Goal: Task Accomplishment & Management: Complete application form

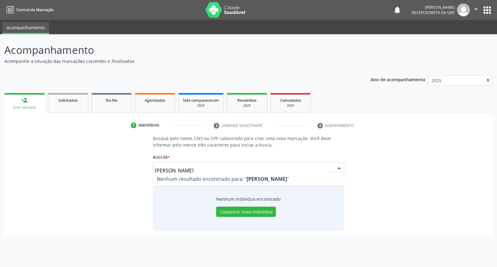
click at [197, 170] on input "lara elisabelly de souza barros" at bounding box center [243, 170] width 176 height 12
type input "lara elisabelly de ouza barros"
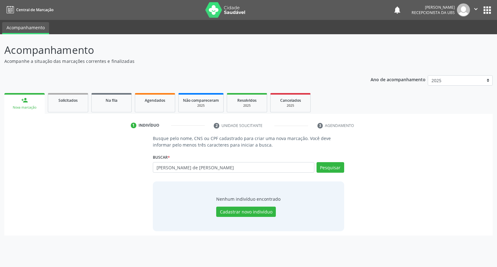
type input "lara elisabelly de ouza barrosd"
type input "l"
type input "17833629448"
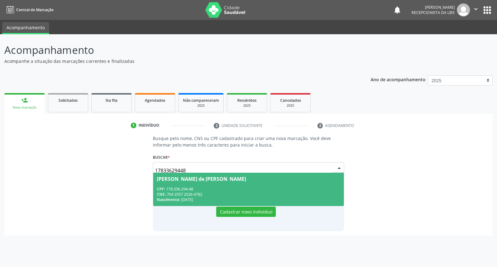
click at [201, 181] on div "Lara Elisabelly de Douza Barros" at bounding box center [201, 178] width 89 height 5
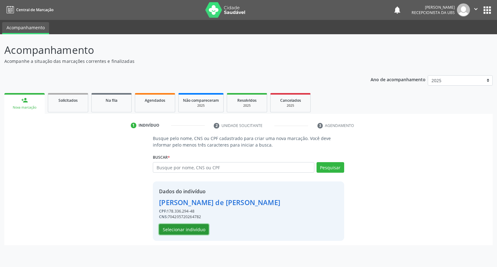
click at [181, 229] on button "Selecionar indivíduo" at bounding box center [184, 229] width 50 height 11
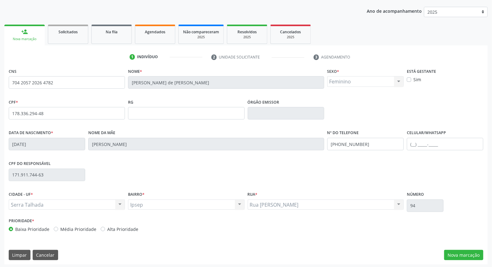
scroll to position [70, 0]
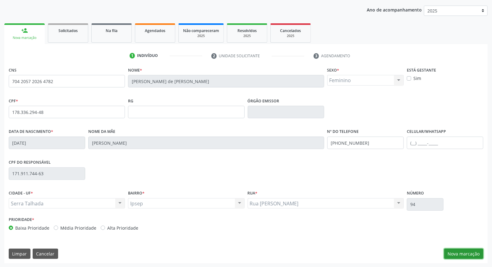
click at [468, 254] on button "Nova marcação" at bounding box center [463, 253] width 39 height 11
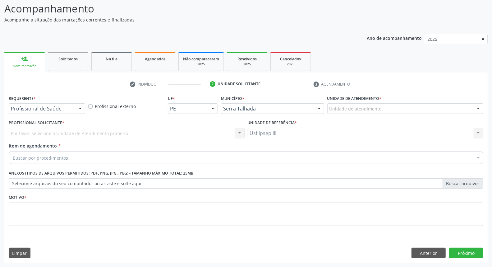
scroll to position [41, 0]
click at [79, 109] on div at bounding box center [80, 109] width 9 height 11
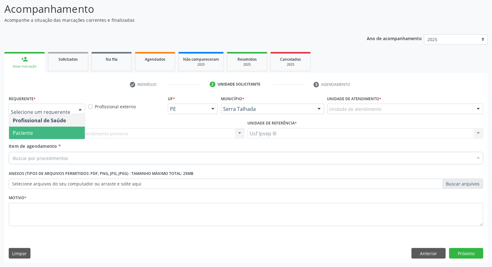
click at [67, 129] on span "Paciente" at bounding box center [47, 133] width 76 height 12
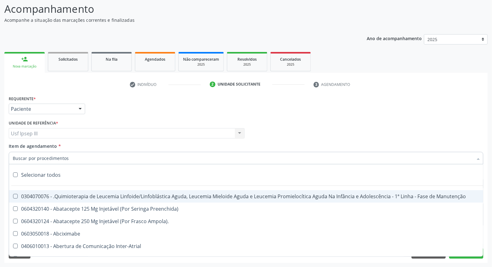
click at [67, 159] on div at bounding box center [246, 158] width 475 height 12
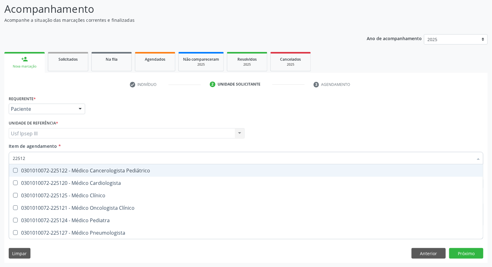
type input "225124"
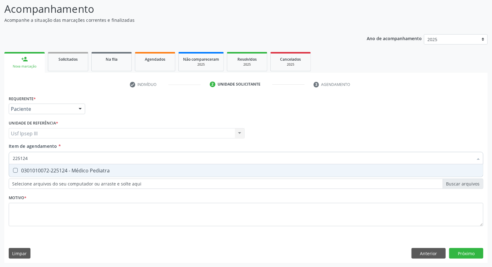
click at [70, 172] on div "0301010072-225124 - Médico Pediatra" at bounding box center [246, 170] width 467 height 5
checkbox Pediatra "true"
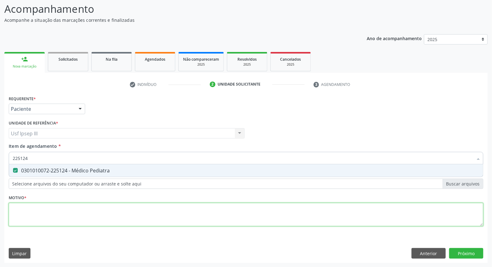
click at [50, 213] on div "Requerente * Paciente Profissional de Saúde Paciente Nenhum resultado encontrad…" at bounding box center [246, 164] width 475 height 141
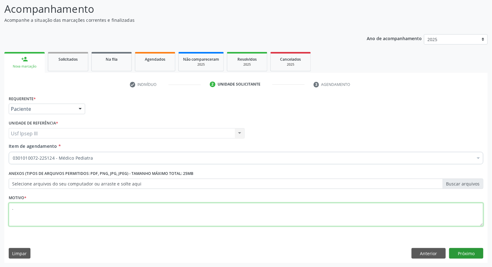
type textarea "."
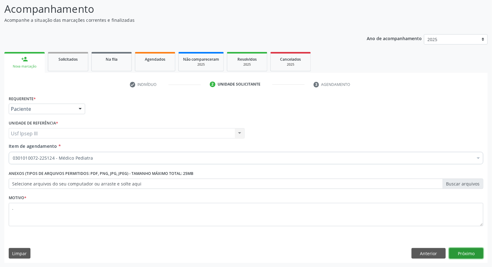
click at [459, 251] on button "Próximo" at bounding box center [466, 253] width 34 height 11
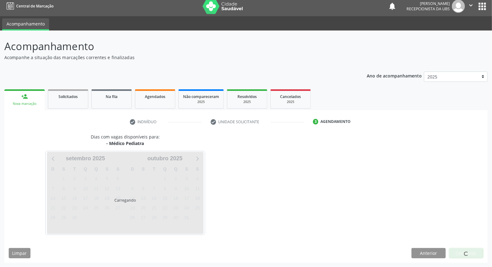
scroll to position [3, 0]
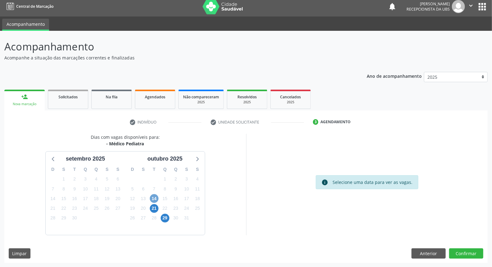
click at [155, 199] on span "14" at bounding box center [154, 198] width 9 height 9
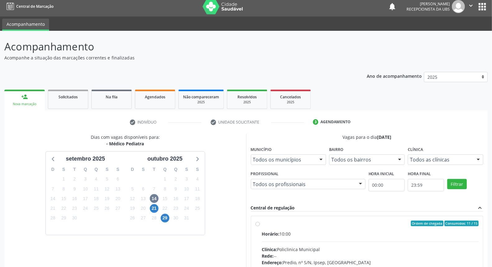
click at [320, 231] on div "Horário: 10:00" at bounding box center [370, 233] width 217 height 7
click at [260, 226] on input "Ordem de chegada Consumidos: 11 / 15 Horário: 10:00 Clínica: Policlinica Munici…" at bounding box center [258, 223] width 4 height 6
radio input "true"
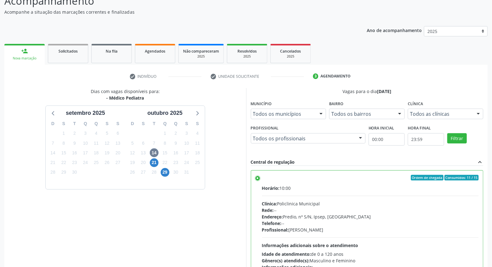
scroll to position [104, 0]
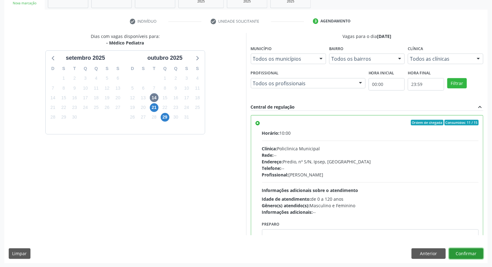
click at [471, 253] on button "Confirmar" at bounding box center [466, 253] width 34 height 11
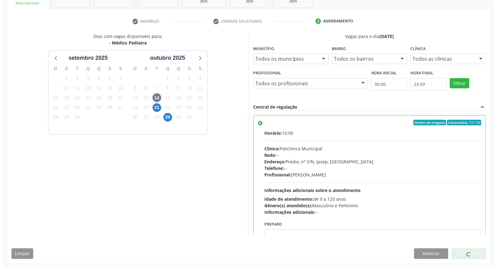
scroll to position [0, 0]
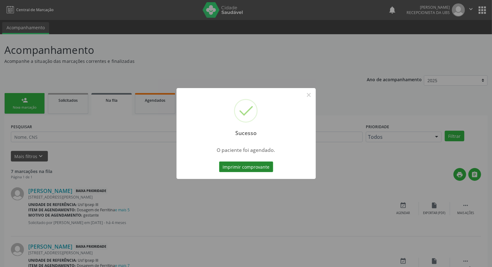
click at [242, 168] on button "Imprimir comprovante" at bounding box center [246, 166] width 54 height 11
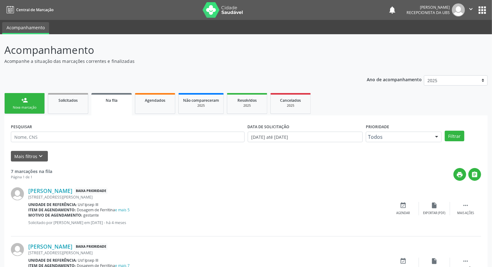
click at [40, 104] on link "person_add Nova marcação" at bounding box center [24, 103] width 40 height 21
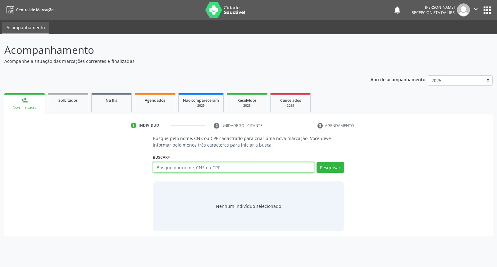
click at [157, 165] on input "text" at bounding box center [233, 167] width 161 height 11
type input "maria do socorro da silva"
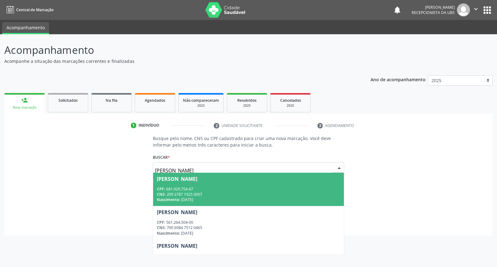
click at [267, 182] on span "Maria do Socorro da Silva CPF: 681.929.754-87 CNS: 209 2787 1925 0007 Nasciment…" at bounding box center [248, 189] width 191 height 33
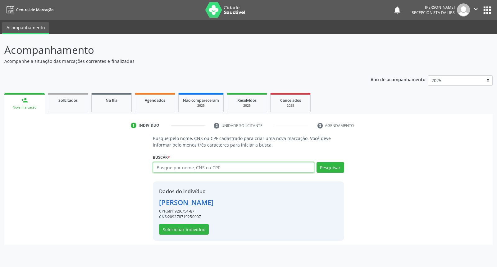
click at [219, 167] on input "text" at bounding box center [233, 167] width 161 height 11
type input "704103642037050"
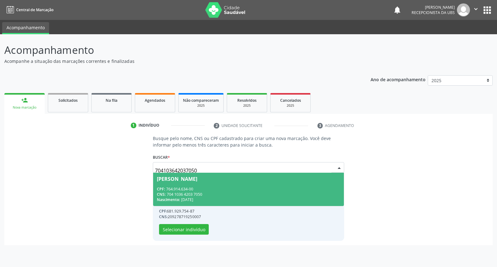
click at [212, 181] on span "Maria do Socorro da Silva CPF: 764.914.634-00 CNS: 704 1036 4203 7050 Nasciment…" at bounding box center [248, 189] width 191 height 33
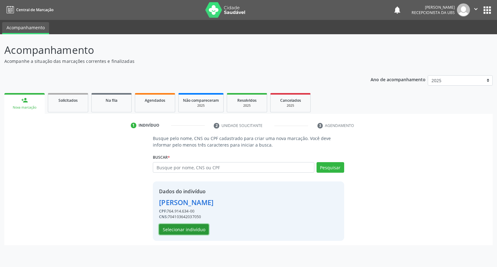
click at [178, 229] on button "Selecionar indivíduo" at bounding box center [184, 229] width 50 height 11
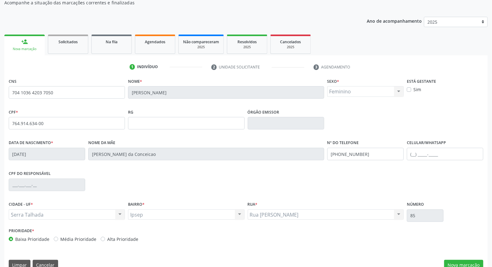
scroll to position [70, 0]
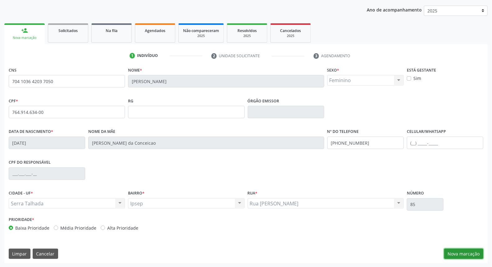
click at [469, 249] on button "Nova marcação" at bounding box center [463, 253] width 39 height 11
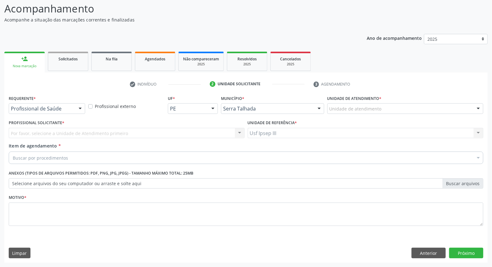
scroll to position [41, 0]
click at [76, 106] on div at bounding box center [80, 109] width 9 height 11
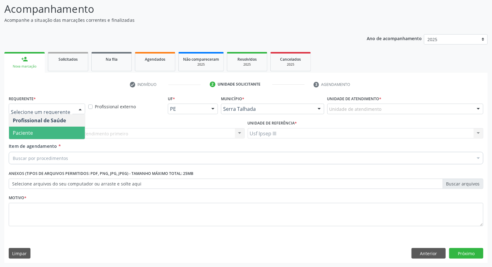
click at [62, 132] on span "Paciente" at bounding box center [47, 133] width 76 height 12
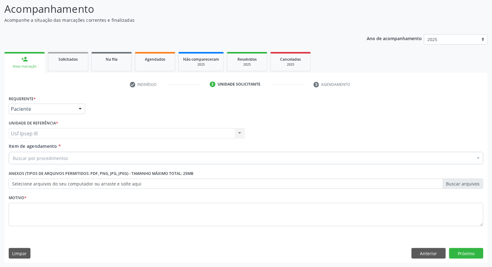
click at [61, 153] on div "Buscar por procedimentos" at bounding box center [246, 158] width 475 height 12
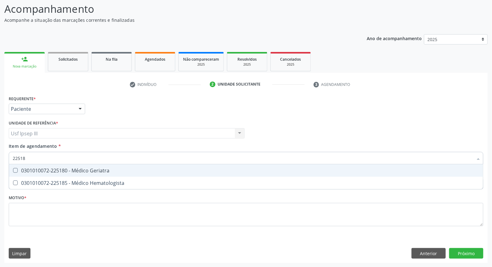
type input "225180"
click at [61, 168] on div "0301010072-225180 - Médico Geriatra" at bounding box center [246, 170] width 467 height 5
checkbox Geriatra "true"
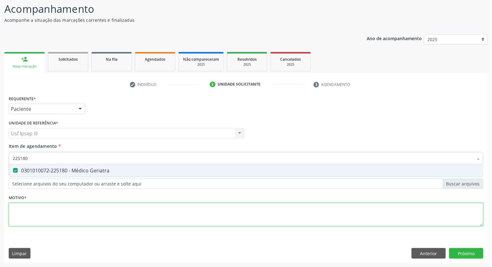
click at [50, 204] on div "Requerente * Paciente Profissional de Saúde Paciente Nenhum resultado encontrad…" at bounding box center [246, 164] width 475 height 141
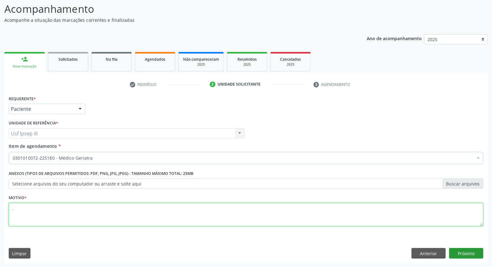
type textarea "."
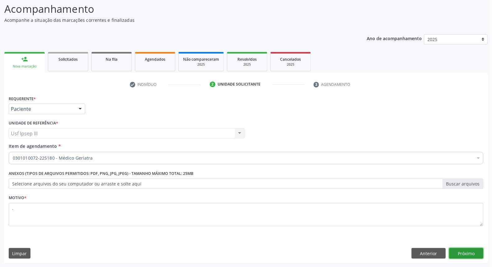
click at [464, 251] on button "Próximo" at bounding box center [466, 253] width 34 height 11
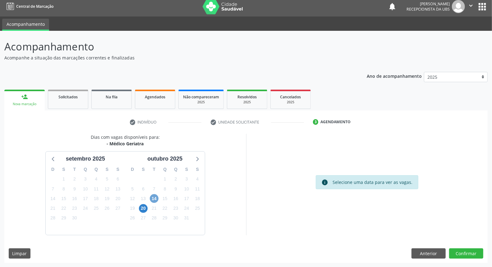
click at [154, 196] on span "14" at bounding box center [154, 198] width 9 height 9
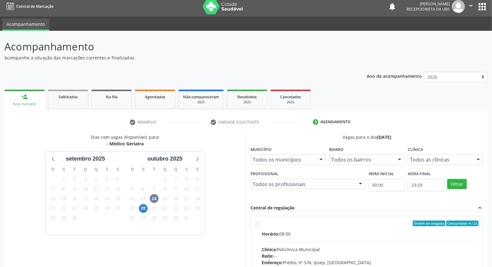
click at [260, 226] on input "Ordem de chegada Consumidos: 4 / 23 Horário: 08:00 Clínica: Policlinica Municip…" at bounding box center [258, 223] width 4 height 6
radio input "true"
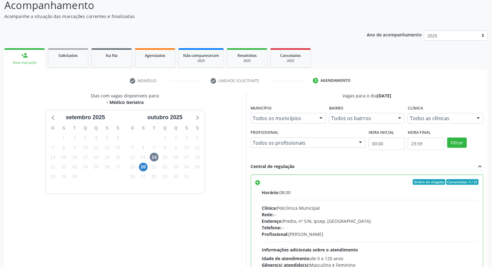
scroll to position [104, 0]
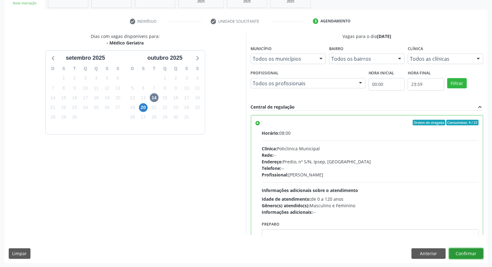
click at [468, 253] on button "Confirmar" at bounding box center [466, 253] width 34 height 11
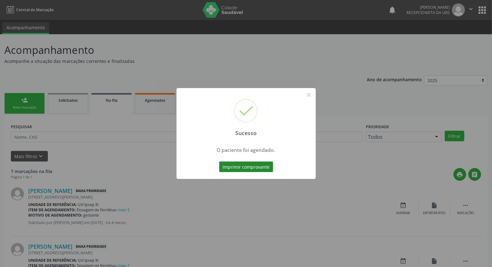
click at [246, 165] on button "Imprimir comprovante" at bounding box center [246, 166] width 54 height 11
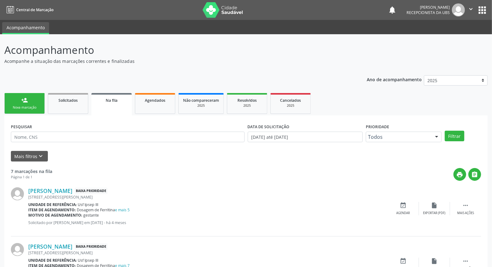
click at [26, 105] on div "Nova marcação" at bounding box center [24, 107] width 31 height 5
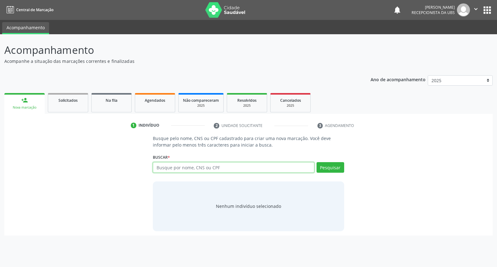
click at [173, 169] on input "text" at bounding box center [233, 167] width 161 height 11
type input "00705117480"
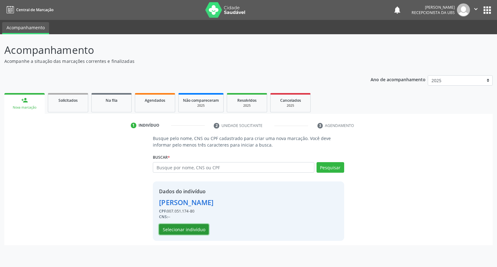
click at [180, 228] on button "Selecionar indivíduo" at bounding box center [184, 229] width 50 height 11
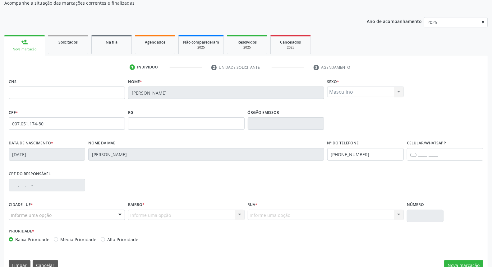
scroll to position [70, 0]
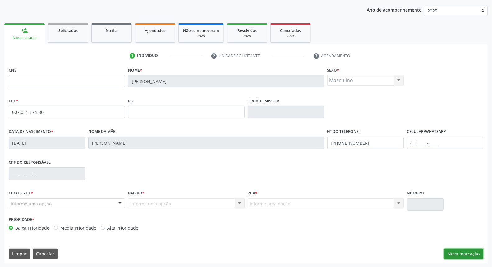
click at [464, 255] on button "Nova marcação" at bounding box center [463, 253] width 39 height 11
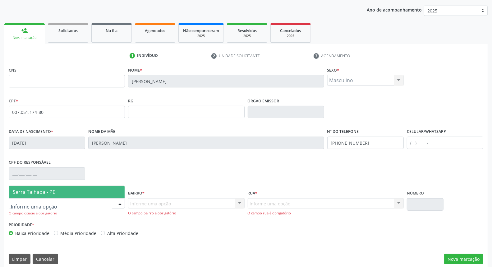
click at [107, 205] on div at bounding box center [67, 203] width 116 height 11
click at [104, 194] on span "Serra Talhada - PE" at bounding box center [67, 192] width 116 height 12
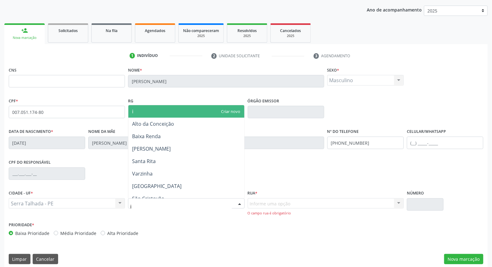
type input "ip"
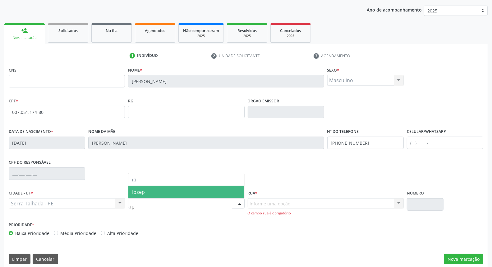
click at [166, 188] on span "Ipsep" at bounding box center [186, 192] width 116 height 12
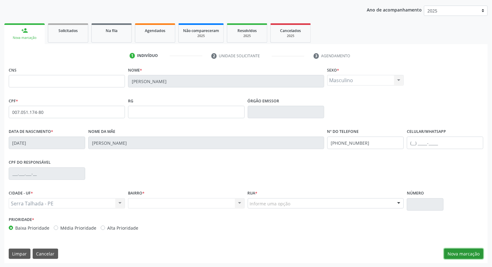
click at [458, 253] on button "Nova marcação" at bounding box center [463, 253] width 39 height 11
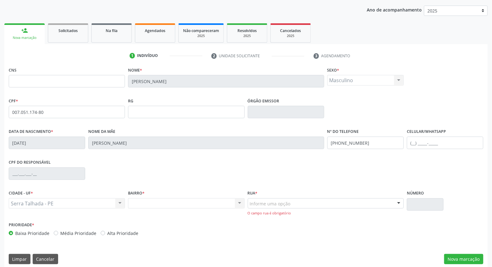
click at [338, 197] on div "Rua * Informe uma opção Rua Manoel Pereira Lins Rua Antônio Alves de Oliveira A…" at bounding box center [326, 201] width 156 height 27
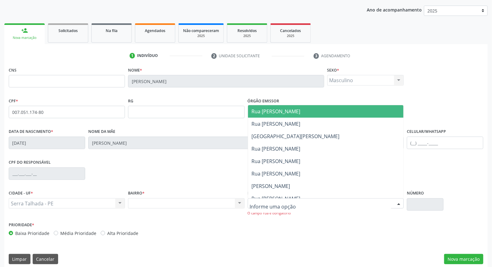
click at [329, 203] on div at bounding box center [326, 203] width 156 height 11
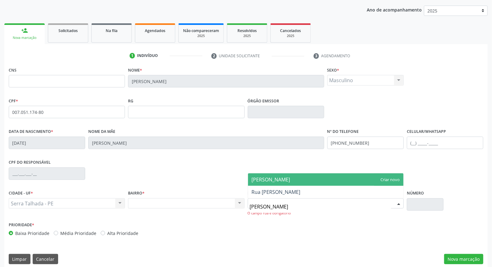
type input "maria he"
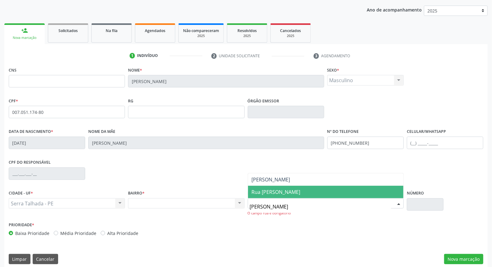
click at [282, 191] on span "Rua [PERSON_NAME]" at bounding box center [276, 191] width 49 height 7
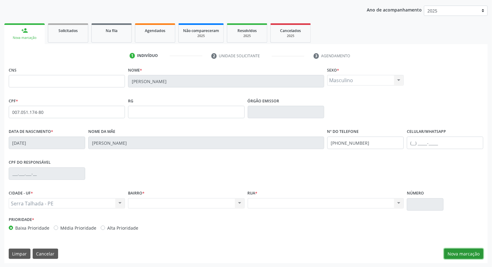
click at [461, 252] on button "Nova marcação" at bounding box center [463, 253] width 39 height 11
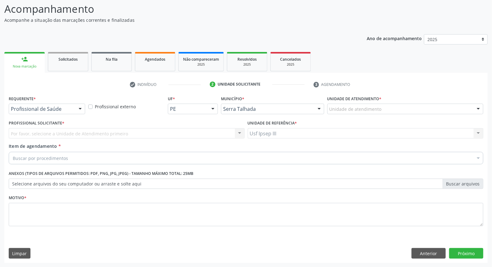
click at [79, 108] on div at bounding box center [80, 109] width 9 height 11
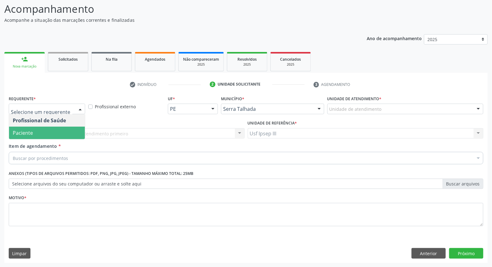
click at [60, 127] on span "Paciente" at bounding box center [47, 133] width 76 height 12
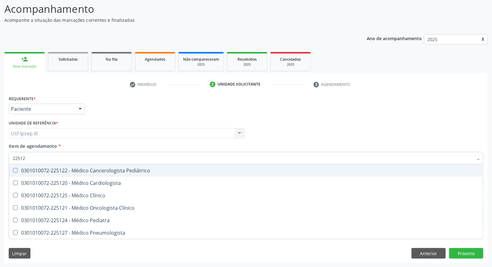
type input "225124"
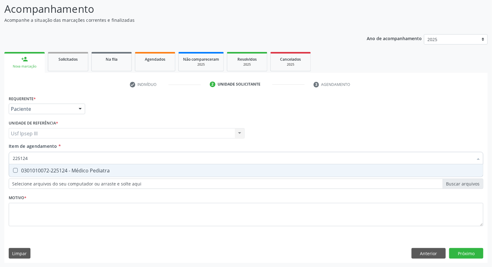
click at [62, 168] on div "0301010072-225124 - Médico Pediatra" at bounding box center [246, 170] width 467 height 5
checkbox Pediatra "true"
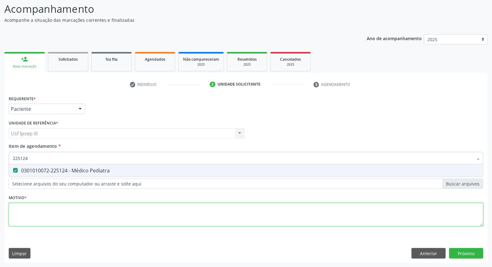
click at [44, 210] on div "Requerente * Paciente Profissional de Saúde Paciente Nenhum resultado encontrad…" at bounding box center [246, 164] width 475 height 141
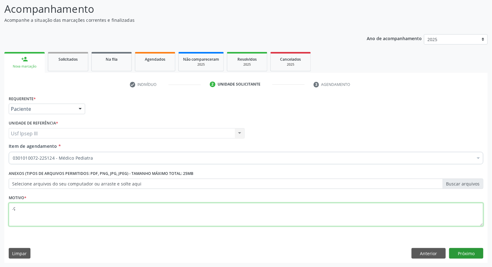
type textarea ".ç"
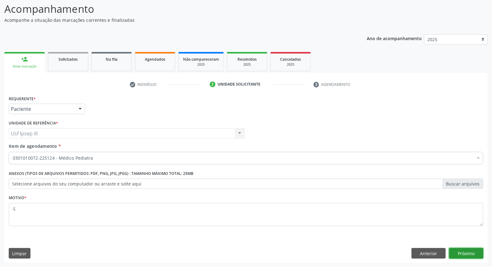
click at [459, 253] on button "Próximo" at bounding box center [466, 253] width 34 height 11
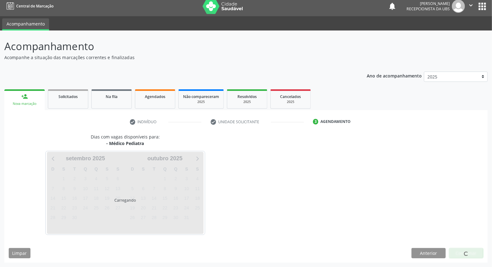
scroll to position [3, 0]
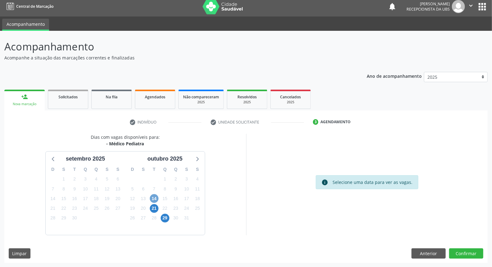
click at [156, 200] on span "14" at bounding box center [154, 198] width 9 height 9
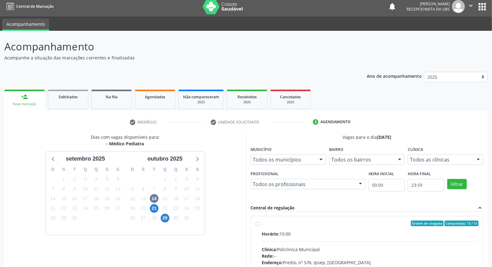
click at [260, 226] on input "Ordem de chegada Consumidos: 13 / 15 Horário: 10:00 Clínica: Policlinica Munici…" at bounding box center [258, 223] width 4 height 6
radio input "true"
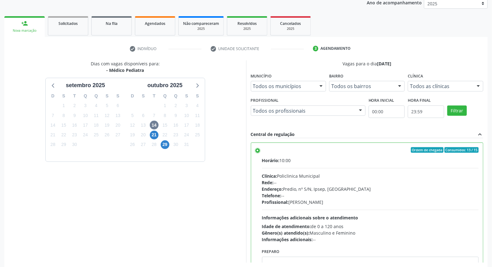
scroll to position [104, 0]
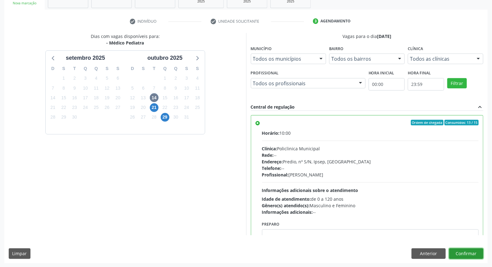
click at [476, 253] on button "Confirmar" at bounding box center [466, 253] width 34 height 11
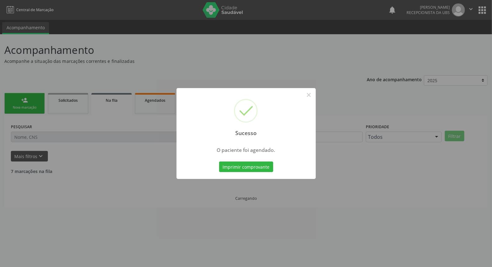
scroll to position [0, 0]
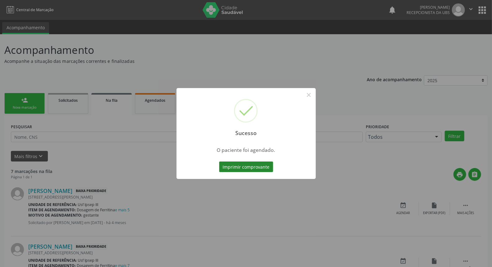
click at [257, 163] on button "Imprimir comprovante" at bounding box center [246, 166] width 54 height 11
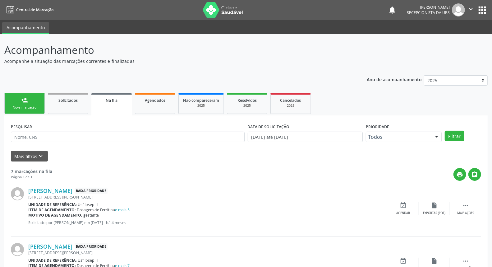
click at [26, 98] on div "person_add" at bounding box center [24, 100] width 7 height 7
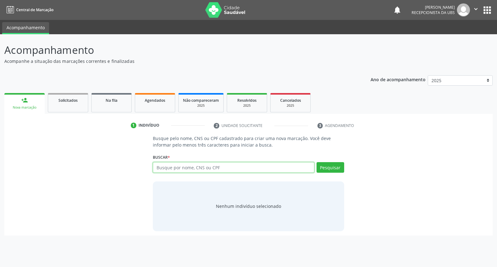
click at [169, 170] on input "text" at bounding box center [233, 167] width 161 height 11
type input "00705140466"
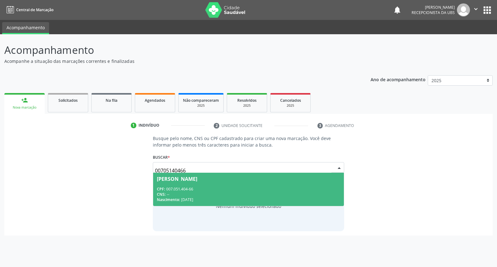
click at [197, 189] on div "CPF: 007.051.404-66" at bounding box center [248, 188] width 183 height 5
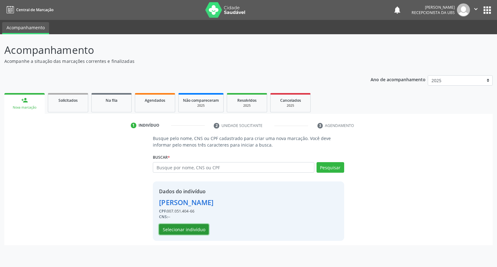
click at [191, 228] on button "Selecionar indivíduo" at bounding box center [184, 229] width 50 height 11
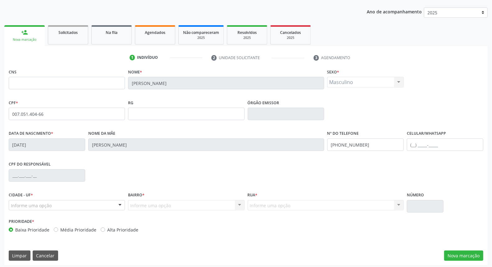
scroll to position [70, 0]
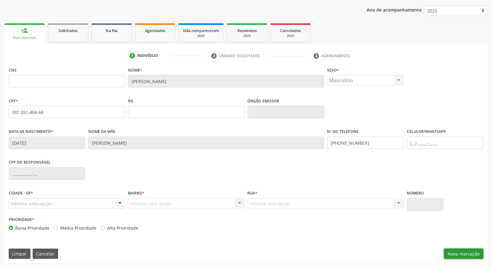
click at [463, 256] on button "Nova marcação" at bounding box center [463, 253] width 39 height 11
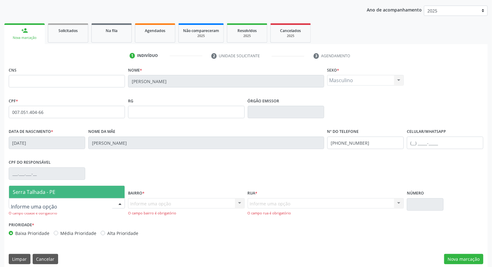
click at [68, 204] on div at bounding box center [67, 203] width 116 height 11
click at [71, 192] on span "Serra Talhada - PE" at bounding box center [67, 192] width 116 height 12
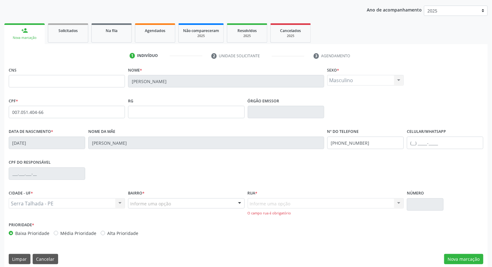
click at [137, 197] on label "Bairro *" at bounding box center [136, 193] width 16 height 10
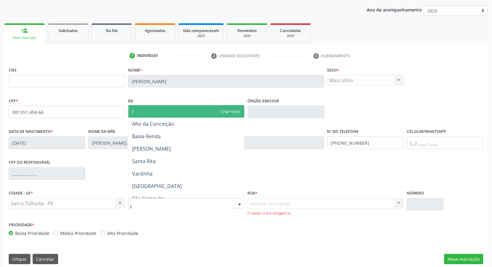
type input "ip"
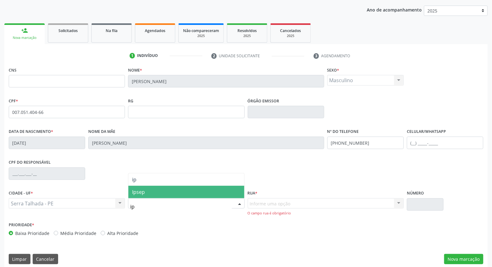
click at [151, 195] on span "Ipsep" at bounding box center [186, 192] width 116 height 12
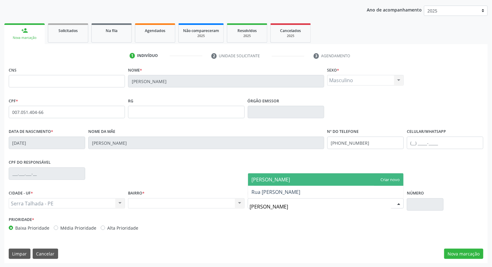
type input "maria he"
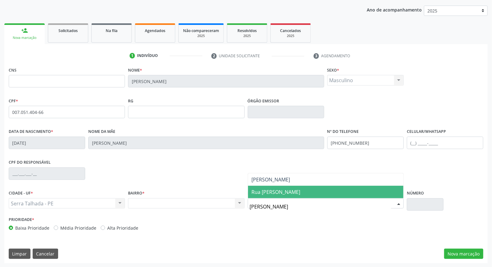
click at [296, 191] on span "Rua [PERSON_NAME]" at bounding box center [276, 191] width 49 height 7
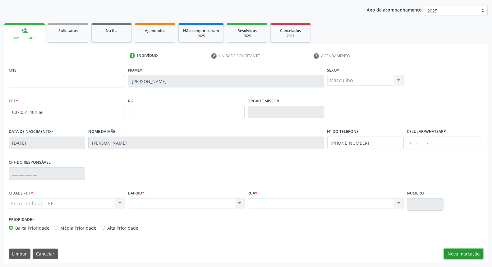
click at [455, 251] on button "Nova marcação" at bounding box center [463, 253] width 39 height 11
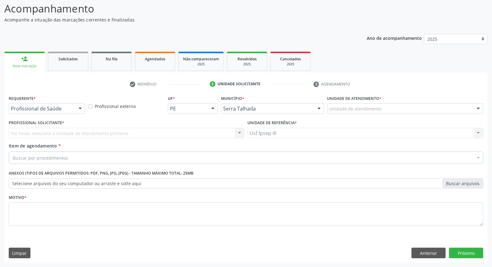
scroll to position [41, 0]
click at [81, 109] on div at bounding box center [80, 109] width 9 height 11
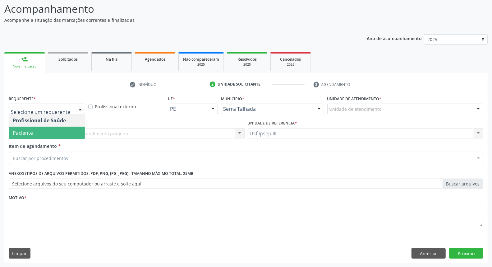
click at [52, 132] on span "Paciente" at bounding box center [47, 133] width 76 height 12
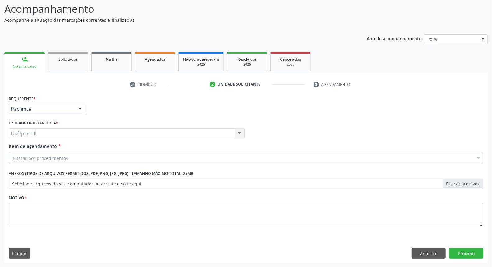
click at [50, 152] on div "Buscar por procedimentos" at bounding box center [246, 158] width 475 height 12
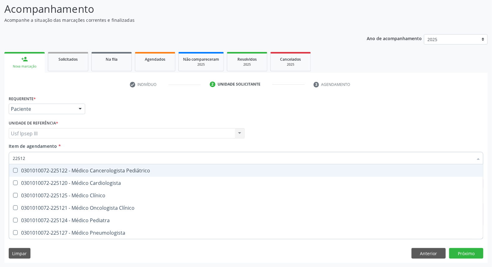
type input "225124"
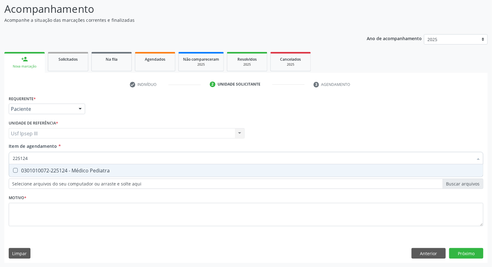
click at [48, 163] on input "225124" at bounding box center [243, 158] width 460 height 12
click at [48, 168] on div "0301010072-225124 - Médico Pediatra" at bounding box center [246, 170] width 467 height 5
checkbox Pediatra "true"
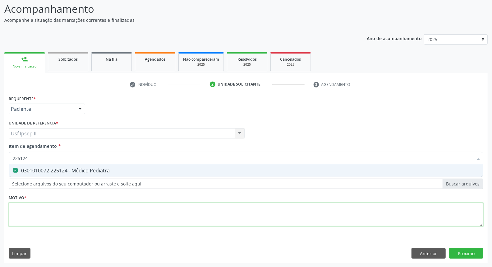
click at [34, 209] on div "Requerente * Paciente Profissional de Saúde Paciente Nenhum resultado encontrad…" at bounding box center [246, 164] width 475 height 141
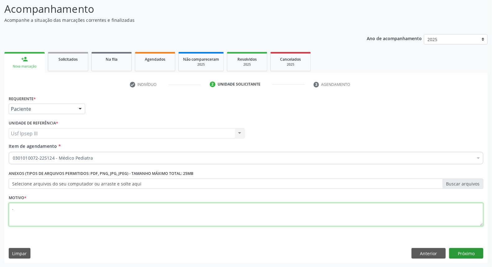
type textarea "."
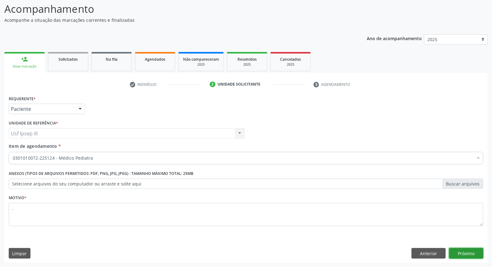
click at [455, 252] on button "Próximo" at bounding box center [466, 253] width 34 height 11
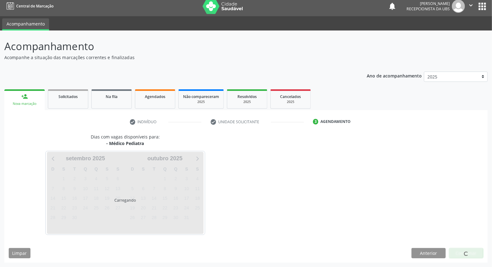
scroll to position [3, 0]
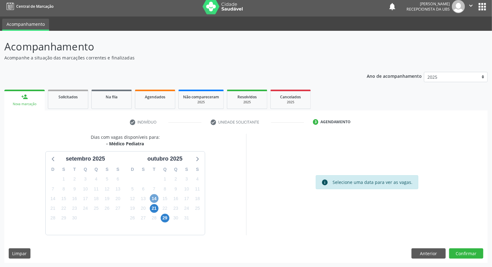
click at [153, 197] on span "14" at bounding box center [154, 198] width 9 height 9
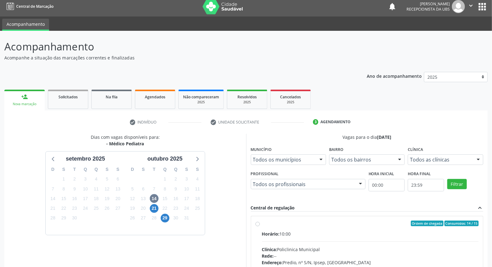
click at [309, 232] on div "Horário: 10:00" at bounding box center [370, 233] width 217 height 7
click at [260, 226] on input "Ordem de chegada Consumidos: 14 / 15 Horário: 10:00 Clínica: Policlinica Munici…" at bounding box center [258, 223] width 4 height 6
radio input "true"
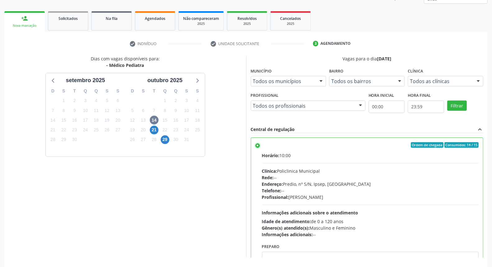
scroll to position [104, 0]
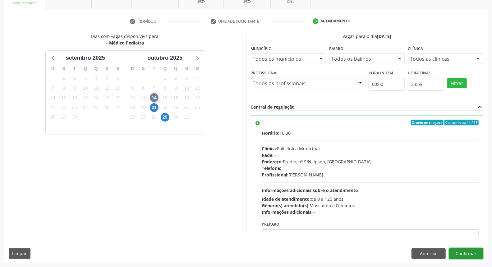
click at [474, 252] on button "Confirmar" at bounding box center [466, 253] width 34 height 11
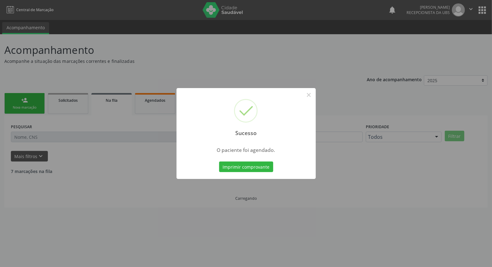
scroll to position [0, 0]
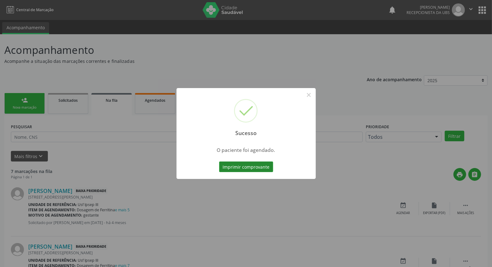
click at [244, 167] on button "Imprimir comprovante" at bounding box center [246, 166] width 54 height 11
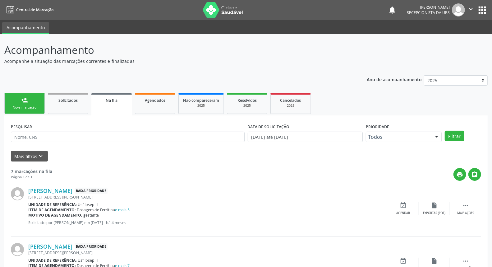
click at [21, 104] on link "person_add Nova marcação" at bounding box center [24, 103] width 40 height 21
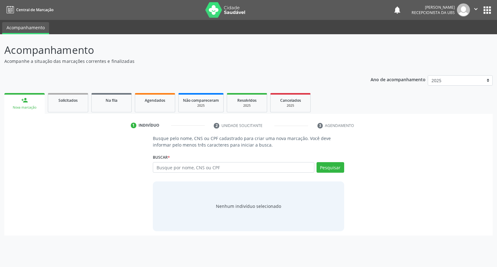
click at [209, 161] on div "Buscar * Busque por nome, CNS ou CPF Nenhum resultado encontrado para: " " Digi…" at bounding box center [248, 164] width 191 height 24
click at [198, 163] on input "text" at bounding box center [233, 167] width 161 height 11
type input "00705140480"
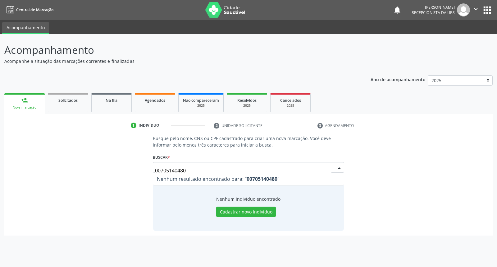
click at [201, 167] on input "00705140480" at bounding box center [243, 170] width 176 height 12
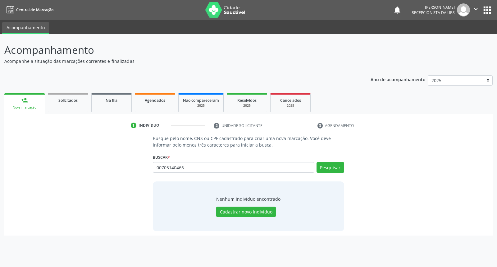
type input "00705140466"
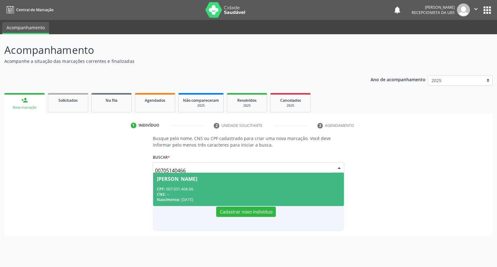
click at [196, 185] on span "José Ravy Alves Freire dos Santos CPF: 007.051.404-66 CNS: -- Nascimento: 01/08…" at bounding box center [248, 189] width 191 height 33
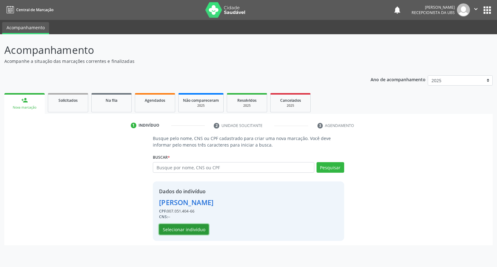
click at [186, 229] on button "Selecionar indivíduo" at bounding box center [184, 229] width 50 height 11
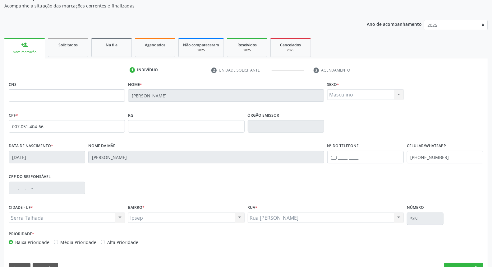
scroll to position [70, 0]
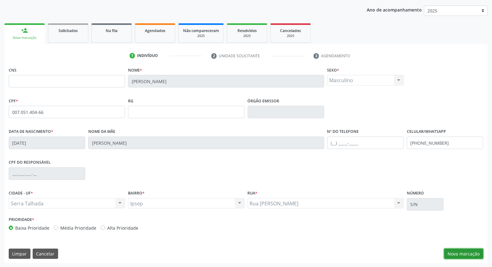
click at [459, 251] on button "Nova marcação" at bounding box center [463, 253] width 39 height 11
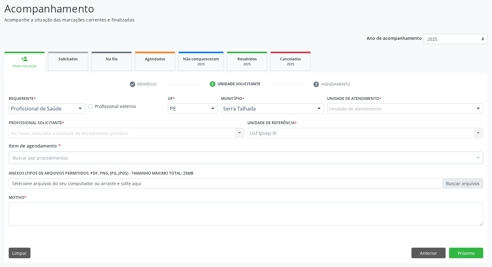
scroll to position [41, 0]
click at [77, 109] on div at bounding box center [80, 109] width 9 height 11
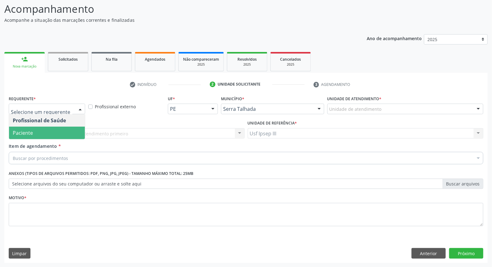
click at [69, 133] on span "Paciente" at bounding box center [47, 133] width 76 height 12
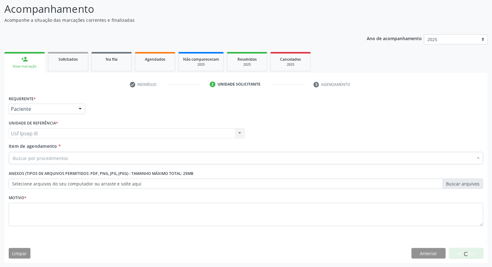
click at [70, 157] on div "Buscar por procedimentos" at bounding box center [246, 158] width 475 height 12
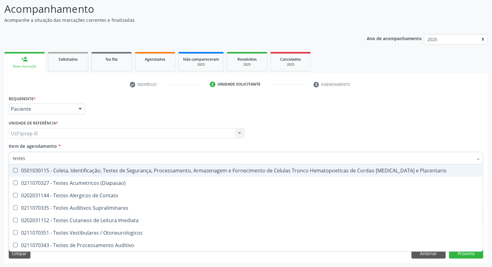
type input "teste"
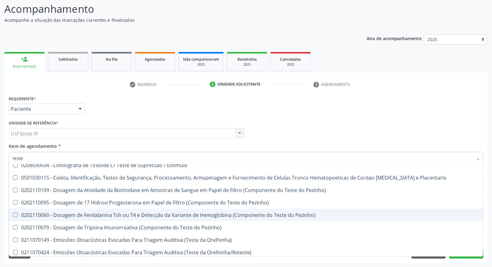
scroll to position [35, 0]
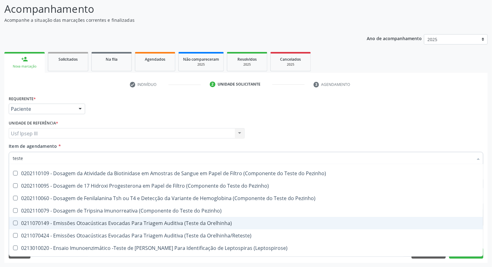
click at [216, 222] on div "0211070149 - Emissões Otoacústicas Evocadas Para Triagem Auditiva (Teste da Ore…" at bounding box center [246, 222] width 467 height 5
checkbox Orelhinha\) "true"
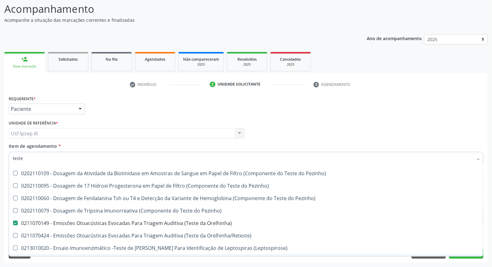
click at [453, 255] on span "0211020079 - Oximetria de Pulso (Teste do Coraçãozinho)" at bounding box center [246, 260] width 474 height 12
checkbox Coraçãozinho\) "true"
click at [459, 256] on button "Próximo" at bounding box center [466, 253] width 34 height 11
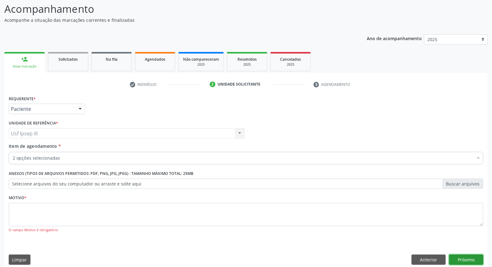
scroll to position [0, 0]
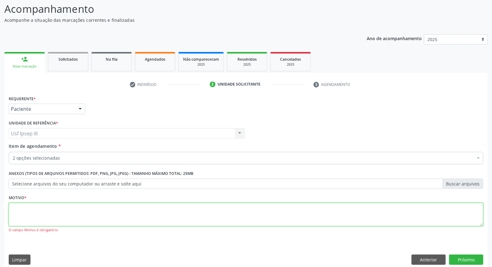
click at [165, 207] on textarea at bounding box center [246, 215] width 475 height 24
type textarea "."
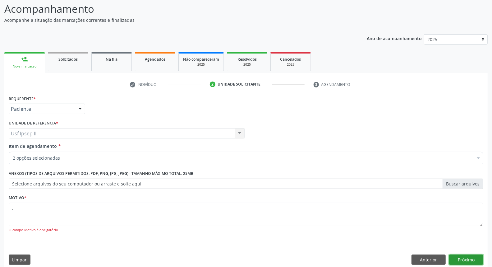
click at [462, 256] on button "Próximo" at bounding box center [466, 259] width 34 height 11
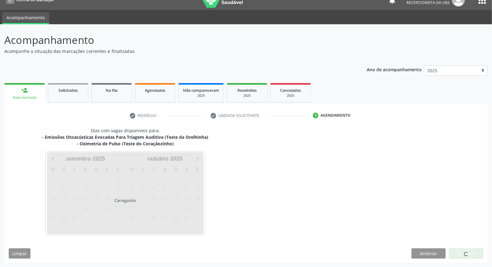
scroll to position [28, 0]
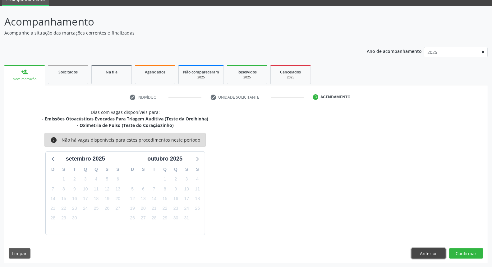
click at [418, 256] on button "Anterior" at bounding box center [429, 253] width 34 height 11
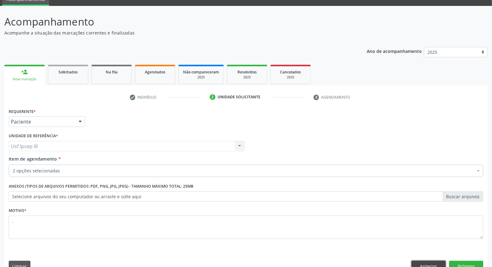
click at [436, 263] on button "Anterior" at bounding box center [429, 266] width 34 height 11
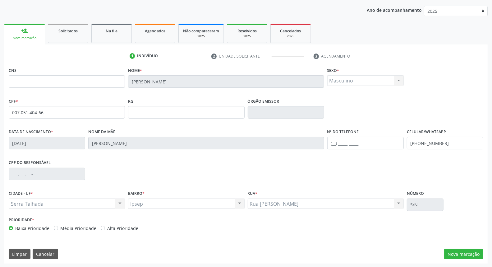
scroll to position [70, 0]
click at [40, 253] on button "Cancelar" at bounding box center [45, 253] width 25 height 11
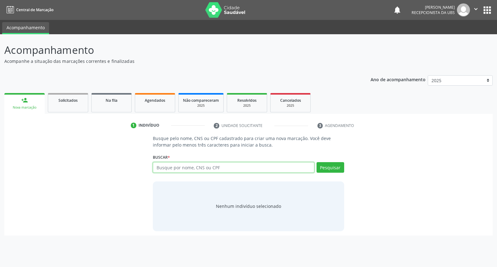
click at [161, 166] on input "text" at bounding box center [233, 167] width 161 height 11
type input "18586577413"
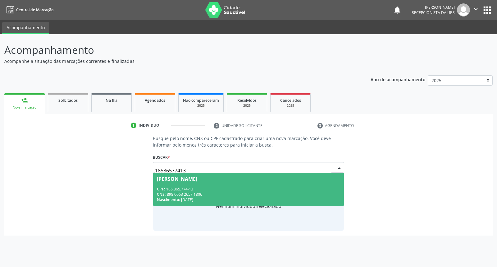
click at [211, 190] on div "CPF: 185.865.774-13" at bounding box center [248, 188] width 183 height 5
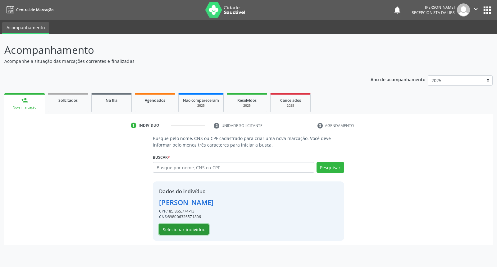
click at [199, 229] on button "Selecionar indivíduo" at bounding box center [184, 229] width 50 height 11
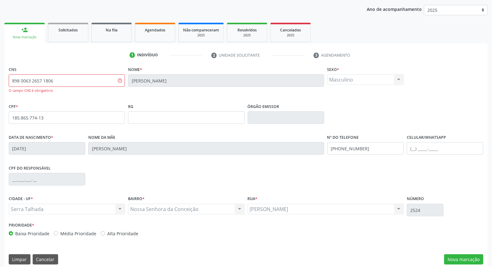
scroll to position [76, 0]
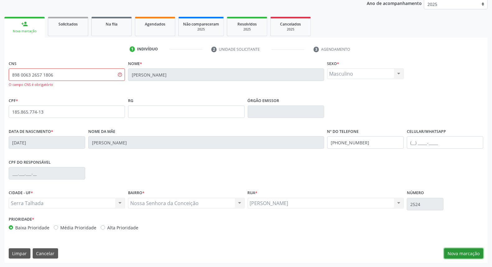
click at [461, 250] on button "Nova marcação" at bounding box center [463, 253] width 39 height 11
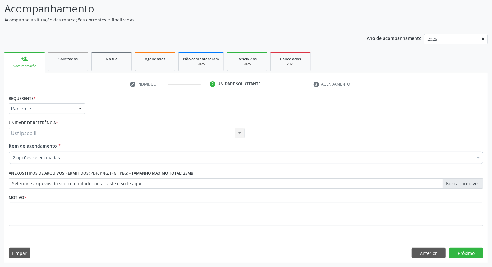
scroll to position [41, 0]
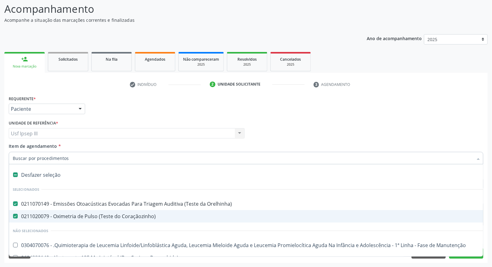
click at [81, 216] on div "0211020079 - Oximetria de Pulso (Teste do Coraçãozinho)" at bounding box center [255, 216] width 484 height 5
checkbox Coraçãozinho\) "false"
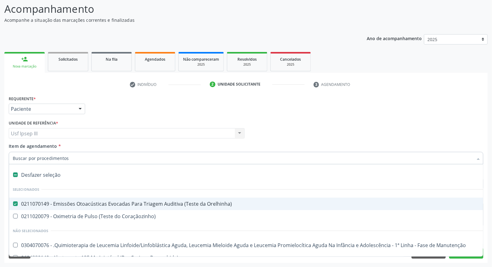
click at [90, 202] on div "0211070149 - Emissões Otoacústicas Evocadas Para Triagem Auditiva (Teste da Ore…" at bounding box center [255, 203] width 484 height 5
checkbox Orelhinha\) "false"
click at [90, 156] on input "Item de agendamento *" at bounding box center [243, 158] width 460 height 12
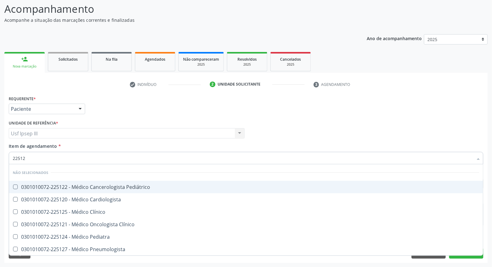
type input "225124"
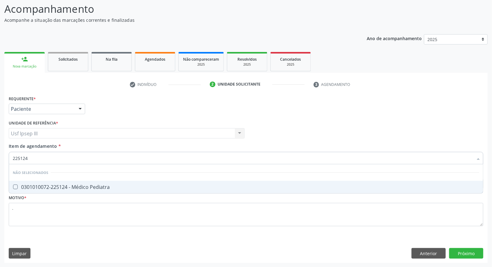
click at [71, 188] on div "0301010072-225124 - Médico Pediatra" at bounding box center [246, 186] width 467 height 5
checkbox Pediatra "true"
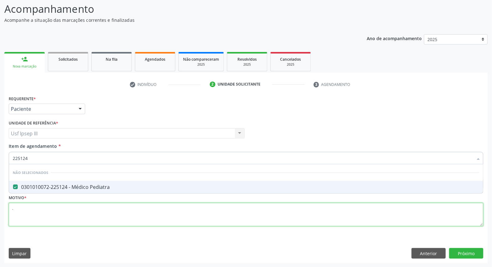
click at [64, 207] on div "Requerente * Paciente Profissional de Saúde Paciente Nenhum resultado encontrad…" at bounding box center [246, 164] width 475 height 141
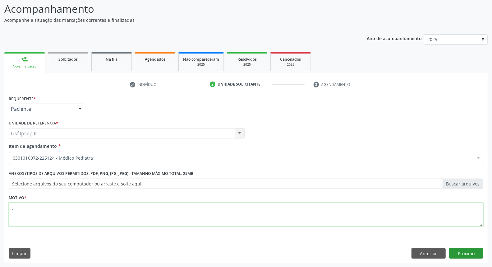
type textarea ".."
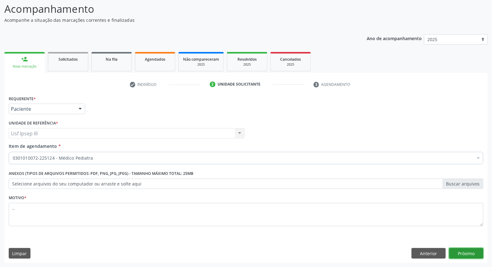
click at [458, 251] on button "Próximo" at bounding box center [466, 253] width 34 height 11
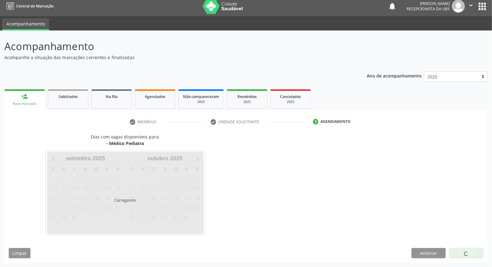
scroll to position [3, 0]
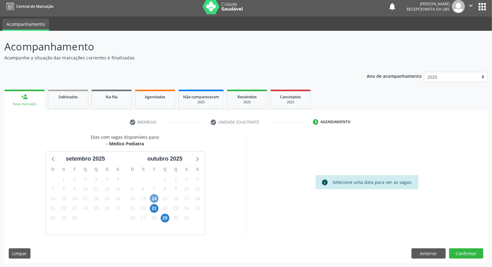
click at [155, 198] on span "14" at bounding box center [154, 198] width 9 height 9
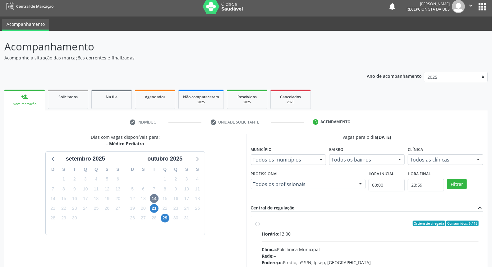
click at [260, 226] on input "Ordem de chegada Consumidos: 6 / 15 Horário: 13:00 Clínica: Policlinica Municip…" at bounding box center [258, 223] width 4 height 6
radio input "true"
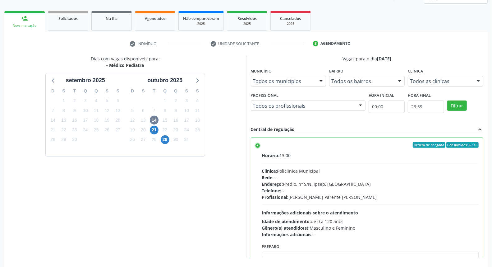
scroll to position [104, 0]
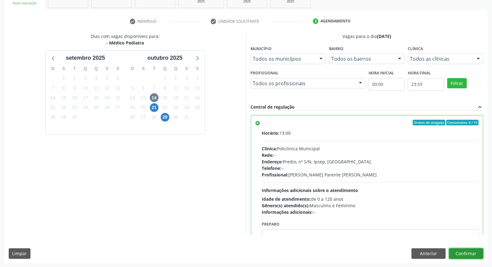
click at [464, 253] on button "Confirmar" at bounding box center [466, 253] width 34 height 11
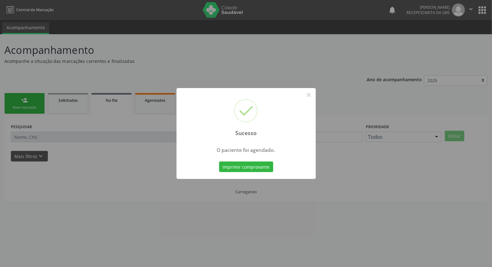
scroll to position [0, 0]
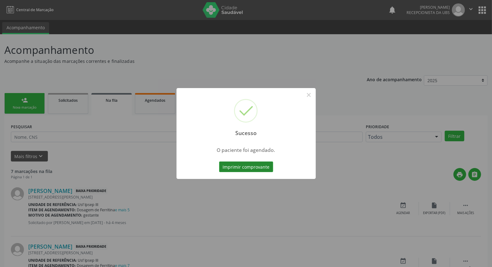
click at [253, 165] on button "Imprimir comprovante" at bounding box center [246, 166] width 54 height 11
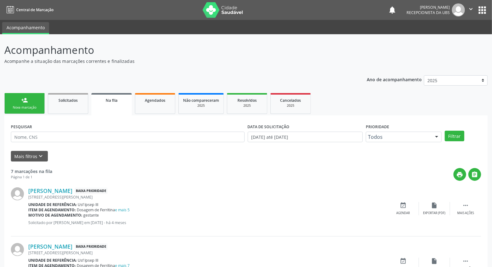
click at [31, 97] on link "person_add Nova marcação" at bounding box center [24, 103] width 40 height 21
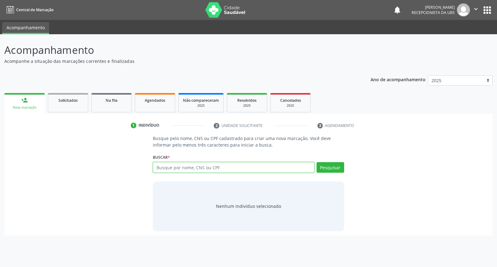
click at [165, 164] on input "text" at bounding box center [233, 167] width 161 height 11
type input "00705140466"
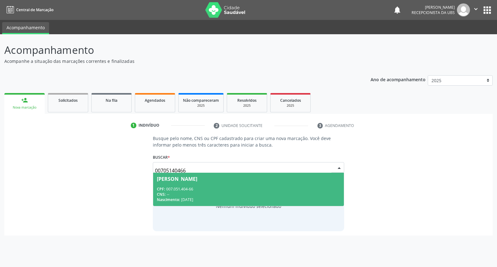
click at [183, 187] on div "CPF: 007.051.404-66" at bounding box center [248, 188] width 183 height 5
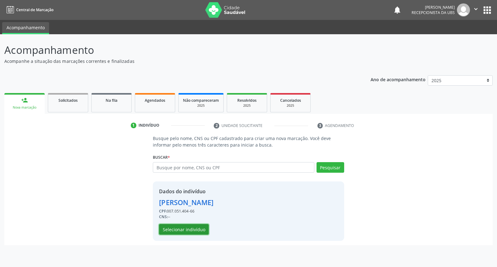
click at [181, 232] on button "Selecionar indivíduo" at bounding box center [184, 229] width 50 height 11
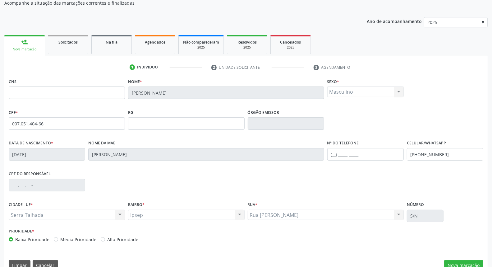
scroll to position [70, 0]
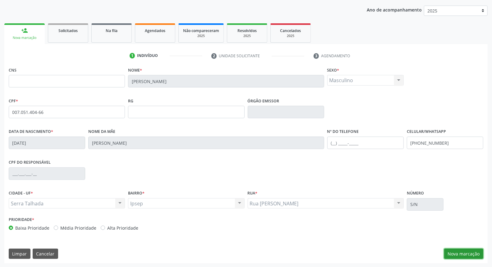
click at [460, 253] on button "Nova marcação" at bounding box center [463, 253] width 39 height 11
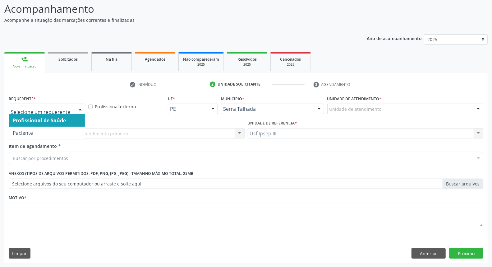
click at [78, 107] on div at bounding box center [80, 109] width 9 height 11
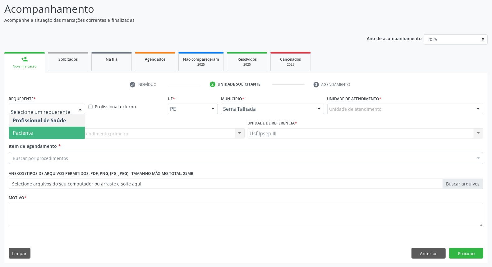
click at [64, 133] on span "Paciente" at bounding box center [47, 133] width 76 height 12
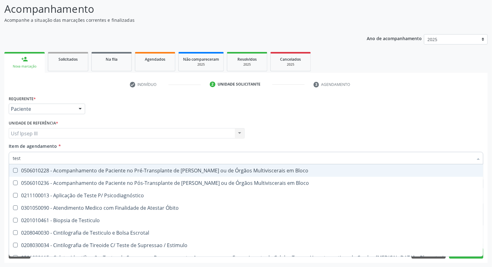
type input "teste"
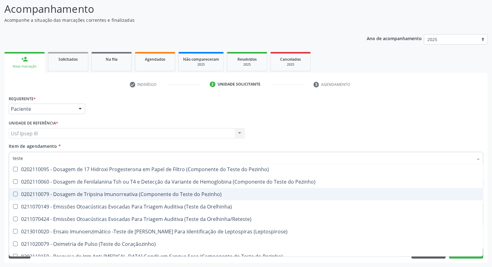
scroll to position [69, 0]
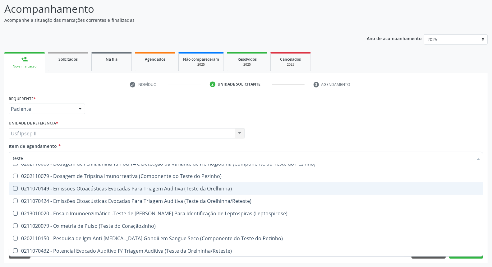
click at [172, 191] on span "0211070149 - Emissões Otoacústicas Evocadas Para Triagem Auditiva (Teste da Ore…" at bounding box center [246, 188] width 474 height 12
checkbox Orelhinha\) "true"
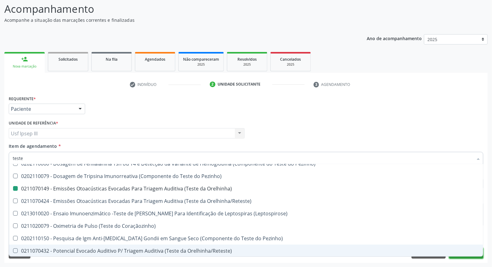
click at [457, 257] on button "Próximo" at bounding box center [466, 253] width 34 height 11
checkbox Estimulo "true"
checkbox Orelhinha\) "false"
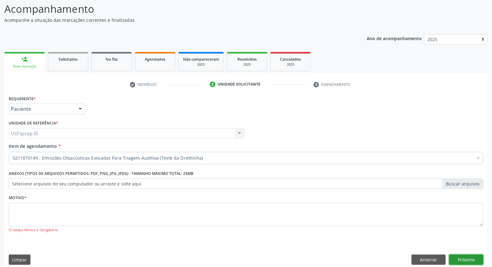
scroll to position [0, 0]
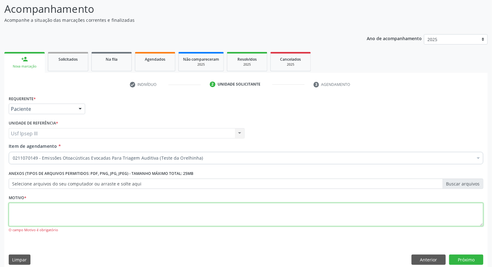
click at [143, 210] on textarea at bounding box center [246, 215] width 475 height 24
type textarea "."
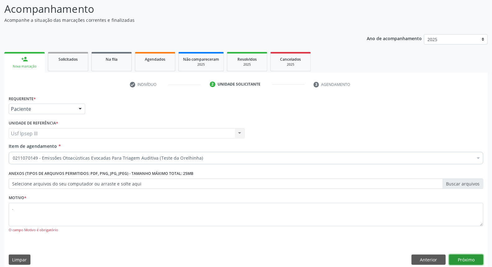
click at [468, 259] on button "Próximo" at bounding box center [466, 259] width 34 height 11
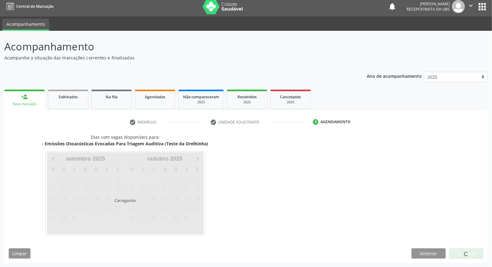
scroll to position [22, 0]
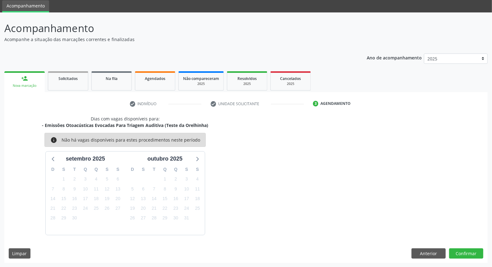
scroll to position [22, 0]
click at [429, 251] on button "Anterior" at bounding box center [429, 253] width 34 height 11
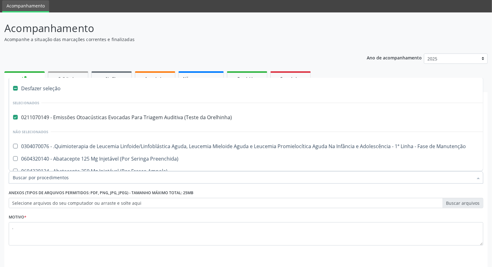
click at [478, 176] on div at bounding box center [478, 178] width 9 height 11
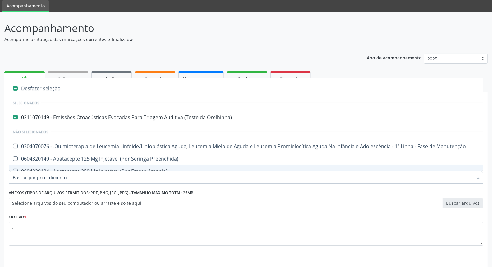
scroll to position [41, 0]
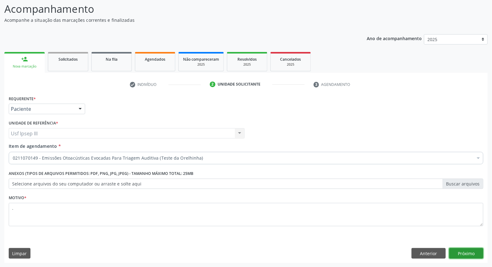
click at [469, 251] on button "Próximo" at bounding box center [466, 253] width 34 height 11
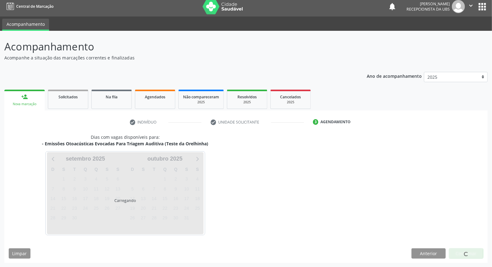
scroll to position [22, 0]
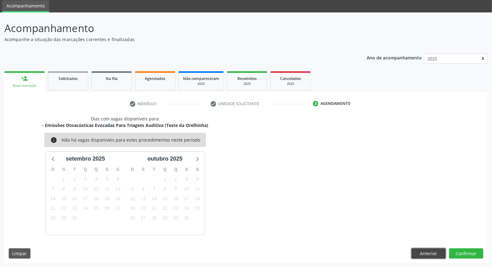
click at [429, 252] on button "Anterior" at bounding box center [429, 253] width 34 height 11
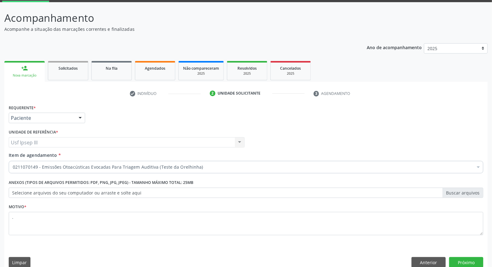
scroll to position [41, 0]
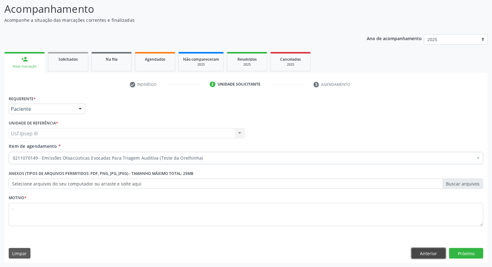
click at [419, 253] on button "Anterior" at bounding box center [429, 253] width 34 height 11
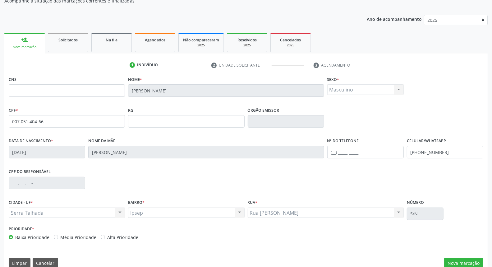
scroll to position [70, 0]
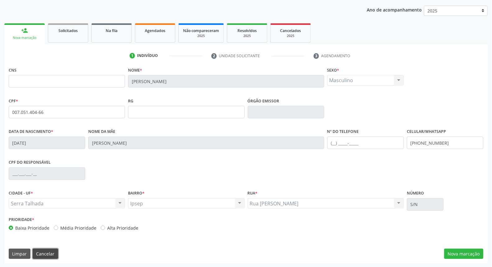
click at [51, 251] on button "Cancelar" at bounding box center [45, 253] width 25 height 11
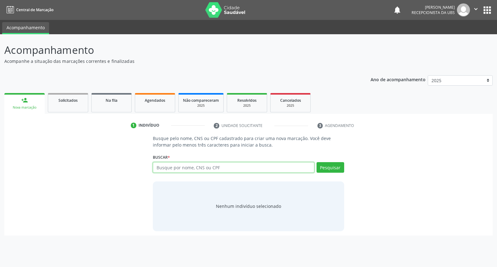
click at [161, 163] on input "text" at bounding box center [233, 167] width 161 height 11
type input "07660729403"
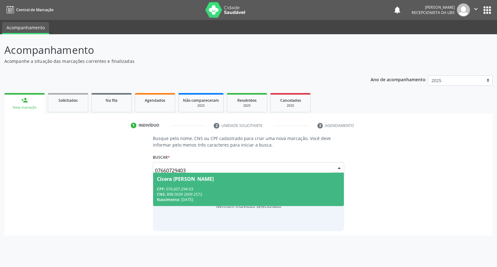
click at [189, 185] on span "Cicera [PERSON_NAME] CPF: 076.607.294-03 CNS: 898 0039 2009 2572 Nascimento: 0[…" at bounding box center [248, 189] width 191 height 33
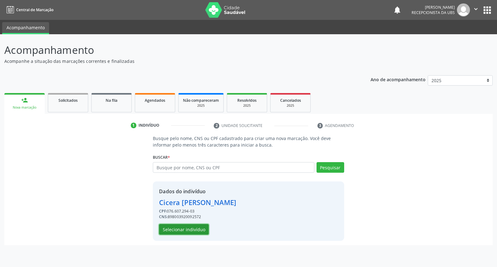
click at [185, 229] on button "Selecionar indivíduo" at bounding box center [184, 229] width 50 height 11
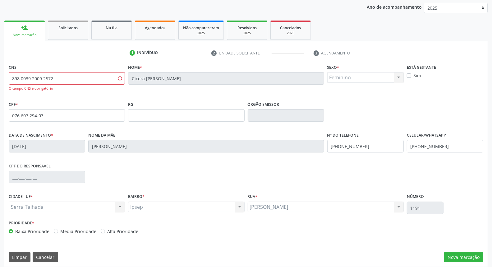
scroll to position [76, 0]
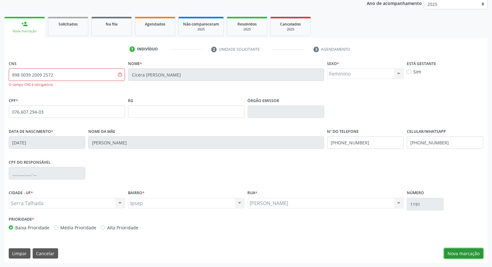
click at [473, 251] on button "Nova marcação" at bounding box center [463, 253] width 39 height 11
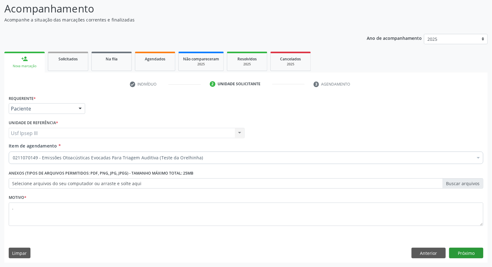
scroll to position [41, 0]
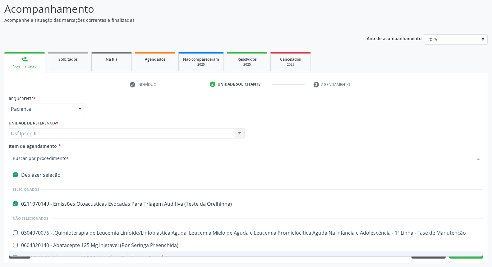
click at [94, 178] on div "Desfazer seleção" at bounding box center [255, 174] width 492 height 12
checkbox Orelhinha\) "false"
click at [101, 158] on input "Item de agendamento *" at bounding box center [243, 158] width 460 height 12
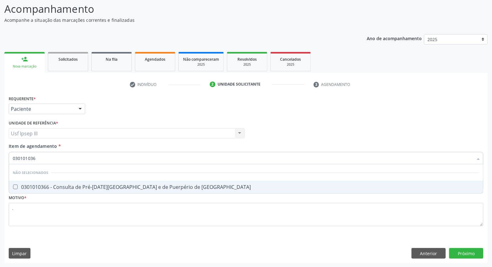
type input "0301010366"
click at [116, 187] on div "0301010366 - Consulta de Pré-[DATE][GEOGRAPHIC_DATA] e de Puerpério de [GEOGRAP…" at bounding box center [246, 186] width 467 height 5
checkbox Risco "true"
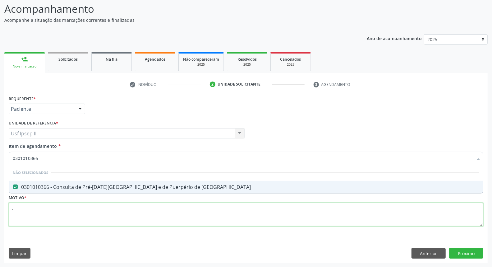
click at [95, 210] on div "Requerente * Paciente Profissional de Saúde Paciente Nenhum resultado encontrad…" at bounding box center [246, 164] width 475 height 141
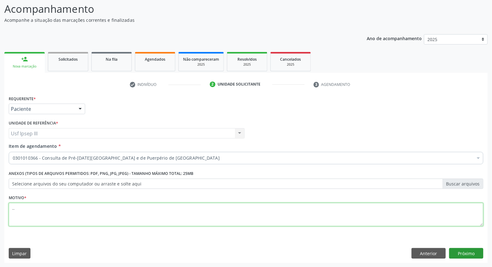
type textarea ".."
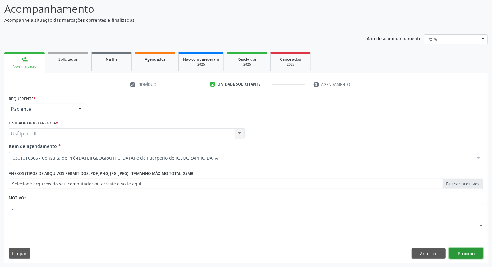
click at [472, 252] on button "Próximo" at bounding box center [466, 253] width 34 height 11
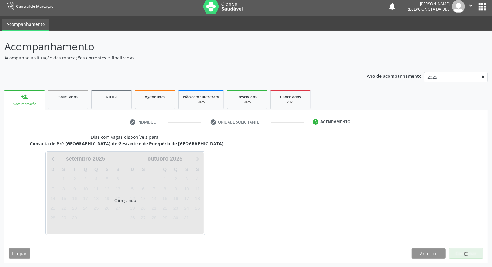
scroll to position [3, 0]
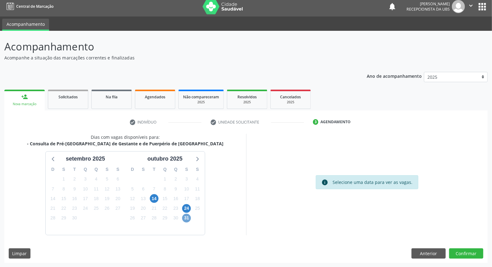
click at [185, 217] on span "31" at bounding box center [186, 218] width 9 height 9
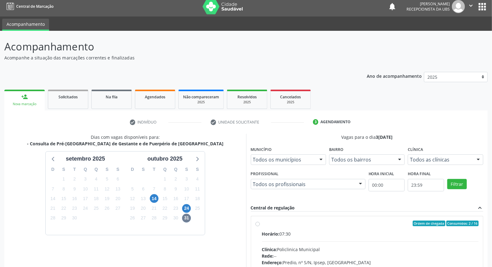
click at [349, 246] on div "Clínica: Policlinica Municipal" at bounding box center [370, 249] width 217 height 7
click at [260, 226] on input "Ordem de chegada Consumidos: 2 / 16 Horário: 07:30 Clínica: Policlinica Municip…" at bounding box center [258, 223] width 4 height 6
radio input "true"
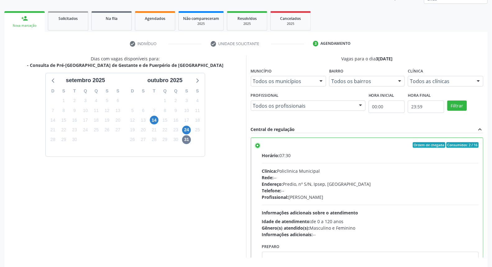
scroll to position [104, 0]
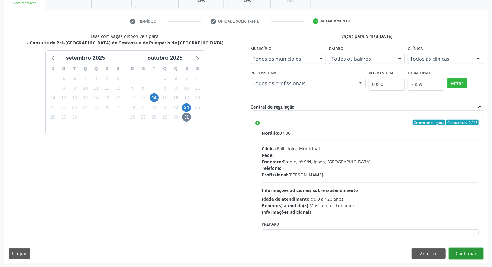
click at [469, 251] on button "Confirmar" at bounding box center [466, 253] width 34 height 11
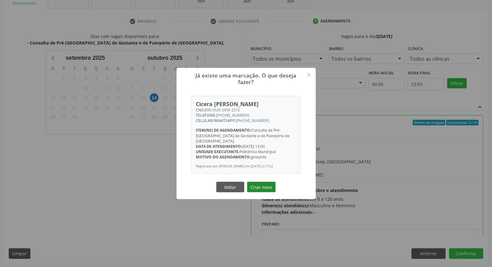
click at [268, 190] on button "Criar novo" at bounding box center [261, 187] width 29 height 11
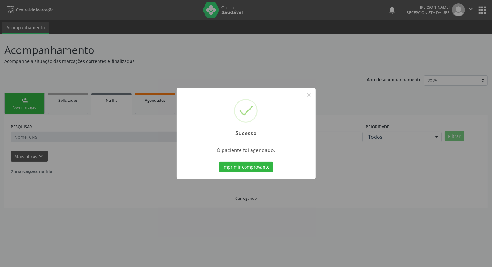
scroll to position [0, 0]
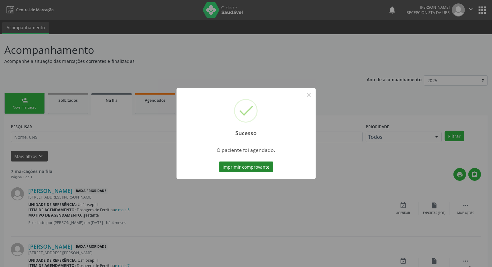
click at [253, 168] on button "Imprimir comprovante" at bounding box center [246, 166] width 54 height 11
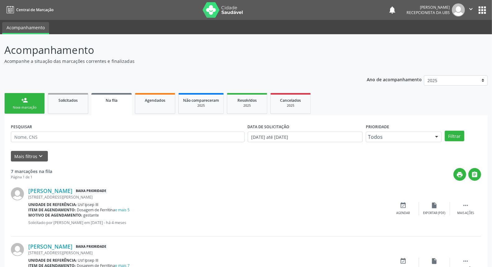
click at [20, 96] on link "person_add Nova marcação" at bounding box center [24, 103] width 40 height 21
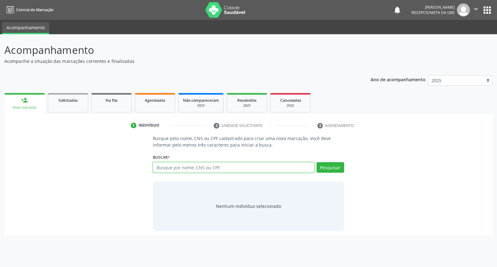
click at [172, 163] on input "text" at bounding box center [233, 167] width 161 height 11
type input "[PERSON_NAME]"
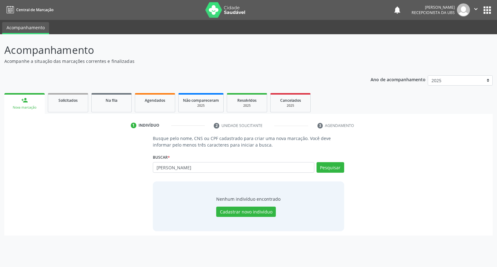
type input "[PERSON_NAME]"
type input "j"
type input "[PERSON_NAME]"
type input "j"
type input "00705117480"
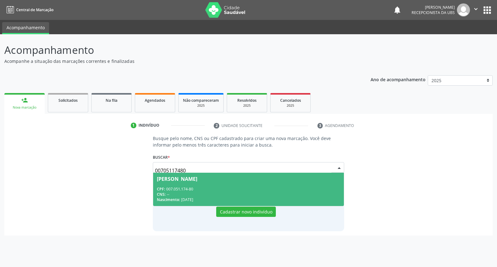
drag, startPoint x: 182, startPoint y: 179, endPoint x: 185, endPoint y: 182, distance: 4.2
click at [185, 182] on span "[PERSON_NAME] CPF: 007.051.174-80 CNS: -- Nascimento: [DATE]" at bounding box center [248, 189] width 191 height 33
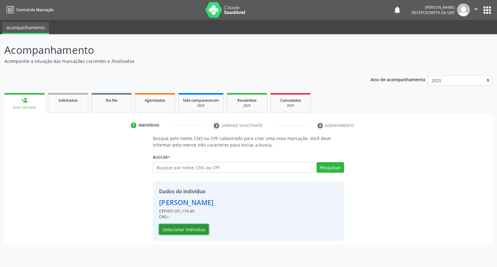
click at [179, 229] on button "Selecionar indivíduo" at bounding box center [184, 229] width 50 height 11
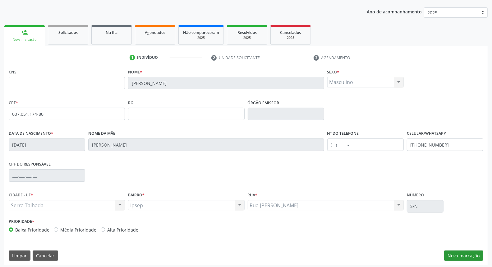
scroll to position [70, 0]
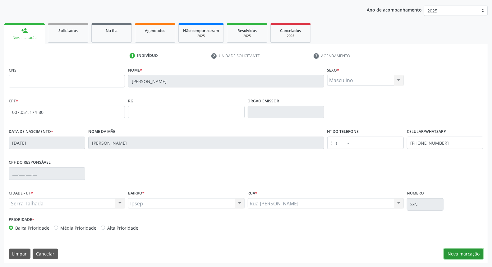
click at [477, 254] on button "Nova marcação" at bounding box center [463, 253] width 39 height 11
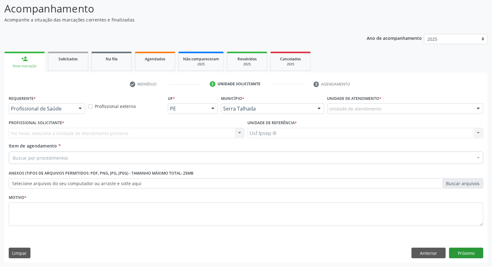
scroll to position [41, 0]
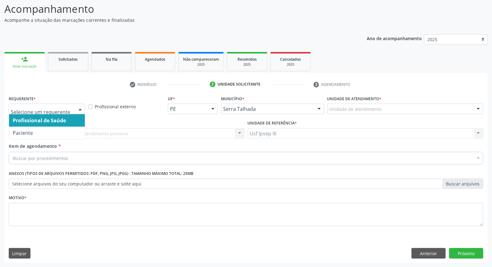
click at [80, 106] on div at bounding box center [80, 109] width 9 height 11
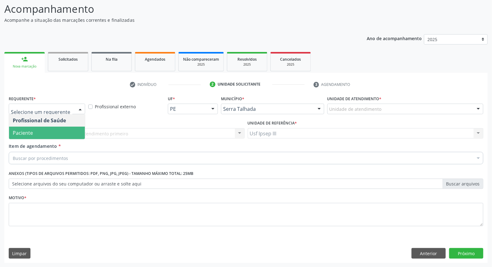
click at [69, 132] on span "Paciente" at bounding box center [47, 133] width 76 height 12
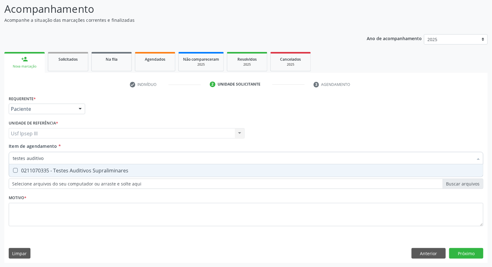
type input "testes auditivos"
click at [61, 171] on div "0211070335 - Testes Auditivos Supraliminares" at bounding box center [246, 170] width 467 height 5
checkbox Supraliminares "true"
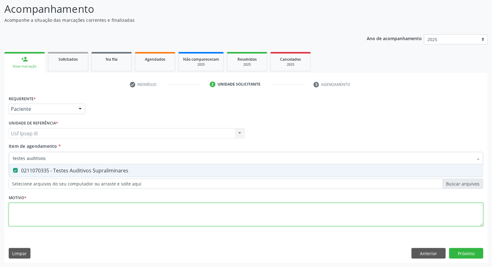
click at [48, 209] on div "Requerente * Paciente Profissional de Saúde Paciente Nenhum resultado encontrad…" at bounding box center [246, 164] width 475 height 141
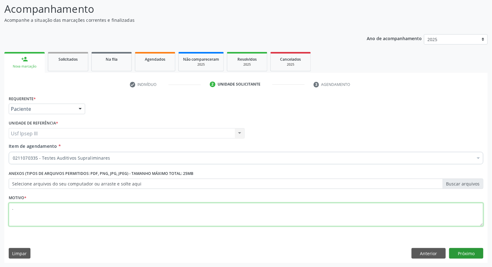
type textarea "."
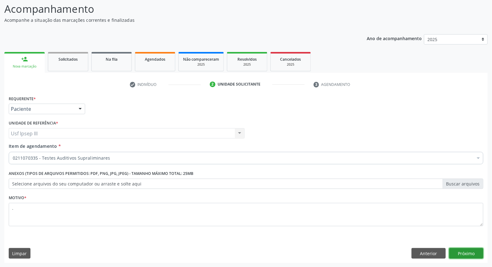
click at [473, 253] on button "Próximo" at bounding box center [466, 253] width 34 height 11
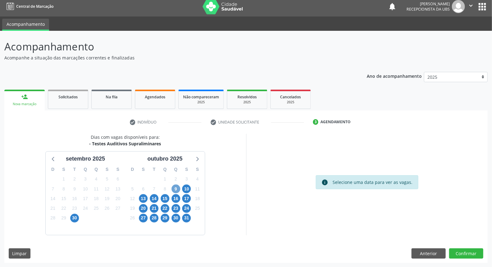
click at [177, 187] on span "9" at bounding box center [176, 188] width 9 height 9
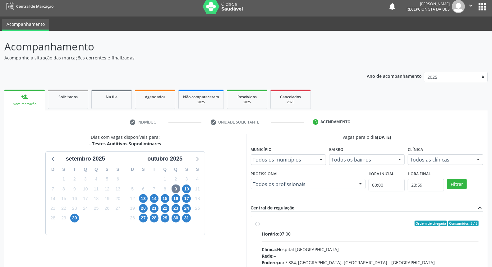
click at [367, 249] on div "Clínica: Hospital [GEOGRAPHIC_DATA]" at bounding box center [370, 249] width 217 height 7
click at [260, 226] on input "Ordem de chegada Consumidos: 3 / 5 Horário: 07:00 Clínica: Hospital [GEOGRAPHIC…" at bounding box center [258, 223] width 4 height 6
radio input "true"
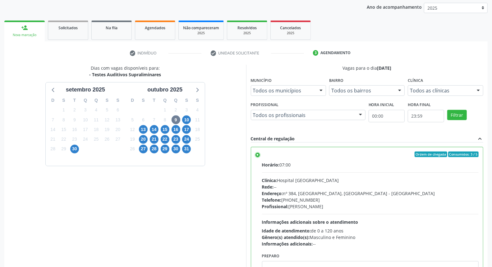
scroll to position [104, 0]
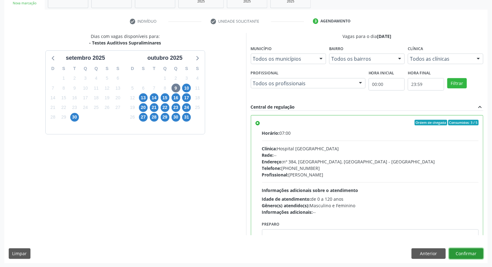
click at [473, 254] on button "Confirmar" at bounding box center [466, 253] width 34 height 11
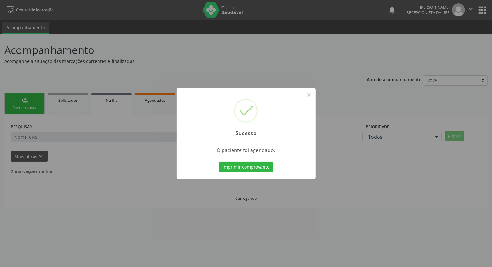
scroll to position [0, 0]
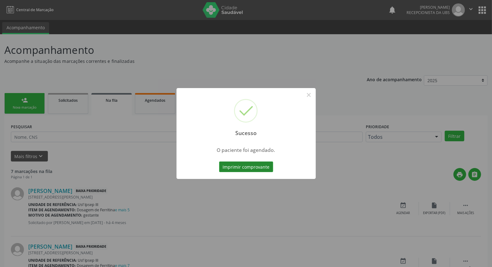
click at [244, 169] on button "Imprimir comprovante" at bounding box center [246, 166] width 54 height 11
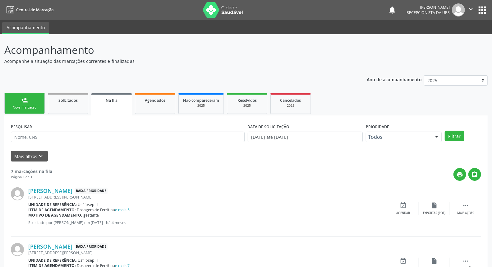
click at [23, 106] on div "Nova marcação" at bounding box center [24, 107] width 31 height 5
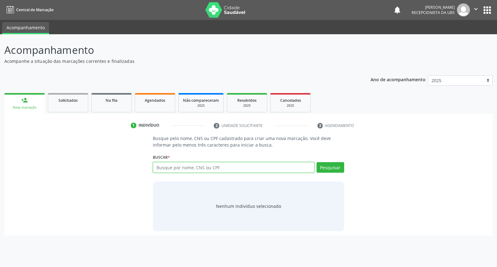
click at [164, 168] on input "text" at bounding box center [233, 167] width 161 height 11
type input "00705140480"
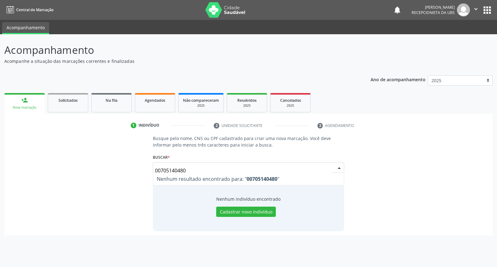
type input "0070514048"
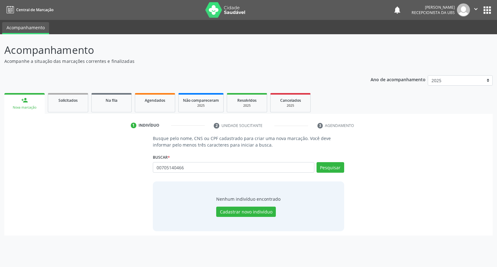
type input "00705140466"
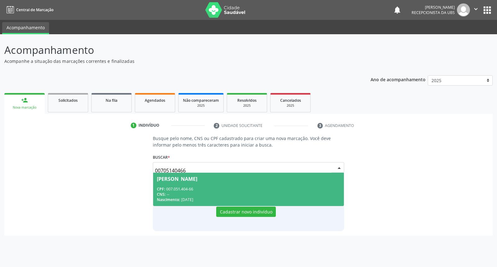
click at [225, 187] on div "CPF: 007.051.404-66" at bounding box center [248, 188] width 183 height 5
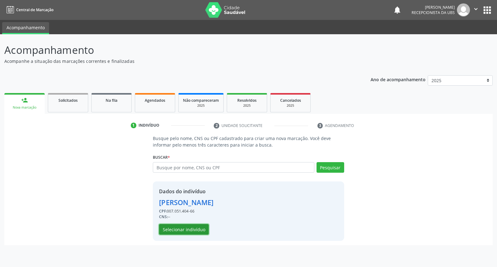
click at [199, 228] on button "Selecionar indivíduo" at bounding box center [184, 229] width 50 height 11
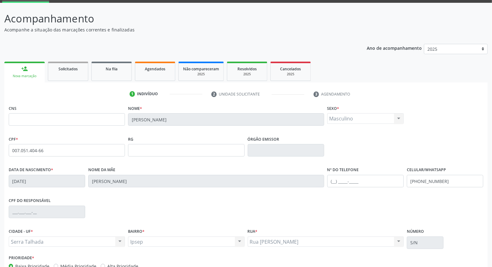
scroll to position [70, 0]
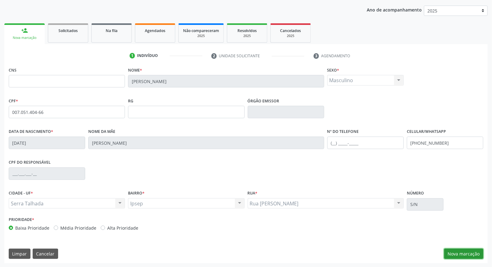
click at [456, 255] on button "Nova marcação" at bounding box center [463, 253] width 39 height 11
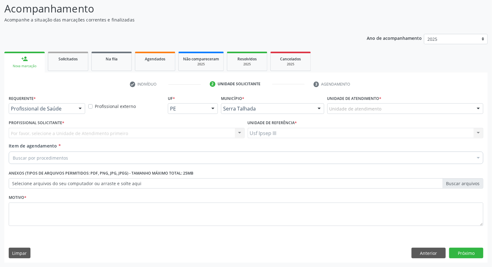
scroll to position [41, 0]
click at [82, 110] on div at bounding box center [80, 109] width 9 height 11
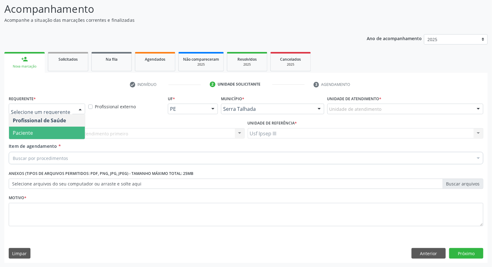
click at [67, 134] on span "Paciente" at bounding box center [47, 133] width 76 height 12
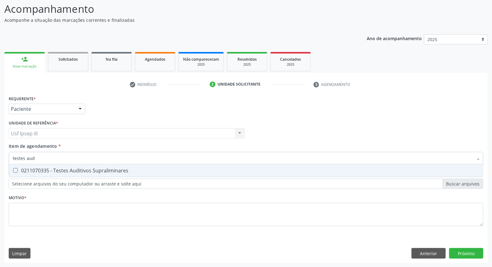
type input "testes audi"
drag, startPoint x: 63, startPoint y: 168, endPoint x: 61, endPoint y: 182, distance: 14.6
click at [63, 170] on div "0211070335 - Testes Auditivos Supraliminares" at bounding box center [246, 170] width 467 height 5
checkbox Supraliminares "true"
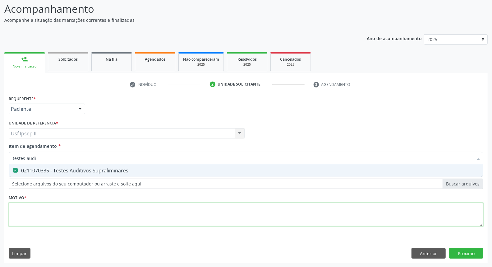
click at [56, 213] on div "Requerente * Paciente Profissional de Saúde Paciente Nenhum resultado encontrad…" at bounding box center [246, 164] width 475 height 141
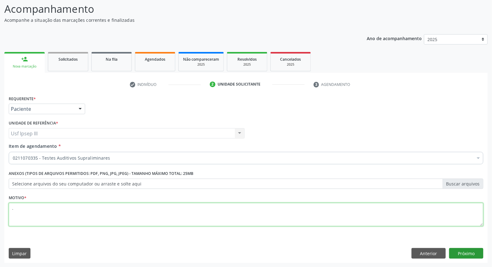
type textarea "."
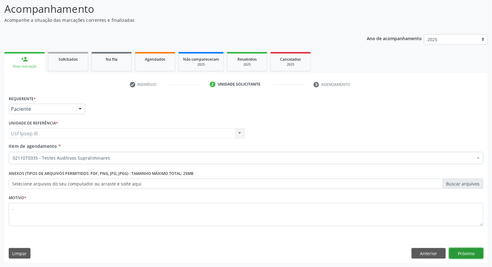
click at [471, 253] on button "Próximo" at bounding box center [466, 253] width 34 height 11
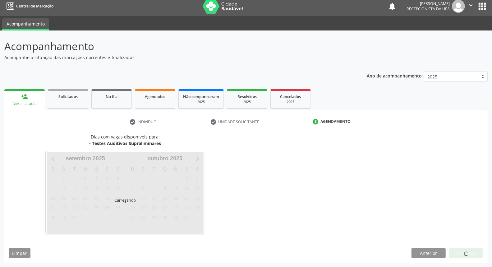
scroll to position [3, 0]
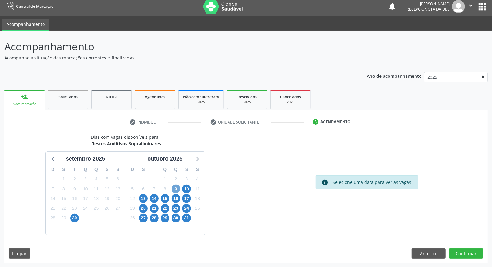
click at [178, 186] on span "9" at bounding box center [176, 188] width 9 height 9
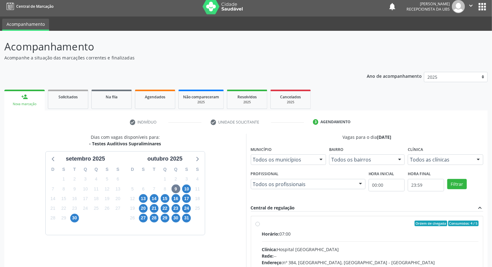
click at [325, 234] on div "Horário: 07:00" at bounding box center [370, 233] width 217 height 7
click at [260, 226] on input "Ordem de chegada Consumidos: 4 / 5 Horário: 07:00 Clínica: Hospital Sao Francis…" at bounding box center [258, 223] width 4 height 6
radio input "true"
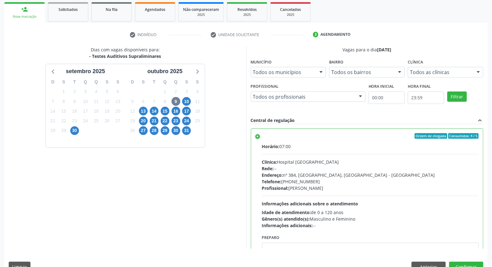
scroll to position [104, 0]
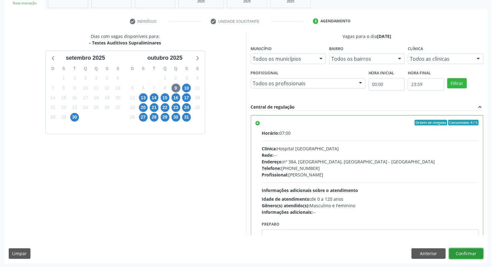
click at [474, 251] on button "Confirmar" at bounding box center [466, 253] width 34 height 11
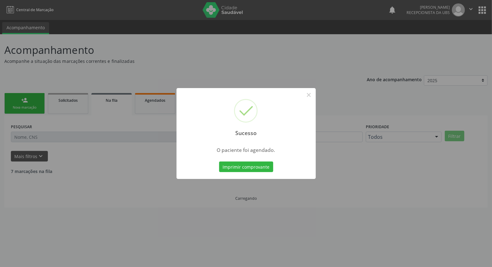
scroll to position [0, 0]
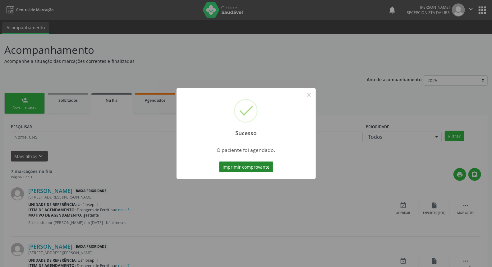
click at [252, 167] on button "Imprimir comprovante" at bounding box center [246, 166] width 54 height 11
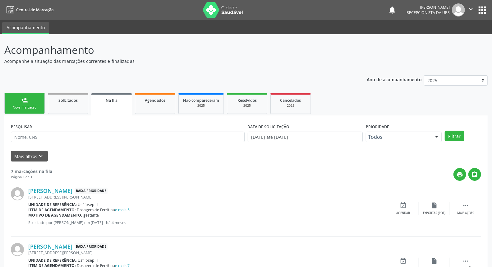
click at [32, 102] on link "person_add Nova marcação" at bounding box center [24, 103] width 40 height 21
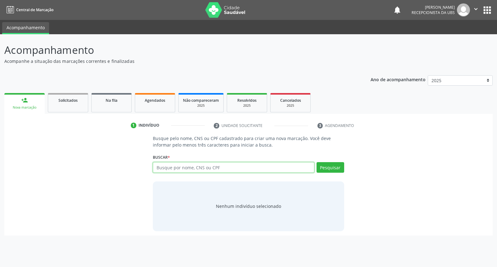
click at [170, 169] on input "text" at bounding box center [233, 167] width 161 height 11
type input "04046741430"
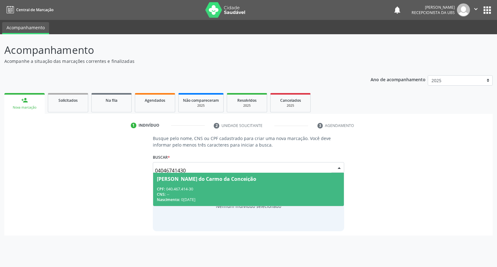
click at [215, 188] on div "CPF: 040.467.414-30" at bounding box center [248, 188] width 183 height 5
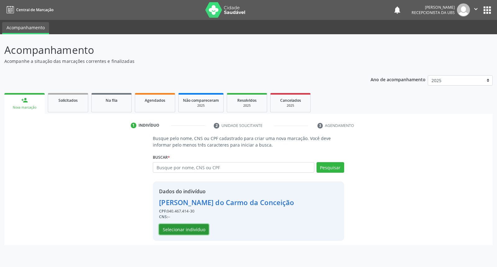
click at [197, 229] on button "Selecionar indivíduo" at bounding box center [184, 229] width 50 height 11
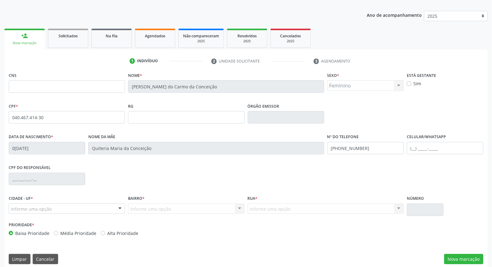
scroll to position [70, 0]
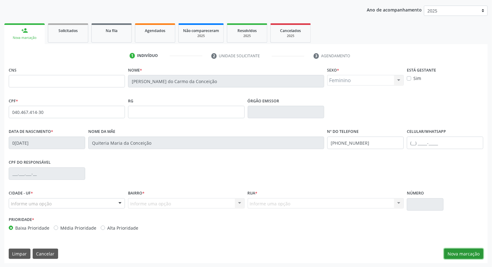
click at [458, 252] on button "Nova marcação" at bounding box center [463, 253] width 39 height 11
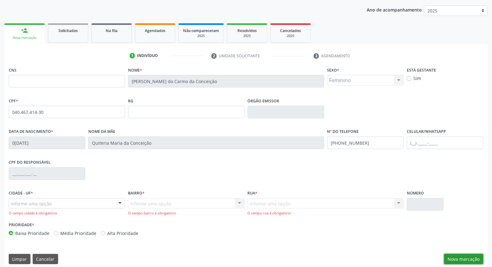
click at [461, 258] on button "Nova marcação" at bounding box center [463, 259] width 39 height 11
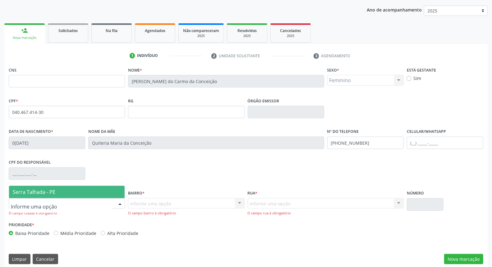
click at [116, 204] on div at bounding box center [119, 203] width 9 height 11
click at [106, 190] on span "Serra Talhada - PE" at bounding box center [67, 192] width 116 height 12
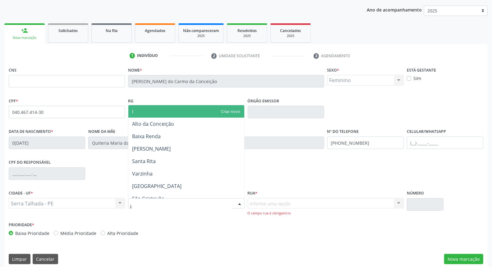
type input "ip"
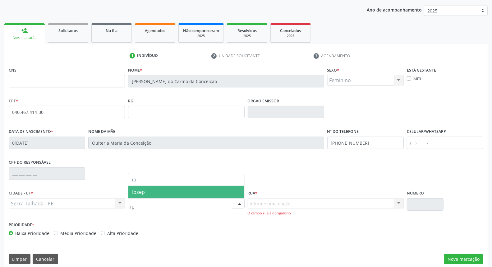
click at [145, 193] on span "Ipsep" at bounding box center [186, 192] width 116 height 12
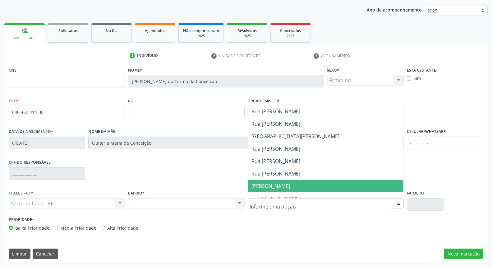
click at [290, 187] on span "Sebastião Ferreira da Silva" at bounding box center [271, 185] width 39 height 7
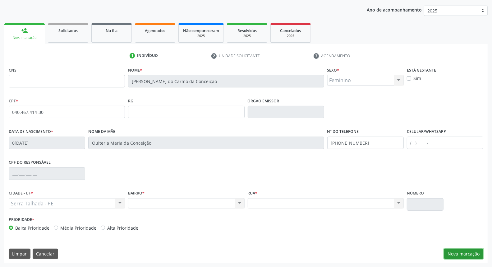
click at [469, 250] on button "Nova marcação" at bounding box center [463, 253] width 39 height 11
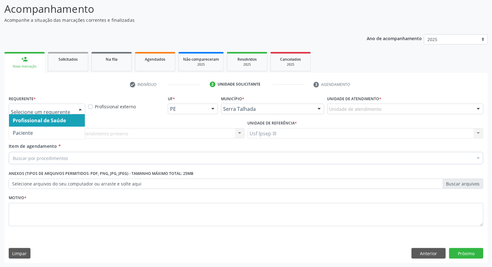
click at [78, 107] on div at bounding box center [80, 109] width 9 height 11
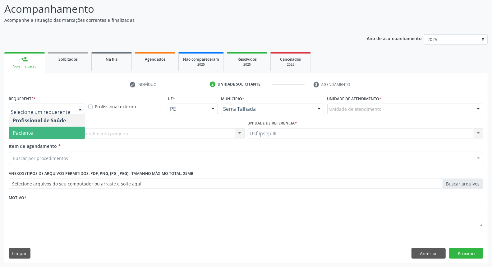
click at [69, 135] on span "Paciente" at bounding box center [47, 133] width 76 height 12
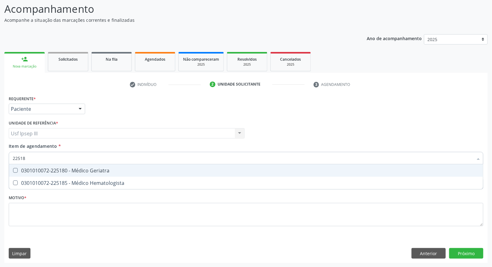
type input "225180"
click at [76, 168] on div "0301010072-225180 - Médico Geriatra" at bounding box center [246, 170] width 467 height 5
checkbox Geriatra "true"
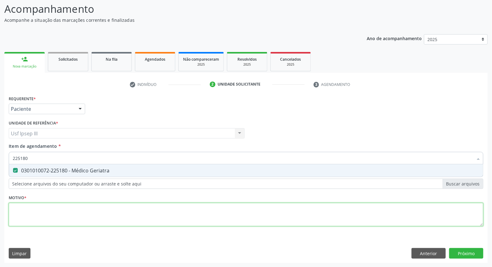
click at [48, 217] on div "Requerente * Paciente Profissional de Saúde Paciente Nenhum resultado encontrad…" at bounding box center [246, 164] width 475 height 141
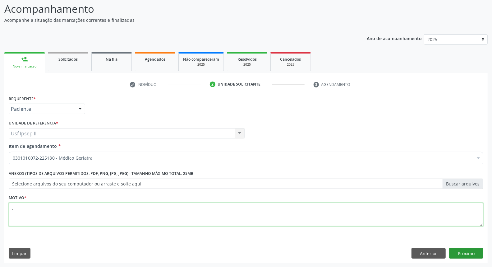
type textarea "."
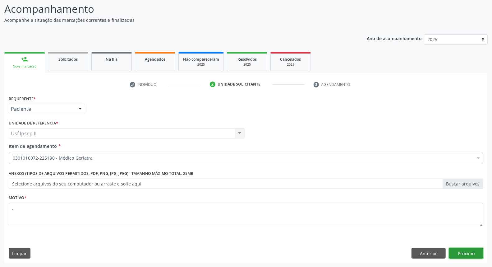
click at [466, 253] on button "Próximo" at bounding box center [466, 253] width 34 height 11
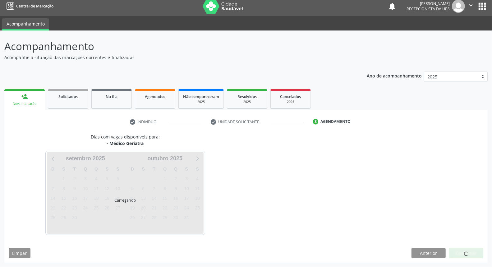
scroll to position [3, 0]
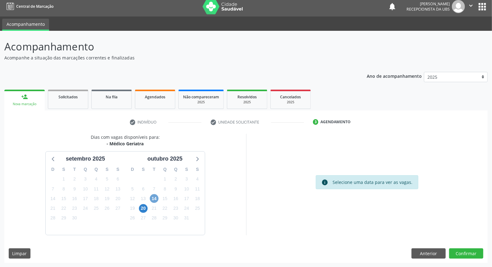
click at [154, 200] on span "14" at bounding box center [154, 198] width 9 height 9
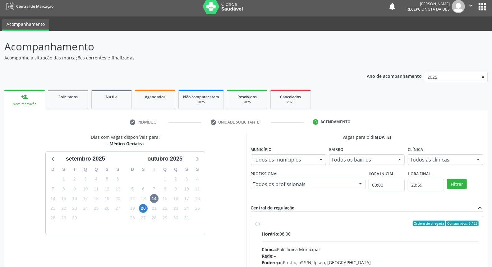
click at [260, 226] on input "Ordem de chegada Consumidos: 5 / 23 Horário: 08:00 Clínica: Policlinica Municip…" at bounding box center [258, 223] width 4 height 6
radio input "true"
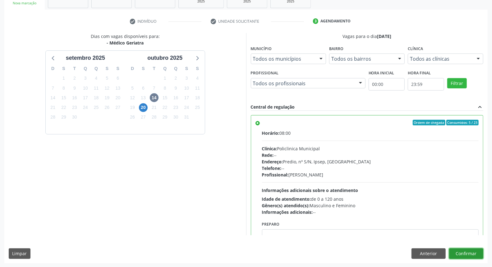
click at [472, 253] on button "Confirmar" at bounding box center [466, 253] width 34 height 11
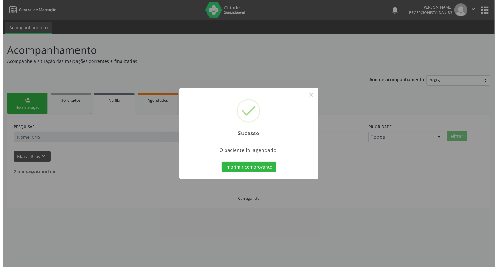
scroll to position [0, 0]
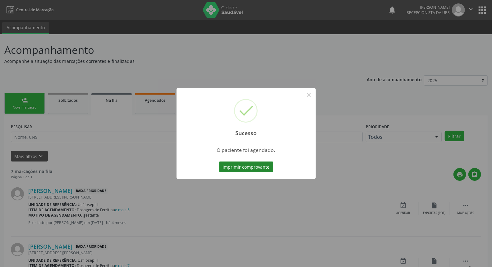
click at [248, 165] on button "Imprimir comprovante" at bounding box center [246, 166] width 54 height 11
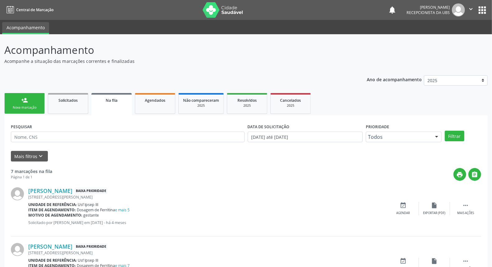
click at [33, 100] on link "person_add Nova marcação" at bounding box center [24, 103] width 40 height 21
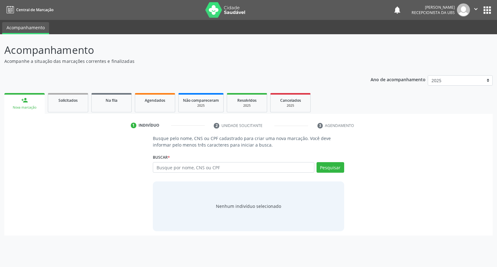
click at [173, 160] on div "Buscar * Busque por nome, CNS ou CPF Nenhum resultado encontrado para: " " Digi…" at bounding box center [248, 164] width 191 height 24
click at [171, 165] on input "text" at bounding box center [233, 167] width 161 height 11
type input "cicera aparecida jordao da costa"
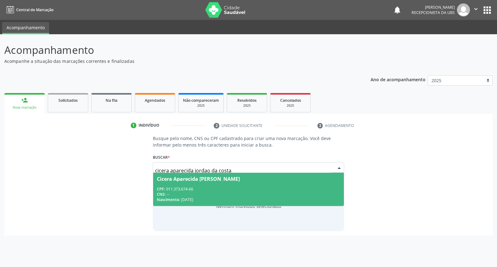
click at [214, 187] on div "CPF: 011.373.674-66" at bounding box center [248, 188] width 183 height 5
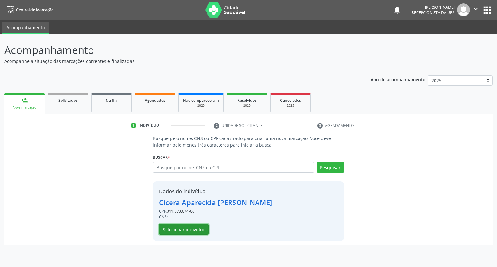
click at [192, 228] on button "Selecionar indivíduo" at bounding box center [184, 229] width 50 height 11
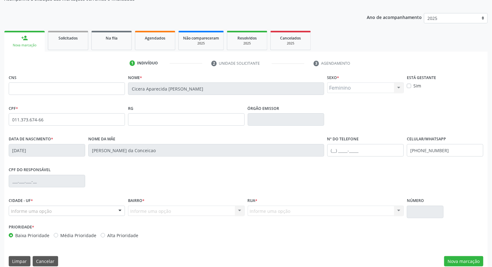
scroll to position [70, 0]
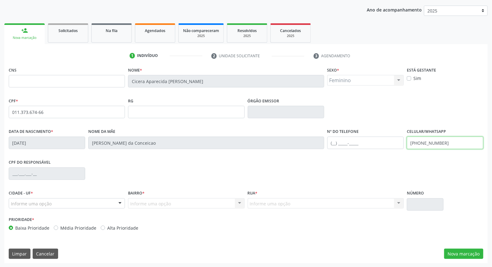
drag, startPoint x: 457, startPoint y: 141, endPoint x: 422, endPoint y: 141, distance: 35.1
click at [422, 141] on input "(87) 99994-3359" at bounding box center [445, 142] width 76 height 12
type input "(87) 98155-9197"
click at [459, 250] on button "Nova marcação" at bounding box center [463, 253] width 39 height 11
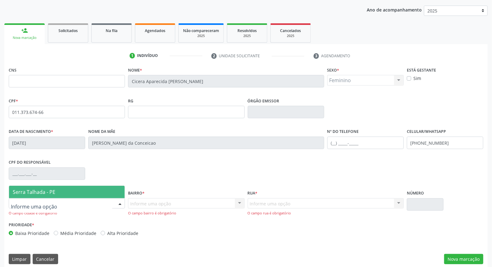
click at [118, 201] on div at bounding box center [119, 203] width 9 height 11
click at [113, 190] on span "Serra Talhada - PE" at bounding box center [67, 192] width 116 height 12
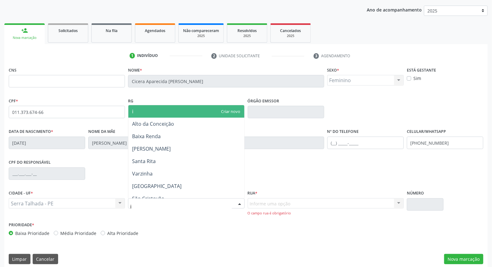
type input "ip"
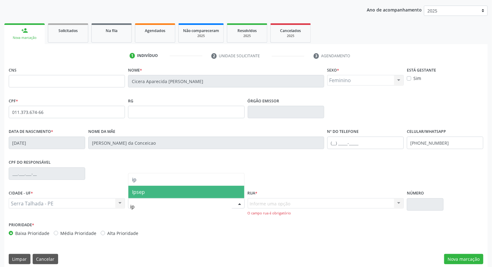
click at [160, 193] on span "Ipsep" at bounding box center [186, 192] width 116 height 12
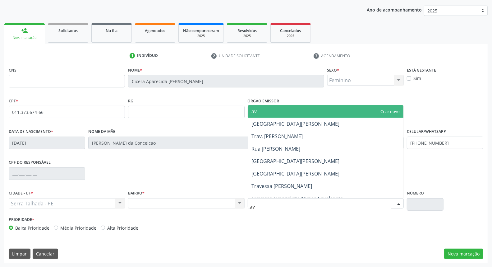
type input "ave"
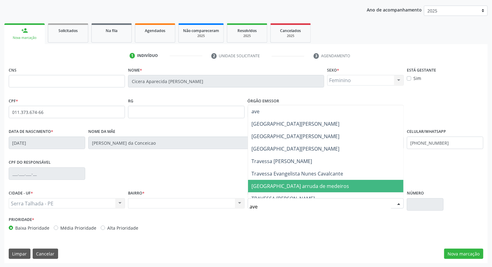
click at [288, 188] on span "[GEOGRAPHIC_DATA] arruda de medeiros" at bounding box center [301, 185] width 98 height 7
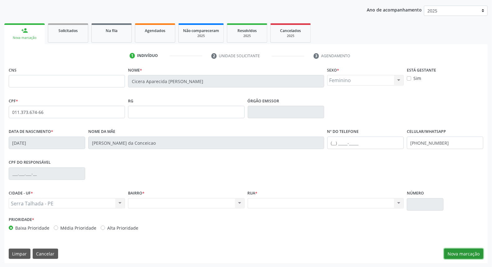
click at [463, 254] on button "Nova marcação" at bounding box center [463, 253] width 39 height 11
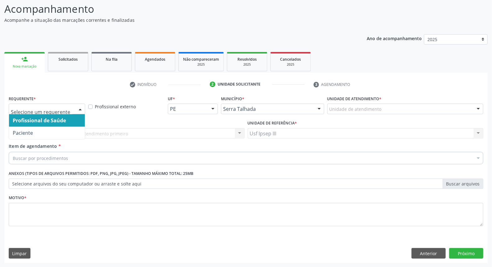
click at [81, 108] on div at bounding box center [80, 109] width 9 height 11
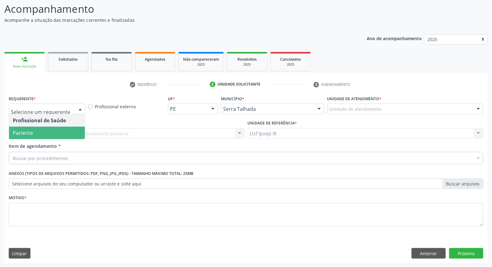
click at [63, 130] on span "Paciente" at bounding box center [47, 133] width 76 height 12
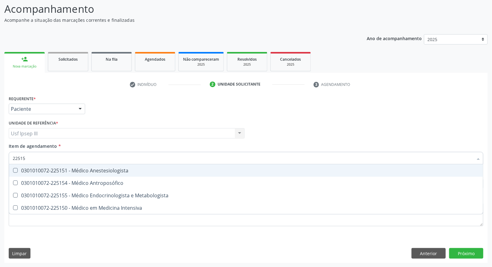
type input "225155"
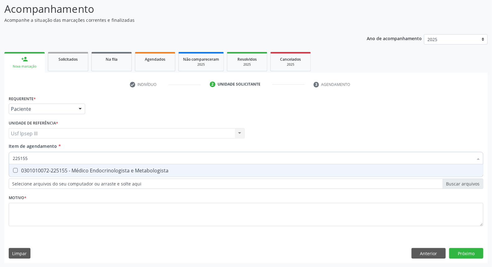
click at [66, 168] on div "0301010072-225155 - Médico Endocrinologista e Metabologista" at bounding box center [246, 170] width 467 height 5
checkbox Metabologista "true"
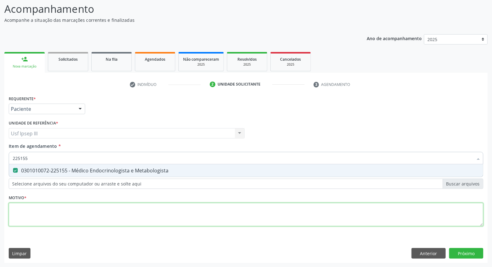
click at [35, 215] on div "Requerente * Paciente Profissional de Saúde Paciente Nenhum resultado encontrad…" at bounding box center [246, 164] width 475 height 141
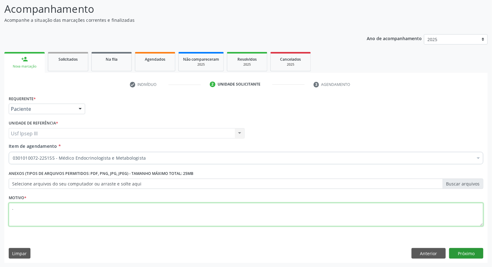
type textarea "."
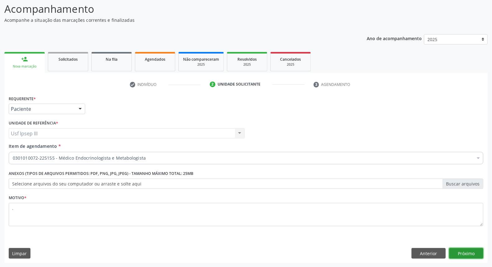
click at [467, 251] on button "Próximo" at bounding box center [466, 253] width 34 height 11
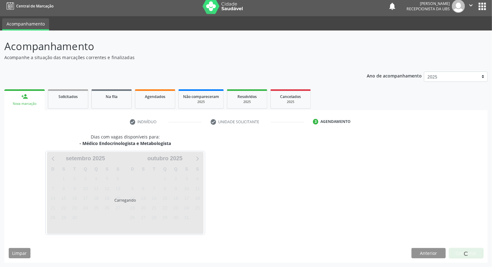
scroll to position [3, 0]
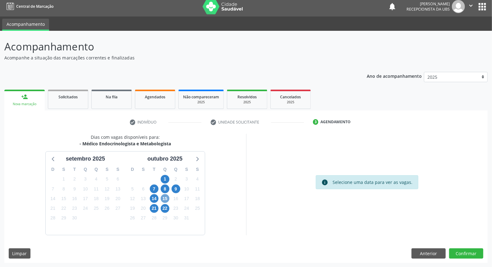
click at [165, 198] on span "15" at bounding box center [165, 198] width 9 height 9
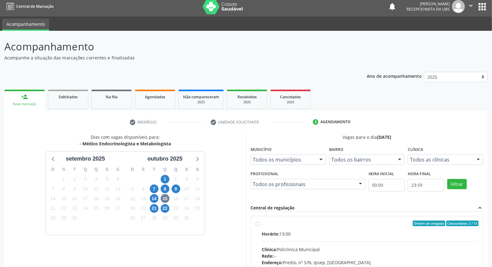
click at [260, 226] on input "Ordem de chegada Consumidos: 2 / 15 Horário: 13:00 Clínica: Policlinica Municip…" at bounding box center [258, 223] width 4 height 6
radio input "true"
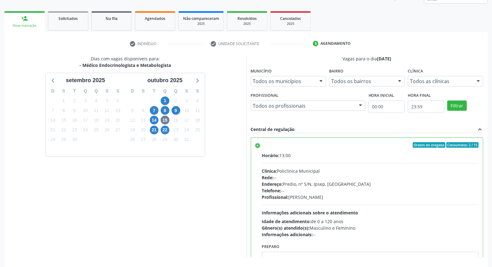
scroll to position [104, 0]
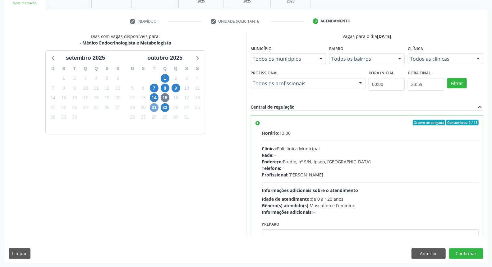
click at [156, 106] on span "21" at bounding box center [154, 107] width 9 height 9
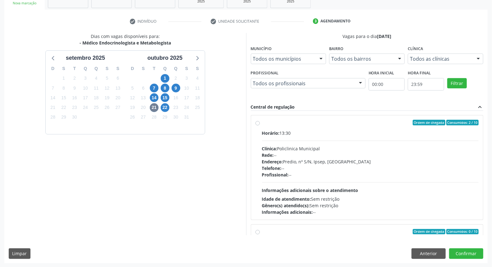
click at [377, 173] on div "Profissional: --" at bounding box center [370, 174] width 217 height 7
click at [260, 125] on input "Ordem de chegada Consumidos: 2 / 10 Horário: 13:30 Clínica: Policlinica Municip…" at bounding box center [258, 123] width 4 height 6
radio input "true"
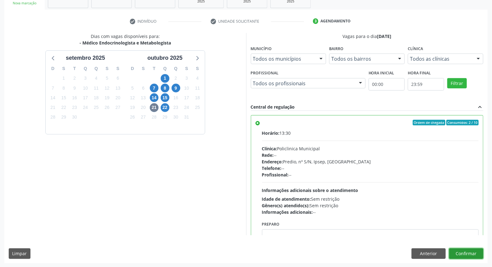
click at [469, 251] on button "Confirmar" at bounding box center [466, 253] width 34 height 11
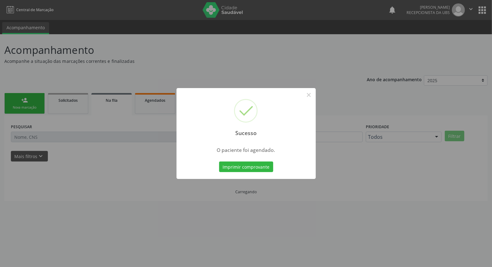
scroll to position [0, 0]
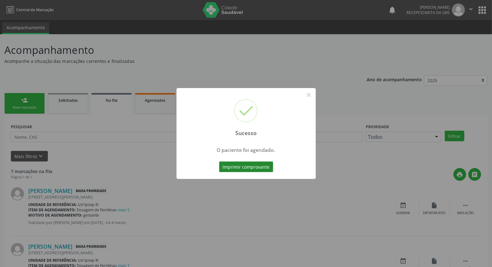
click at [265, 167] on button "Imprimir comprovante" at bounding box center [246, 166] width 54 height 11
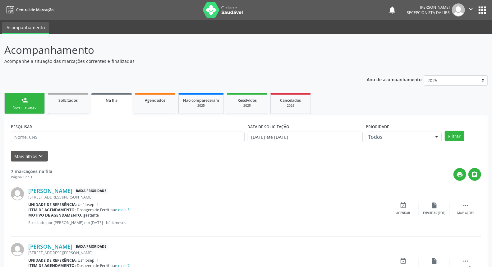
click at [30, 106] on div "Nova marcação" at bounding box center [24, 107] width 31 height 5
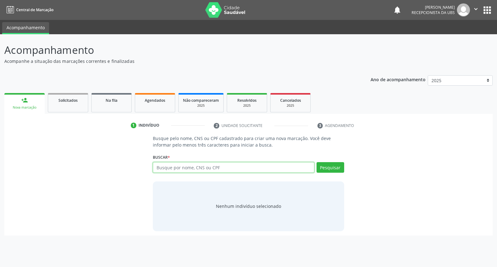
click at [183, 165] on input "text" at bounding box center [233, 167] width 161 height 11
type input "arthur henrique de souza lace"
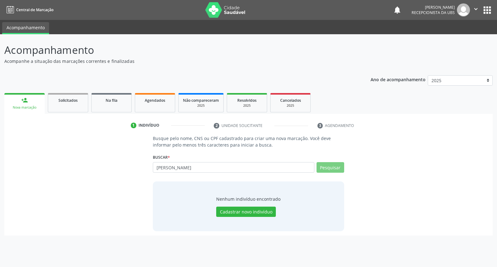
type input "arthur henrique de sou"
type input "arthur henrique de s"
type input "arthur henrique lacerd"
click at [215, 164] on input "arthur henrique lacerd" at bounding box center [233, 167] width 161 height 11
type input "arthur henrique sousa ribeiro"
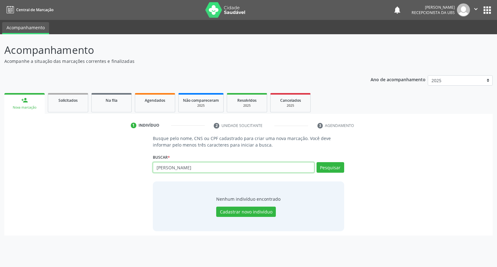
click at [233, 169] on input "arthur henrique sousa ribeiro" at bounding box center [233, 167] width 161 height 11
type input "arthur henrique sousa ribeiro"
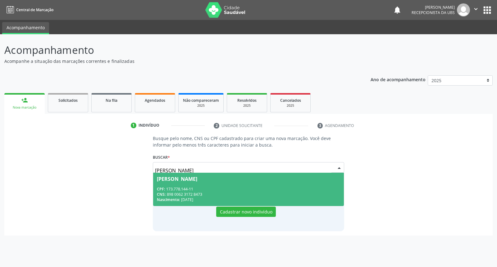
click at [232, 191] on div "CPF: 173.778.144-11" at bounding box center [248, 188] width 183 height 5
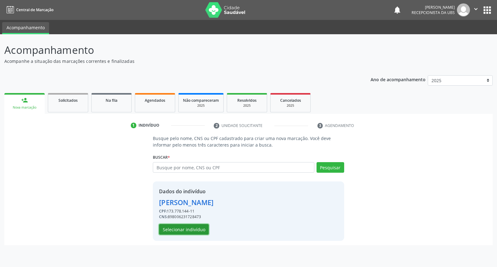
click at [189, 227] on button "Selecionar indivíduo" at bounding box center [184, 229] width 50 height 11
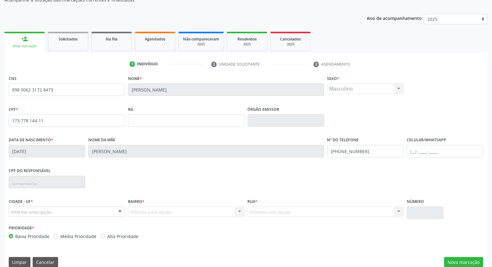
scroll to position [70, 0]
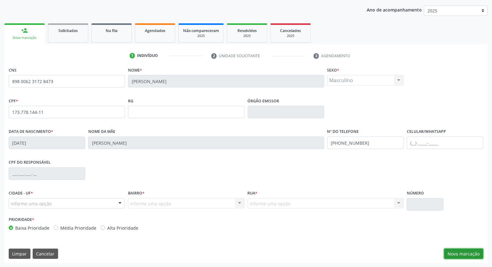
click at [450, 253] on button "Nova marcação" at bounding box center [463, 253] width 39 height 11
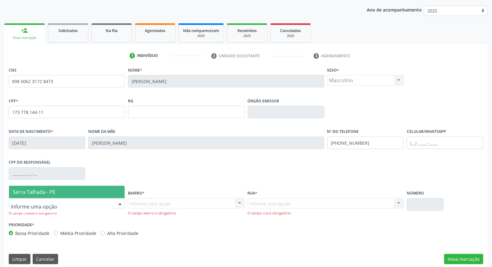
click at [118, 201] on div at bounding box center [119, 203] width 9 height 11
click at [108, 189] on span "Serra Talhada - PE" at bounding box center [67, 192] width 116 height 12
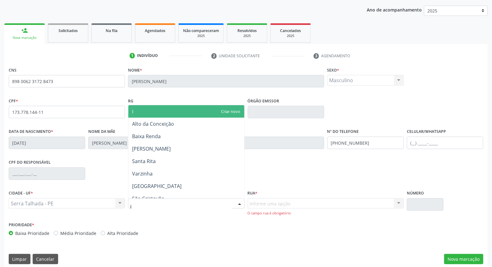
type input "ip"
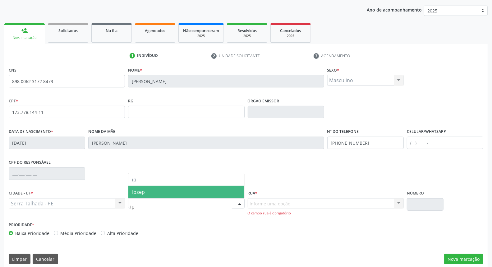
click at [154, 192] on span "Ipsep" at bounding box center [186, 192] width 116 height 12
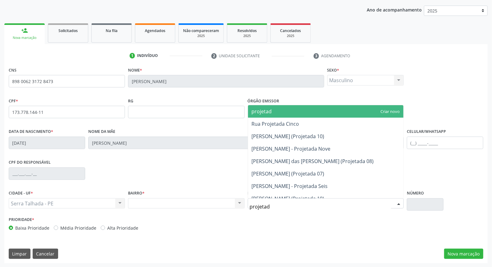
type input "projetada"
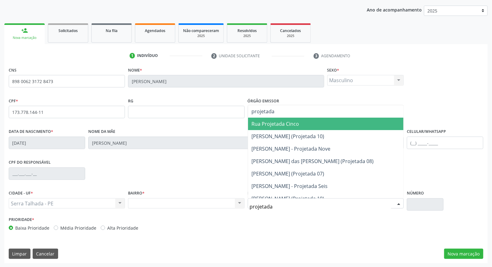
click at [281, 122] on span "Rua Projetada Cinco" at bounding box center [276, 123] width 48 height 7
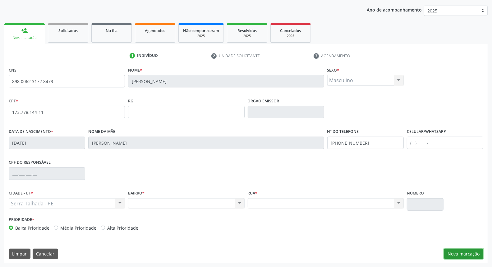
click at [451, 250] on button "Nova marcação" at bounding box center [463, 253] width 39 height 11
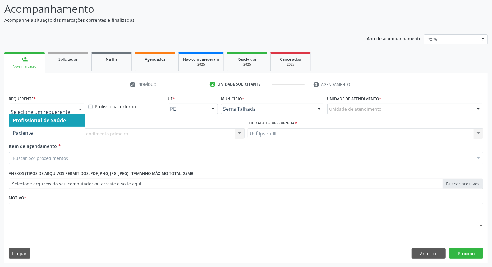
click at [78, 108] on div at bounding box center [80, 109] width 9 height 11
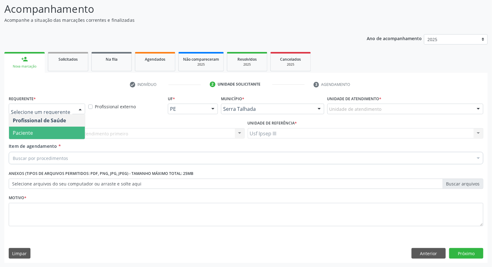
click at [70, 131] on span "Paciente" at bounding box center [47, 133] width 76 height 12
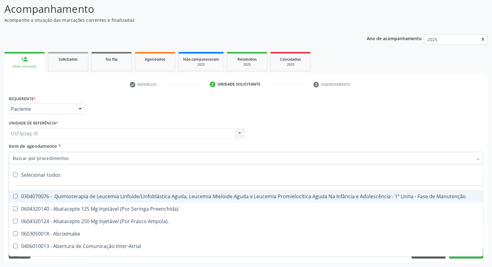
click at [72, 156] on div at bounding box center [246, 158] width 475 height 12
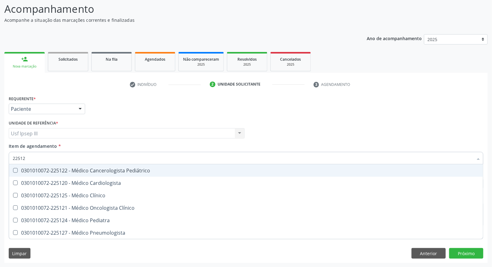
type input "225124"
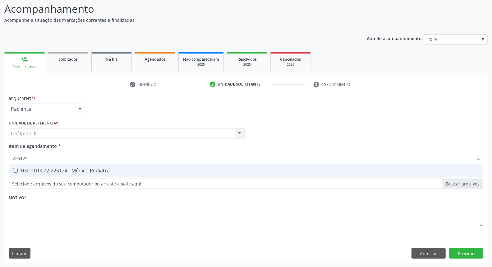
click at [72, 170] on div "0301010072-225124 - Médico Pediatra" at bounding box center [246, 170] width 467 height 5
checkbox Pediatra "true"
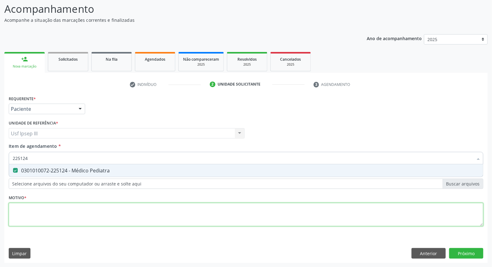
click at [60, 211] on div "Requerente * Paciente Profissional de Saúde Paciente Nenhum resultado encontrad…" at bounding box center [246, 164] width 475 height 141
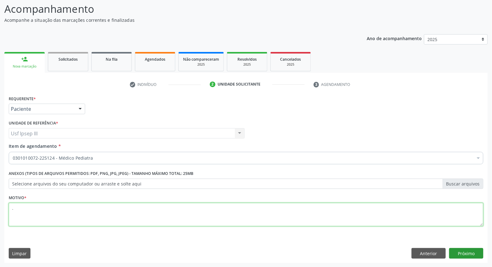
type textarea "."
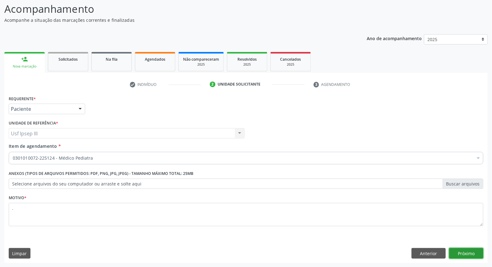
click at [457, 250] on button "Próximo" at bounding box center [466, 253] width 34 height 11
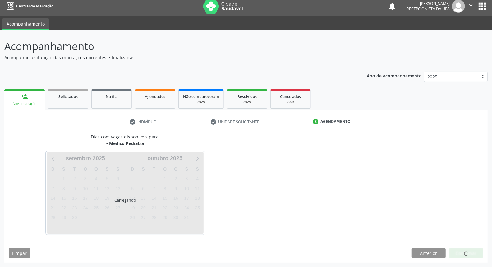
scroll to position [3, 0]
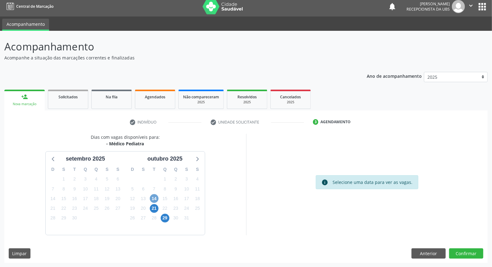
click at [154, 200] on span "14" at bounding box center [154, 198] width 9 height 9
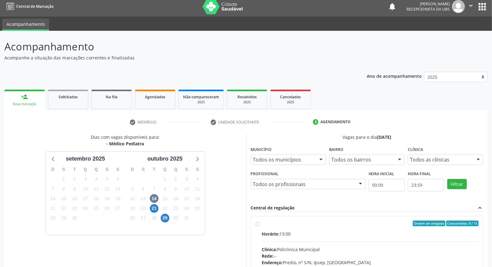
click at [313, 236] on div "Horário: 13:00" at bounding box center [370, 233] width 217 height 7
click at [260, 226] on input "Ordem de chegada Consumidos: 8 / 15 Horário: 13:00 Clínica: Policlinica Municip…" at bounding box center [258, 223] width 4 height 6
radio input "true"
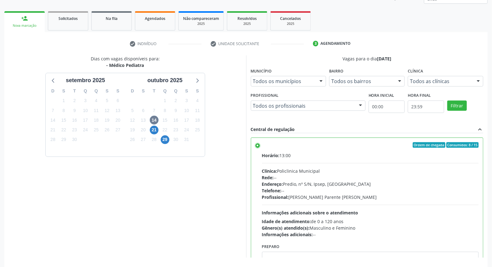
scroll to position [104, 0]
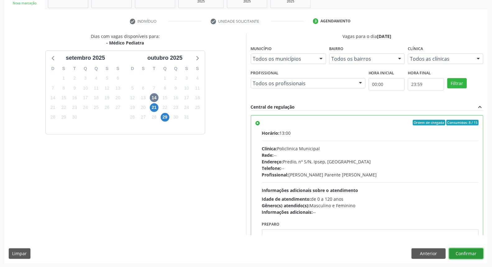
click at [467, 253] on button "Confirmar" at bounding box center [466, 253] width 34 height 11
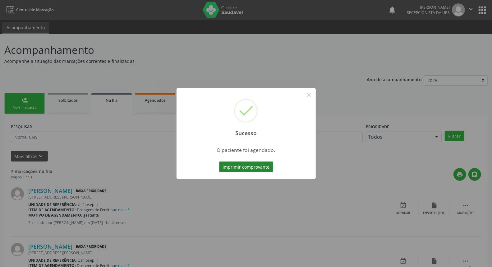
click at [249, 167] on button "Imprimir comprovante" at bounding box center [246, 166] width 54 height 11
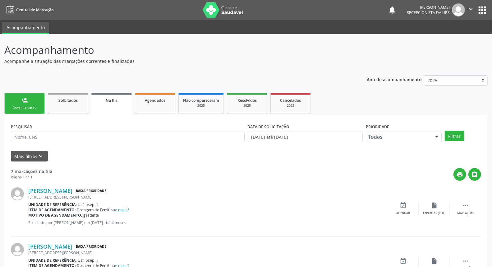
click at [20, 101] on link "person_add Nova marcação" at bounding box center [24, 103] width 40 height 21
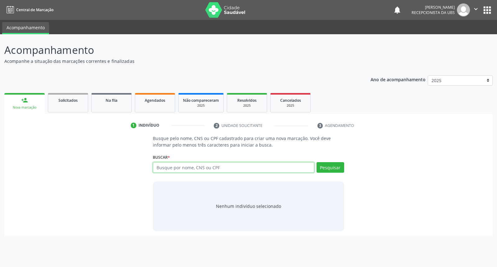
click at [165, 168] on input "text" at bounding box center [233, 167] width 161 height 11
type input "00195778421"
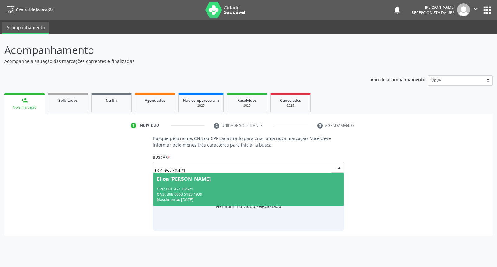
click at [200, 185] on span "Elloa Feitosa da Silva Nascimento CPF: 001.957.784-21 CNS: 898 0063 5183 4939 N…" at bounding box center [248, 189] width 191 height 33
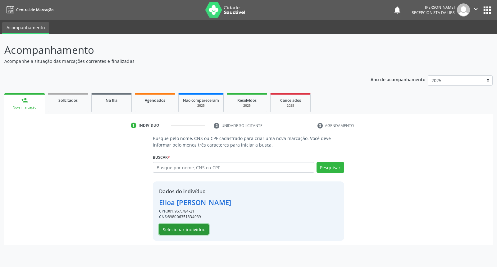
click at [192, 231] on button "Selecionar indivíduo" at bounding box center [184, 229] width 50 height 11
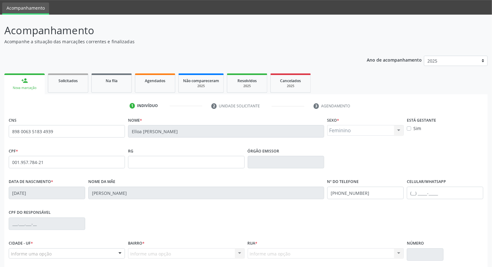
scroll to position [70, 0]
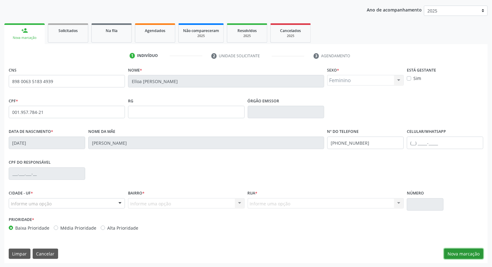
click at [462, 254] on button "Nova marcação" at bounding box center [463, 253] width 39 height 11
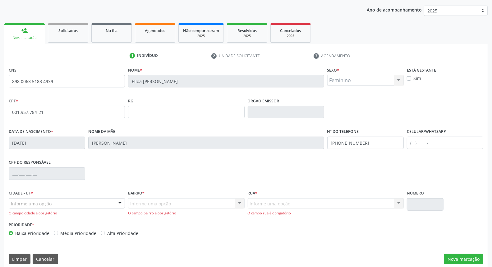
click at [64, 208] on div "Informe uma opção" at bounding box center [67, 203] width 116 height 11
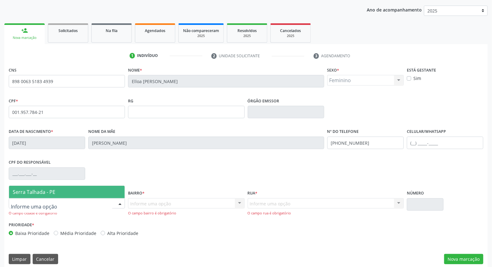
click at [68, 194] on span "Serra Talhada - PE" at bounding box center [67, 192] width 116 height 12
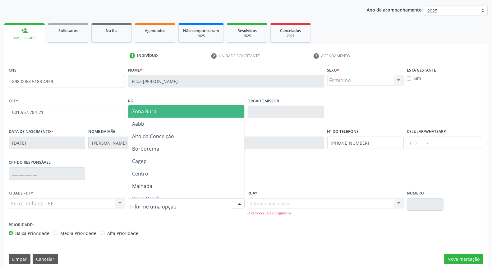
click at [179, 202] on div at bounding box center [186, 203] width 116 height 11
type input "ip"
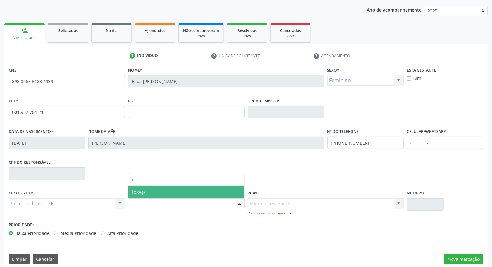
click at [180, 195] on span "Ipsep" at bounding box center [186, 192] width 116 height 12
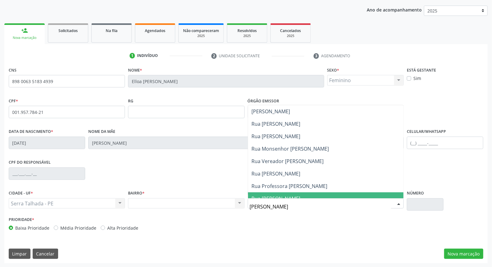
type input "[PERSON_NAME]"
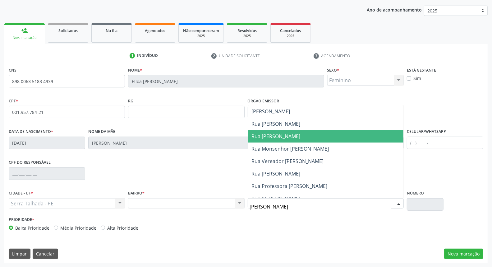
click at [283, 140] on span "Rua [PERSON_NAME]" at bounding box center [325, 136] width 155 height 12
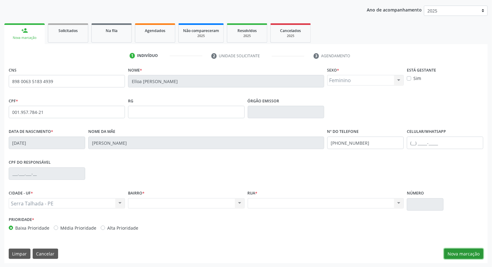
click at [460, 252] on button "Nova marcação" at bounding box center [463, 253] width 39 height 11
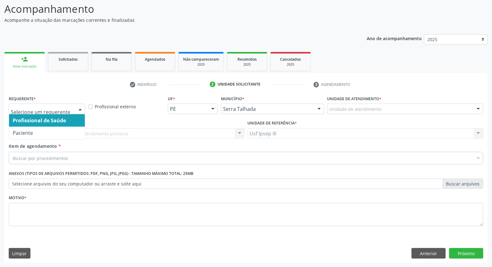
click at [81, 108] on div at bounding box center [80, 109] width 9 height 11
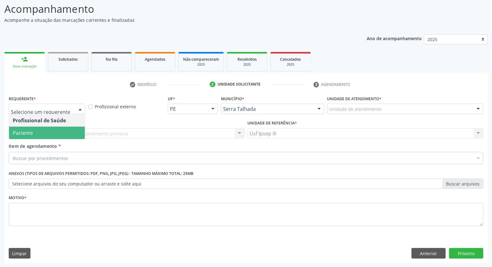
click at [70, 134] on span "Paciente" at bounding box center [47, 133] width 76 height 12
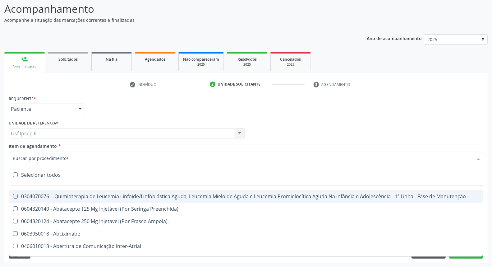
click at [72, 153] on div at bounding box center [246, 158] width 475 height 12
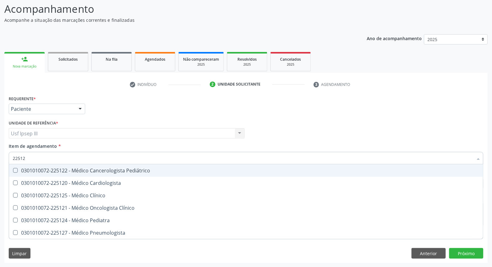
type input "225124"
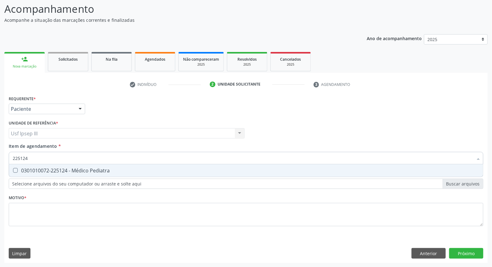
click at [75, 168] on div "0301010072-225124 - Médico Pediatra" at bounding box center [246, 170] width 467 height 5
checkbox Pediatra "true"
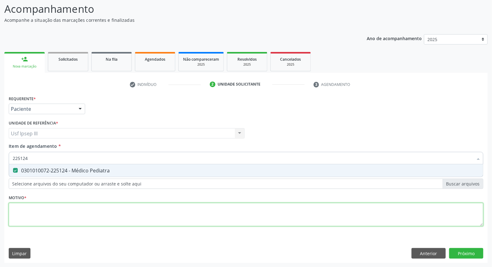
click at [51, 218] on div "Requerente * Paciente Profissional de Saúde Paciente Nenhum resultado encontrad…" at bounding box center [246, 164] width 475 height 141
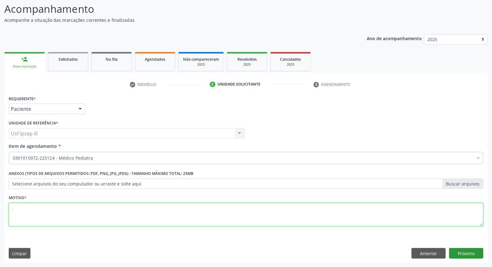
type textarea "."
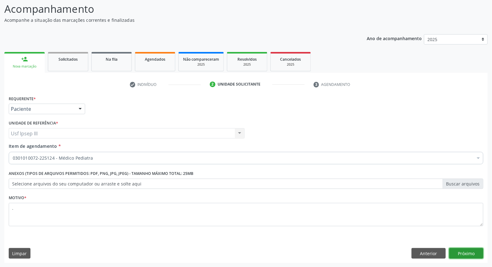
click at [461, 254] on button "Próximo" at bounding box center [466, 253] width 34 height 11
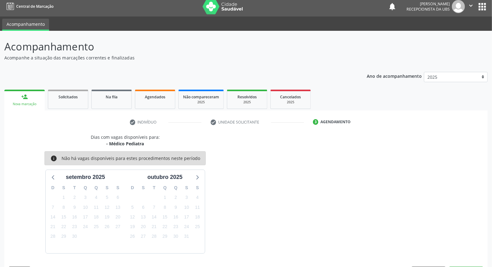
scroll to position [22, 0]
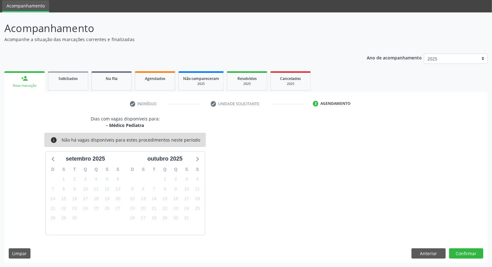
click at [21, 77] on div "person_add" at bounding box center [24, 78] width 7 height 7
click at [29, 83] on div "Nova marcação" at bounding box center [25, 85] width 32 height 5
click at [437, 251] on button "Anterior" at bounding box center [429, 253] width 34 height 11
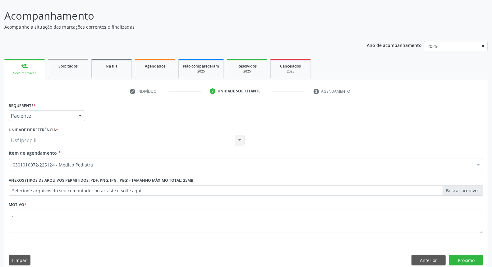
scroll to position [41, 0]
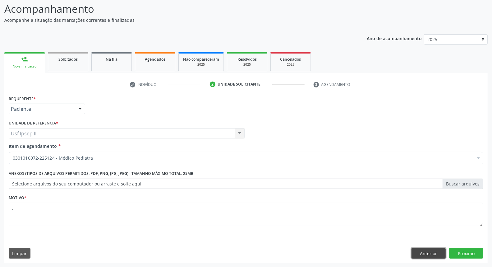
click at [427, 254] on button "Anterior" at bounding box center [429, 253] width 34 height 11
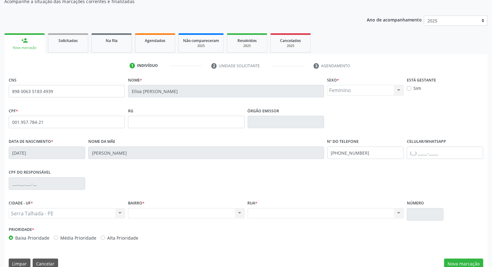
scroll to position [70, 0]
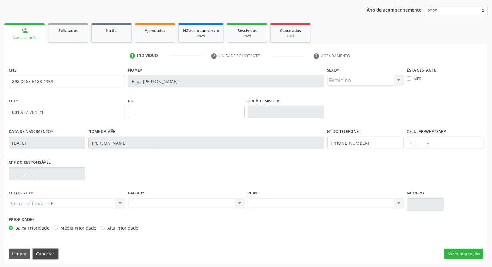
click at [46, 254] on button "Cancelar" at bounding box center [45, 253] width 25 height 11
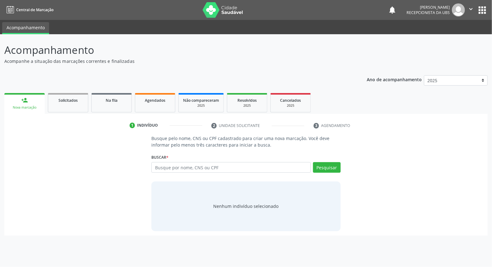
scroll to position [0, 0]
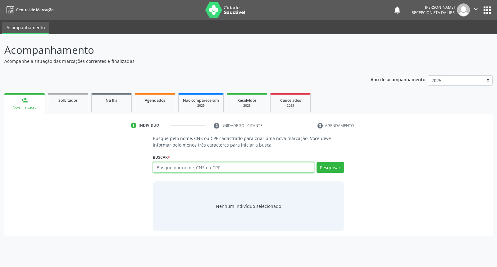
click at [176, 167] on input "text" at bounding box center [233, 167] width 161 height 11
type input "12058196490"
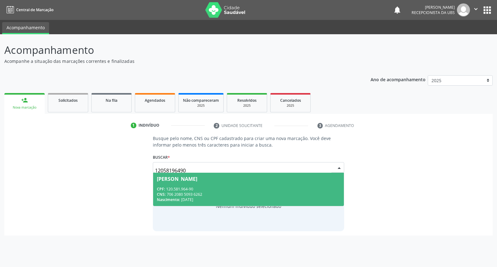
click at [174, 188] on div "CPF: 120.581.964-90" at bounding box center [248, 188] width 183 height 5
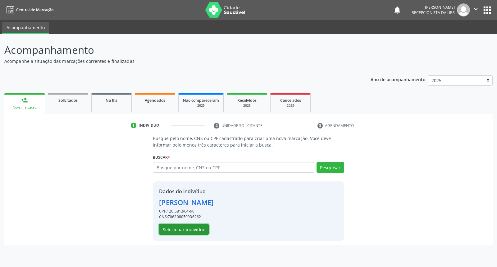
click at [182, 230] on button "Selecionar indivíduo" at bounding box center [184, 229] width 50 height 11
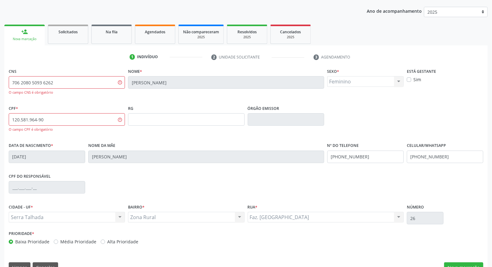
scroll to position [82, 0]
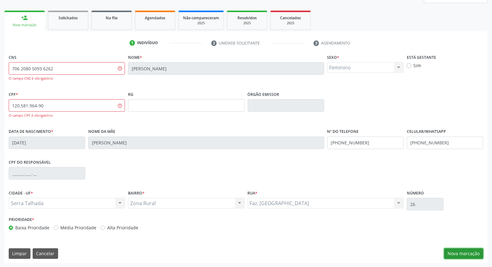
click at [465, 251] on button "Nova marcação" at bounding box center [463, 253] width 39 height 11
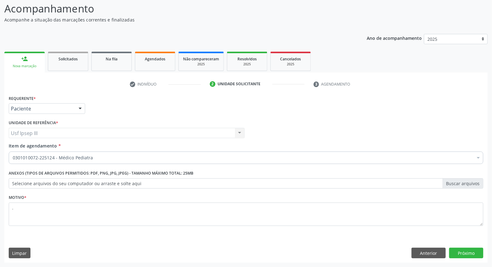
scroll to position [41, 0]
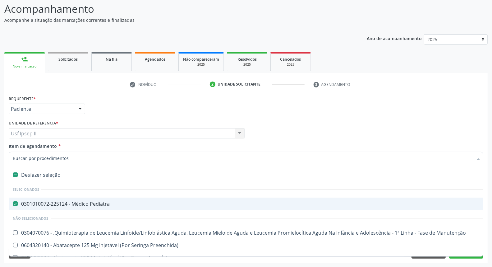
click at [74, 173] on div "Desfazer seleção" at bounding box center [255, 174] width 492 height 12
checkbox Pediatra "false"
click at [75, 159] on input "Item de agendamento *" at bounding box center [243, 158] width 460 height 12
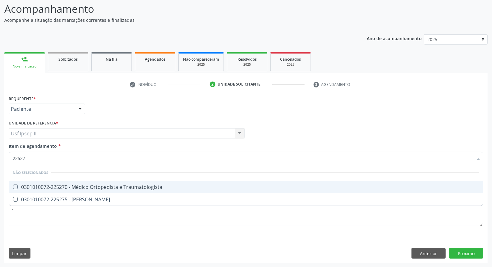
type input "225270"
click at [85, 189] on div "0301010072-225270 - Médico Ortopedista e Traumatologista" at bounding box center [246, 186] width 467 height 5
checkbox Traumatologista "true"
click at [469, 255] on div "Requerente * Paciente Profissional de Saúde Paciente Nenhum resultado encontrad…" at bounding box center [245, 178] width 483 height 169
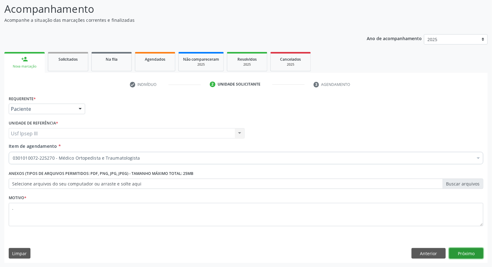
click at [468, 254] on button "Próximo" at bounding box center [466, 253] width 34 height 11
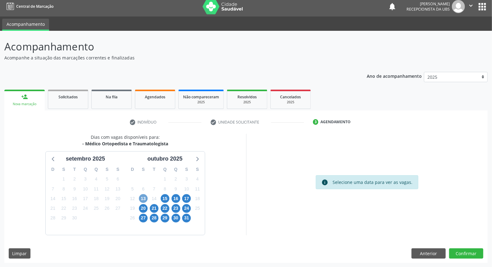
click at [143, 197] on span "13" at bounding box center [143, 198] width 9 height 9
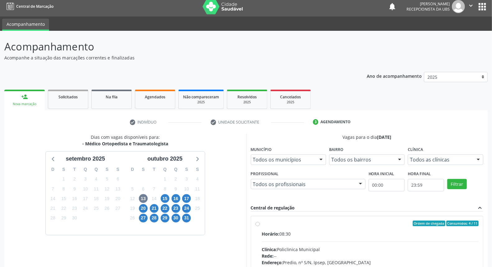
click at [260, 226] on input "Ordem de chegada Consumidos: 4 / 11 Horário: 08:30 Clínica: Policlinica Municip…" at bounding box center [258, 223] width 4 height 6
radio input "true"
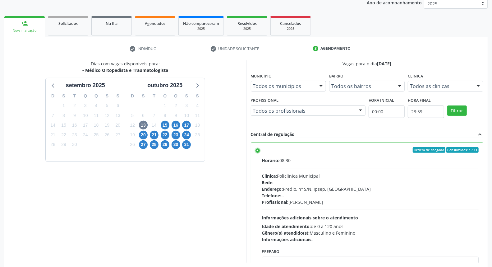
scroll to position [104, 0]
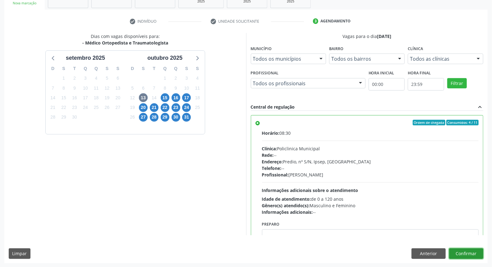
click at [472, 253] on button "Confirmar" at bounding box center [466, 253] width 34 height 11
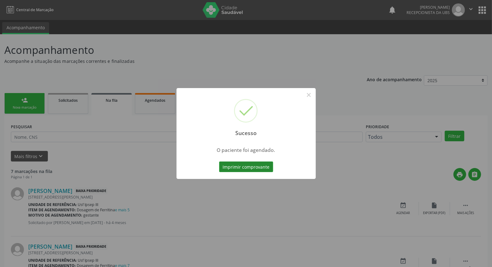
click at [234, 166] on button "Imprimir comprovante" at bounding box center [246, 166] width 54 height 11
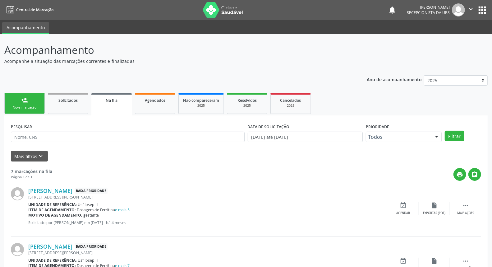
click at [35, 107] on div "Nova marcação" at bounding box center [24, 107] width 31 height 5
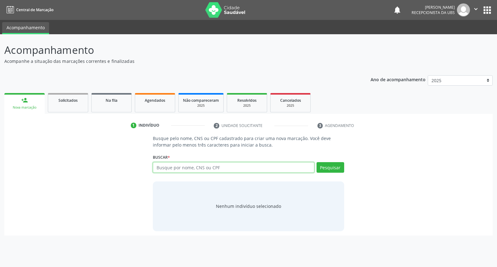
click at [197, 166] on input "text" at bounding box center [233, 167] width 161 height 11
type input "00875115411"
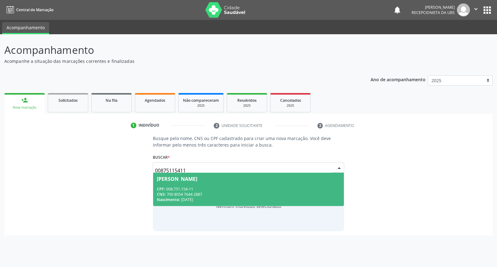
click at [197, 179] on div "Ednairanadja Pereira da Silva" at bounding box center [177, 178] width 40 height 5
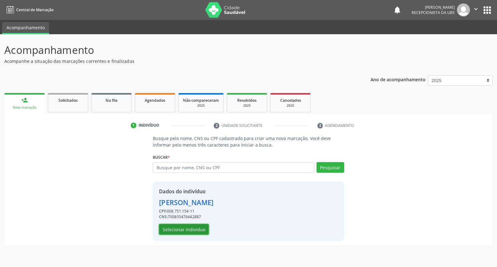
click at [186, 229] on button "Selecionar indivíduo" at bounding box center [184, 229] width 50 height 11
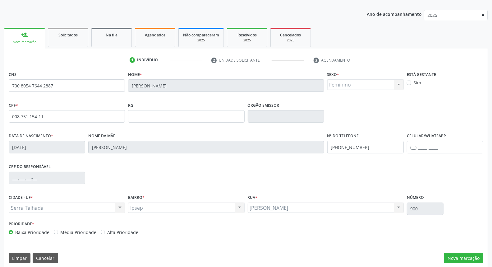
scroll to position [70, 0]
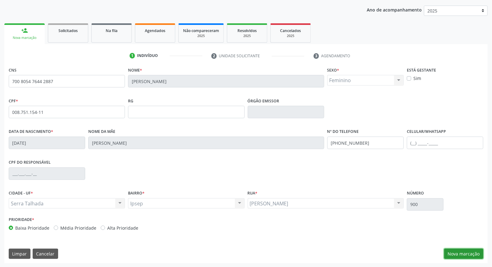
click at [463, 253] on button "Nova marcação" at bounding box center [463, 253] width 39 height 11
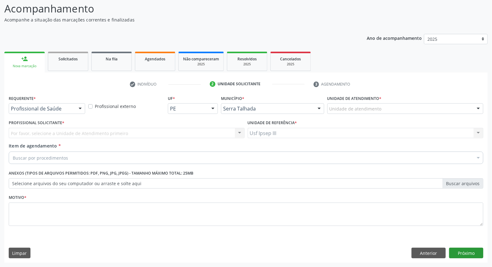
scroll to position [41, 0]
click at [82, 106] on div at bounding box center [80, 109] width 9 height 11
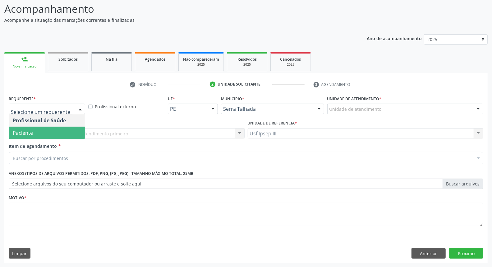
click at [67, 130] on span "Paciente" at bounding box center [47, 133] width 76 height 12
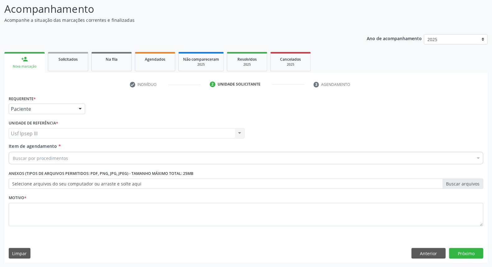
click at [70, 158] on div "Buscar por procedimentos" at bounding box center [246, 158] width 475 height 12
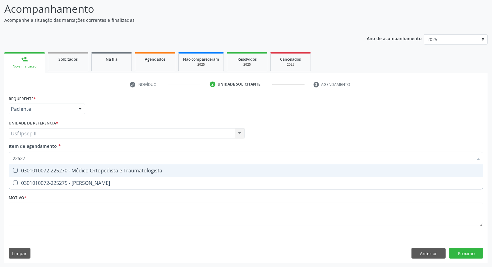
type input "225270"
click at [72, 168] on div "0301010072-225270 - Médico Ortopedista e Traumatologista" at bounding box center [246, 170] width 467 height 5
checkbox Traumatologista "true"
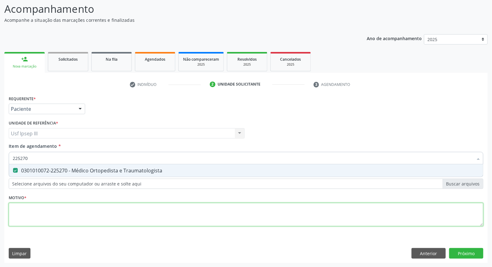
click at [65, 206] on div "Requerente * Paciente Profissional de Saúde Paciente Nenhum resultado encontrad…" at bounding box center [246, 164] width 475 height 141
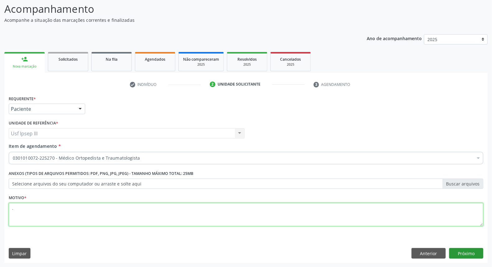
type textarea "."
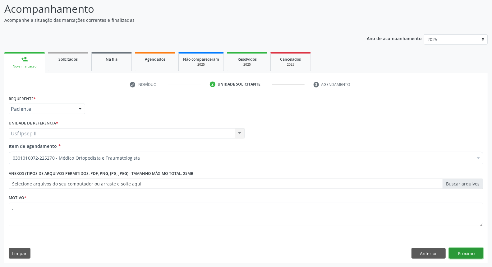
click at [461, 250] on button "Próximo" at bounding box center [466, 253] width 34 height 11
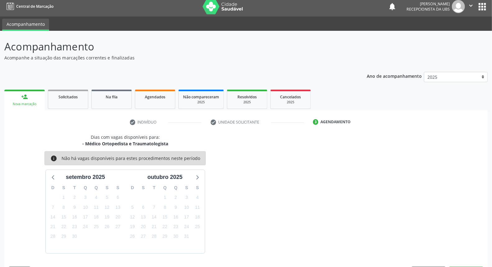
scroll to position [22, 0]
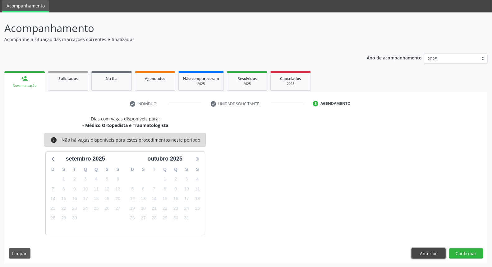
click at [431, 253] on button "Anterior" at bounding box center [429, 253] width 34 height 11
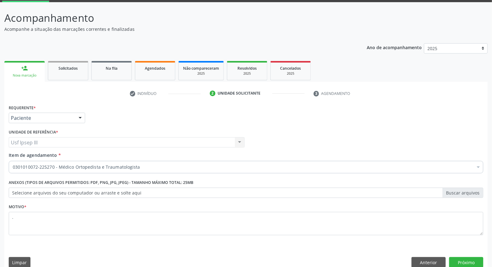
scroll to position [41, 0]
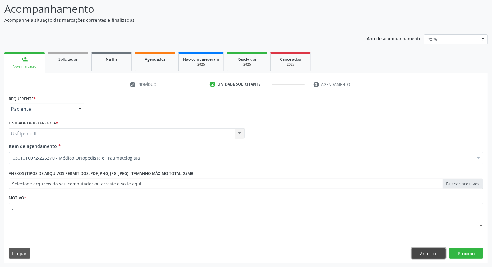
click at [424, 252] on button "Anterior" at bounding box center [429, 253] width 34 height 11
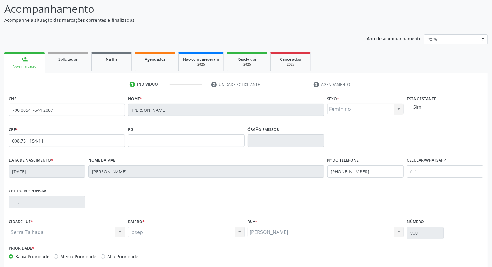
scroll to position [70, 0]
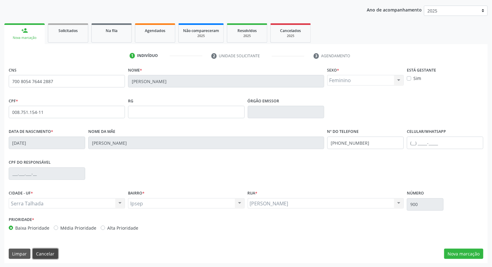
click at [44, 253] on button "Cancelar" at bounding box center [45, 253] width 25 height 11
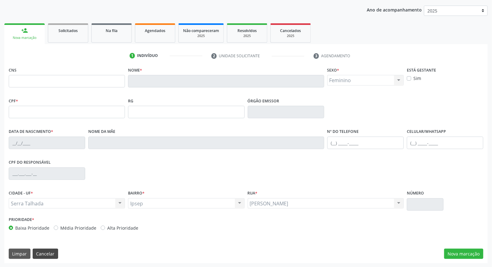
scroll to position [0, 0]
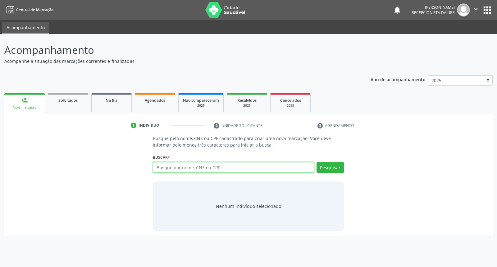
click at [156, 167] on input "text" at bounding box center [233, 167] width 161 height 11
type input "rosa maria pereira de souza lima"
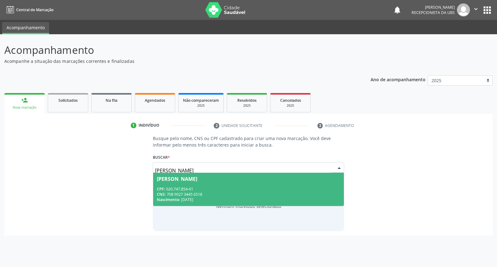
click at [183, 180] on div "Rosa Maria Pereira de Souza Lima" at bounding box center [177, 178] width 40 height 5
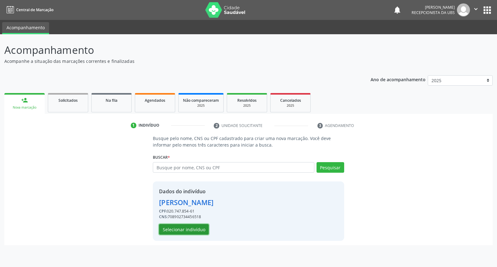
click at [182, 230] on button "Selecionar indivíduo" at bounding box center [184, 229] width 50 height 11
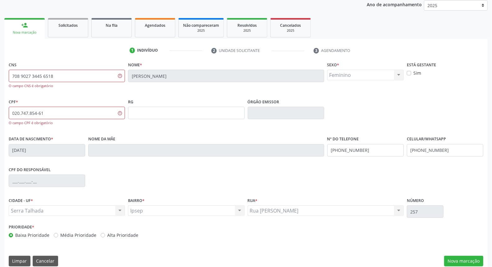
scroll to position [82, 0]
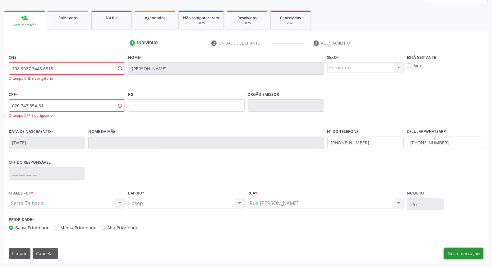
click at [455, 250] on button "Nova marcação" at bounding box center [463, 253] width 39 height 11
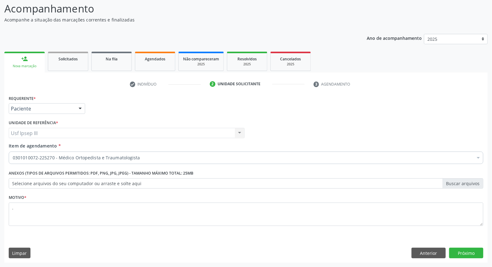
scroll to position [41, 0]
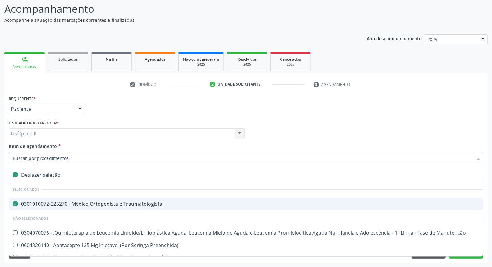
click at [119, 177] on div "Desfazer seleção" at bounding box center [255, 174] width 492 height 12
checkbox Traumatologista "false"
click at [121, 157] on input "Item de agendamento *" at bounding box center [243, 158] width 460 height 12
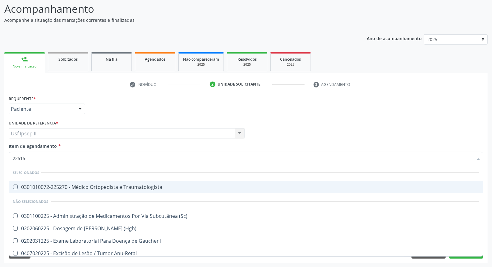
type input "225155"
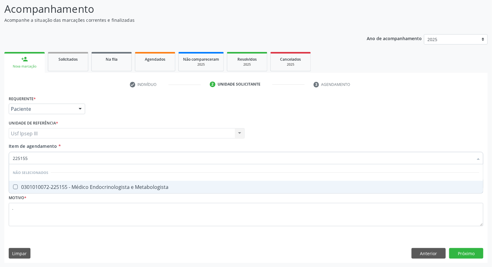
click at [141, 184] on div "0301010072-225155 - Médico Endocrinologista e Metabologista" at bounding box center [246, 186] width 467 height 5
checkbox Metabologista "true"
click at [463, 253] on div "Requerente * Paciente Profissional de Saúde Paciente Nenhum resultado encontrad…" at bounding box center [245, 178] width 483 height 169
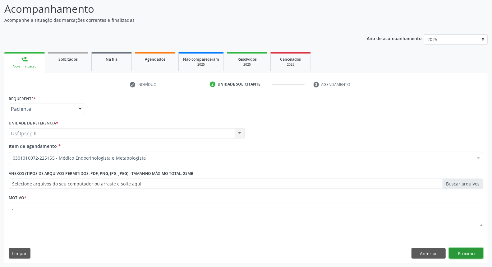
click at [462, 252] on button "Próximo" at bounding box center [466, 253] width 34 height 11
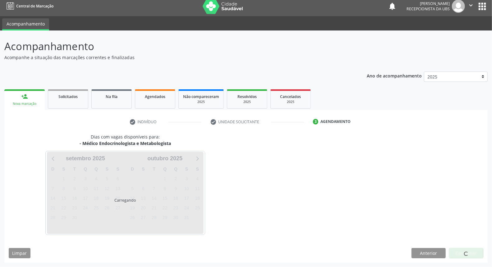
scroll to position [3, 0]
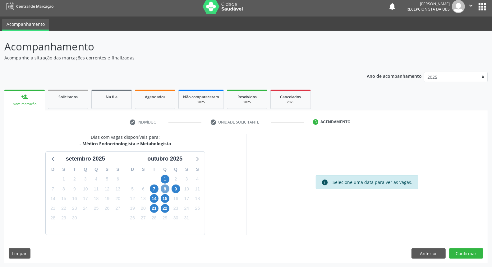
click at [163, 188] on span "8" at bounding box center [165, 188] width 9 height 9
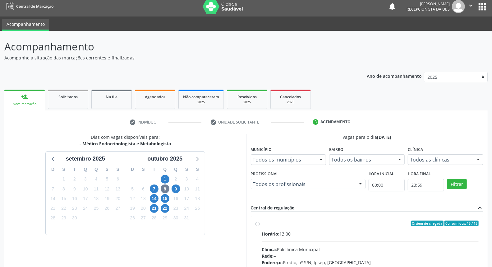
click at [311, 234] on div "Horário: 13:00" at bounding box center [370, 233] width 217 height 7
click at [260, 226] on input "Ordem de chegada Consumidos: 13 / 15 Horário: 13:00 Clínica: Policlinica Munici…" at bounding box center [258, 223] width 4 height 6
radio input "true"
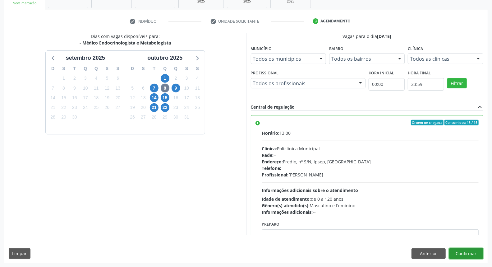
click at [472, 252] on button "Confirmar" at bounding box center [466, 253] width 34 height 11
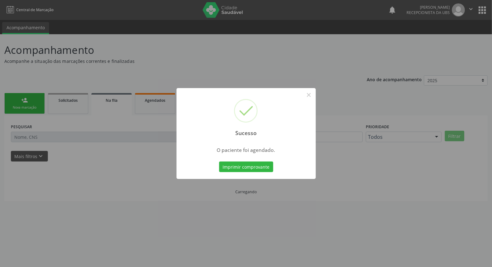
scroll to position [0, 0]
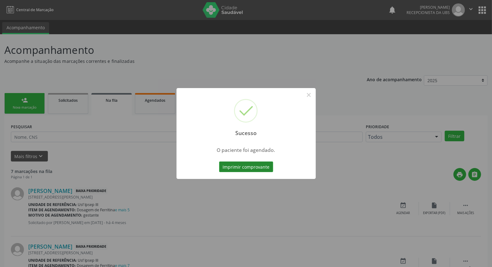
click at [243, 164] on button "Imprimir comprovante" at bounding box center [246, 166] width 54 height 11
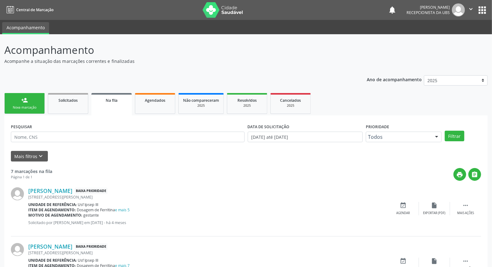
click at [31, 105] on div "Nova marcação" at bounding box center [24, 107] width 31 height 5
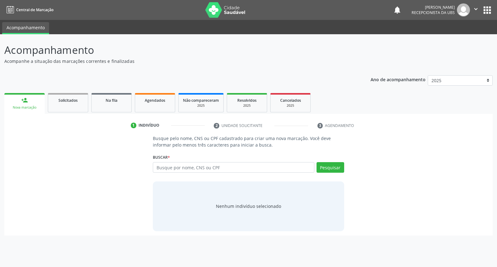
click at [169, 165] on div "Buscar * Busque por nome, CNS ou CPF Nenhum resultado encontrado para: " " Digi…" at bounding box center [248, 164] width 191 height 24
click at [169, 167] on input "text" at bounding box center [233, 167] width 161 height 11
type input "04202964411"
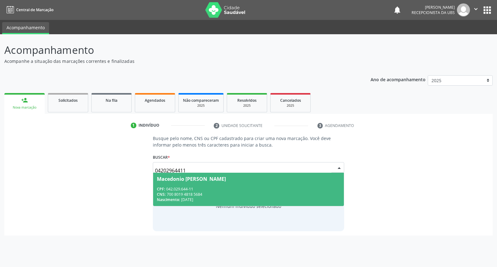
click at [170, 187] on div "CPF: 042.029.644-11" at bounding box center [248, 188] width 183 height 5
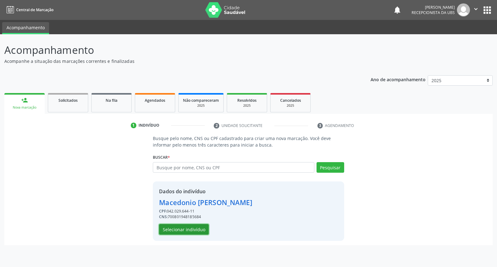
click at [178, 231] on button "Selecionar indivíduo" at bounding box center [184, 229] width 50 height 11
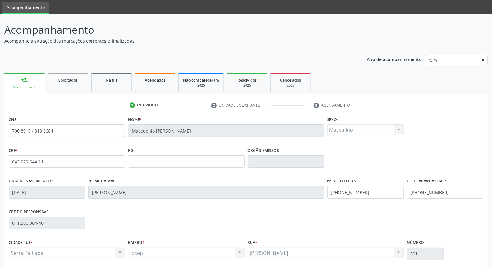
scroll to position [70, 0]
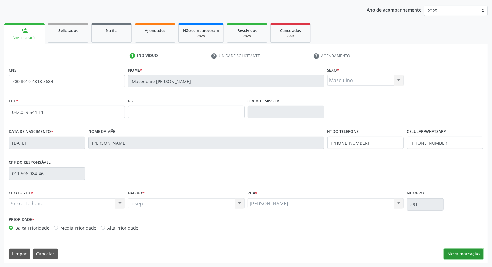
click at [464, 249] on button "Nova marcação" at bounding box center [463, 253] width 39 height 11
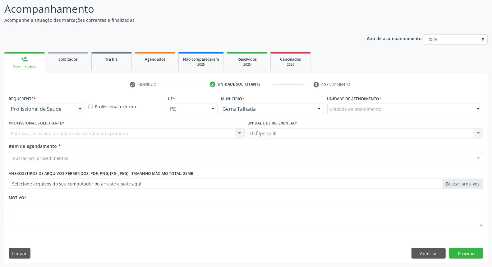
click at [82, 107] on div at bounding box center [80, 109] width 9 height 11
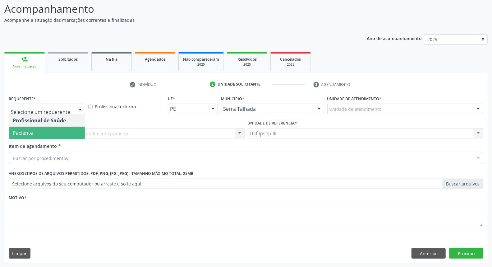
click at [65, 129] on span "Paciente" at bounding box center [47, 133] width 76 height 12
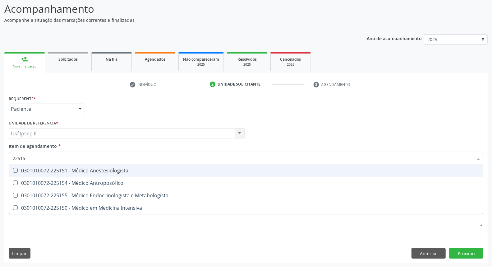
type input "225155"
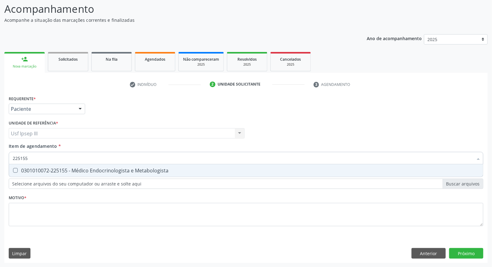
click at [69, 173] on span "0301010072-225155 - Médico Endocrinologista e Metabologista" at bounding box center [246, 170] width 474 height 12
checkbox Metabologista "true"
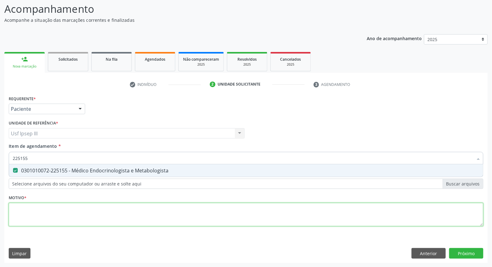
click at [47, 210] on div "Requerente * Paciente Profissional de Saúde Paciente Nenhum resultado encontrad…" at bounding box center [246, 164] width 475 height 141
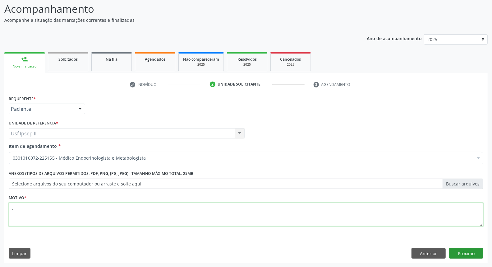
type textarea "."
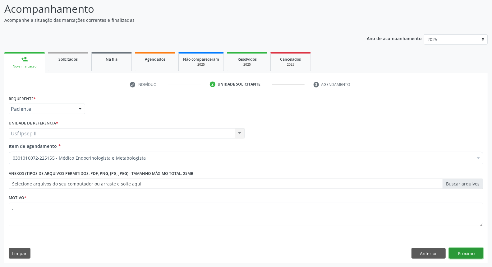
click at [476, 251] on button "Próximo" at bounding box center [466, 253] width 34 height 11
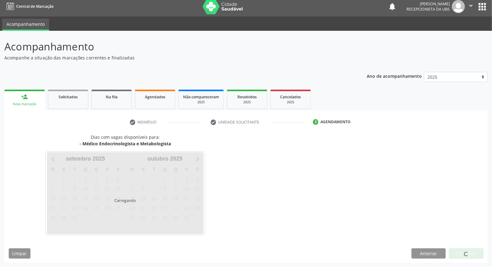
scroll to position [22, 0]
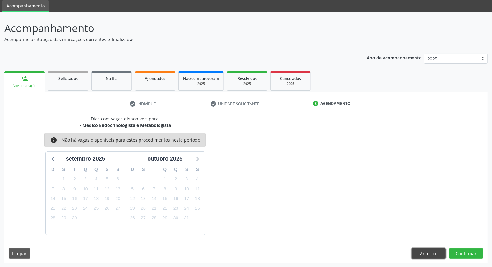
click at [439, 255] on button "Anterior" at bounding box center [429, 253] width 34 height 11
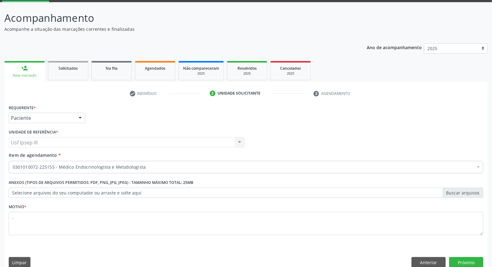
scroll to position [41, 0]
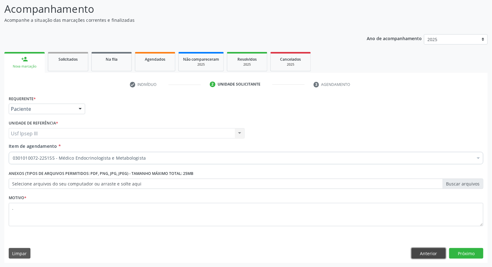
click at [418, 249] on button "Anterior" at bounding box center [429, 253] width 34 height 11
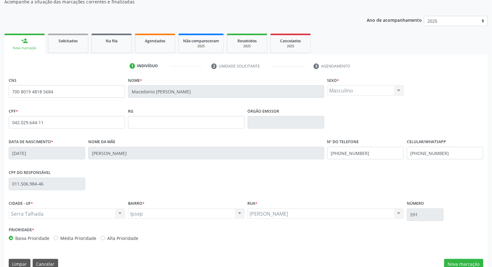
scroll to position [70, 0]
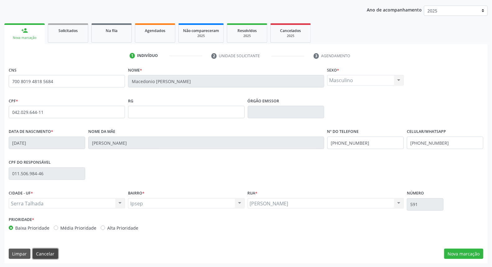
click at [50, 250] on button "Cancelar" at bounding box center [45, 253] width 25 height 11
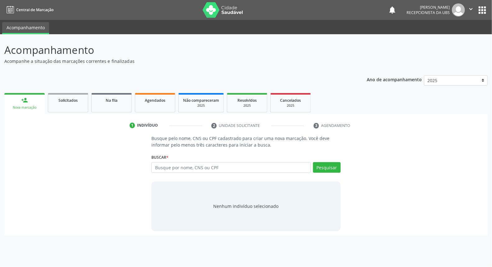
scroll to position [0, 0]
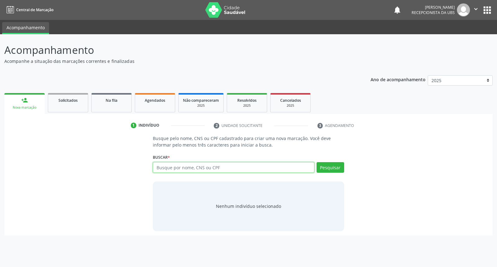
click at [173, 166] on input "text" at bounding box center [233, 167] width 161 height 11
type input "13418667422"
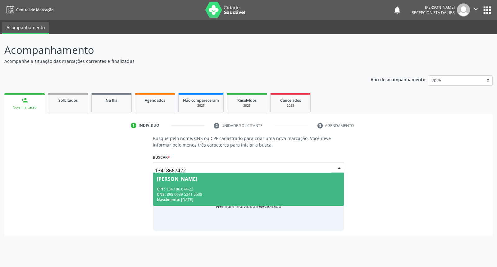
click at [173, 189] on div "CPF: 134.186.674-22" at bounding box center [248, 188] width 183 height 5
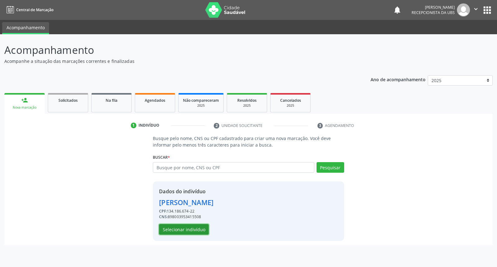
click at [176, 229] on button "Selecionar indivíduo" at bounding box center [184, 229] width 50 height 11
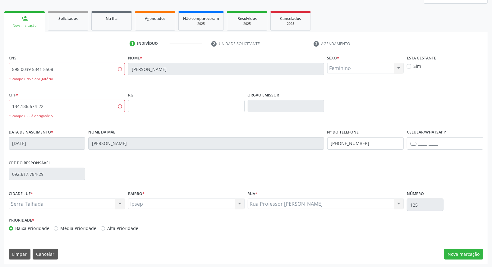
scroll to position [82, 0]
click at [453, 250] on button "Nova marcação" at bounding box center [463, 253] width 39 height 11
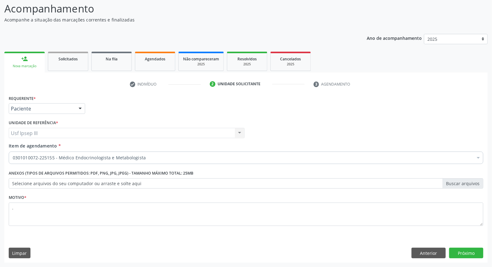
scroll to position [41, 0]
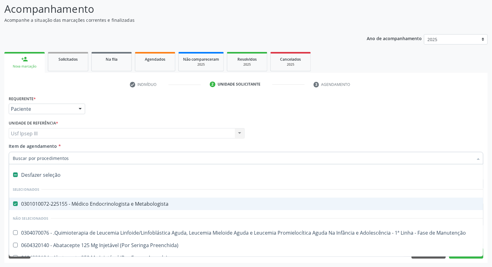
click at [113, 181] on li "Selecionados" at bounding box center [255, 189] width 492 height 16
click at [99, 176] on div "Desfazer seleção" at bounding box center [255, 174] width 492 height 12
checkbox Metabologista "false"
click at [70, 156] on input "Item de agendamento *" at bounding box center [243, 158] width 460 height 12
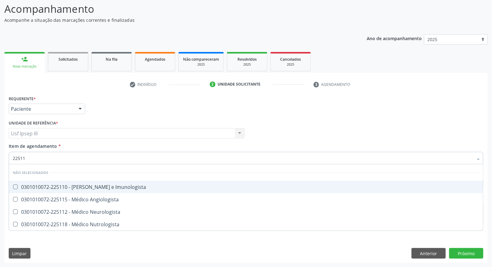
type input "225112"
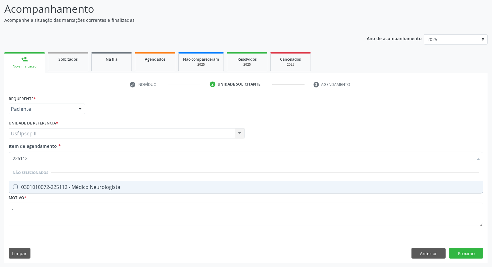
click at [77, 186] on div "0301010072-225112 - Médico Neurologista" at bounding box center [246, 186] width 467 height 5
checkbox Neurologista "true"
click at [467, 251] on div "Requerente * Paciente Profissional de Saúde Paciente Nenhum resultado encontrad…" at bounding box center [245, 178] width 483 height 169
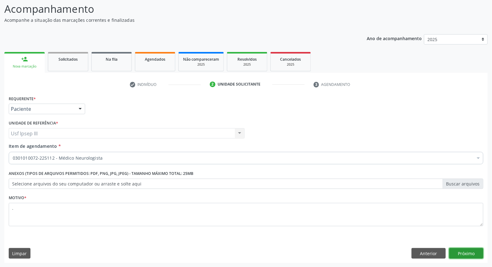
click at [467, 251] on button "Próximo" at bounding box center [466, 253] width 34 height 11
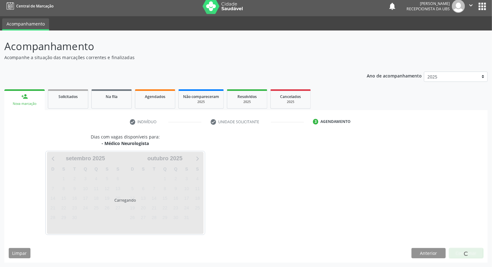
scroll to position [3, 0]
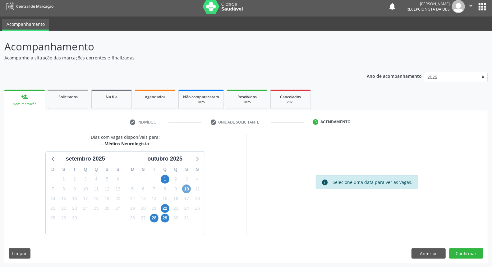
click at [186, 189] on span "10" at bounding box center [186, 188] width 9 height 9
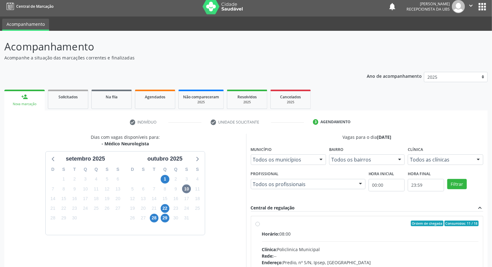
click at [322, 232] on div "Horário: 08:00" at bounding box center [370, 233] width 217 height 7
click at [260, 226] on input "Ordem de chegada Consumidos: 11 / 18 Horário: 08:00 Clínica: Policlinica Munici…" at bounding box center [258, 223] width 4 height 6
radio input "true"
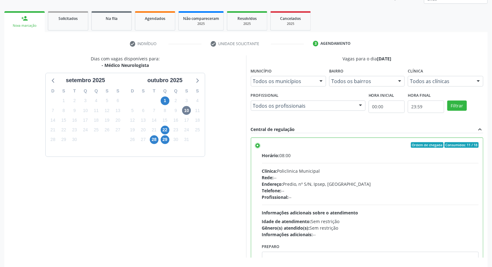
scroll to position [104, 0]
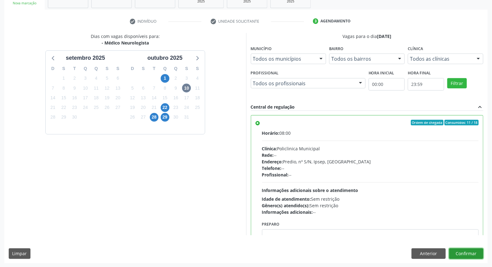
click at [466, 255] on button "Confirmar" at bounding box center [466, 253] width 34 height 11
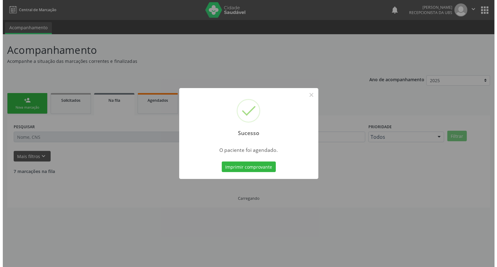
scroll to position [0, 0]
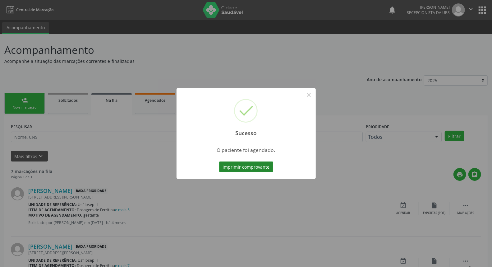
click at [247, 170] on button "Imprimir comprovante" at bounding box center [246, 166] width 54 height 11
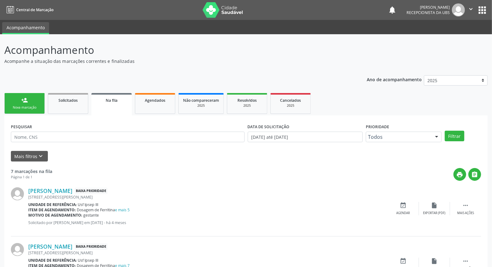
click at [26, 102] on div "person_add" at bounding box center [24, 100] width 7 height 7
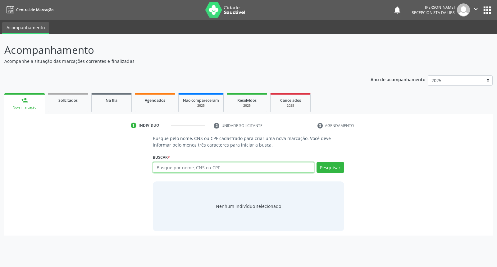
click at [205, 164] on input "text" at bounding box center [233, 167] width 161 height 11
type input "fabio arthur de melo lima"
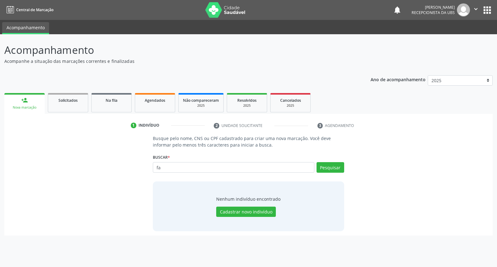
type input "f"
type input "898004812790168"
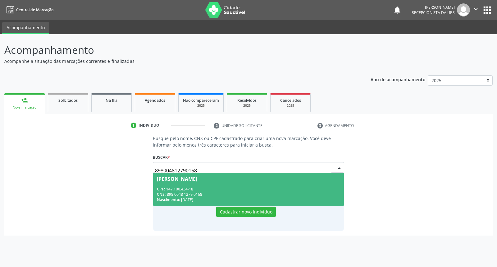
click at [200, 190] on div "CPF: 147.100.434-18" at bounding box center [248, 188] width 183 height 5
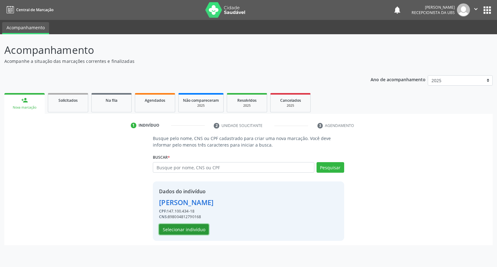
click at [192, 230] on button "Selecionar indivíduo" at bounding box center [184, 229] width 50 height 11
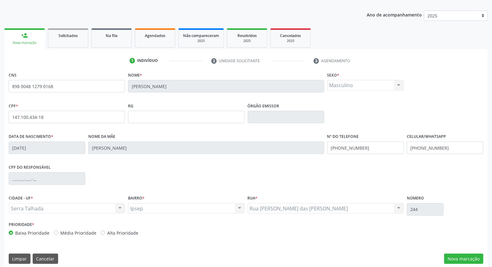
scroll to position [70, 0]
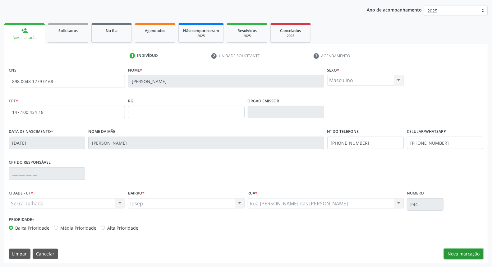
click at [455, 253] on button "Nova marcação" at bounding box center [463, 253] width 39 height 11
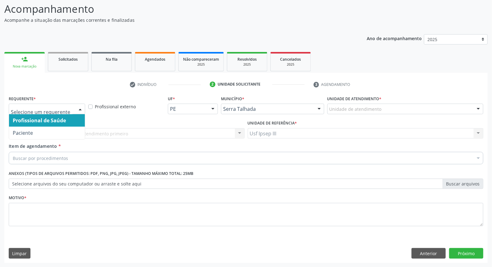
click at [81, 107] on div at bounding box center [80, 109] width 9 height 11
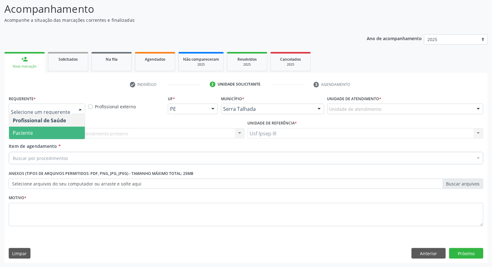
click at [74, 131] on span "Paciente" at bounding box center [47, 133] width 76 height 12
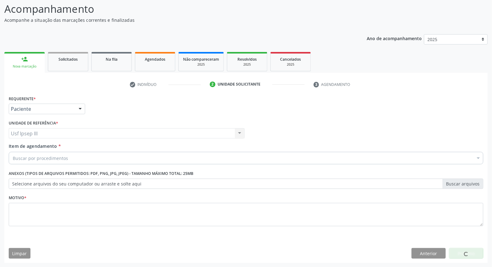
click at [76, 156] on div "Buscar por procedimentos" at bounding box center [246, 158] width 475 height 12
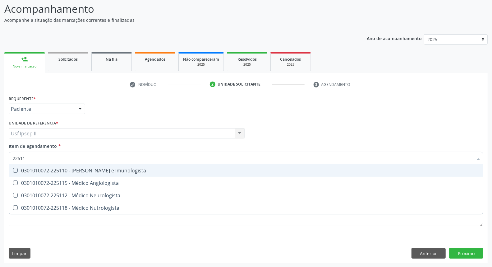
type input "225112"
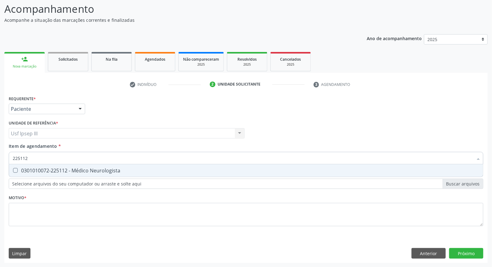
click at [78, 156] on input "225112" at bounding box center [243, 158] width 460 height 12
click at [79, 174] on span "0301010072-225112 - Médico Neurologista" at bounding box center [246, 170] width 474 height 12
checkbox Neurologista "true"
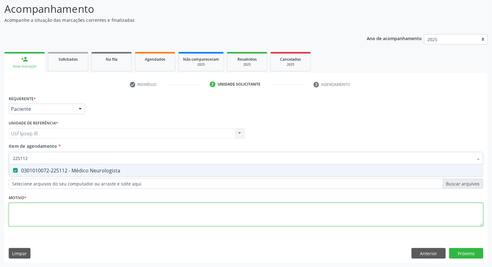
click at [70, 210] on div "Requerente * Paciente Profissional de Saúde Paciente Nenhum resultado encontrad…" at bounding box center [246, 164] width 475 height 141
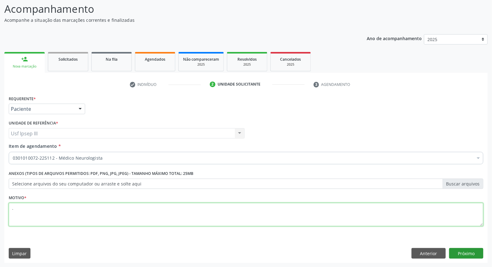
type textarea "."
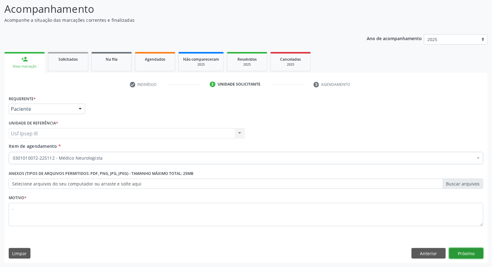
click at [472, 251] on button "Próximo" at bounding box center [466, 253] width 34 height 11
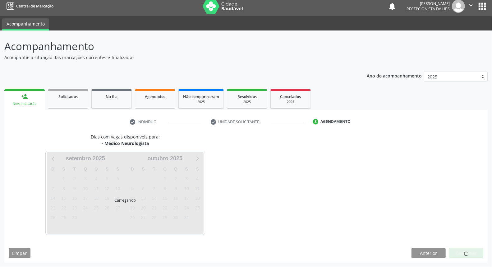
scroll to position [3, 0]
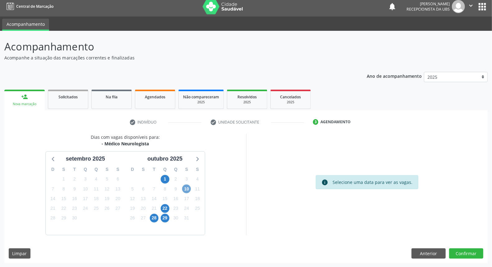
click at [185, 190] on span "10" at bounding box center [186, 188] width 9 height 9
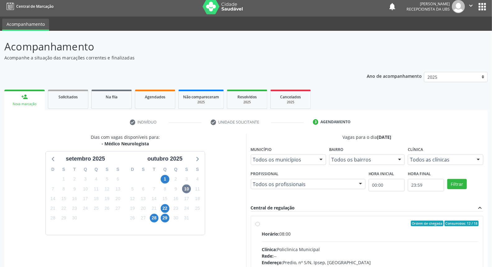
click at [300, 241] on hr at bounding box center [370, 241] width 217 height 0
click at [260, 226] on input "Ordem de chegada Consumidos: 12 / 18 Horário: 08:00 Clínica: Policlinica Munici…" at bounding box center [258, 223] width 4 height 6
radio input "true"
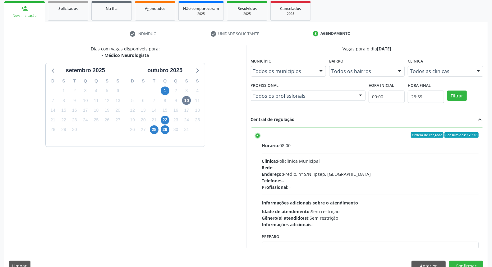
scroll to position [104, 0]
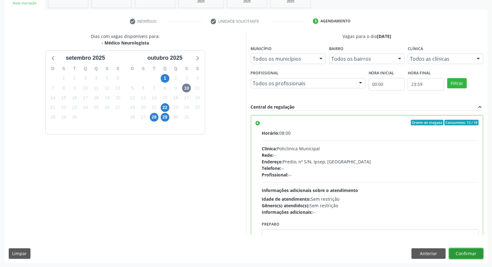
click at [469, 250] on button "Confirmar" at bounding box center [466, 253] width 34 height 11
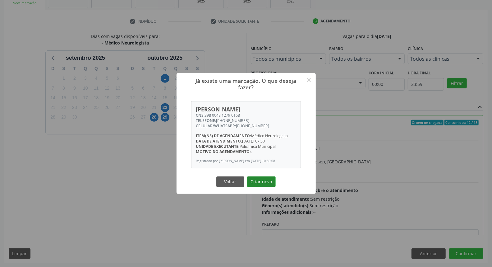
click at [262, 182] on button "Criar novo" at bounding box center [261, 181] width 29 height 11
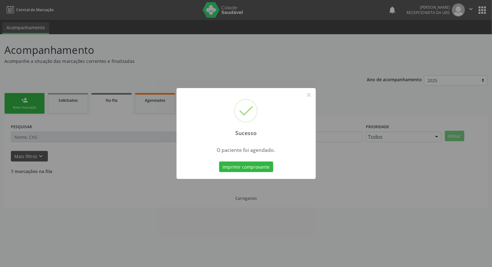
scroll to position [0, 0]
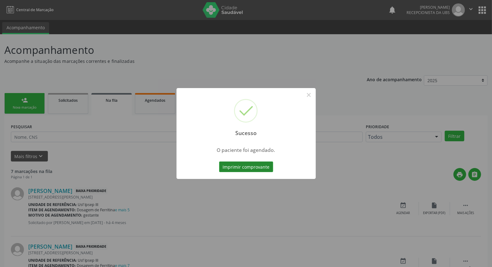
click at [259, 170] on button "Imprimir comprovante" at bounding box center [246, 166] width 54 height 11
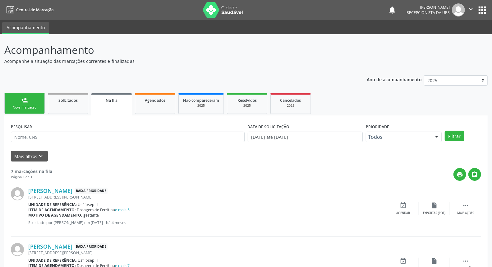
click at [24, 105] on div "Nova marcação" at bounding box center [24, 107] width 31 height 5
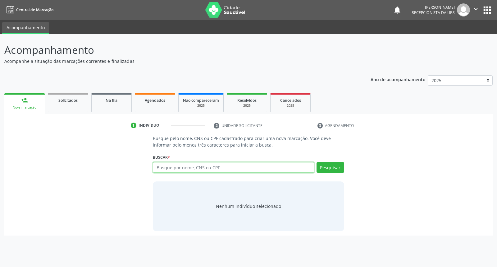
click at [209, 167] on input "text" at bounding box center [233, 167] width 161 height 11
type input "e"
type input "700608991345270"
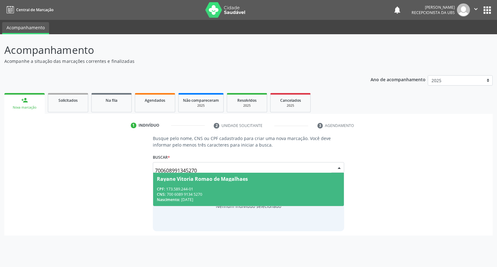
click at [212, 192] on div "CNS: 700 6089 9134 5270" at bounding box center [248, 194] width 183 height 5
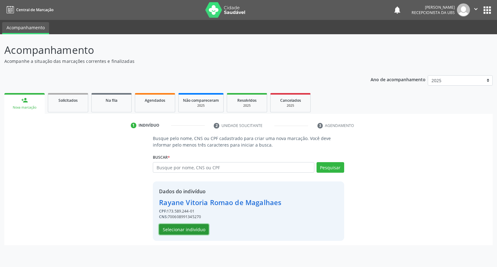
click at [191, 226] on button "Selecionar indivíduo" at bounding box center [184, 229] width 50 height 11
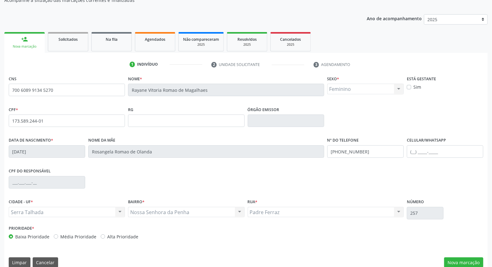
scroll to position [70, 0]
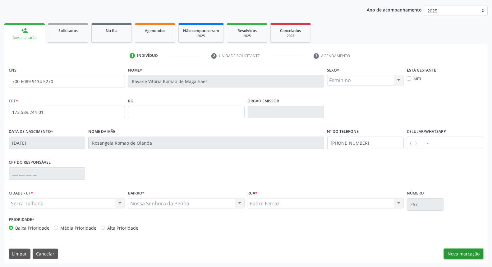
click at [460, 251] on button "Nova marcação" at bounding box center [463, 253] width 39 height 11
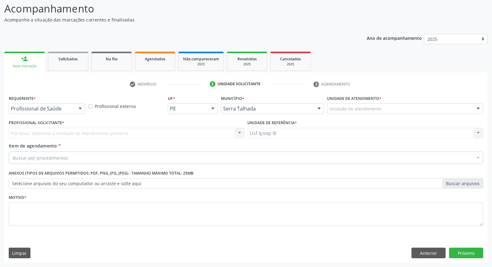
scroll to position [41, 0]
click at [82, 106] on div at bounding box center [80, 109] width 9 height 11
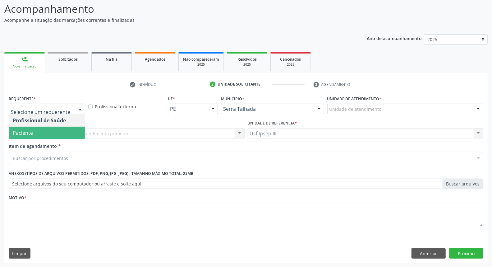
click at [73, 131] on span "Paciente" at bounding box center [47, 133] width 76 height 12
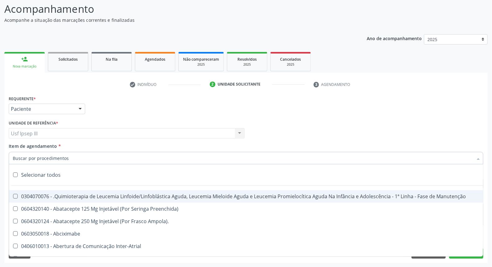
click at [75, 156] on div at bounding box center [246, 158] width 475 height 12
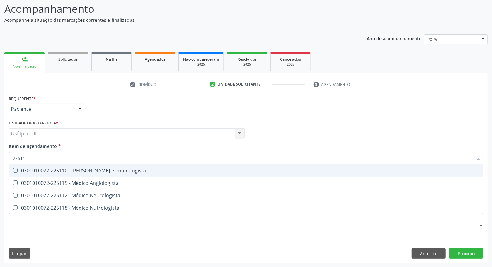
type input "225112"
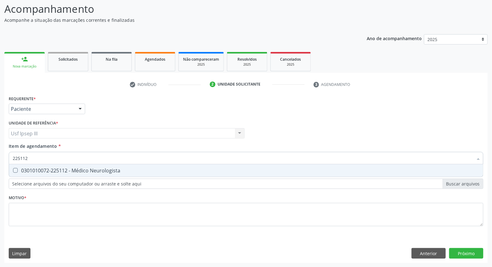
click at [65, 168] on div "0301010072-225112 - Médico Neurologista" at bounding box center [246, 170] width 467 height 5
checkbox Neurologista "true"
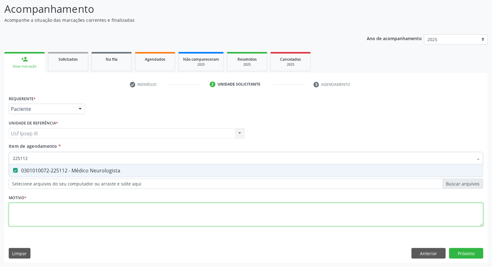
click at [47, 213] on div "Requerente * Paciente Profissional de Saúde Paciente Nenhum resultado encontrad…" at bounding box center [246, 164] width 475 height 141
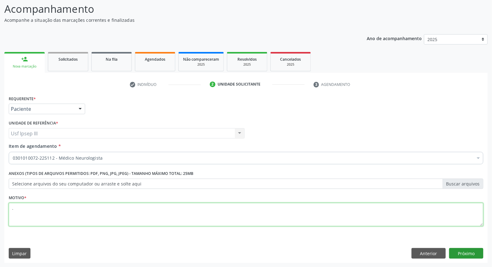
type textarea "."
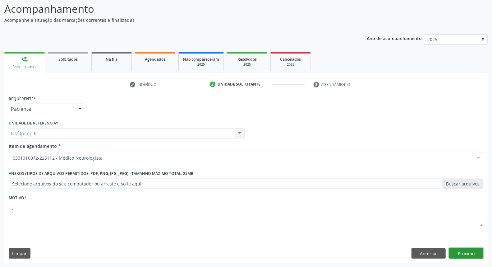
click at [473, 250] on button "Próximo" at bounding box center [466, 253] width 34 height 11
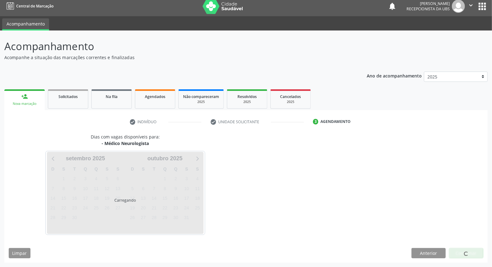
scroll to position [3, 0]
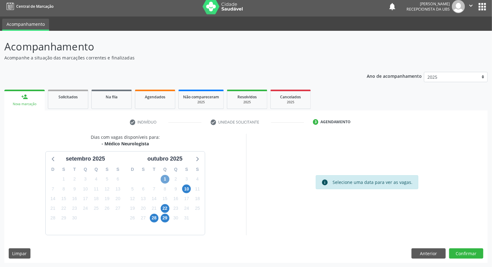
click at [163, 177] on span "1" at bounding box center [165, 179] width 9 height 9
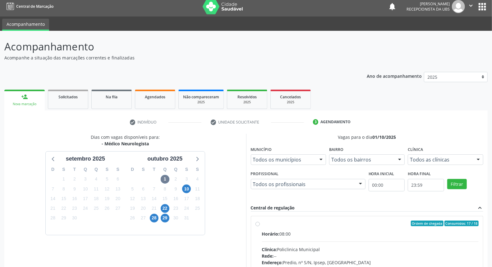
click at [311, 231] on div "Horário: 08:00" at bounding box center [370, 233] width 217 height 7
click at [260, 226] on input "Ordem de chegada Consumidos: 17 / 18 Horário: 08:00 Clínica: Policlinica Munici…" at bounding box center [258, 223] width 4 height 6
radio input "true"
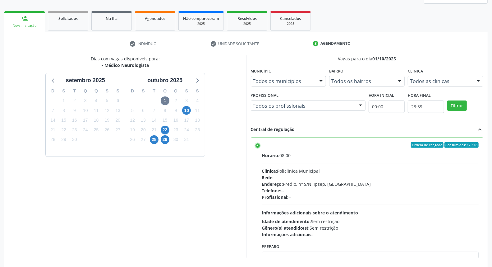
scroll to position [104, 0]
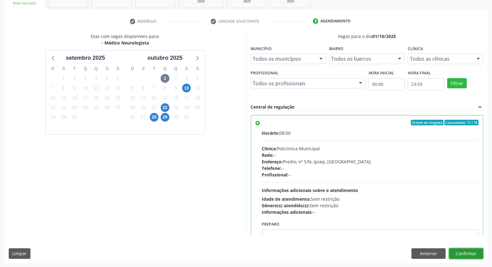
click at [471, 254] on button "Confirmar" at bounding box center [466, 253] width 34 height 11
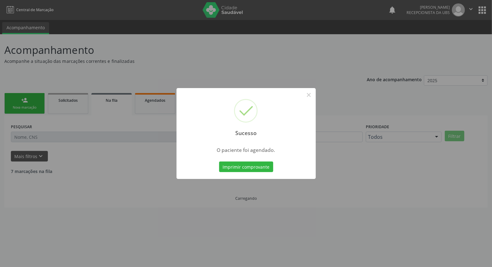
scroll to position [0, 0]
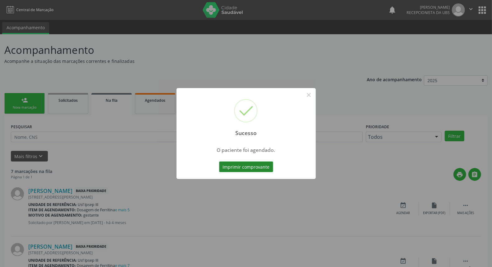
click at [243, 165] on button "Imprimir comprovante" at bounding box center [246, 166] width 54 height 11
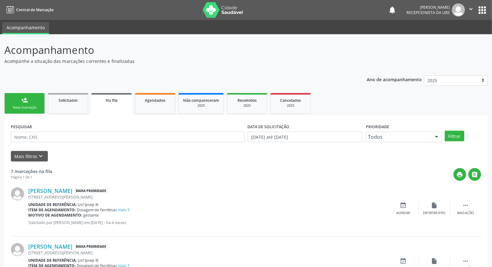
click at [30, 103] on link "person_add Nova marcação" at bounding box center [24, 103] width 40 height 21
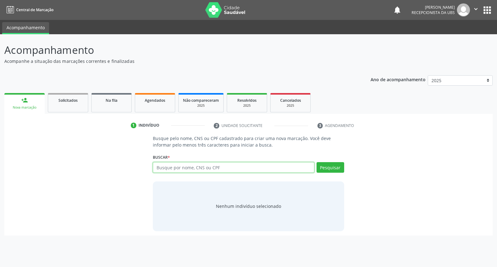
click at [181, 166] on input "text" at bounding box center [233, 167] width 161 height 11
type input "18425686474"
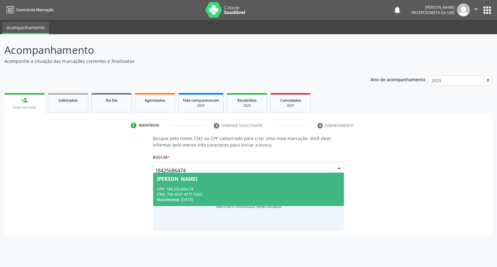
click at [219, 182] on span "Nikolas Pedri Moraes Terto CPF: 184.256.864-74 CNS: 708 4037 4075 5365 Nascimen…" at bounding box center [248, 189] width 191 height 33
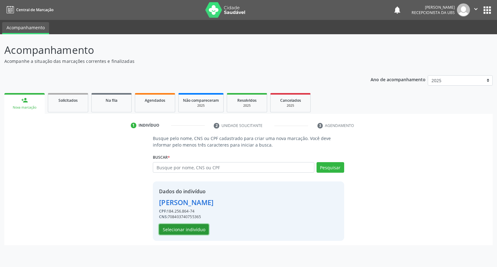
click at [189, 229] on button "Selecionar indivíduo" at bounding box center [184, 229] width 50 height 11
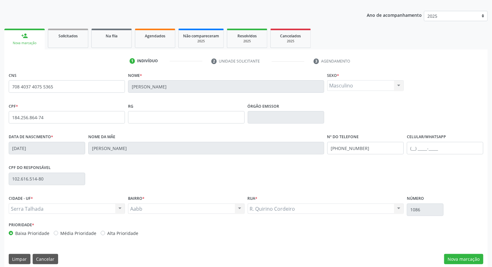
scroll to position [70, 0]
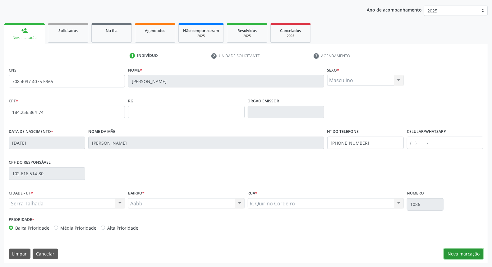
click at [455, 253] on button "Nova marcação" at bounding box center [463, 253] width 39 height 11
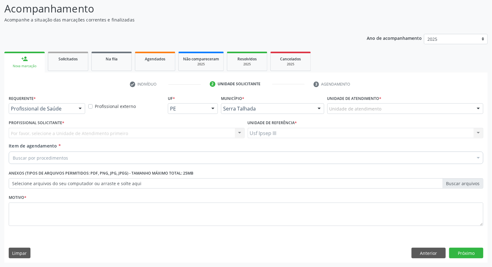
scroll to position [41, 0]
click at [79, 108] on div at bounding box center [80, 109] width 9 height 11
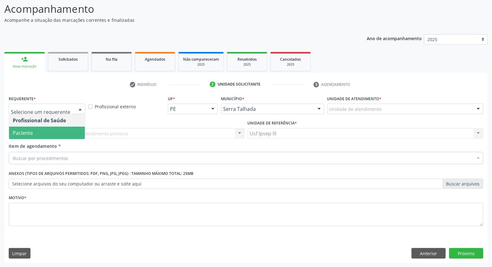
click at [75, 128] on span "Paciente" at bounding box center [47, 133] width 76 height 12
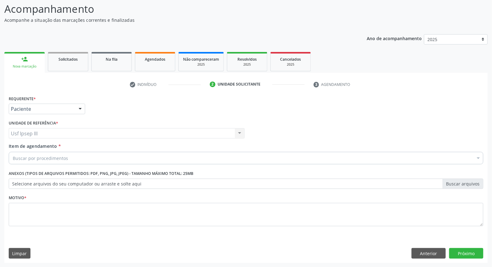
click at [72, 156] on div "Buscar por procedimentos" at bounding box center [246, 158] width 475 height 12
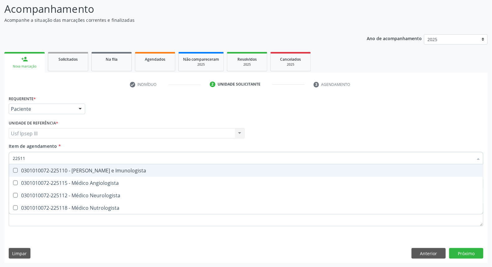
type input "225112"
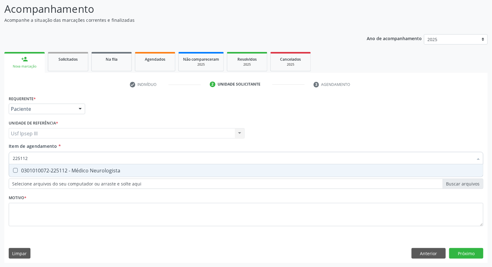
click at [123, 166] on span "0301010072-225112 - Médico Neurologista" at bounding box center [246, 170] width 474 height 12
checkbox Neurologista "true"
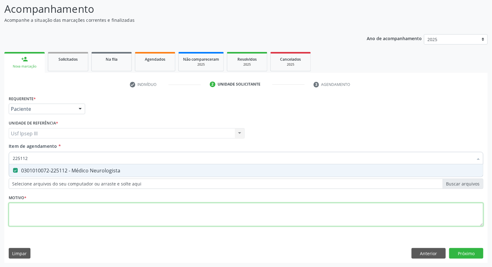
click at [76, 210] on div "Requerente * Paciente Profissional de Saúde Paciente Nenhum resultado encontrad…" at bounding box center [246, 164] width 475 height 141
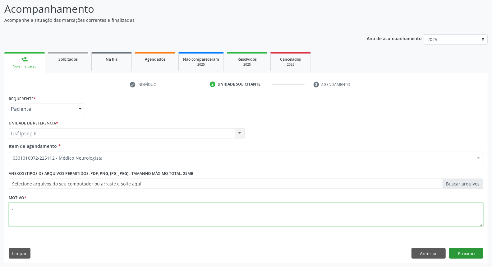
type textarea "."
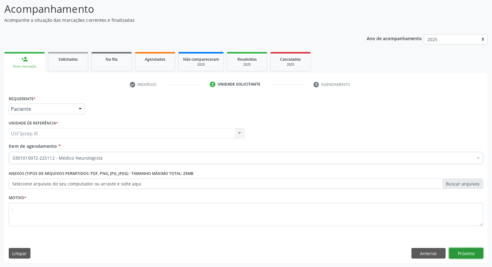
click at [473, 249] on button "Próximo" at bounding box center [466, 253] width 34 height 11
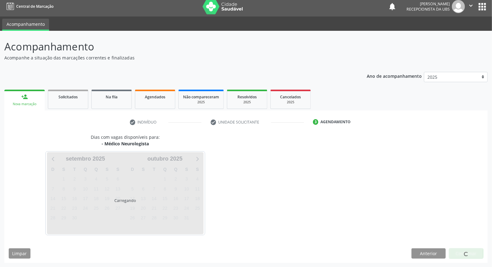
scroll to position [3, 0]
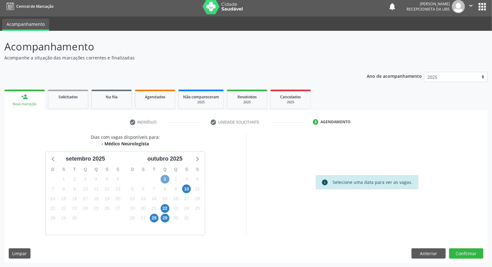
click at [167, 178] on span "1" at bounding box center [165, 179] width 9 height 9
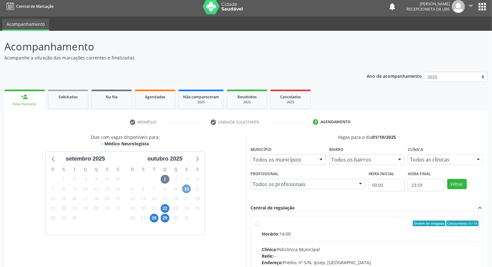
click at [185, 188] on span "10" at bounding box center [186, 188] width 9 height 9
click at [288, 251] on div "Clínica: Policlinica Municipal" at bounding box center [370, 249] width 217 height 7
click at [260, 226] on input "Ordem de chegada Consumidos: 13 / 18 Horário: 08:00 Clínica: Policlinica Munici…" at bounding box center [258, 223] width 4 height 6
radio input "true"
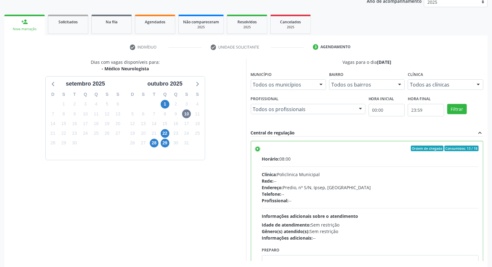
scroll to position [104, 0]
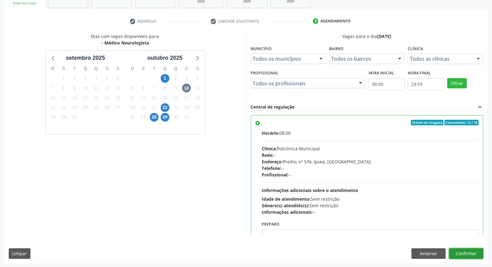
click at [465, 252] on button "Confirmar" at bounding box center [466, 253] width 34 height 11
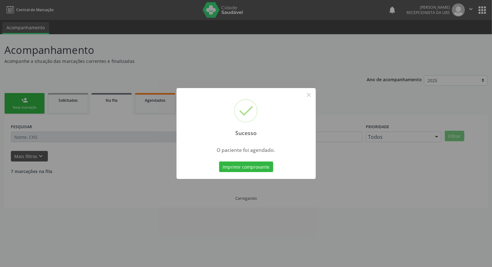
scroll to position [0, 0]
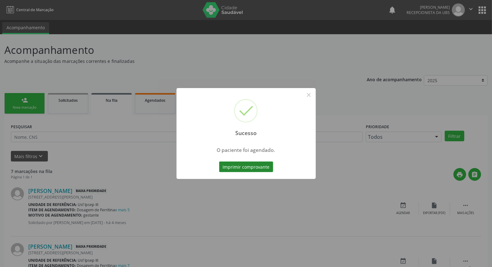
click at [242, 168] on button "Imprimir comprovante" at bounding box center [246, 166] width 54 height 11
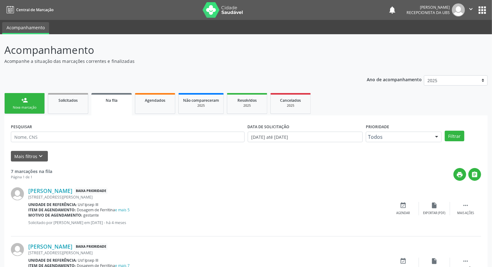
click at [29, 107] on div "Nova marcação" at bounding box center [24, 107] width 31 height 5
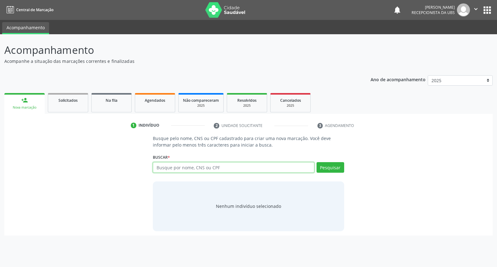
click at [193, 166] on input "text" at bounding box center [233, 167] width 161 height 11
type input "levi joab viana pereira"
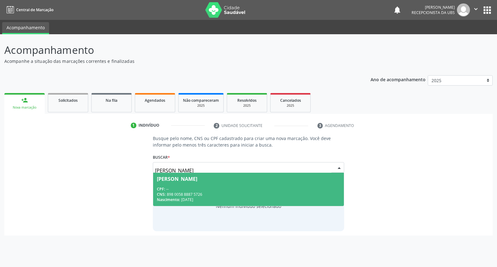
click at [176, 193] on div "CNS: 898 0058 8887 5726" at bounding box center [248, 194] width 183 height 5
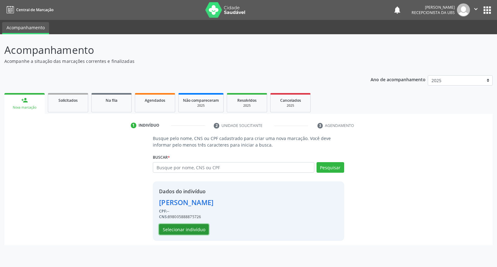
click at [180, 230] on button "Selecionar indivíduo" at bounding box center [184, 229] width 50 height 11
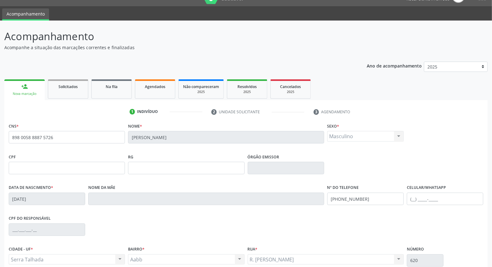
scroll to position [70, 0]
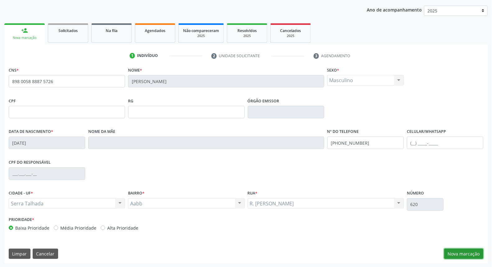
click at [468, 251] on button "Nova marcação" at bounding box center [463, 253] width 39 height 11
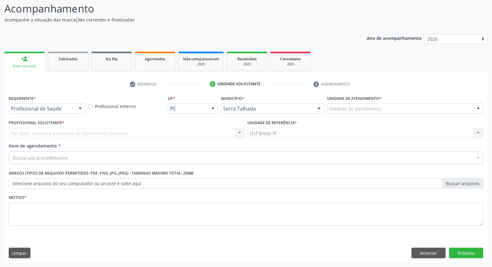
scroll to position [41, 0]
click at [82, 107] on div at bounding box center [80, 109] width 9 height 11
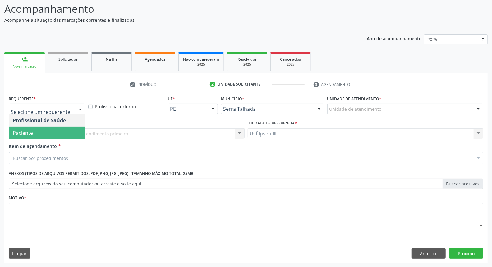
click at [72, 132] on span "Paciente" at bounding box center [47, 133] width 76 height 12
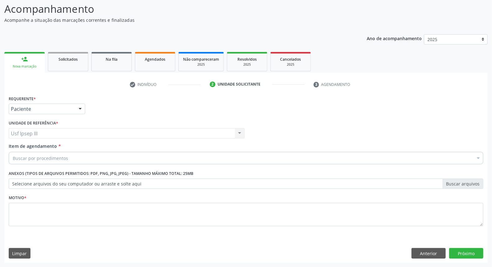
click at [72, 159] on div "Buscar por procedimentos" at bounding box center [246, 158] width 475 height 12
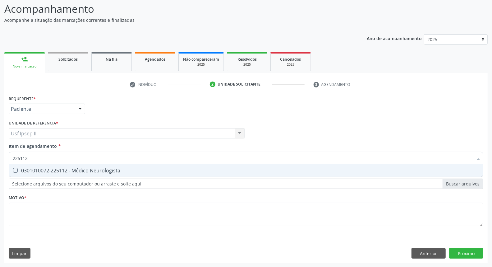
type input "225112"
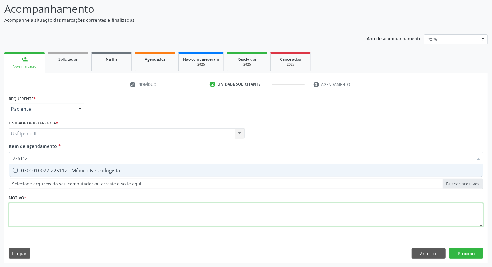
click at [17, 209] on div "Requerente * Paciente Profissional de Saúde Paciente Nenhum resultado encontrad…" at bounding box center [246, 164] width 475 height 141
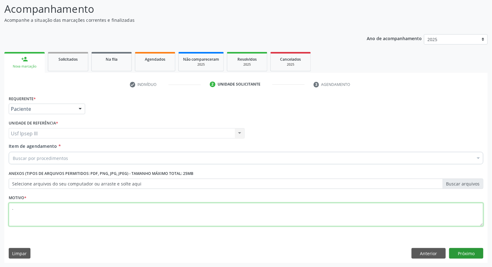
type textarea "."
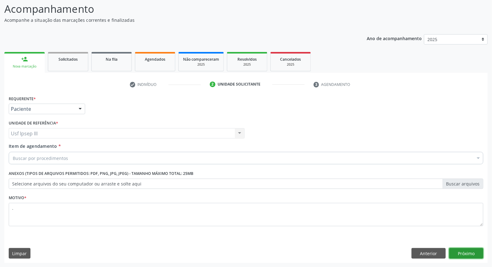
click at [472, 253] on button "Próximo" at bounding box center [466, 253] width 34 height 11
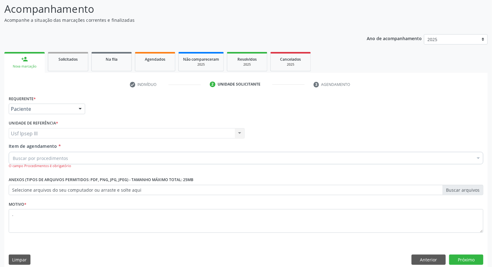
click at [102, 152] on div "Buscar por procedimentos" at bounding box center [246, 158] width 475 height 12
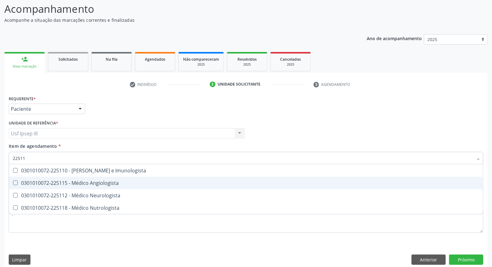
type input "225112"
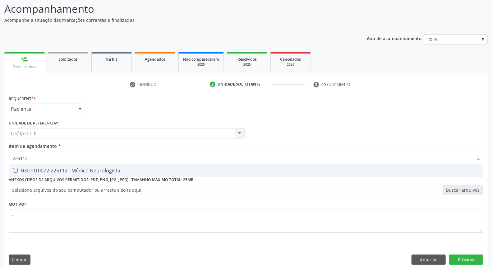
click at [45, 165] on span "0301010072-225112 - Médico Neurologista" at bounding box center [246, 170] width 474 height 12
checkbox Neurologista "true"
click at [464, 258] on button "Próximo" at bounding box center [466, 259] width 34 height 11
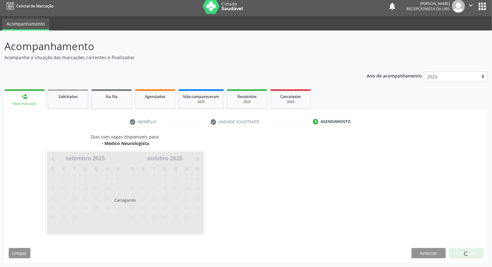
scroll to position [3, 0]
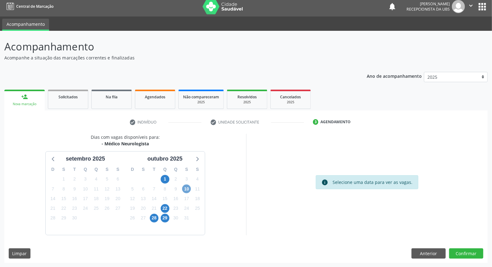
click at [185, 187] on span "10" at bounding box center [186, 188] width 9 height 9
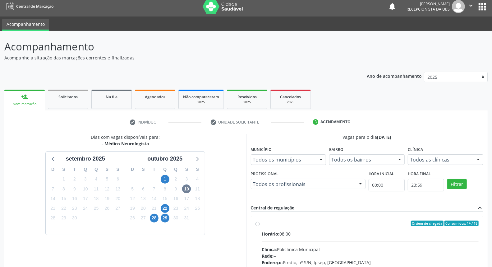
click at [365, 236] on div "Horário: 08:00" at bounding box center [370, 233] width 217 height 7
click at [260, 226] on input "Ordem de chegada Consumidos: 14 / 18 Horário: 08:00 Clínica: Policlinica Munici…" at bounding box center [258, 223] width 4 height 6
radio input "true"
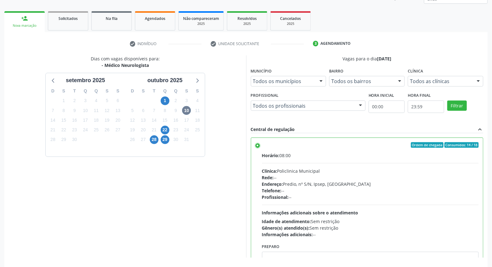
scroll to position [104, 0]
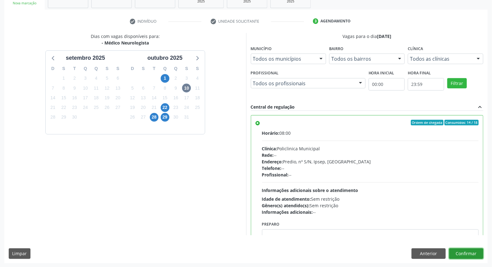
click at [471, 250] on button "Confirmar" at bounding box center [466, 253] width 34 height 11
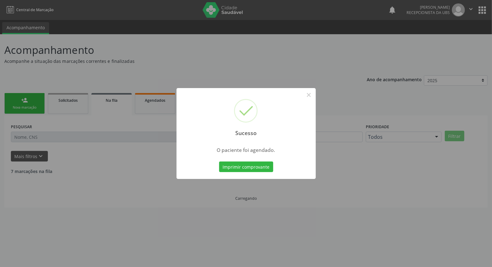
scroll to position [0, 0]
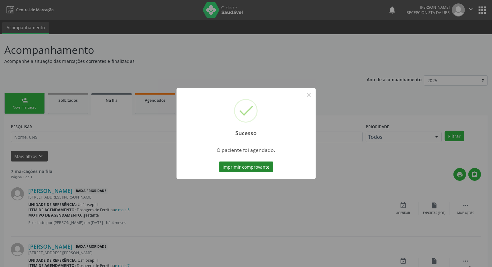
click at [240, 167] on button "Imprimir comprovante" at bounding box center [246, 166] width 54 height 11
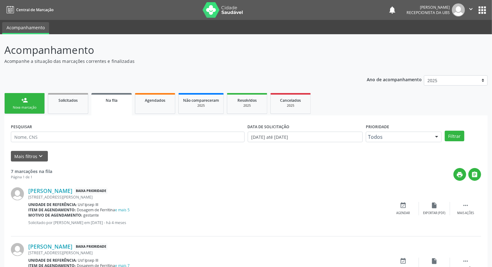
click at [29, 105] on div "Nova marcação" at bounding box center [24, 107] width 31 height 5
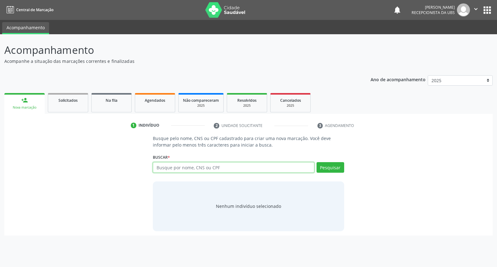
click at [167, 166] on input "text" at bounding box center [233, 167] width 161 height 11
type input "paulo renan da silva nascimento"
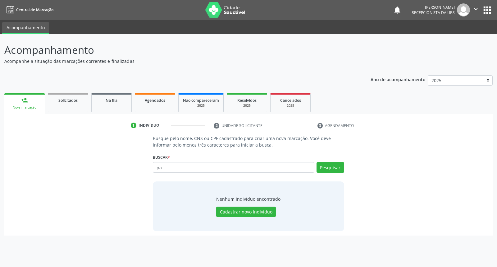
type input "p"
type input "898005191295589"
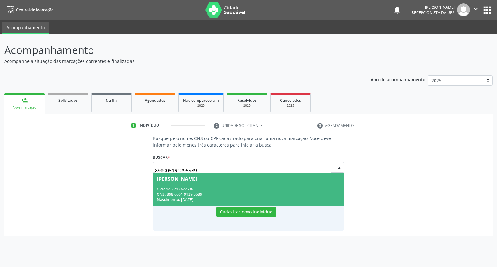
click at [237, 190] on div "CPF: 146.242.944-08" at bounding box center [248, 188] width 183 height 5
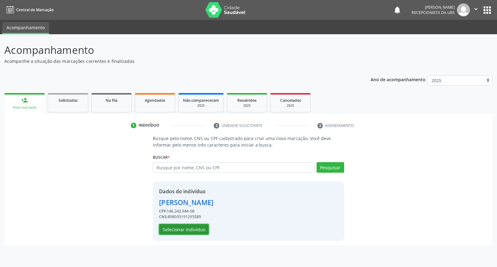
click at [187, 229] on button "Selecionar indivíduo" at bounding box center [184, 229] width 50 height 11
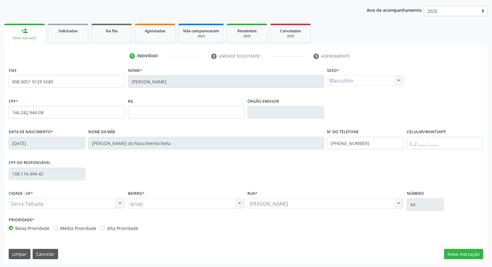
scroll to position [70, 0]
click at [467, 252] on button "Nova marcação" at bounding box center [463, 253] width 39 height 11
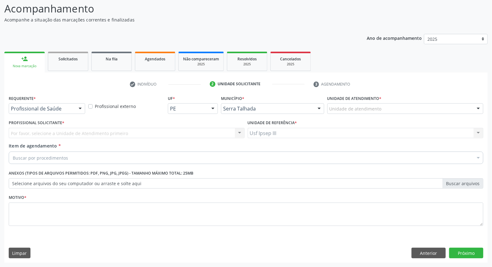
scroll to position [41, 0]
click at [79, 109] on div at bounding box center [80, 109] width 9 height 11
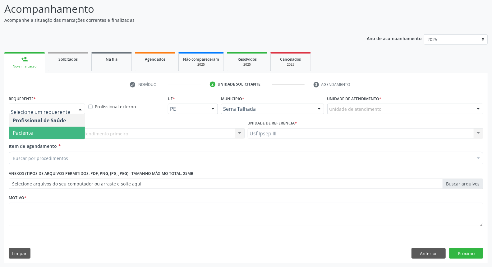
click at [64, 127] on span "Paciente" at bounding box center [47, 133] width 76 height 12
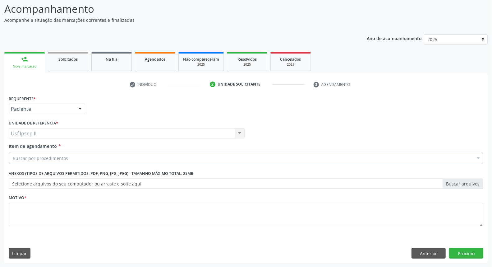
click at [151, 156] on div "Buscar por procedimentos" at bounding box center [246, 158] width 475 height 12
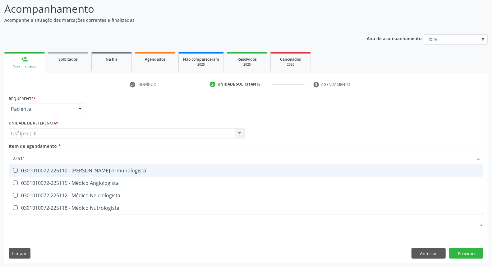
type input "225112"
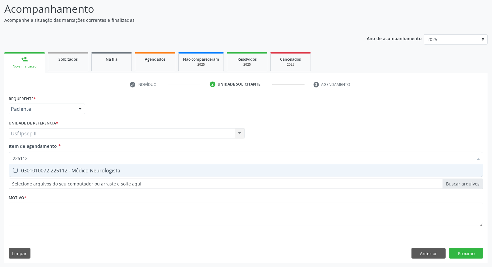
click at [127, 169] on div "0301010072-225112 - Médico Neurologista" at bounding box center [246, 170] width 467 height 5
checkbox Neurologista "true"
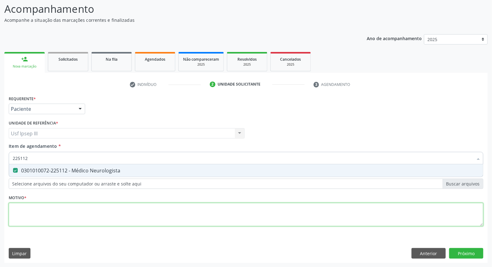
click at [75, 210] on div "Requerente * Paciente Profissional de Saúde Paciente Nenhum resultado encontrad…" at bounding box center [246, 164] width 475 height 141
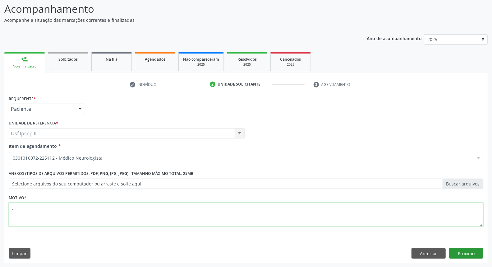
type textarea "."
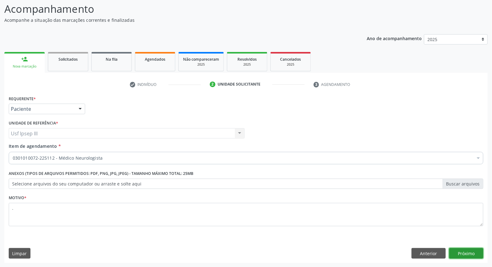
click at [467, 253] on button "Próximo" at bounding box center [466, 253] width 34 height 11
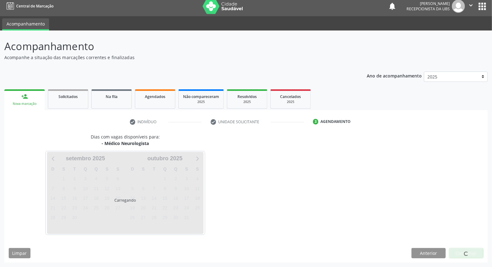
scroll to position [3, 0]
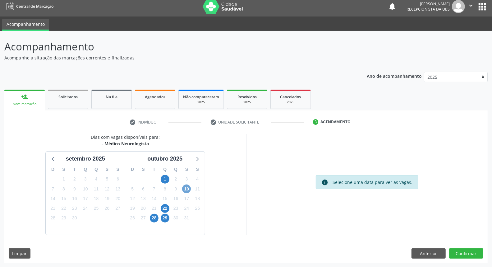
click at [185, 188] on span "10" at bounding box center [186, 188] width 9 height 9
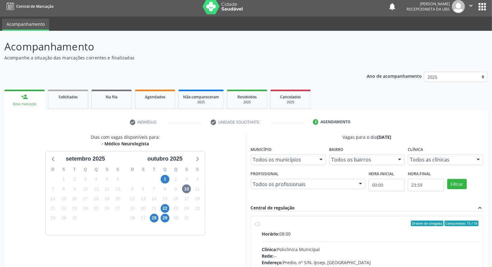
click at [303, 248] on div "Clínica: Policlinica Municipal" at bounding box center [370, 249] width 217 height 7
click at [260, 226] on input "Ordem de chegada Consumidos: 15 / 18 Horário: 08:00 Clínica: Policlinica Munici…" at bounding box center [258, 223] width 4 height 6
radio input "true"
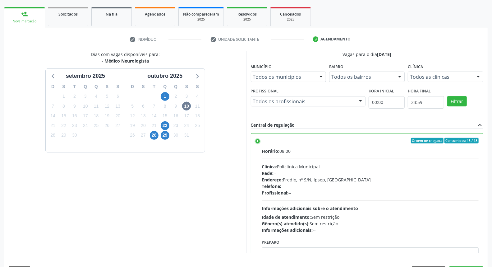
scroll to position [104, 0]
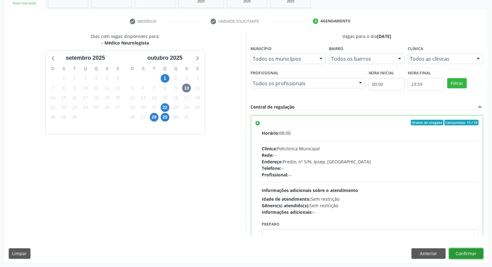
click at [464, 249] on button "Confirmar" at bounding box center [466, 253] width 34 height 11
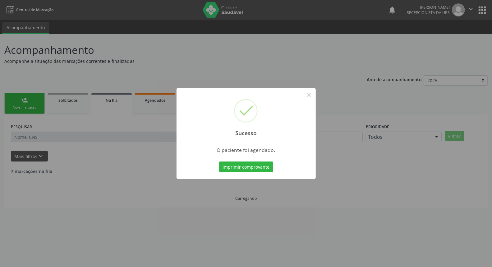
scroll to position [0, 0]
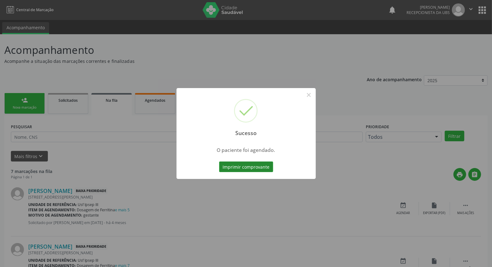
click at [247, 165] on button "Imprimir comprovante" at bounding box center [246, 166] width 54 height 11
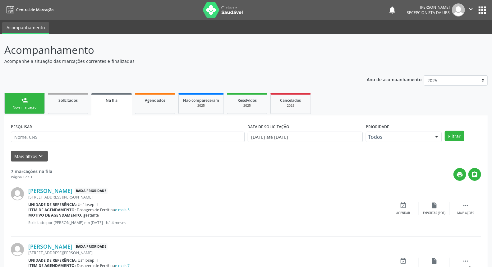
click at [23, 104] on div "Sucesso × O paciente foi agendado. Imprimir comprovante Cancel" at bounding box center [246, 133] width 492 height 267
click at [23, 105] on div "Nova marcação" at bounding box center [24, 107] width 31 height 5
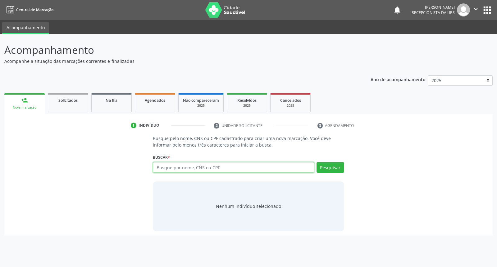
click at [174, 170] on input "text" at bounding box center [233, 167] width 161 height 11
type input "13054483401"
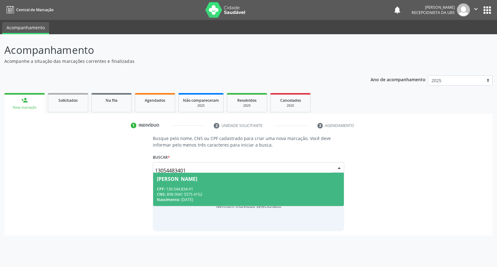
click at [217, 189] on div "CPF: 130.544.834-01" at bounding box center [248, 188] width 183 height 5
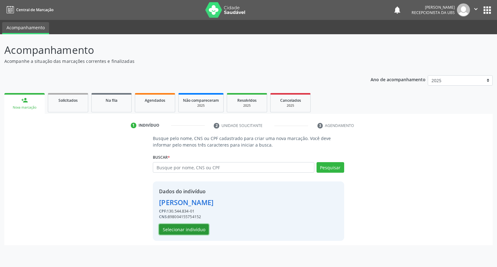
click at [190, 227] on button "Selecionar indivíduo" at bounding box center [184, 229] width 50 height 11
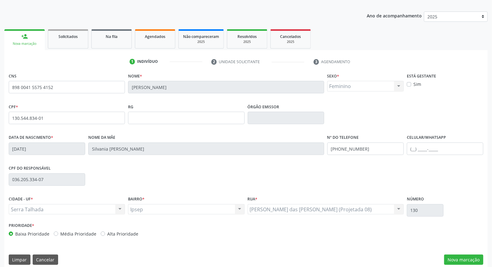
scroll to position [70, 0]
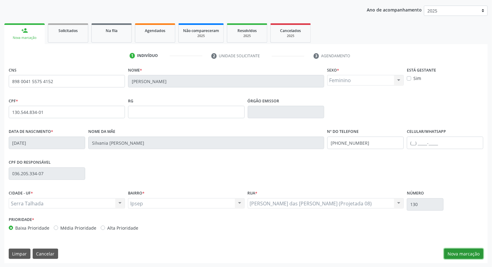
click at [467, 250] on button "Nova marcação" at bounding box center [463, 253] width 39 height 11
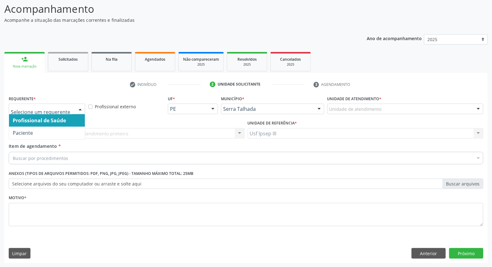
click at [78, 107] on div at bounding box center [80, 109] width 9 height 11
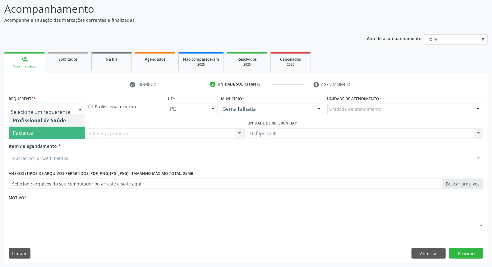
click at [74, 131] on span "Paciente" at bounding box center [47, 133] width 76 height 12
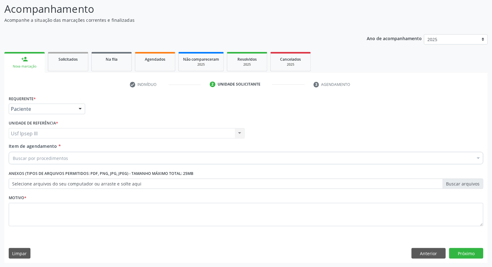
click at [70, 155] on div "Buscar por procedimentos" at bounding box center [246, 158] width 475 height 12
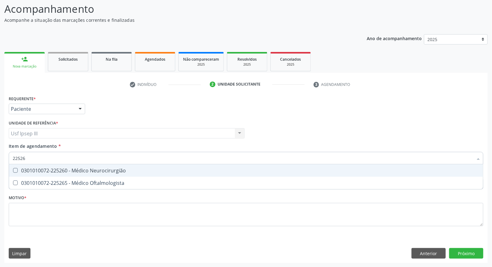
type input "225265"
click at [75, 168] on div "0301010072-225265 - Médico Oftalmologista" at bounding box center [246, 170] width 467 height 5
checkbox Oftalmologista "true"
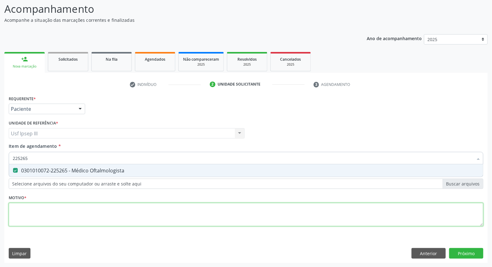
click at [72, 215] on div "Requerente * Paciente Profissional de Saúde Paciente Nenhum resultado encontrad…" at bounding box center [246, 164] width 475 height 141
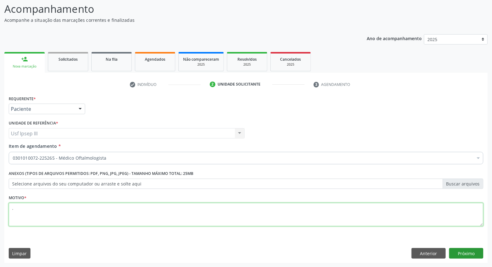
type textarea "."
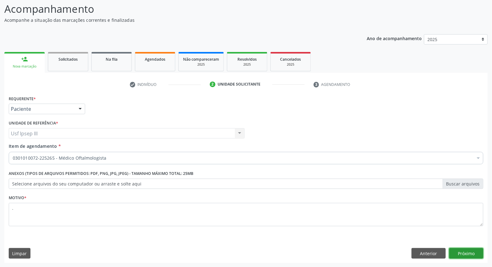
click at [461, 251] on button "Próximo" at bounding box center [466, 253] width 34 height 11
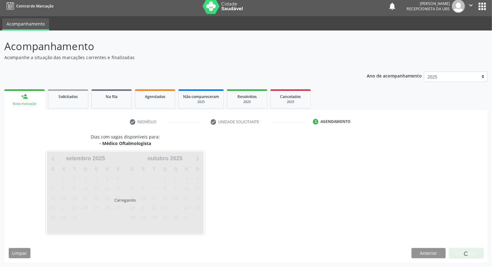
scroll to position [3, 0]
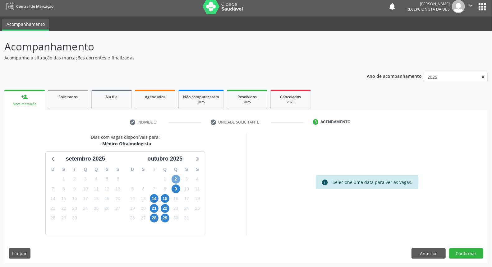
click at [177, 180] on span "2" at bounding box center [176, 179] width 9 height 9
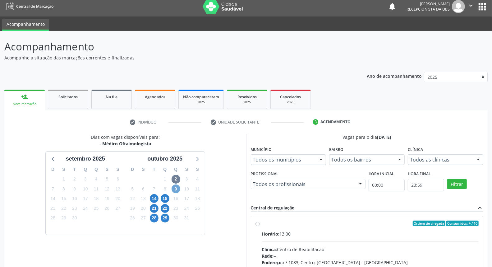
click at [176, 187] on span "9" at bounding box center [176, 188] width 9 height 9
click at [310, 234] on div "Horário: 12:00" at bounding box center [370, 233] width 217 height 7
click at [260, 226] on input "Ordem de chegada Consumidos: 20 / 30 Horário: 12:00 Clínica: Fundacao Altino Ve…" at bounding box center [258, 223] width 4 height 6
radio input "true"
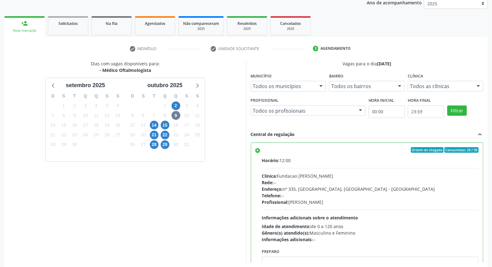
scroll to position [104, 0]
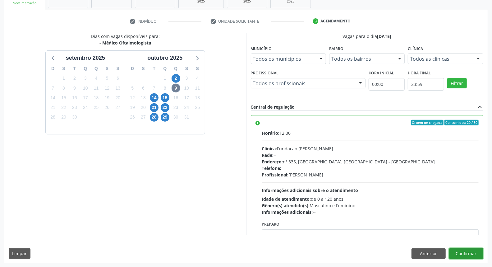
click at [465, 254] on button "Confirmar" at bounding box center [466, 253] width 34 height 11
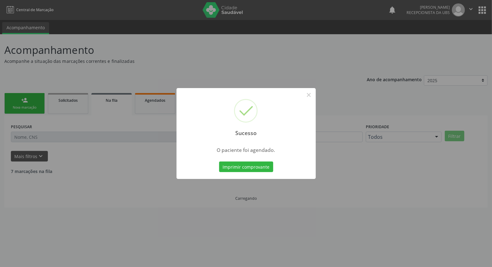
scroll to position [0, 0]
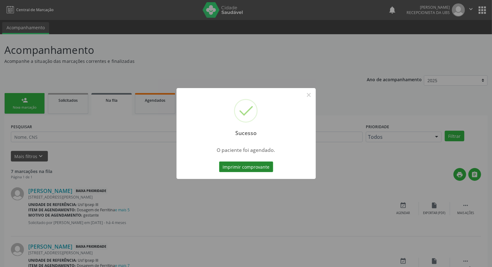
click at [253, 168] on button "Imprimir comprovante" at bounding box center [246, 166] width 54 height 11
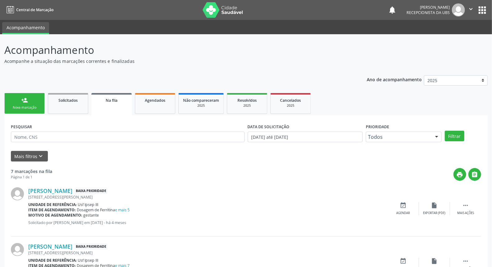
click at [25, 104] on link "person_add Nova marcação" at bounding box center [24, 103] width 40 height 21
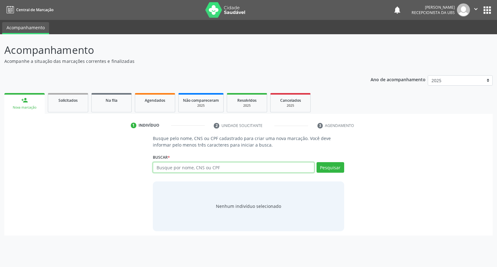
click at [172, 169] on input "text" at bounding box center [233, 167] width 161 height 11
type input "j"
type input "03941829440"
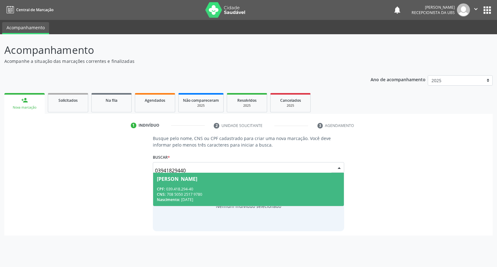
click at [219, 194] on div "CNS: 708 5050 2517 9780" at bounding box center [248, 194] width 183 height 5
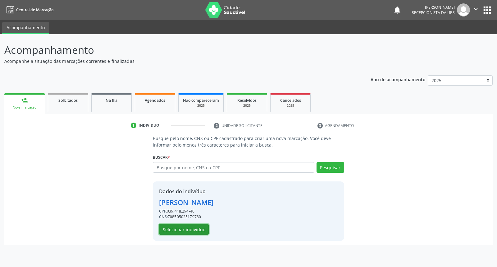
click at [188, 225] on button "Selecionar indivíduo" at bounding box center [184, 229] width 50 height 11
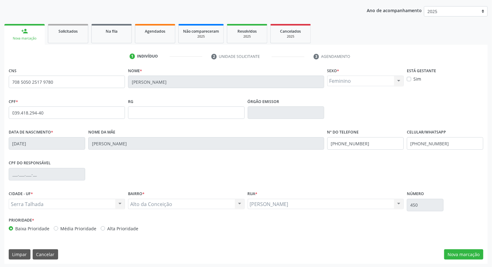
scroll to position [70, 0]
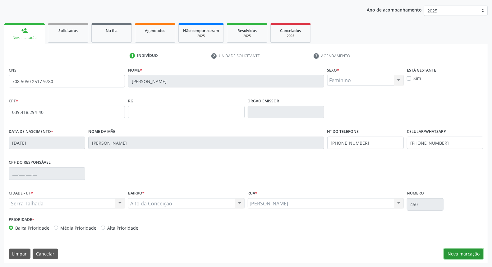
click at [459, 256] on button "Nova marcação" at bounding box center [463, 253] width 39 height 11
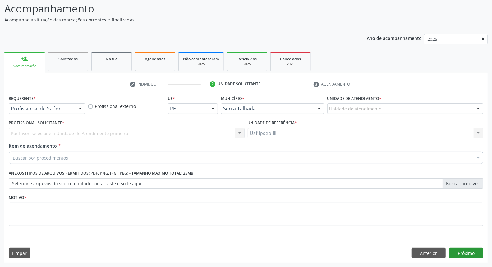
scroll to position [41, 0]
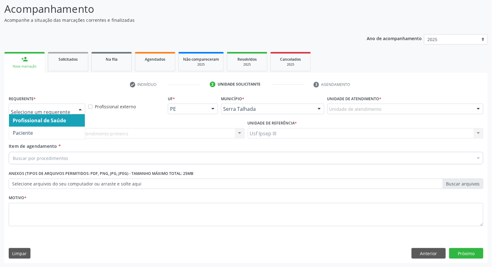
click at [78, 108] on div at bounding box center [80, 109] width 9 height 11
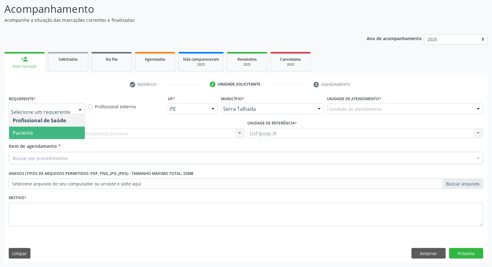
click at [69, 128] on span "Paciente" at bounding box center [47, 133] width 76 height 12
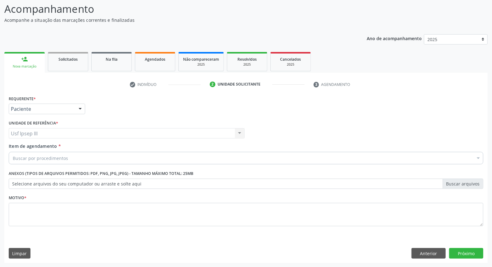
click at [80, 159] on div "Buscar por procedimentos" at bounding box center [246, 158] width 475 height 12
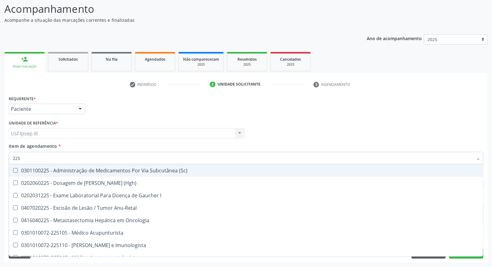
type input "2252"
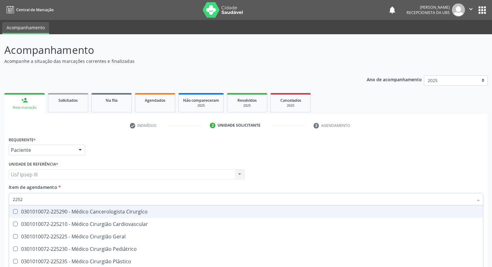
scroll to position [41, 0]
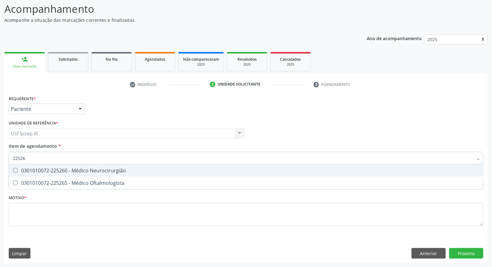
type input "225265"
click at [51, 161] on input "225265" at bounding box center [243, 158] width 460 height 12
click at [55, 173] on span "0301010072-225265 - Médico Oftalmologista" at bounding box center [246, 170] width 474 height 12
checkbox Oftalmologista "true"
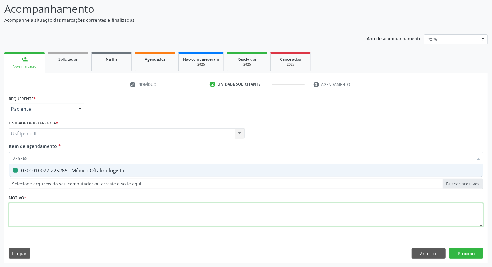
click at [37, 207] on div "Requerente * Paciente Profissional de Saúde Paciente Nenhum resultado encontrad…" at bounding box center [246, 164] width 475 height 141
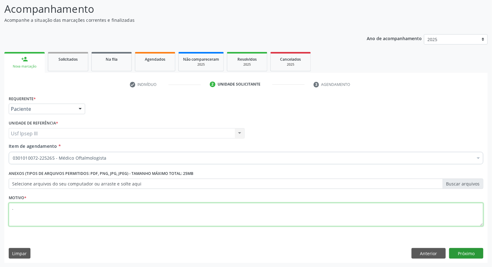
type textarea "."
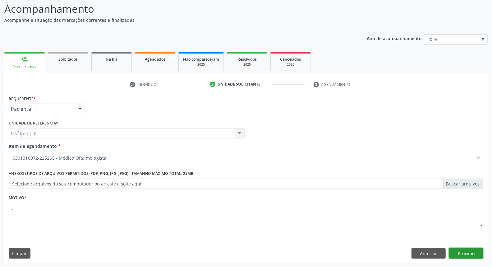
click at [465, 251] on button "Próximo" at bounding box center [466, 253] width 34 height 11
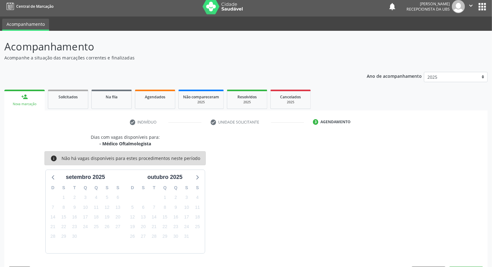
scroll to position [22, 0]
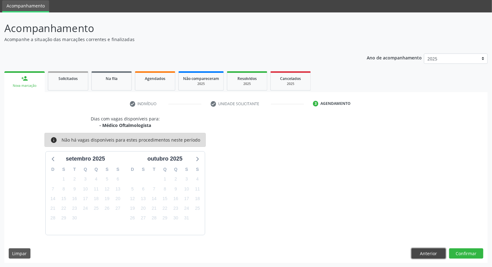
click at [432, 248] on button "Anterior" at bounding box center [429, 253] width 34 height 11
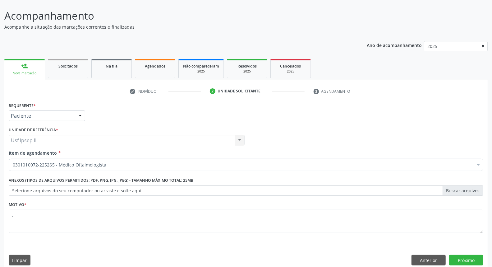
scroll to position [41, 0]
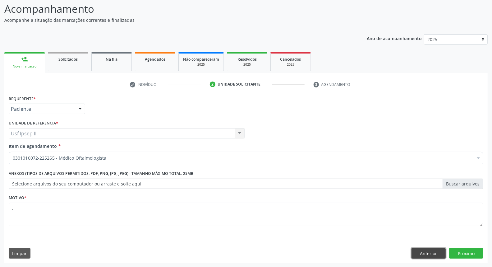
click at [420, 254] on button "Anterior" at bounding box center [429, 253] width 34 height 11
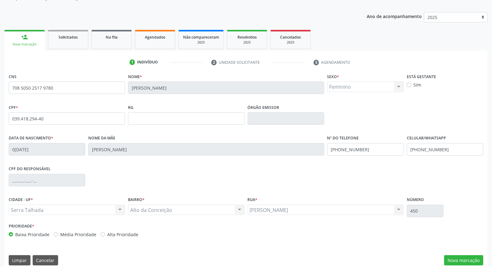
scroll to position [70, 0]
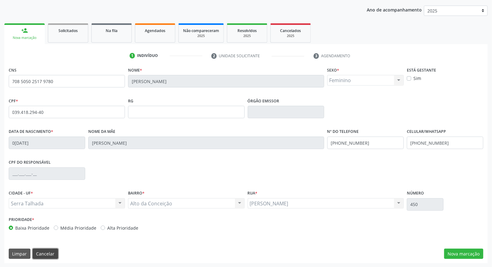
click at [44, 253] on button "Cancelar" at bounding box center [45, 253] width 25 height 11
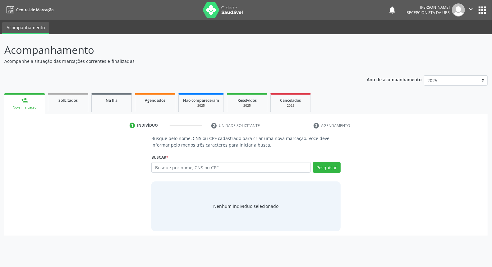
scroll to position [0, 0]
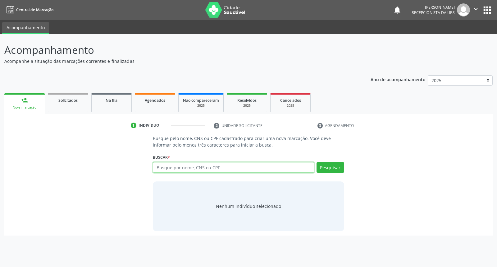
click at [168, 168] on input "text" at bounding box center [233, 167] width 161 height 11
type input "[PERSON_NAME]"
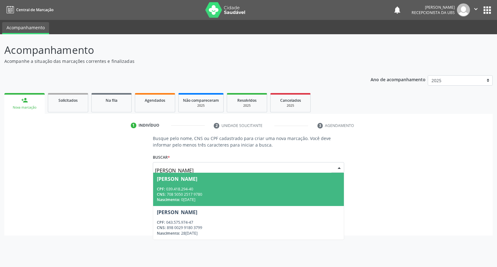
click at [217, 198] on div "Nascimento: [DATE]" at bounding box center [248, 199] width 183 height 5
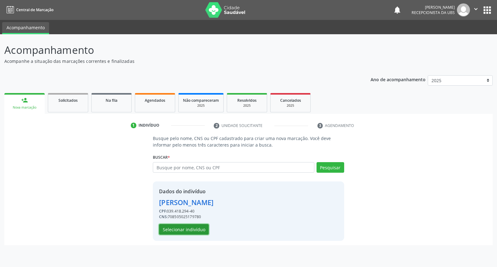
click at [195, 229] on button "Selecionar indivíduo" at bounding box center [184, 229] width 50 height 11
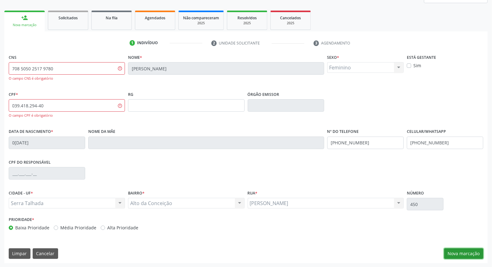
click at [474, 251] on button "Nova marcação" at bounding box center [463, 253] width 39 height 11
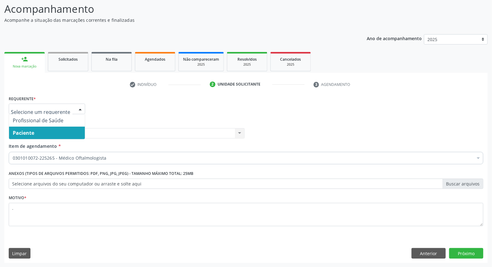
click at [80, 108] on div at bounding box center [80, 109] width 9 height 11
click at [467, 251] on button "Próximo" at bounding box center [466, 253] width 34 height 11
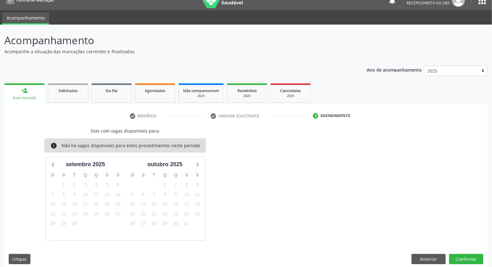
scroll to position [15, 0]
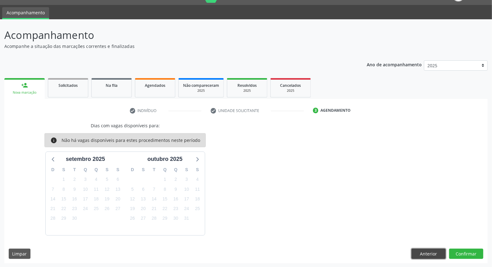
click at [434, 249] on button "Anterior" at bounding box center [429, 253] width 34 height 11
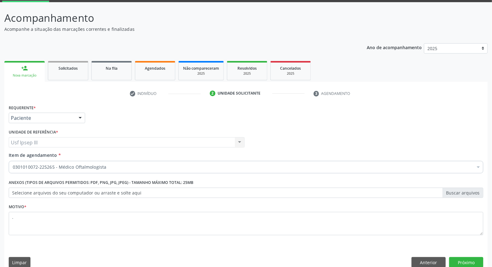
scroll to position [41, 0]
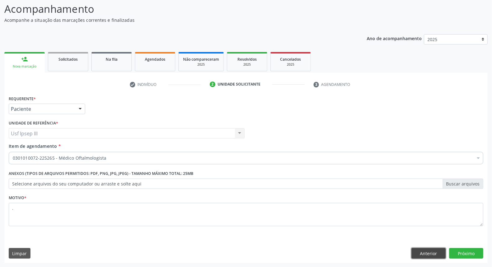
click at [423, 250] on button "Anterior" at bounding box center [429, 253] width 34 height 11
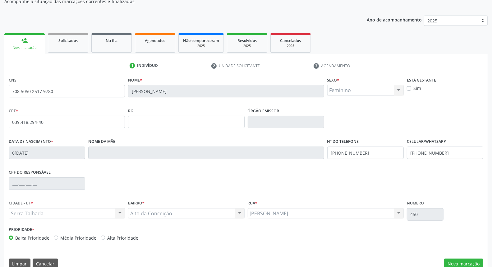
scroll to position [70, 0]
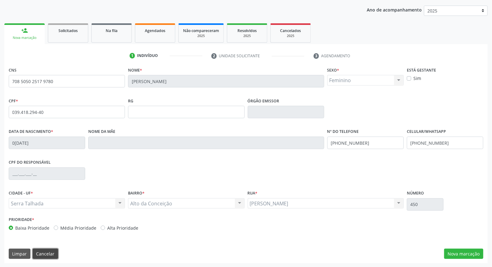
click at [44, 252] on button "Cancelar" at bounding box center [45, 253] width 25 height 11
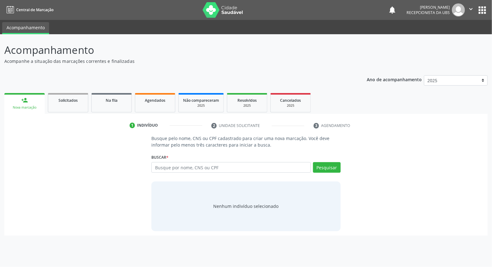
scroll to position [0, 0]
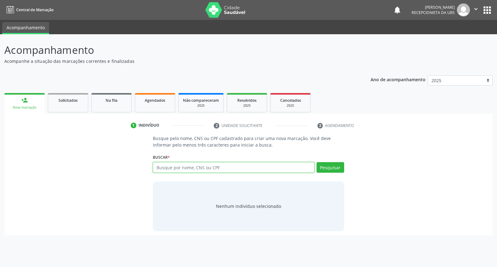
click at [173, 167] on input "text" at bounding box center [233, 167] width 161 height 11
type input "705002411551253"
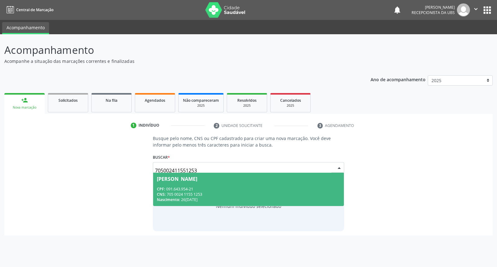
click at [197, 190] on div "CPF: 091.643.954-21" at bounding box center [248, 188] width 183 height 5
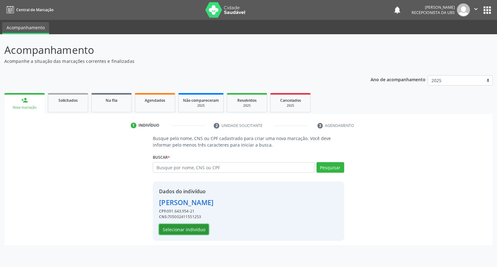
click at [192, 231] on button "Selecionar indivíduo" at bounding box center [184, 229] width 50 height 11
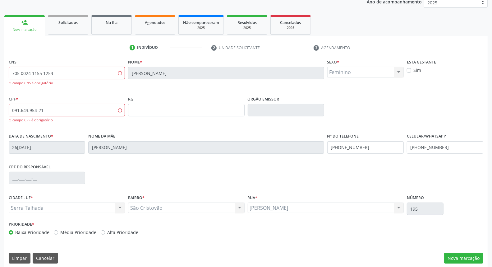
scroll to position [82, 0]
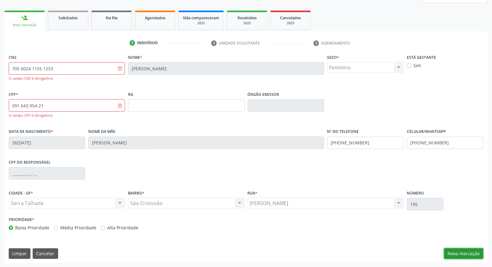
click at [458, 255] on button "Nova marcação" at bounding box center [463, 253] width 39 height 11
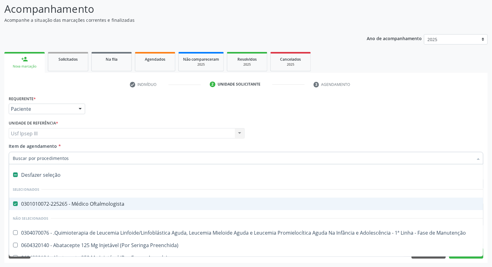
click at [77, 175] on div "Desfazer seleção" at bounding box center [255, 174] width 492 height 12
checkbox Oftalmologista "false"
click at [90, 153] on input "Item de agendamento *" at bounding box center [243, 158] width 460 height 12
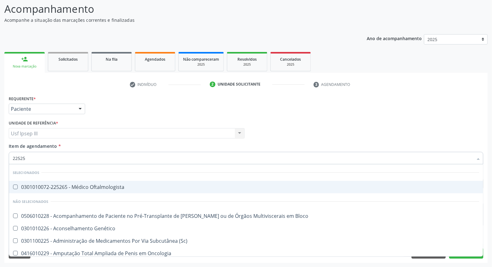
type input "225250"
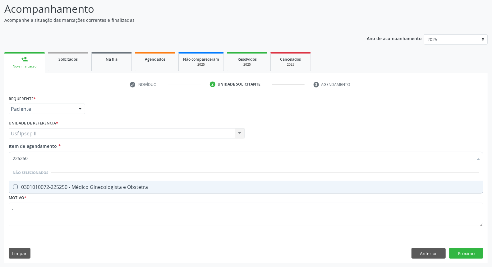
click at [72, 188] on div "0301010072-225250 - Médico Ginecologista e Obstetra" at bounding box center [246, 186] width 467 height 5
checkbox Obstetra "true"
click at [464, 251] on div "Requerente * Paciente Profissional de Saúde Paciente Nenhum resultado encontrad…" at bounding box center [245, 178] width 483 height 169
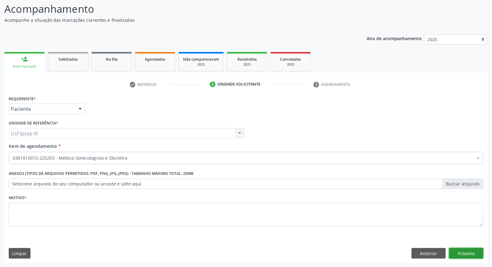
click at [464, 251] on button "Próximo" at bounding box center [466, 253] width 34 height 11
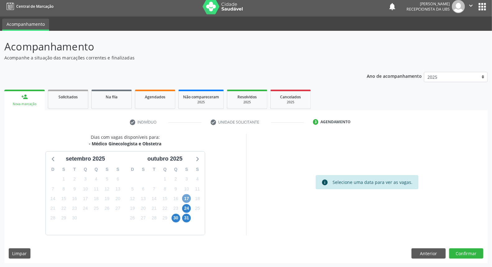
click at [188, 198] on span "17" at bounding box center [186, 198] width 9 height 9
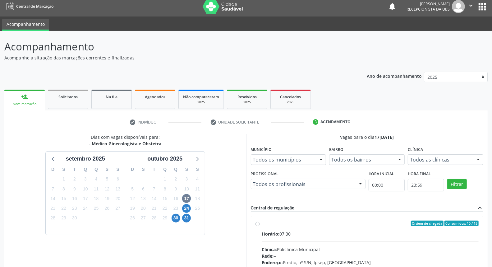
click at [260, 226] on input "Ordem de chegada Consumidos: 10 / 15 Horário: 07:30 Clínica: Policlinica Munici…" at bounding box center [258, 223] width 4 height 6
radio input "true"
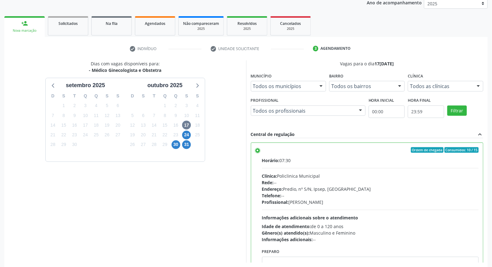
scroll to position [104, 0]
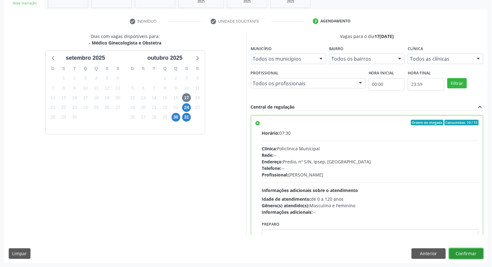
click at [475, 253] on button "Confirmar" at bounding box center [466, 253] width 34 height 11
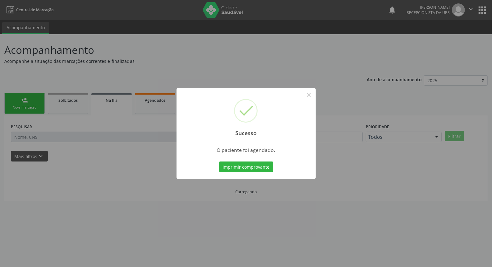
scroll to position [0, 0]
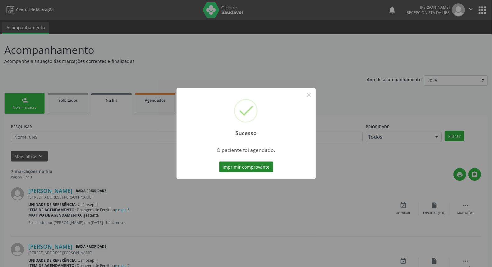
click at [262, 163] on button "Imprimir comprovante" at bounding box center [246, 166] width 54 height 11
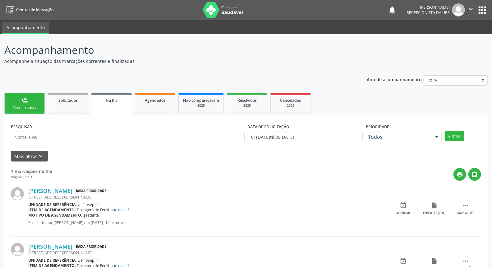
click at [23, 103] on link "person_add Nova marcação" at bounding box center [24, 103] width 40 height 21
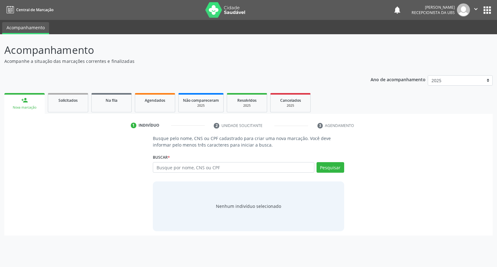
click at [32, 106] on div "Nova marcação" at bounding box center [25, 107] width 32 height 5
click at [178, 168] on input "text" at bounding box center [233, 167] width 161 height 11
type input "706302754373277"
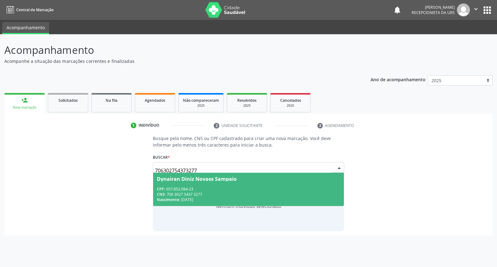
click at [240, 191] on div "CPF: 057.852.084-23 CNS: 706 3027 5437 3277 Nascimento: 01/02/1984" at bounding box center [248, 194] width 183 height 16
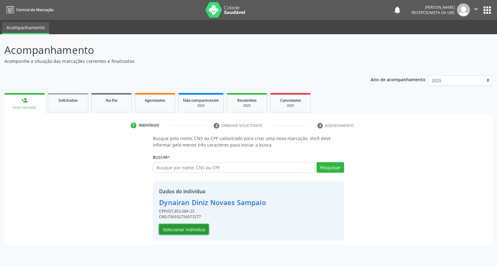
click at [172, 225] on button "Selecionar indivíduo" at bounding box center [184, 229] width 50 height 11
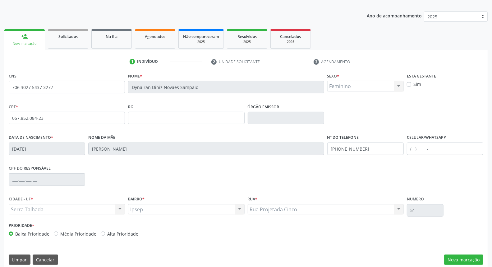
scroll to position [70, 0]
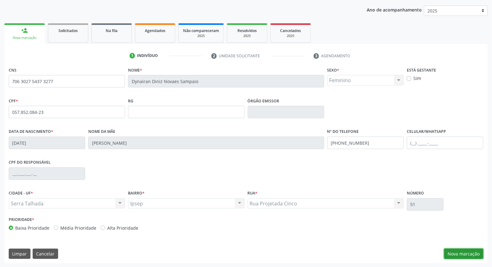
click at [461, 252] on button "Nova marcação" at bounding box center [463, 253] width 39 height 11
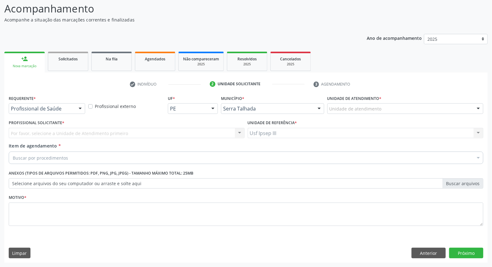
scroll to position [41, 0]
click at [82, 108] on div at bounding box center [80, 109] width 9 height 11
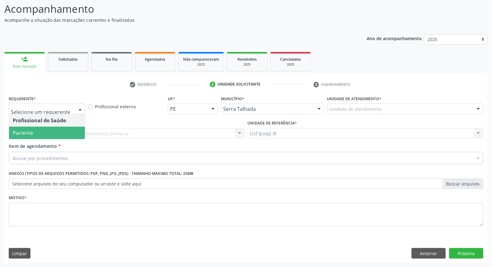
click at [63, 132] on span "Paciente" at bounding box center [47, 133] width 76 height 12
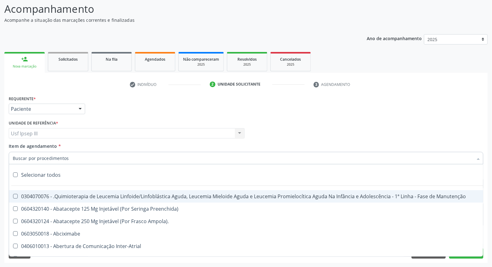
click at [69, 156] on div at bounding box center [246, 158] width 475 height 12
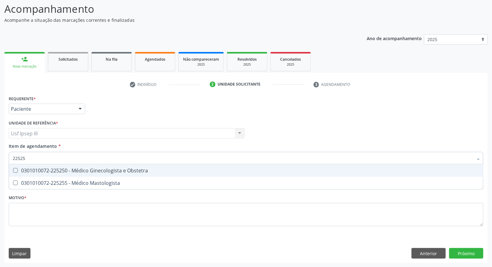
type input "225250"
click at [44, 169] on div "0301010072-225250 - Médico Ginecologista e Obstetra" at bounding box center [246, 170] width 467 height 5
checkbox Obstetra "true"
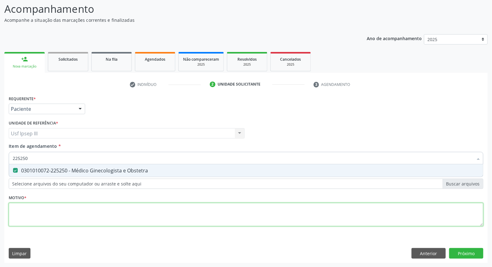
click at [38, 213] on div "Requerente * Paciente Profissional de Saúde Paciente Nenhum resultado encontrad…" at bounding box center [246, 164] width 475 height 141
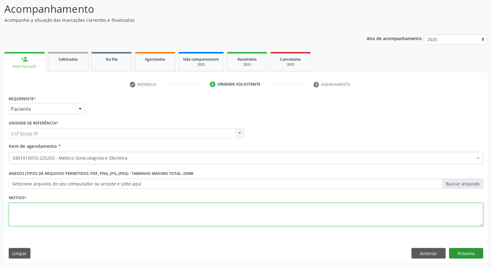
type textarea "."
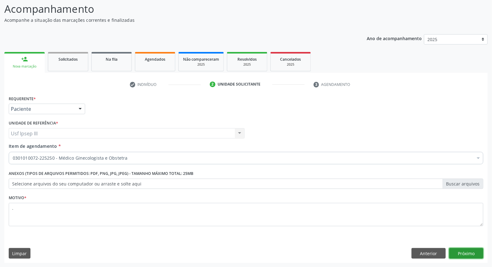
click at [472, 252] on button "Próximo" at bounding box center [466, 253] width 34 height 11
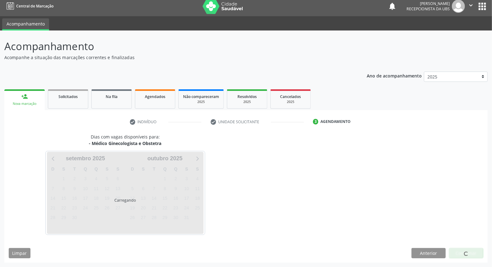
scroll to position [3, 0]
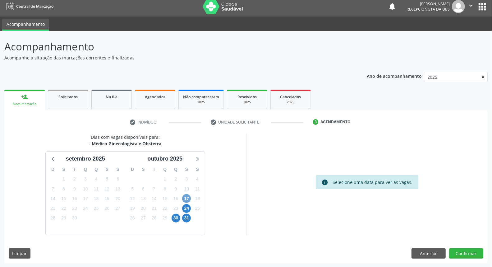
click at [186, 196] on span "17" at bounding box center [186, 198] width 9 height 9
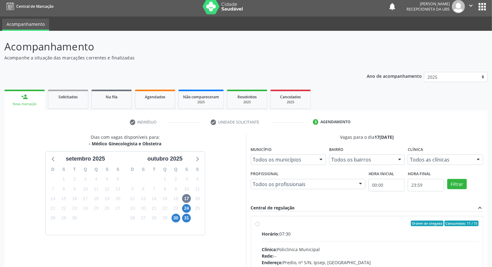
click at [260, 226] on input "Ordem de chegada Consumidos: 11 / 15 Horário: 07:30 Clínica: Policlinica Munici…" at bounding box center [258, 223] width 4 height 6
radio input "true"
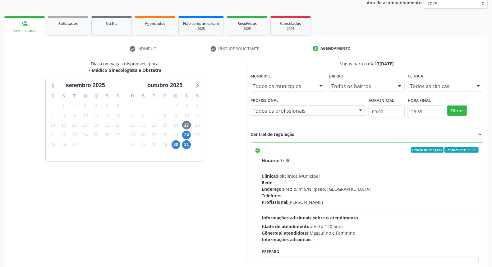
scroll to position [104, 0]
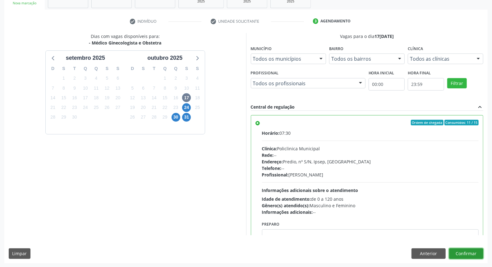
click at [476, 253] on button "Confirmar" at bounding box center [466, 253] width 34 height 11
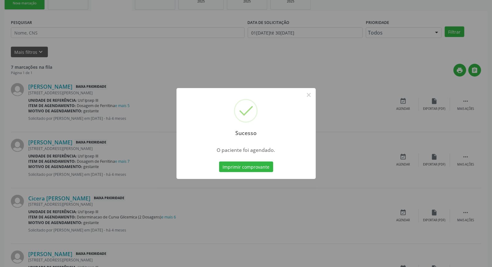
scroll to position [0, 0]
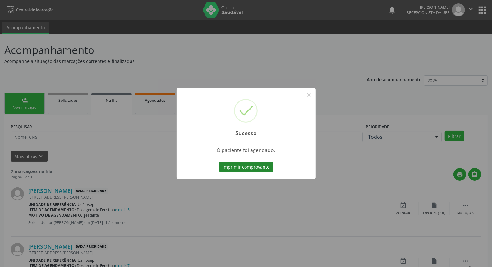
click at [237, 168] on button "Imprimir comprovante" at bounding box center [246, 166] width 54 height 11
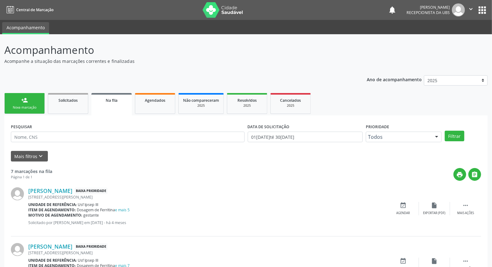
click at [32, 97] on link "person_add Nova marcação" at bounding box center [24, 103] width 40 height 21
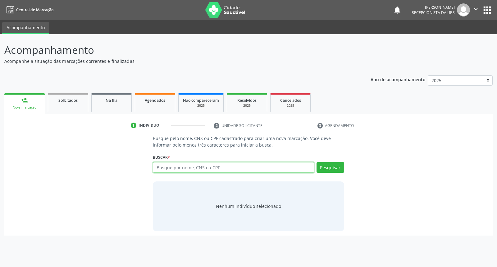
click at [191, 168] on input "text" at bounding box center [233, 167] width 161 height 11
type input "96379952420"
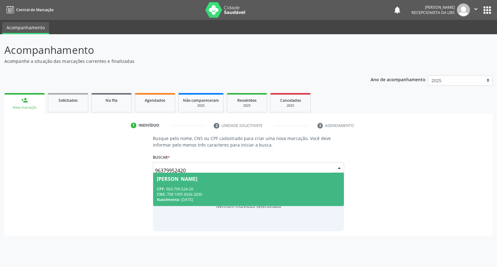
click at [198, 187] on div "CPF: 963.799.524-20" at bounding box center [248, 188] width 183 height 5
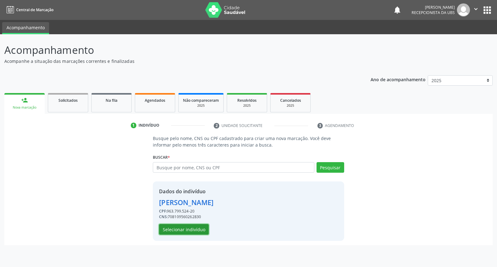
click at [192, 228] on button "Selecionar indivíduo" at bounding box center [184, 229] width 50 height 11
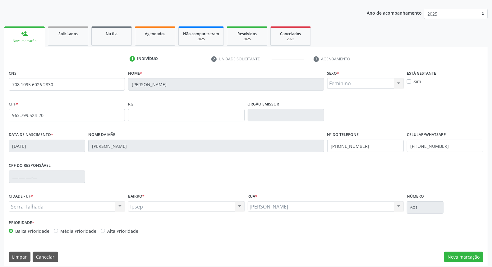
scroll to position [70, 0]
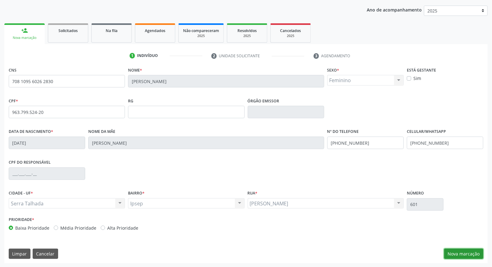
click at [476, 251] on button "Nova marcação" at bounding box center [463, 253] width 39 height 11
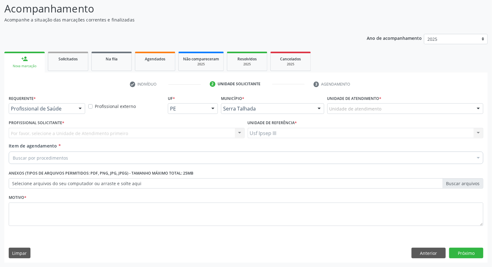
scroll to position [41, 0]
click at [81, 107] on div at bounding box center [80, 109] width 9 height 11
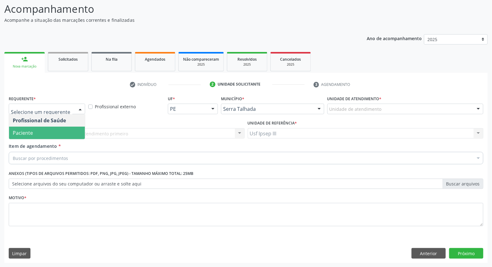
click at [70, 128] on span "Paciente" at bounding box center [47, 133] width 76 height 12
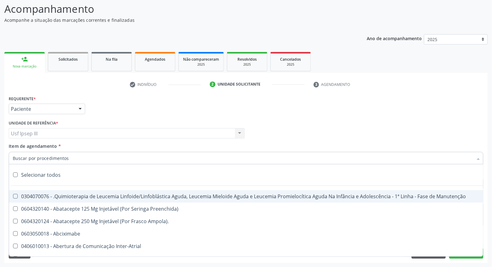
click at [56, 153] on div at bounding box center [246, 158] width 475 height 12
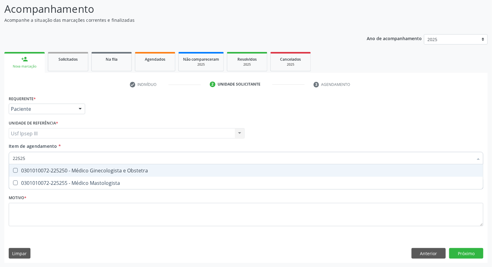
type input "225250"
click at [54, 162] on div "225250 Selecionar todos 0301010072-225250 - Médico Ginecologista e Obstetra Nen…" at bounding box center [246, 157] width 475 height 11
click at [56, 171] on div "0301010072-225250 - Médico Ginecologista e Obstetra" at bounding box center [246, 170] width 467 height 5
checkbox Obstetra "true"
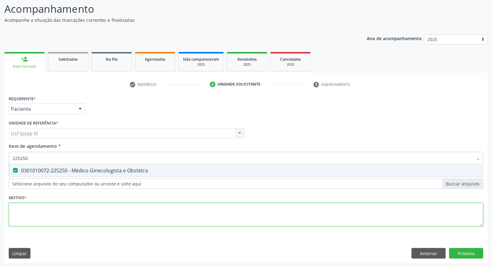
click at [29, 210] on div "Requerente * Paciente Profissional de Saúde Paciente Nenhum resultado encontrad…" at bounding box center [246, 164] width 475 height 141
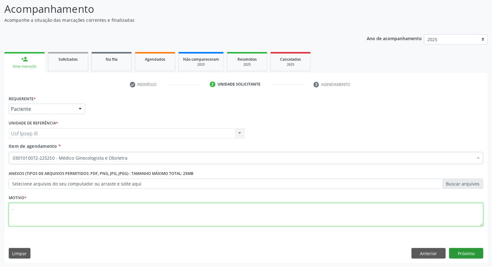
type textarea "."
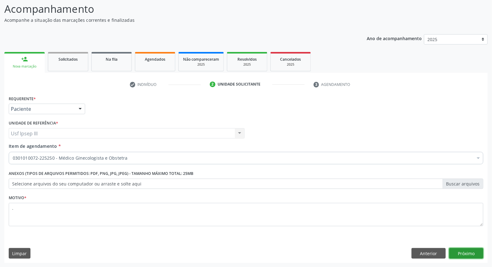
click at [470, 253] on button "Próximo" at bounding box center [466, 253] width 34 height 11
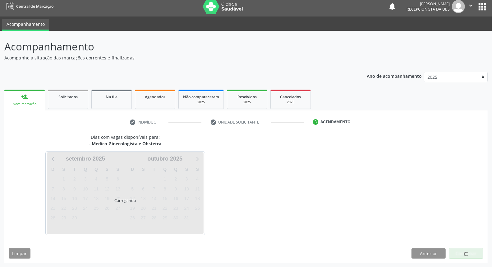
scroll to position [22, 0]
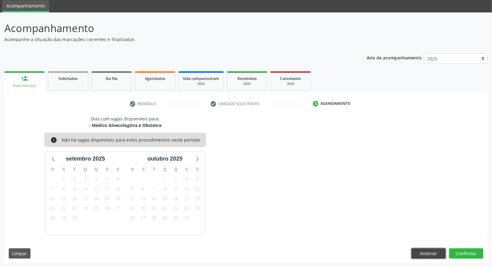
click at [434, 254] on button "Anterior" at bounding box center [429, 253] width 34 height 11
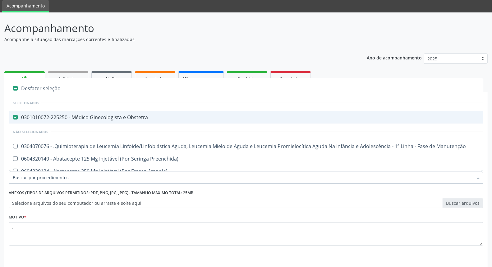
click at [123, 89] on div "Desfazer seleção" at bounding box center [255, 88] width 492 height 12
checkbox Obstetra "false"
click at [34, 87] on div "Selecionar todos" at bounding box center [255, 88] width 492 height 12
checkbox input "true"
checkbox Obstetra "true"
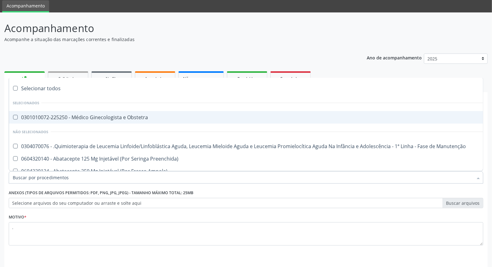
checkbox Manutenção "true"
checkbox Preenchida\) "true"
checkbox Ampola\)\ "true"
checkbox Abciximabe "true"
checkbox Inter-Atrial "true"
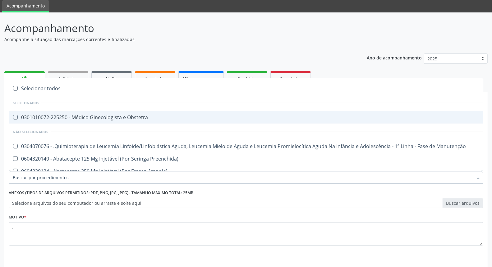
checkbox Valvar "true"
checkbox Adolescente\) "true"
checkbox Valvar "true"
checkbox Adolescente\) "true"
checkbox Paciente\) "true"
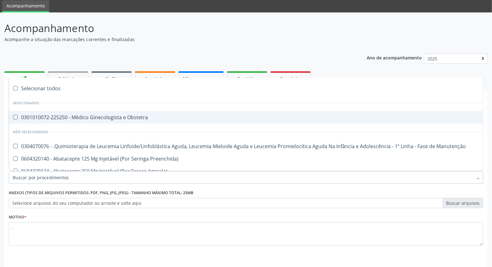
checkbox Dente\) "true"
checkbox Comprimido\) "true"
checkbox \(Dornic\) "true"
checkbox Capsula\) "true"
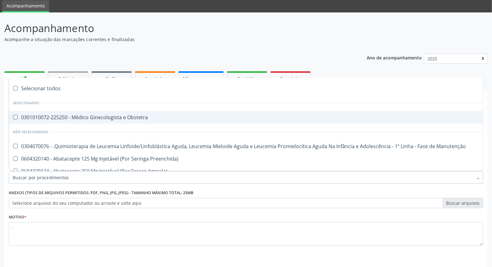
checkbox Psicossocial "true"
checkbox Risco "true"
checkbox Lei "true"
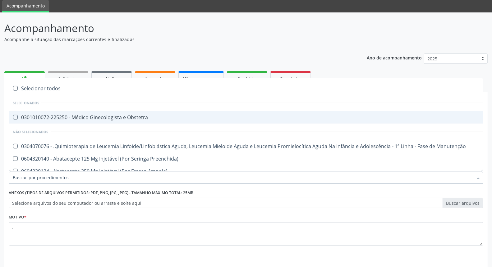
checkbox Psicossocial "true"
checkbox Diálise "true"
checkbox Reabilitação "true"
checkbox Reabilitacao "true"
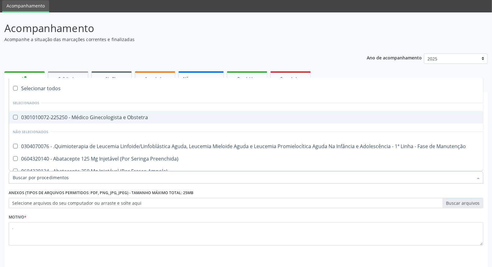
checkbox \(Uai\)\ "true"
checkbox Fígado "true"
checkbox Pulmão "true"
checkbox Rim "true"
checkbox Coclear "true"
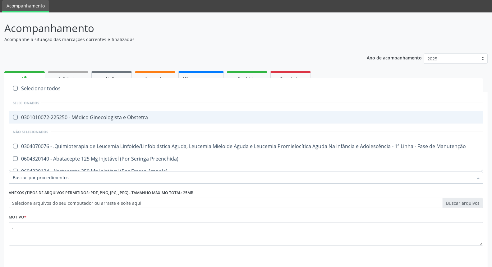
checkbox Queimado "true"
checkbox Bilateral "true"
checkbox Queimado "true"
checkbox Trabalho "true"
checkbox Coração "true"
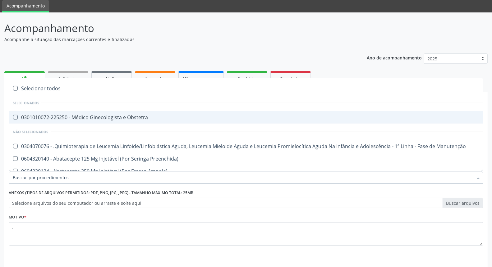
checkbox Cornea "true"
checkbox Fígado "true"
checkbox Aparentado "true"
checkbox Autogênico "true"
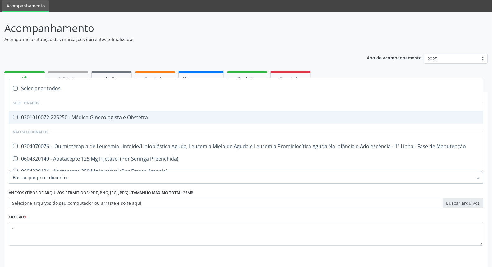
checkbox Pulmão "true"
checkbox Pâncreas "true"
checkbox Rim "true"
checkbox Multiprofissional "true"
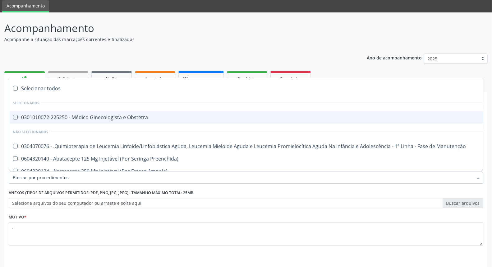
checkbox Fenilcetonúria "true"
checkbox Cística "true"
checkbox Hemoglobinopatias "true"
checkbox Congênito "true"
checkbox Coclear "true"
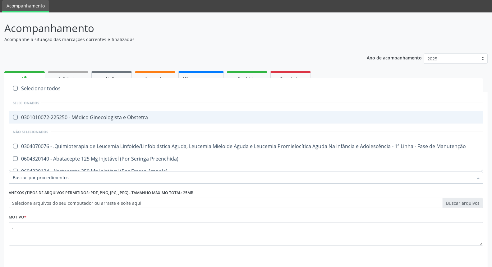
checkbox Osso "true"
checkbox Alternativa "true"
checkbox Terapeutica\) "true"
checkbox Nutricional "true"
checkbox Bloco "true"
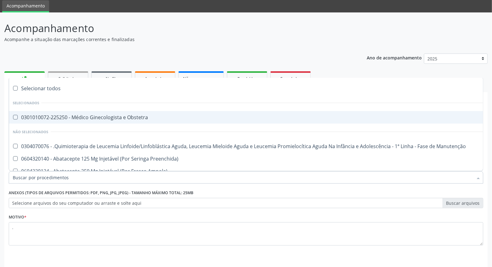
checkbox Bloco "true"
checkbox Coração "true"
checkbox Fígado "true"
checkbox Pulmão "true"
checkbox Pâncreas "true"
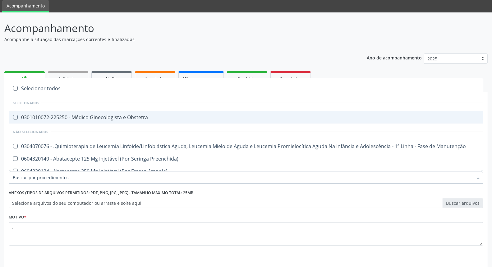
checkbox Rim "true"
checkbox \(Uaa\)\ "true"
checkbox Terapêuticas\)\ "true"
checkbox Psicossocial "true"
checkbox Complicada "true"
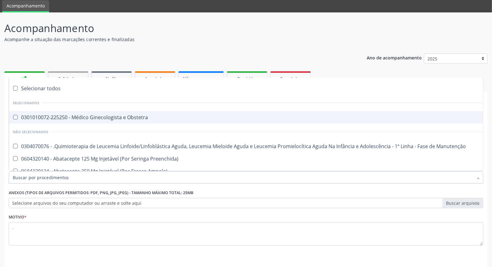
checkbox Tonometria "true"
checkbox Paciente\/Mês "true"
checkbox Biotinidase "true"
checkbox Congênita\ "true"
checkbox Clínico "true"
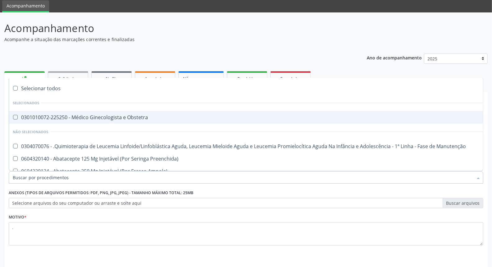
checkbox Pós-Operatório "true"
checkbox Trabalho "true"
checkbox Genético "true"
checkbox Preenchida\) "true"
checkbox A\) "true"
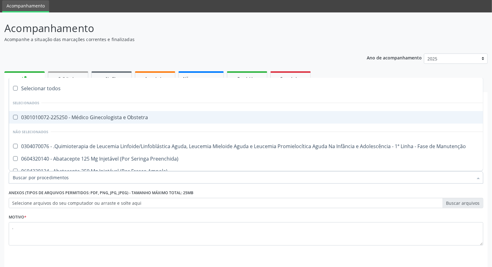
checkbox Ampola\) "true"
checkbox Preenchida\) "true"
checkbox B\) "true"
checkbox Rodas "true"
checkbox Quadril "true"
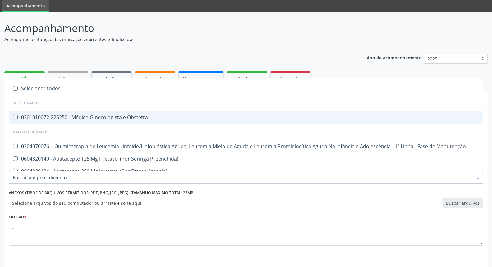
checkbox Tronco "true"
checkbox Locomoção "true"
checkbox Oftalmológica "true"
checkbox Ortopédica "true"
checkbox Dentária "true"
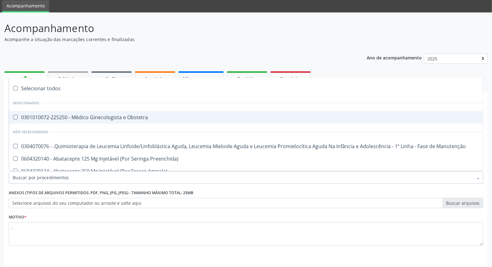
checkbox Rodas "true"
checkbox Adenograma "true"
checkbox Adenoidectomia "true"
checkbox Deficiência "true"
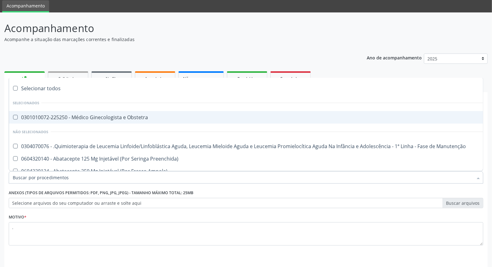
checkbox Crianças "true"
checkbox I\) "true"
checkbox Especializada\ "true"
checkbox Medicamento\(S\) "true"
checkbox Parenteral\) "true"
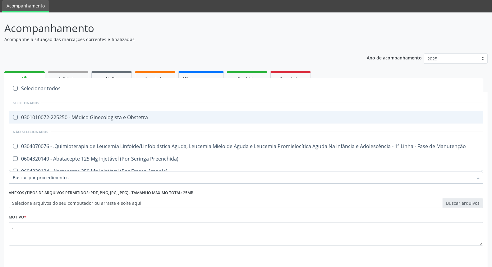
checkbox Endovenosa "true"
checkbox Intramuscular "true"
checkbox Oral "true"
checkbox \(Sc\) "true"
checkbox Sífilis "true"
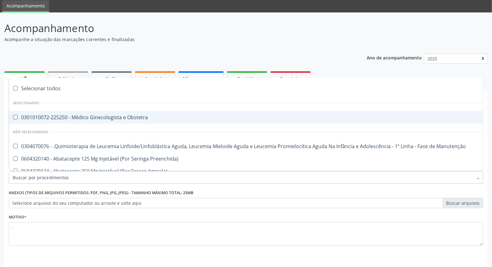
checkbox A "true"
checkbox Terapeutica "true"
checkbox Arterial "true"
checkbox Temperatura "true"
checkbox Transeptal "true"
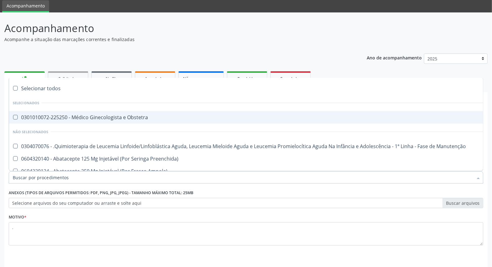
checkbox Cnrac\) "true"
checkbox Paciente "true"
checkbox Cnrac\) "true"
checkbox S\/Pernoite "true"
checkbox Pernoite "true"
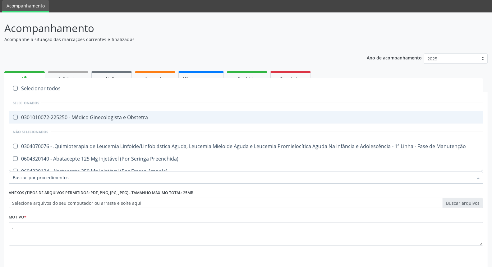
checkbox Acompanhante "true"
checkbox Agudizadas "true"
checkbox Oclusal "true"
checkbox Vaginal "true"
checkbox Ml\) "true"
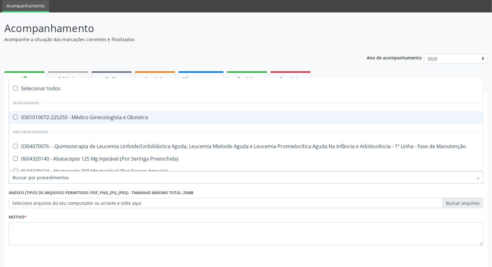
checkbox Hepático "true"
checkbox Angiografico\) "true"
checkbox Craniano "true"
checkbox Ml\) "true"
checkbox Injetável "true"
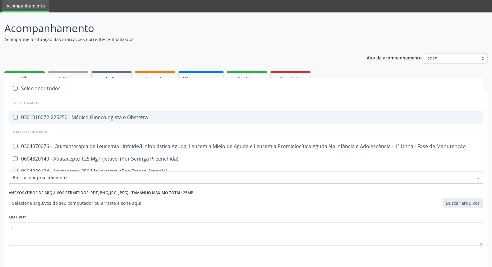
checkbox Capsula\) "true"
checkbox Ampola\) "true"
checkbox Ml\) "true"
checkbox Frasco-Ampola\) "true"
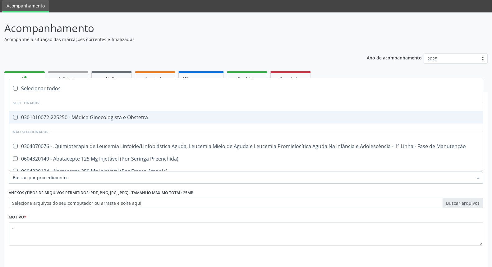
checkbox Frasco-Ampola\) "true"
checkbox Ml\) "true"
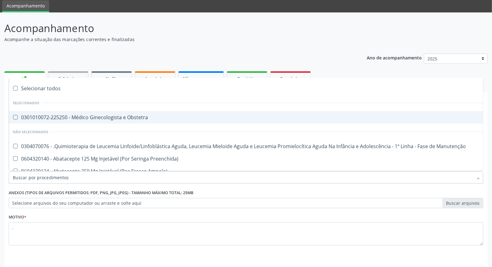
checkbox Frasco-Ampola\) "true"
checkbox Ampola\) "true"
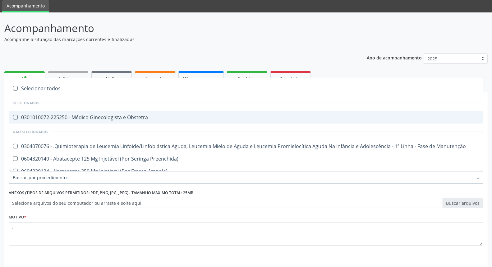
checkbox 5Ml\) "true"
checkbox Simples "true"
checkbox Ar "true"
checkbox Miotendinoso "true"
checkbox Pé "true"
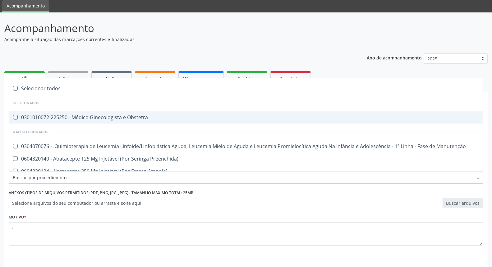
checkbox Pé\) "true"
checkbox Columela "true"
checkbox Bucomaxilofacial "true"
checkbox Especializada "true"
checkbox Ampola\) "true"
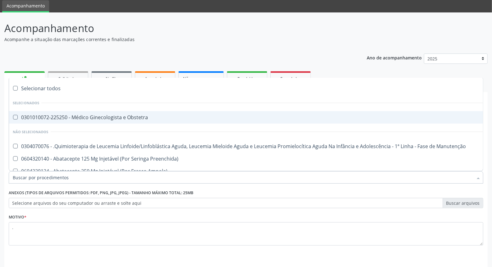
checkbox Ampola\) "true"
checkbox Crâniofacial "true"
checkbox Comprimido\) "true"
checkbox Revestido\) "true"
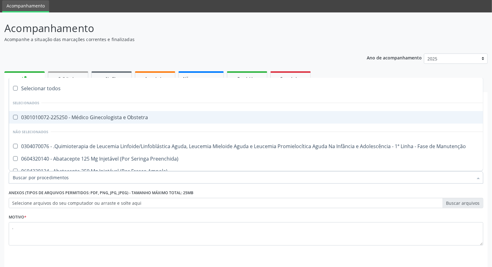
checkbox Revestido\) "true"
checkbox Amigdalectomia "true"
checkbox Adenoidectomia "true"
checkbox Amniocentese "true"
checkbox Amnioscopia "true"
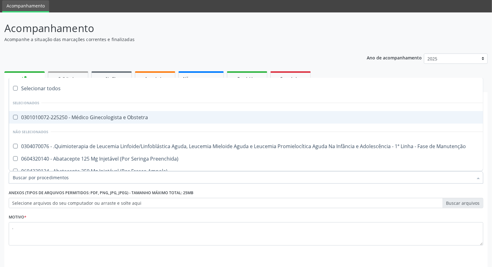
checkbox Pulmonares "true"
checkbox Adolescente\) "true"
checkbox Esquerdo "true"
checkbox Adolescente\) "true"
checkbox Inferiores "true"
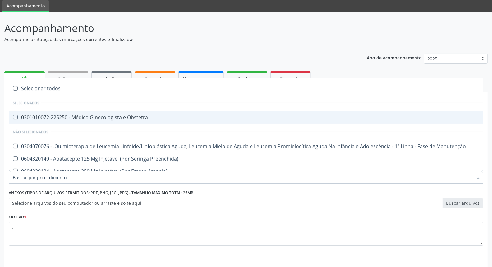
checkbox Tarso "true"
checkbox Oncologia "true"
checkbox Dedo "true"
checkbox Oncologia "true"
checkbox Superiores "true"
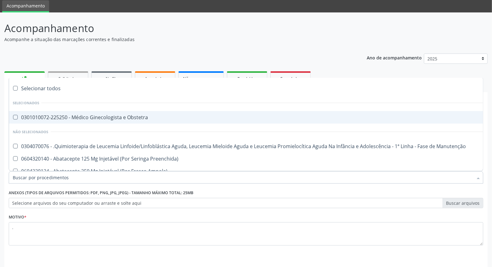
checkbox Oncologia "true"
checkbox Punho "true"
checkbox Oncologia "true"
checkbox Reto "true"
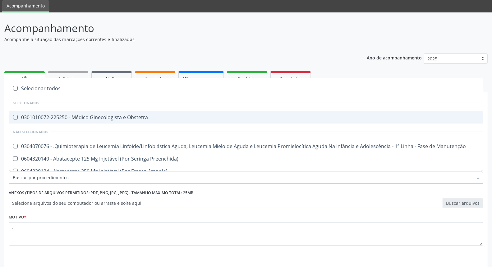
checkbox Oncologia "true"
checkbox Pênis "true"
checkbox Oncologia "true"
checkbox Normal "true"
checkbox Voz "true"
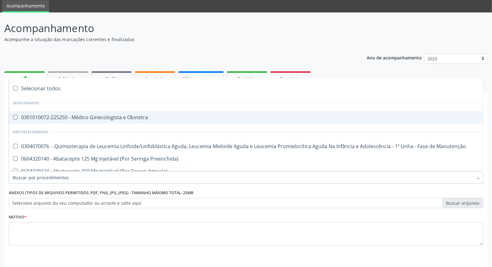
checkbox Agua "true"
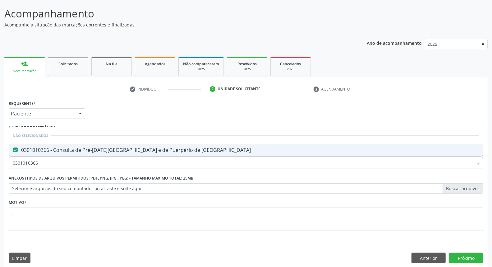
scroll to position [41, 0]
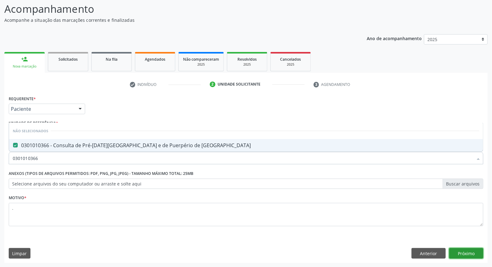
click at [458, 253] on button "Próximo" at bounding box center [466, 253] width 34 height 11
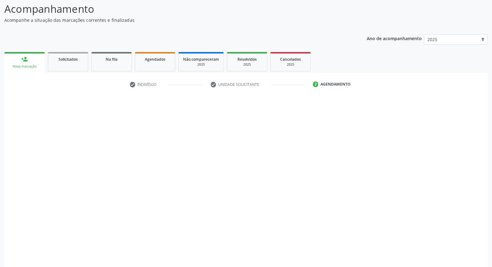
drag, startPoint x: 458, startPoint y: 253, endPoint x: 444, endPoint y: 260, distance: 15.4
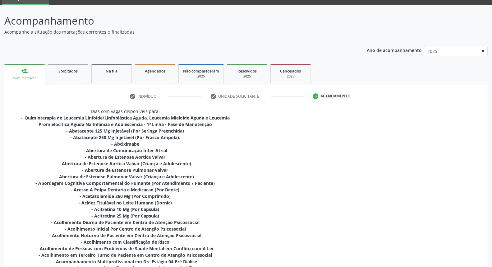
scroll to position [7, 0]
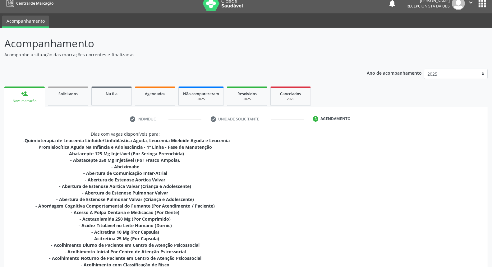
click at [26, 97] on link "person_add Nova marcação" at bounding box center [24, 96] width 40 height 21
click at [19, 100] on div "Nova marcação" at bounding box center [25, 101] width 32 height 5
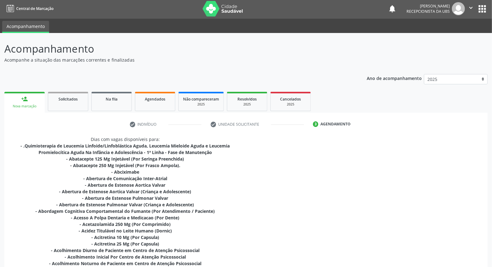
scroll to position [0, 0]
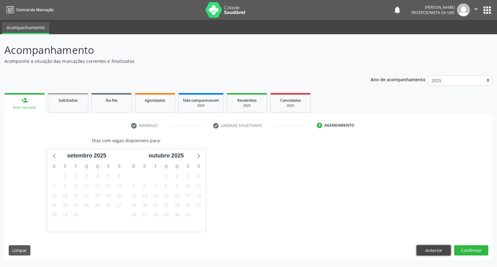
click at [433, 250] on button "Anterior" at bounding box center [434, 250] width 34 height 11
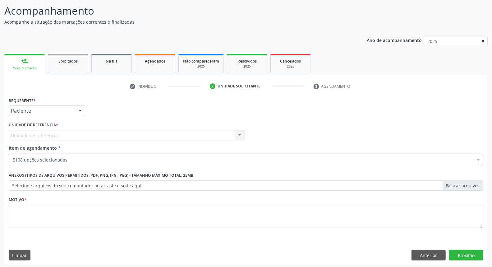
scroll to position [41, 0]
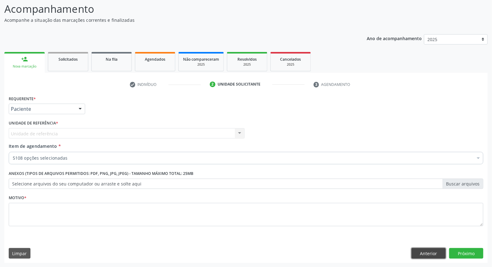
click at [432, 253] on button "Anterior" at bounding box center [429, 253] width 34 height 11
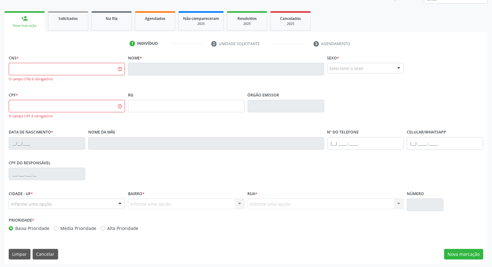
scroll to position [82, 0]
click at [40, 250] on button "Cancelar" at bounding box center [45, 253] width 25 height 11
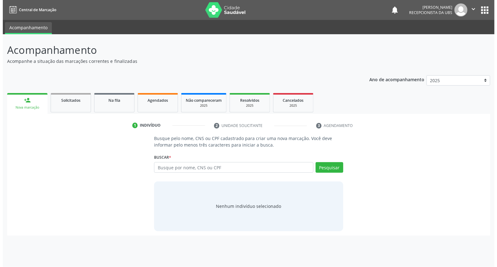
scroll to position [0, 0]
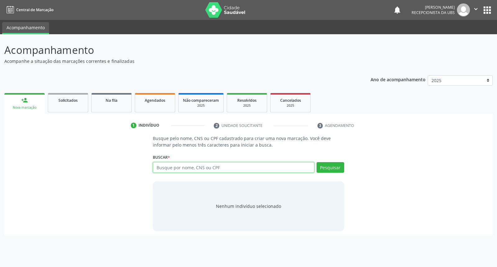
click at [162, 164] on input "text" at bounding box center [233, 167] width 161 height 11
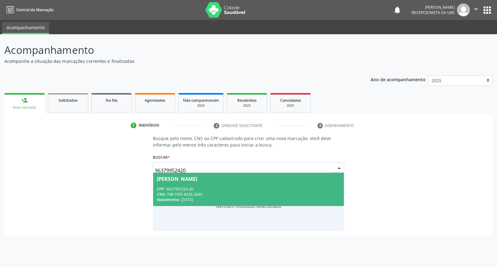
click at [207, 181] on span "Maria Jose da Silva Alves Souza CPF: 963.799.524-20 CNS: 708 1095 6026 2830 Nas…" at bounding box center [248, 189] width 191 height 33
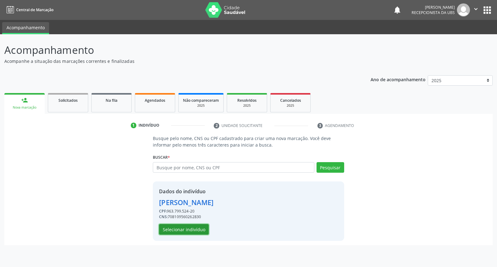
click at [198, 229] on button "Selecionar indivíduo" at bounding box center [184, 229] width 50 height 11
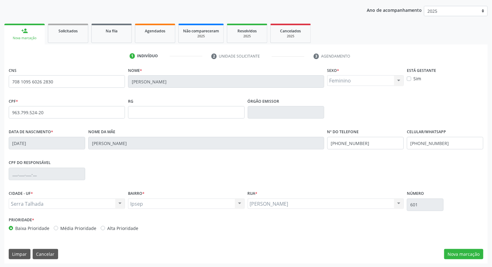
scroll to position [70, 0]
click at [463, 254] on button "Nova marcação" at bounding box center [463, 253] width 39 height 11
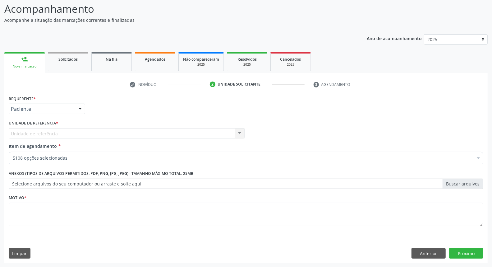
click at [81, 154] on div "5108 opções selecionadas" at bounding box center [246, 158] width 475 height 12
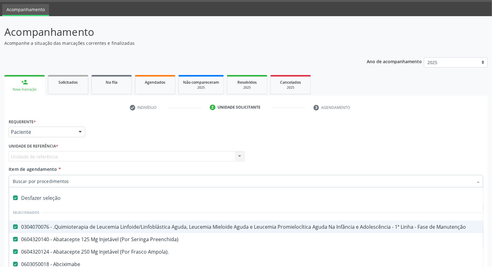
scroll to position [35, 0]
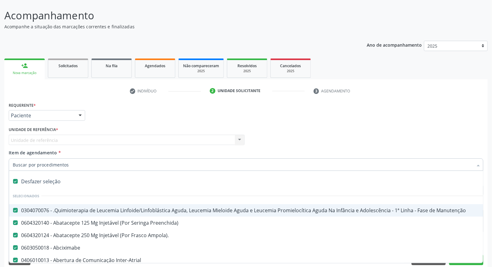
click at [57, 181] on div "Desfazer seleção" at bounding box center [255, 181] width 492 height 12
click at [71, 165] on input "Item de agendamento *" at bounding box center [243, 164] width 460 height 12
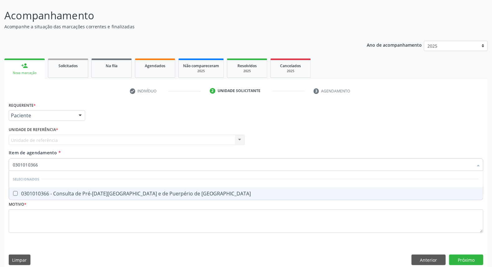
click at [60, 191] on div "0301010366 - Consulta de Pré-Natal de Gestante e de Puerpério de Alto Risco" at bounding box center [246, 193] width 467 height 5
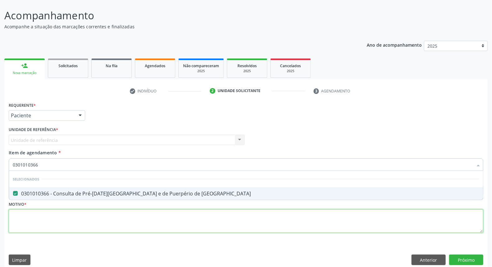
click at [47, 215] on div "Requerente * Paciente Profissional de Saúde Paciente Nenhum resultado encontrad…" at bounding box center [246, 170] width 475 height 141
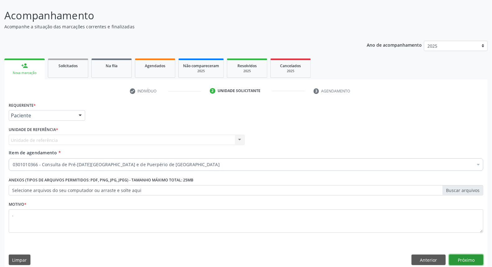
click at [469, 257] on button "Próximo" at bounding box center [466, 259] width 34 height 11
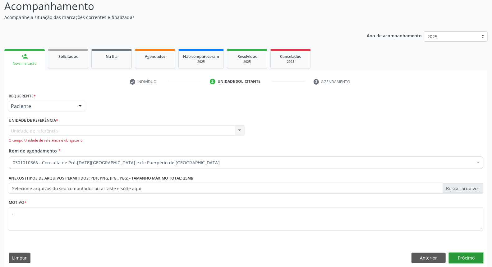
scroll to position [48, 0]
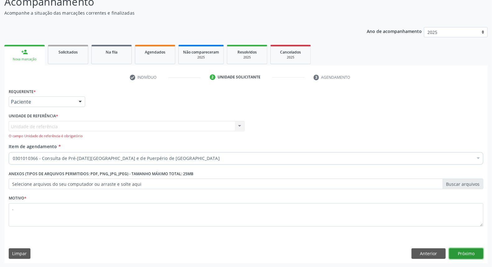
click at [469, 255] on button "Próximo" at bounding box center [466, 253] width 34 height 11
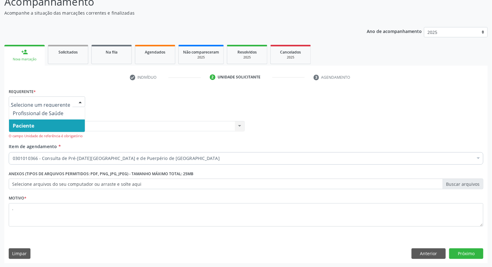
click at [81, 101] on div at bounding box center [80, 102] width 9 height 11
click at [73, 120] on span "Paciente" at bounding box center [47, 125] width 76 height 12
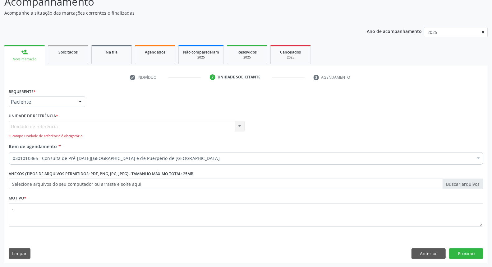
click at [239, 125] on div "Unidade de referência Usf Ipsep III Nenhum resultado encontrado para: " " Não h…" at bounding box center [127, 130] width 236 height 18
click at [164, 125] on div "Unidade de referência Usf Ipsep III Nenhum resultado encontrado para: " " Não h…" at bounding box center [127, 130] width 236 height 18
click at [465, 252] on button "Próximo" at bounding box center [466, 253] width 34 height 11
click at [430, 251] on button "Anterior" at bounding box center [429, 253] width 34 height 11
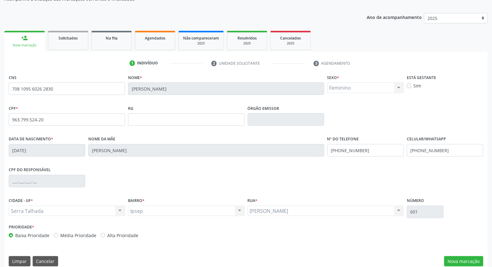
scroll to position [70, 0]
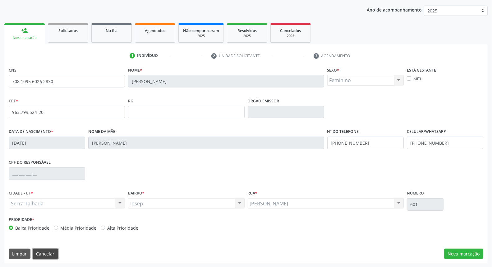
click at [49, 252] on button "Cancelar" at bounding box center [45, 253] width 25 height 11
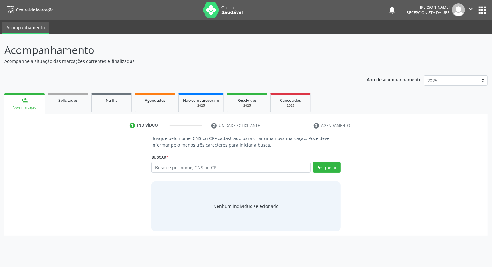
scroll to position [0, 0]
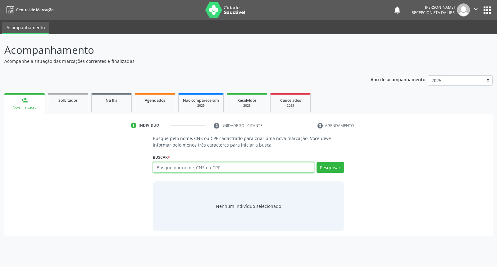
click at [185, 168] on input "text" at bounding box center [233, 167] width 161 height 11
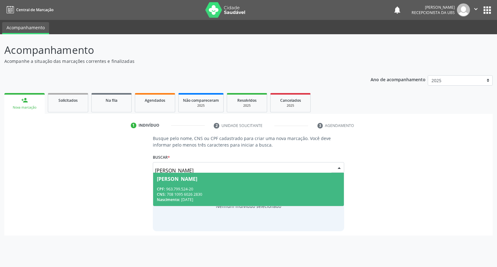
click at [184, 193] on div "CNS: 708 1095 6026 2830" at bounding box center [248, 194] width 183 height 5
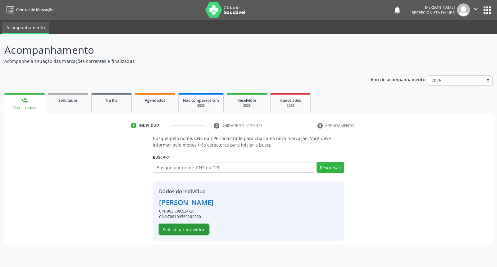
click at [186, 231] on button "Selecionar indivíduo" at bounding box center [184, 229] width 50 height 11
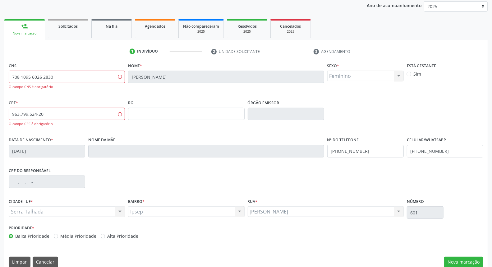
scroll to position [82, 0]
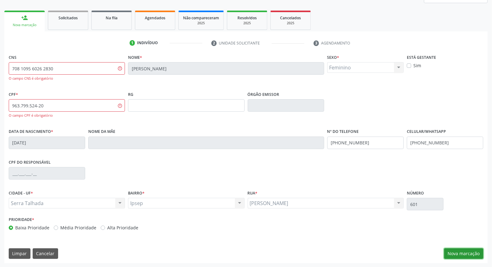
click at [463, 253] on button "Nova marcação" at bounding box center [463, 253] width 39 height 11
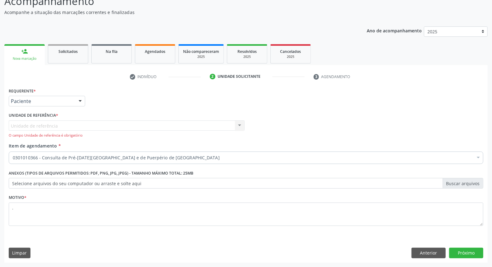
scroll to position [48, 0]
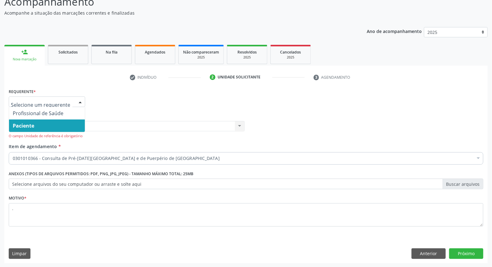
click at [80, 101] on div at bounding box center [80, 102] width 9 height 11
click at [73, 101] on div at bounding box center [47, 101] width 76 height 11
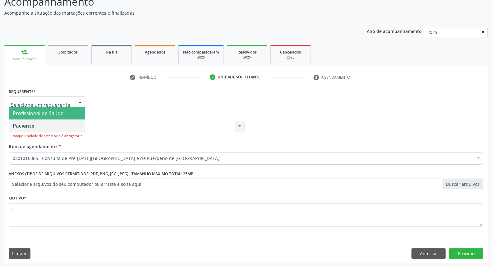
click at [63, 114] on span "Profissional de Saúde" at bounding box center [47, 113] width 76 height 12
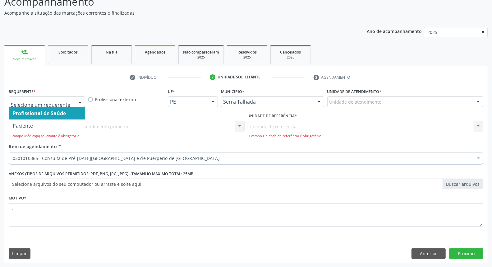
click at [80, 102] on div at bounding box center [80, 102] width 9 height 11
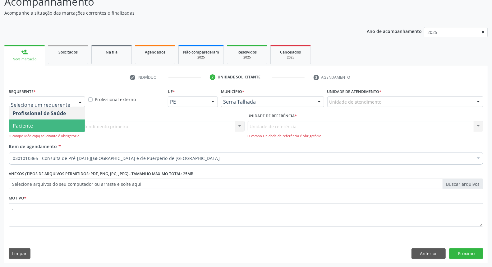
click at [64, 123] on span "Paciente" at bounding box center [47, 125] width 76 height 12
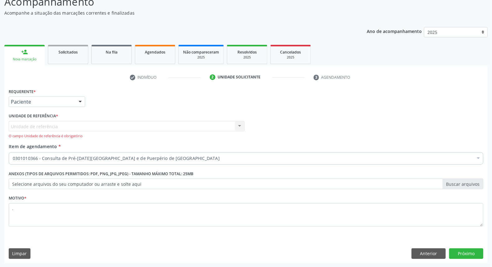
click at [238, 123] on div "Unidade de referência Usf Ipsep III Nenhum resultado encontrado para: " " Não h…" at bounding box center [127, 130] width 236 height 18
click at [173, 123] on div "Unidade de referência Usf Ipsep III Nenhum resultado encontrado para: " " Não h…" at bounding box center [127, 130] width 236 height 18
click at [470, 250] on button "Próximo" at bounding box center [466, 253] width 34 height 11
click at [469, 250] on button "Próximo" at bounding box center [466, 253] width 34 height 11
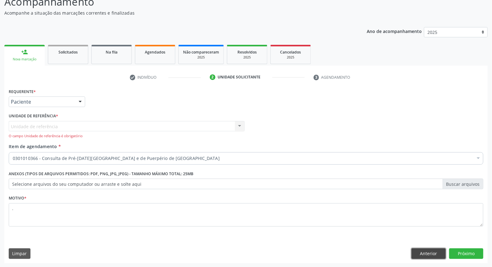
click at [418, 252] on button "Anterior" at bounding box center [429, 253] width 34 height 11
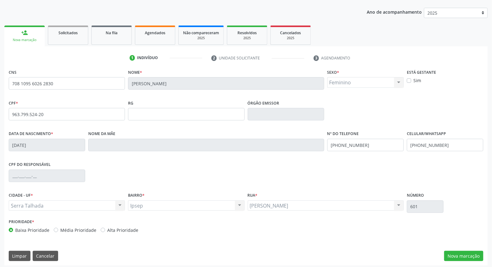
scroll to position [70, 0]
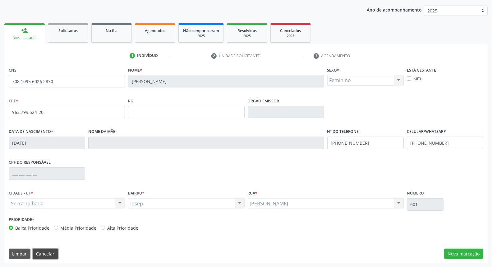
click at [44, 253] on button "Cancelar" at bounding box center [45, 253] width 25 height 11
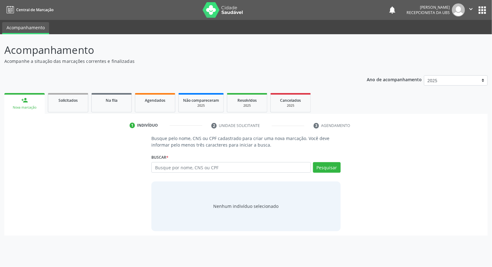
scroll to position [0, 0]
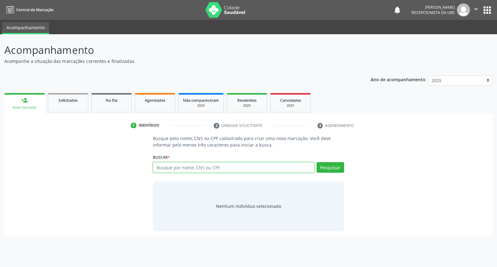
click at [168, 163] on input "text" at bounding box center [233, 167] width 161 height 11
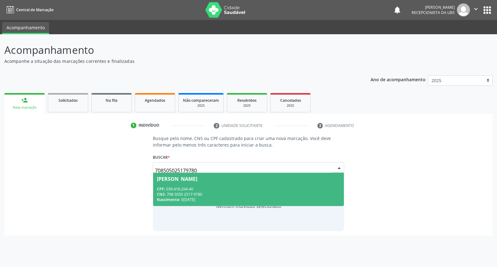
click at [160, 194] on span "CNS:" at bounding box center [161, 194] width 9 height 5
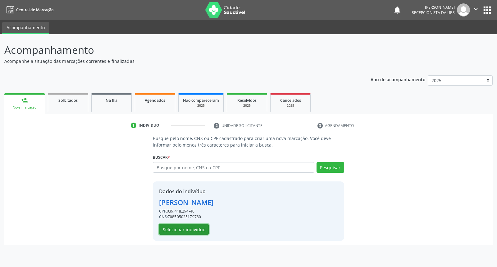
click at [172, 228] on button "Selecionar indivíduo" at bounding box center [184, 229] width 50 height 11
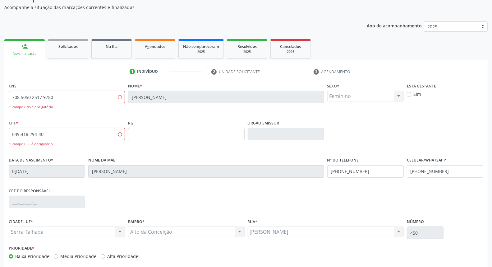
scroll to position [82, 0]
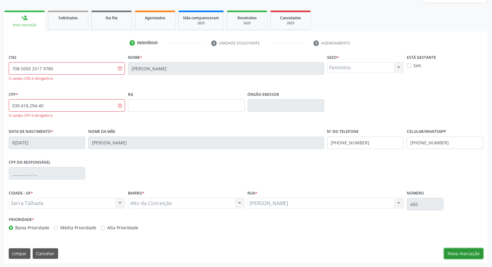
click at [458, 252] on button "Nova marcação" at bounding box center [463, 253] width 39 height 11
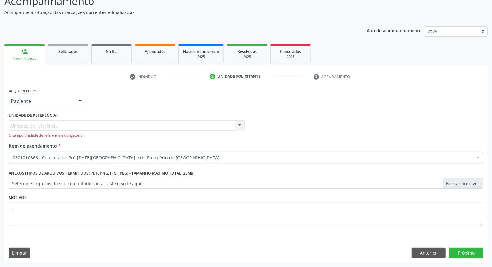
scroll to position [48, 0]
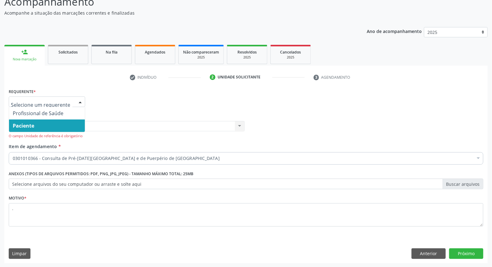
click at [77, 99] on div at bounding box center [80, 102] width 9 height 11
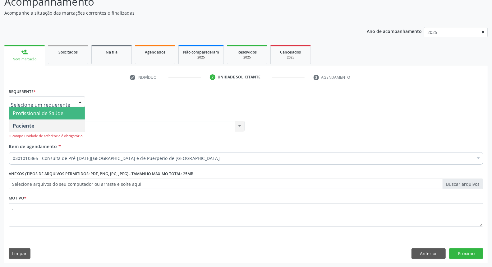
click at [67, 111] on span "Profissional de Saúde" at bounding box center [47, 113] width 76 height 12
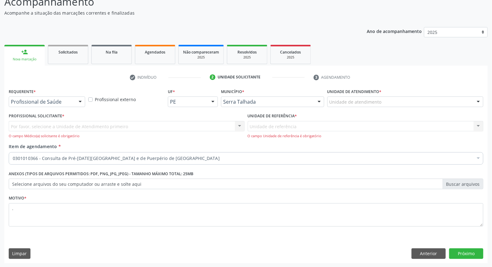
click at [478, 126] on div "Unidade de referência Usf Ipsep III Nenhum resultado encontrado para: " " Não h…" at bounding box center [366, 130] width 236 height 18
drag, startPoint x: 478, startPoint y: 126, endPoint x: 490, endPoint y: 120, distance: 13.2
click at [490, 120] on div "Acompanhamento Acompanhe a situação das marcações correntes e finalizadas Relat…" at bounding box center [246, 126] width 492 height 281
click at [340, 129] on div "Unidade de referência Usf Ipsep III Nenhum resultado encontrado para: " " Não h…" at bounding box center [366, 130] width 236 height 18
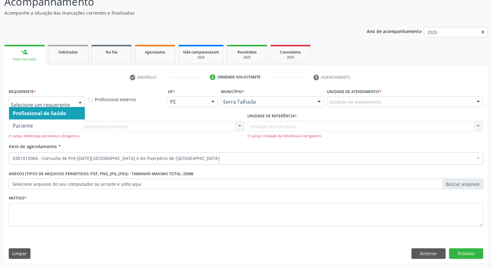
click at [83, 100] on div at bounding box center [80, 102] width 9 height 11
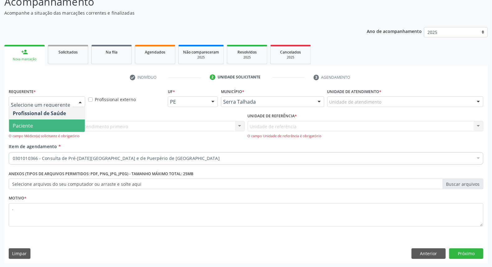
click at [67, 121] on span "Paciente" at bounding box center [47, 125] width 76 height 12
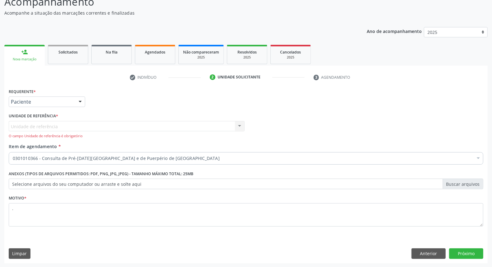
click at [476, 157] on div at bounding box center [478, 159] width 9 height 11
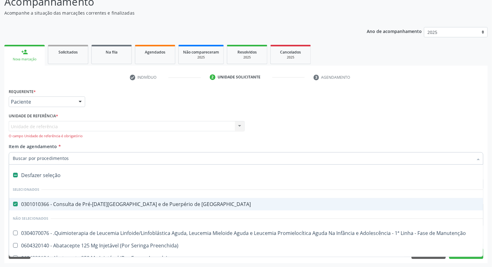
click at [48, 179] on div "Desfazer seleção" at bounding box center [255, 175] width 492 height 12
click at [70, 157] on input "Item de agendamento *" at bounding box center [243, 158] width 460 height 12
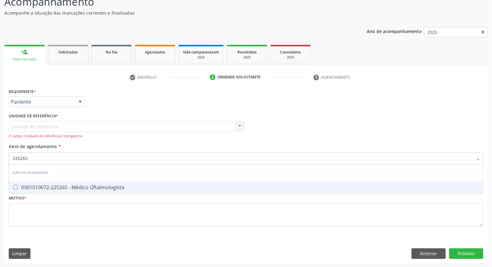
click at [48, 186] on div "0301010072-225265 - Médico Oftalmologista" at bounding box center [246, 187] width 467 height 5
click at [467, 252] on div "Requerente * Paciente Profissional de Saúde Paciente Nenhum resultado encontrad…" at bounding box center [245, 175] width 483 height 176
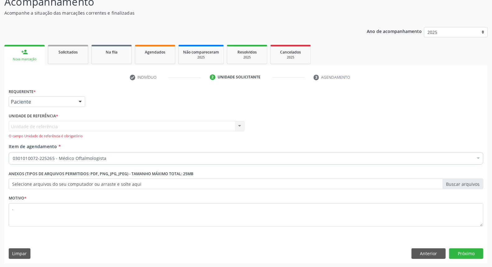
click at [238, 124] on div "Unidade de referência Usf Ipsep III Nenhum resultado encontrado para: " " Não h…" at bounding box center [127, 130] width 236 height 18
click at [27, 48] on div "person_add" at bounding box center [24, 51] width 7 height 7
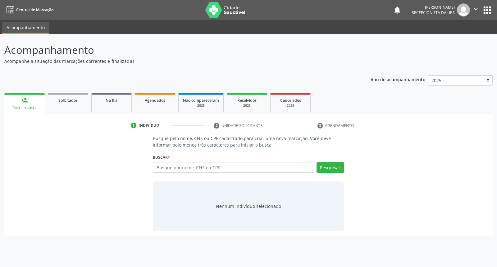
click at [223, 164] on input "text" at bounding box center [233, 167] width 161 height 11
type input "[PERSON_NAME]"
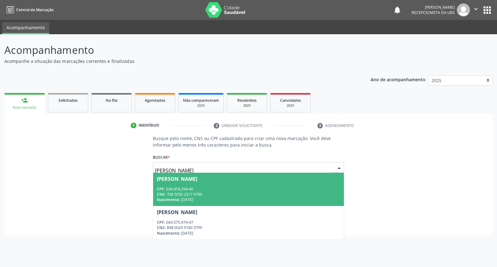
click at [229, 187] on div "CPF: 039.418.294-40" at bounding box center [248, 188] width 183 height 5
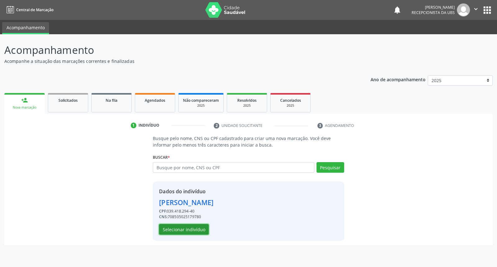
click at [191, 229] on button "Selecionar indivíduo" at bounding box center [184, 229] width 50 height 11
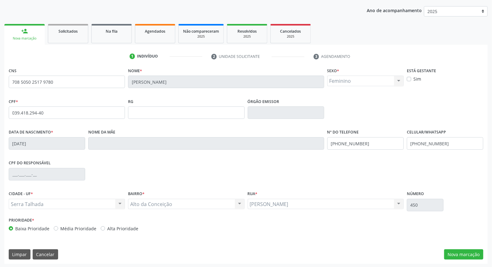
scroll to position [70, 0]
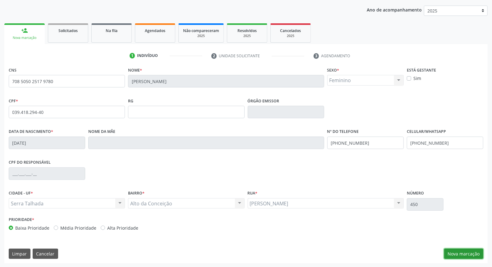
click at [458, 253] on button "Nova marcação" at bounding box center [463, 253] width 39 height 11
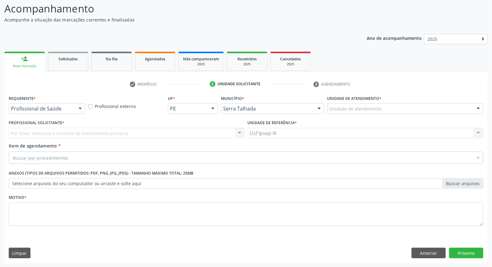
scroll to position [41, 0]
click at [81, 109] on div at bounding box center [80, 109] width 9 height 11
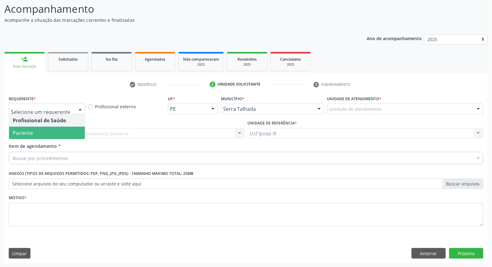
click at [72, 131] on span "Paciente" at bounding box center [47, 133] width 76 height 12
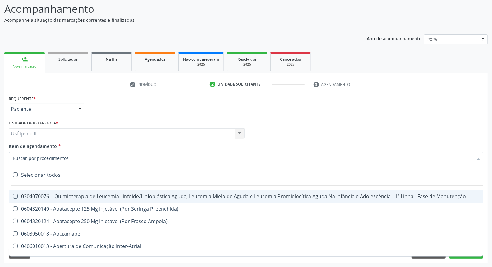
click at [72, 156] on div at bounding box center [246, 158] width 475 height 12
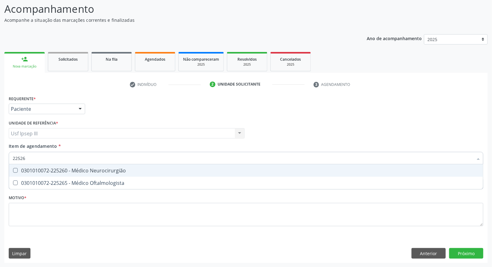
type input "225265"
click at [76, 165] on span "0301010072-225265 - Médico Oftalmologista" at bounding box center [246, 170] width 474 height 12
checkbox Oftalmologista "true"
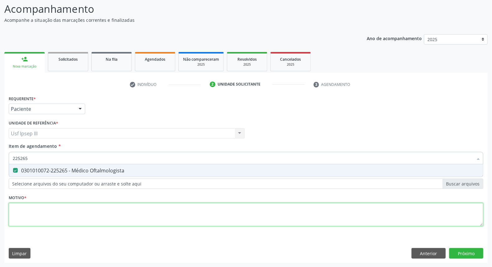
click at [72, 209] on div "Requerente * Paciente Profissional de Saúde Paciente Nenhum resultado encontrad…" at bounding box center [246, 164] width 475 height 141
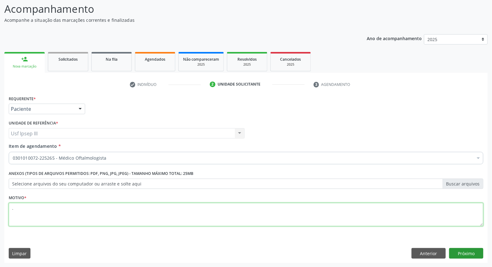
type textarea "."
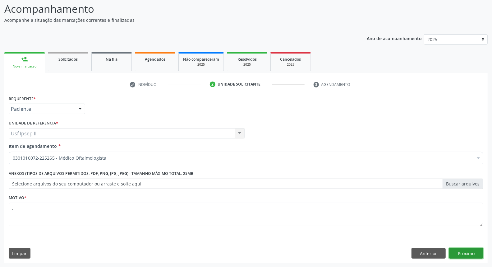
click at [475, 254] on button "Próximo" at bounding box center [466, 253] width 34 height 11
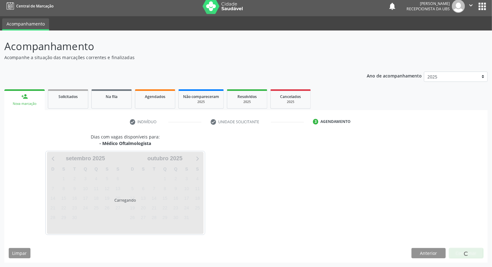
scroll to position [3, 0]
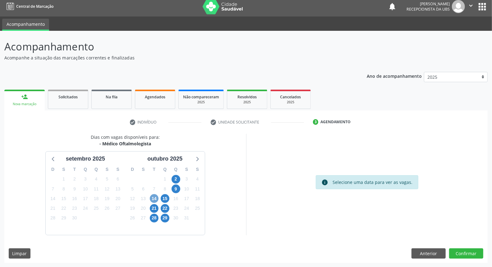
click at [155, 197] on span "14" at bounding box center [154, 198] width 9 height 9
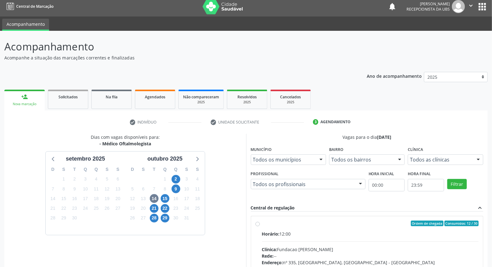
click at [260, 226] on input "Ordem de chegada Consumidos: 12 / 30 Horário: 12:00 Clínica: Fundacao [PERSON_N…" at bounding box center [258, 223] width 4 height 6
radio input "true"
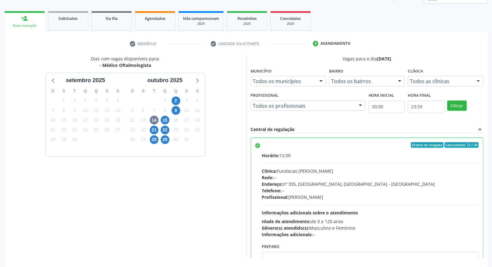
scroll to position [104, 0]
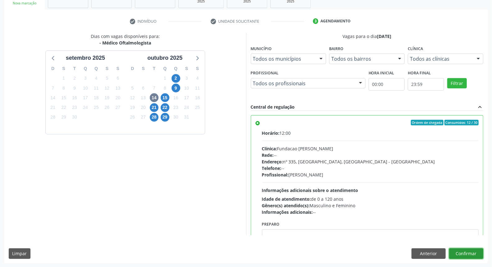
click at [467, 252] on button "Confirmar" at bounding box center [466, 253] width 34 height 11
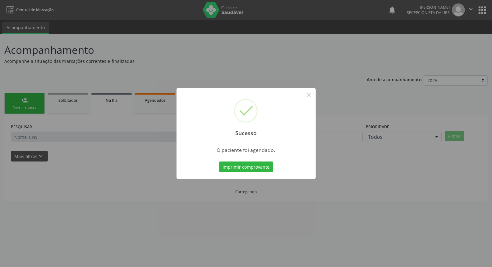
scroll to position [0, 0]
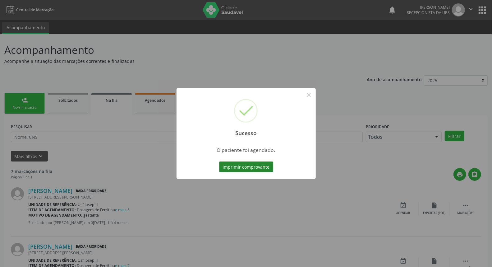
click at [256, 169] on button "Imprimir comprovante" at bounding box center [246, 166] width 54 height 11
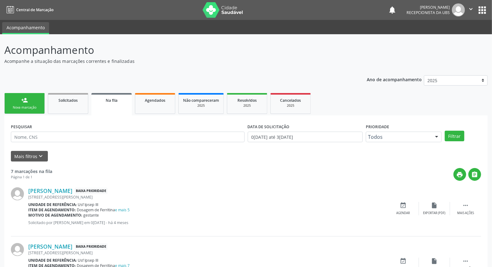
click at [16, 101] on link "person_add Nova marcação" at bounding box center [24, 103] width 40 height 21
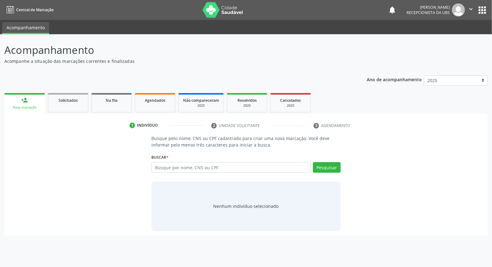
click at [27, 106] on div "Nova marcação" at bounding box center [25, 107] width 32 height 5
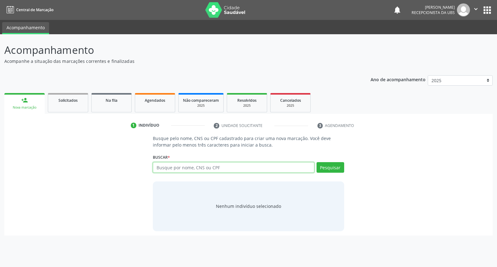
click at [168, 165] on input "text" at bounding box center [233, 167] width 161 height 11
click at [166, 165] on input "lucas sampaio" at bounding box center [233, 167] width 161 height 11
type input "lucas souza sampaio"
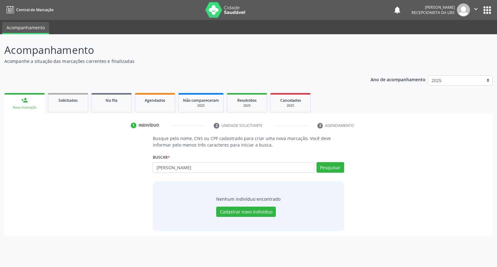
type input "lucas sousa sampaio"
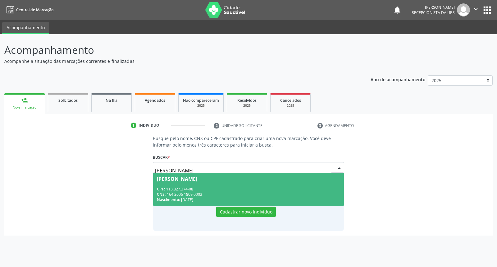
click at [216, 193] on div "CNS: 164 2606 1809 0003" at bounding box center [248, 194] width 183 height 5
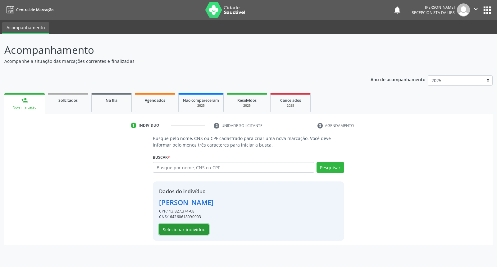
click at [196, 225] on button "Selecionar indivíduo" at bounding box center [184, 229] width 50 height 11
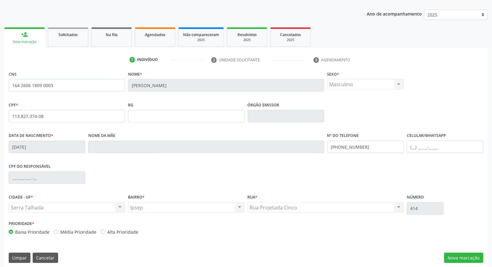
scroll to position [70, 0]
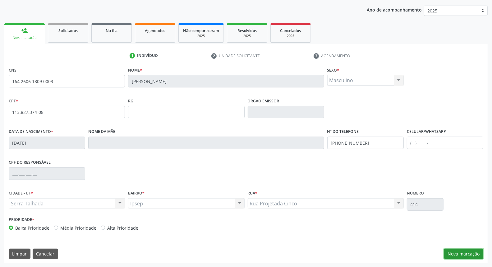
click at [473, 251] on button "Nova marcação" at bounding box center [463, 253] width 39 height 11
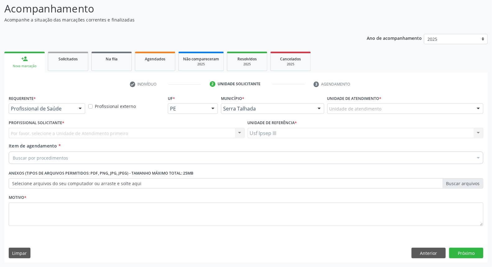
scroll to position [41, 0]
click at [78, 107] on div at bounding box center [80, 109] width 9 height 11
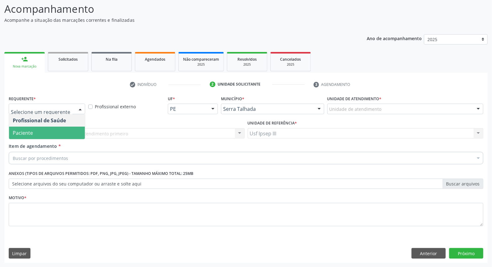
click at [62, 130] on span "Paciente" at bounding box center [47, 133] width 76 height 12
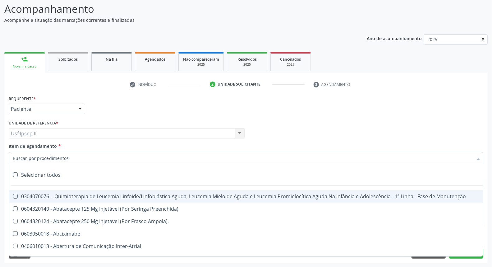
click at [71, 152] on div at bounding box center [246, 158] width 475 height 12
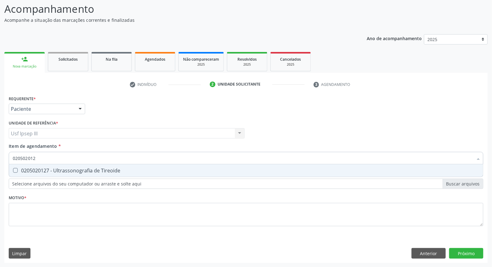
type input "0205020127"
click at [77, 174] on span "0205020127 - Ultrassonografia de Tireoide" at bounding box center [246, 170] width 474 height 12
checkbox Tireoide "true"
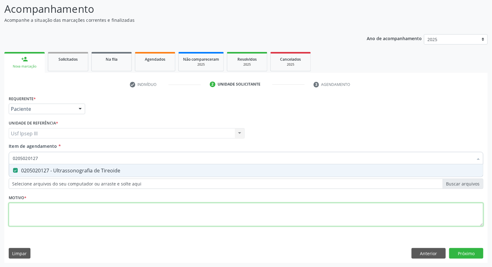
click at [58, 212] on div "Requerente * Paciente Profissional de Saúde Paciente Nenhum resultado encontrad…" at bounding box center [246, 164] width 475 height 141
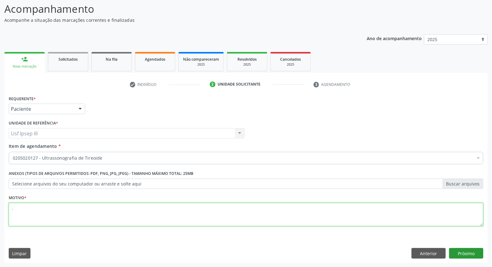
type textarea "."
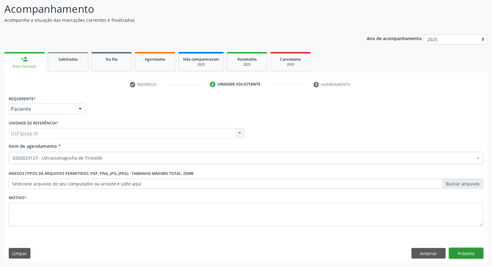
click at [465, 254] on button "Próximo" at bounding box center [466, 253] width 34 height 11
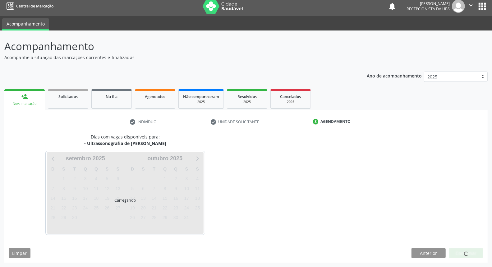
scroll to position [3, 0]
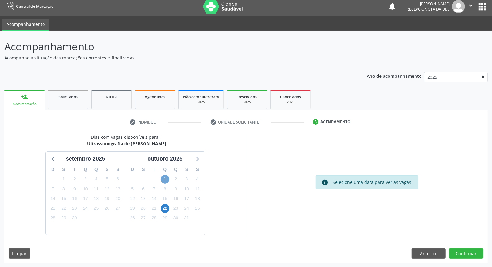
click at [164, 176] on span "1" at bounding box center [165, 179] width 9 height 9
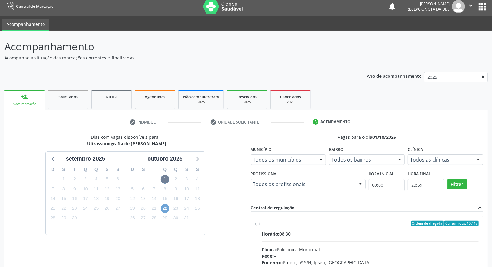
click at [164, 205] on span "22" at bounding box center [165, 208] width 9 height 9
radio input "true"
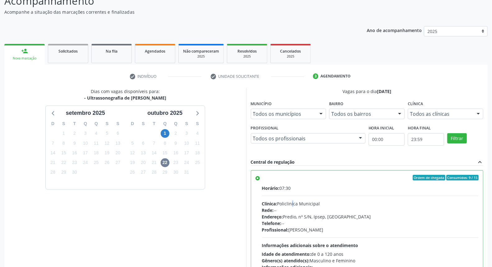
scroll to position [104, 0]
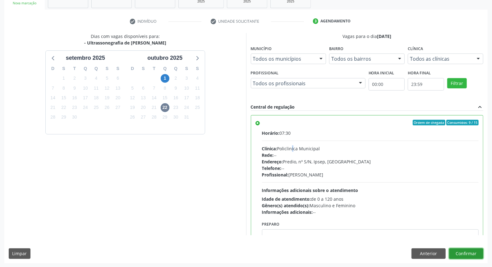
click at [465, 254] on button "Confirmar" at bounding box center [466, 253] width 34 height 11
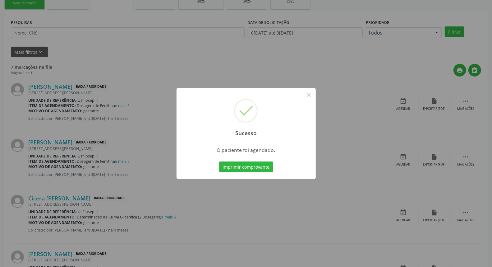
scroll to position [0, 0]
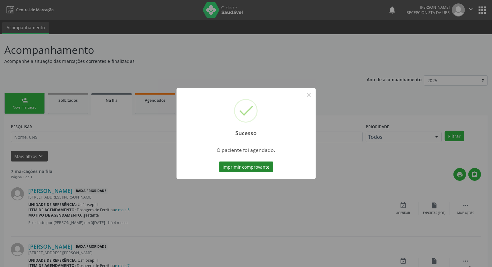
click at [252, 167] on button "Imprimir comprovante" at bounding box center [246, 166] width 54 height 11
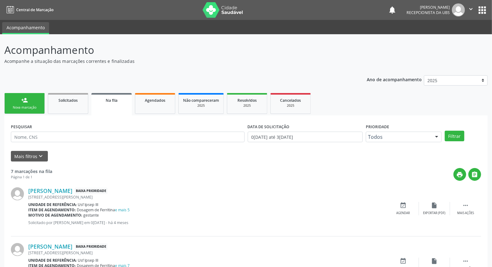
click at [36, 103] on link "person_add Nova marcação" at bounding box center [24, 103] width 40 height 21
click at [35, 104] on link "person_add Nova marcação" at bounding box center [24, 103] width 40 height 21
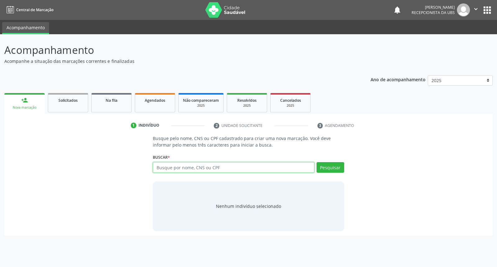
click at [158, 168] on input "text" at bounding box center [233, 167] width 161 height 11
type input "enzo miguel dos santos rocha"
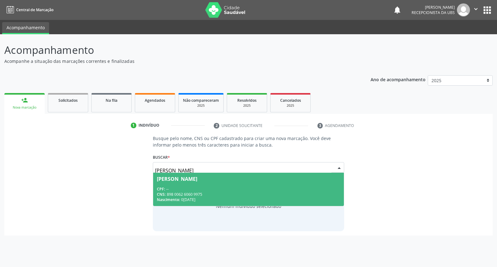
click at [207, 186] on div "CPF: --" at bounding box center [248, 188] width 183 height 5
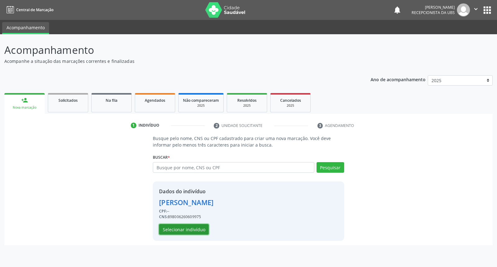
click at [192, 228] on button "Selecionar indivíduo" at bounding box center [184, 229] width 50 height 11
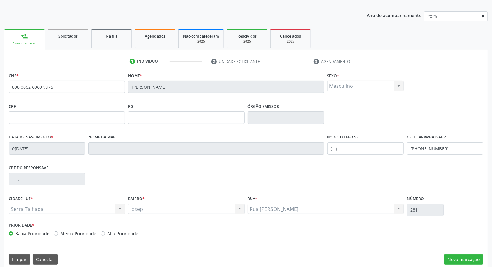
scroll to position [70, 0]
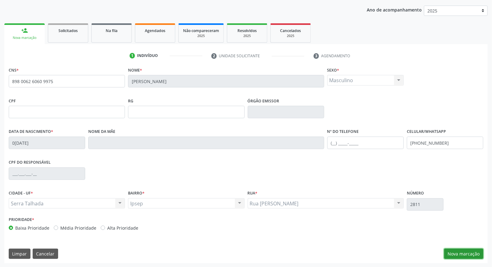
click at [474, 252] on button "Nova marcação" at bounding box center [463, 253] width 39 height 11
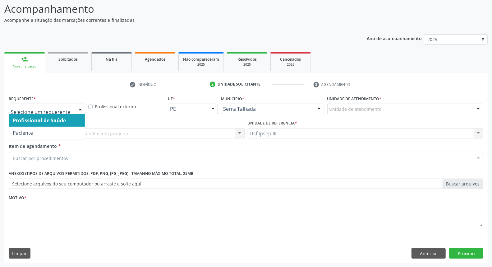
click at [82, 104] on div at bounding box center [80, 109] width 9 height 11
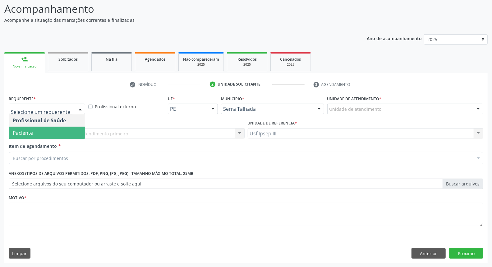
click at [73, 128] on span "Paciente" at bounding box center [47, 133] width 76 height 12
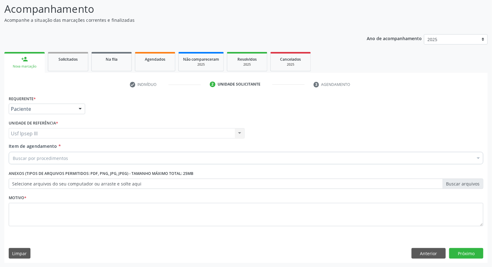
click at [81, 155] on div "Buscar por procedimentos" at bounding box center [246, 158] width 475 height 12
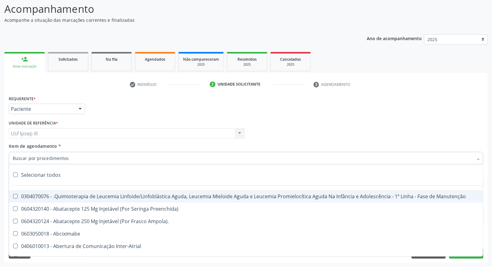
click at [81, 155] on input "Item de agendamento *" at bounding box center [243, 158] width 460 height 12
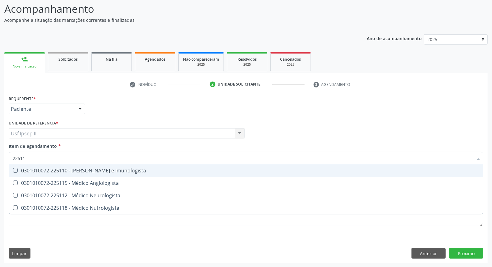
type input "225112"
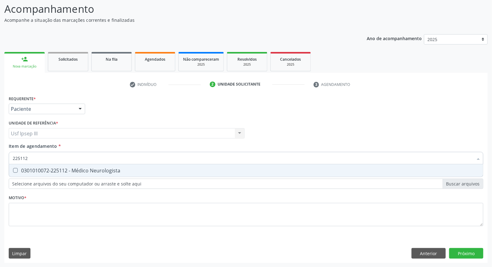
click at [85, 170] on div "0301010072-225112 - Médico Neurologista" at bounding box center [246, 170] width 467 height 5
checkbox Neurologista "true"
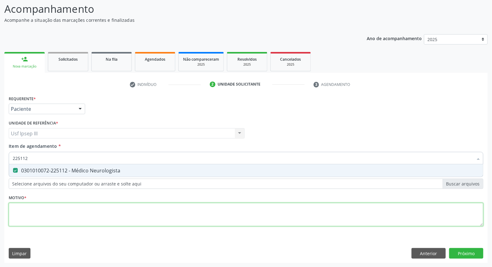
click at [47, 218] on div "Requerente * Paciente Profissional de Saúde Paciente Nenhum resultado encontrad…" at bounding box center [246, 164] width 475 height 141
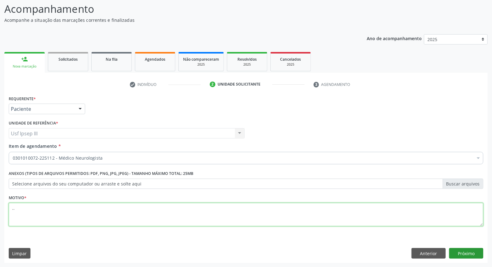
type textarea ".."
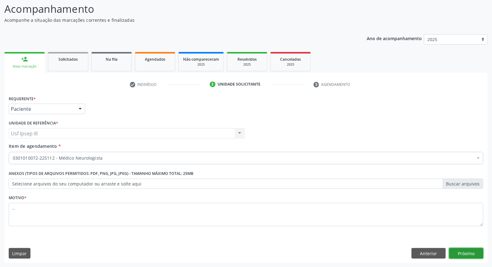
click at [468, 253] on button "Próximo" at bounding box center [466, 253] width 34 height 11
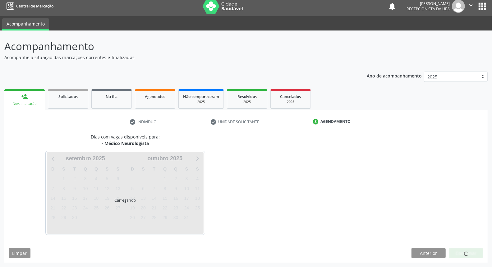
scroll to position [3, 0]
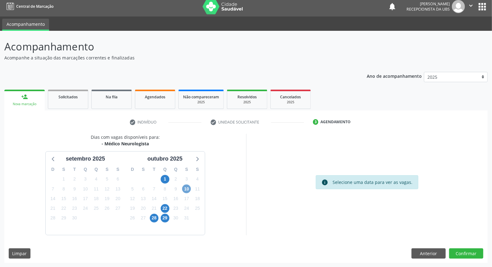
click at [187, 187] on span "10" at bounding box center [186, 188] width 9 height 9
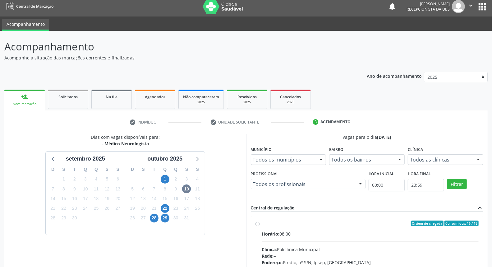
click at [260, 226] on input "Ordem de chegada Consumidos: 16 / 18 Horário: 08:00 Clínica: Policlinica Munici…" at bounding box center [258, 223] width 4 height 6
radio input "true"
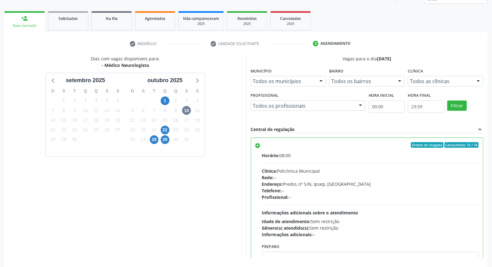
scroll to position [104, 0]
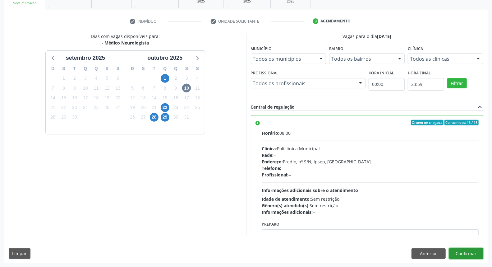
click at [477, 256] on button "Confirmar" at bounding box center [466, 253] width 34 height 11
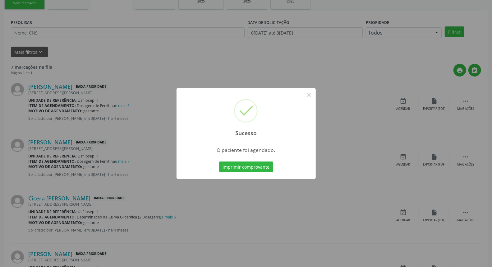
click at [263, 165] on button "Imprimir comprovante" at bounding box center [246, 166] width 54 height 11
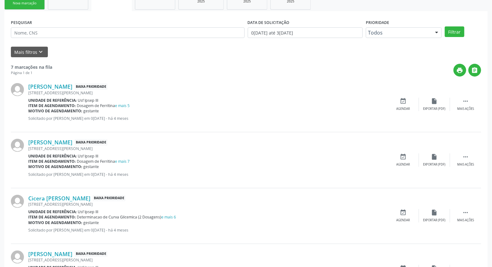
scroll to position [0, 0]
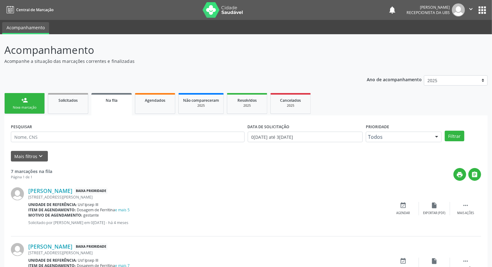
click at [23, 100] on div "person_add" at bounding box center [24, 100] width 7 height 7
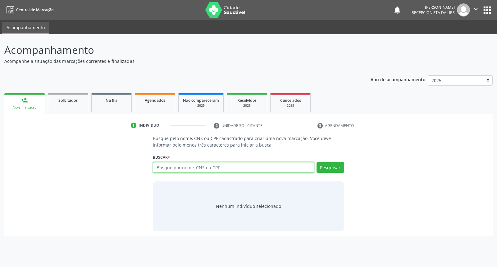
click at [179, 165] on input "text" at bounding box center [233, 167] width 161 height 11
type input "irene firmino siqueira santana"
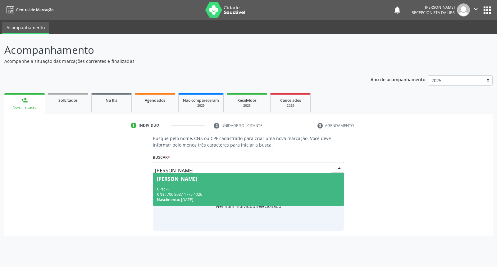
click at [232, 192] on div "CNS: 706 8087 1775 4026" at bounding box center [248, 194] width 183 height 5
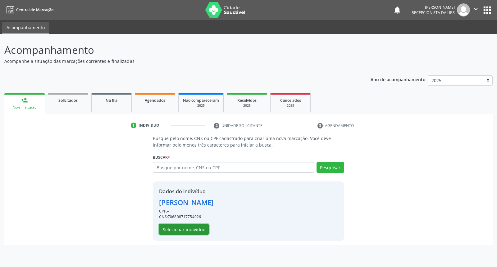
click at [184, 228] on button "Selecionar indivíduo" at bounding box center [184, 229] width 50 height 11
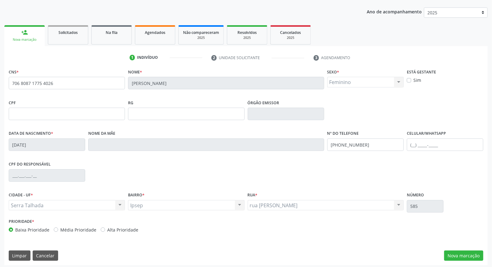
scroll to position [70, 0]
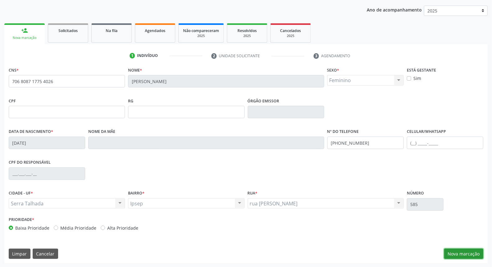
click at [468, 252] on button "Nova marcação" at bounding box center [463, 253] width 39 height 11
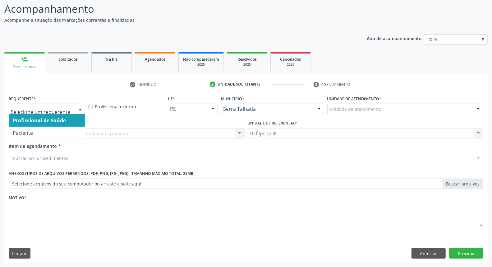
click at [78, 107] on div at bounding box center [80, 109] width 9 height 11
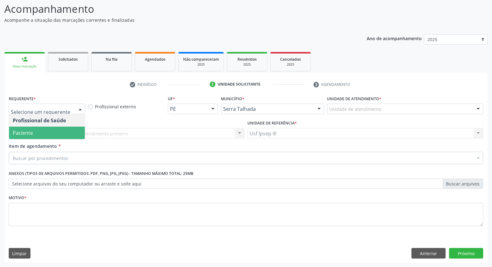
click at [70, 133] on span "Paciente" at bounding box center [47, 133] width 76 height 12
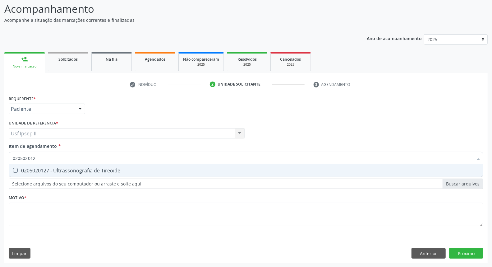
type input "0205020127"
click at [44, 168] on div "0205020127 - Ultrassonografia de Tireoide" at bounding box center [246, 170] width 467 height 5
checkbox Tireoide "true"
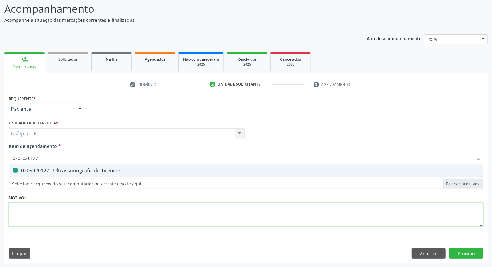
click at [38, 212] on div "Requerente * Paciente Profissional de Saúde Paciente Nenhum resultado encontrad…" at bounding box center [246, 164] width 475 height 141
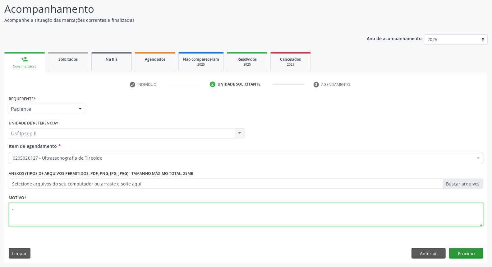
type textarea "."
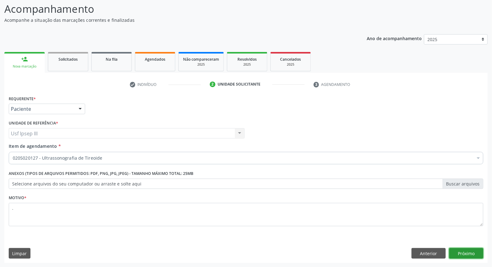
click at [465, 256] on button "Próximo" at bounding box center [466, 253] width 34 height 11
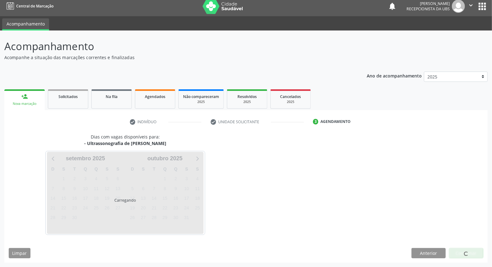
scroll to position [3, 0]
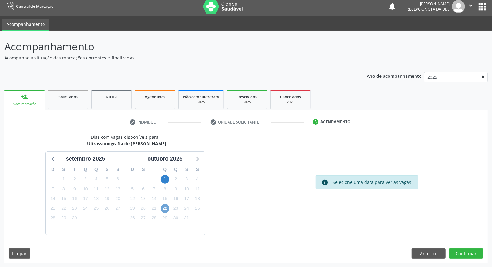
click at [164, 207] on span "22" at bounding box center [165, 208] width 9 height 9
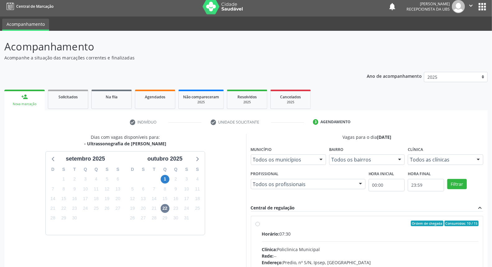
click at [300, 235] on div "Horário: 07:30" at bounding box center [370, 233] width 217 height 7
click at [260, 226] on input "Ordem de chegada Consumidos: 10 / 15 Horário: 07:30 Clínica: Policlinica Munici…" at bounding box center [258, 223] width 4 height 6
radio input "true"
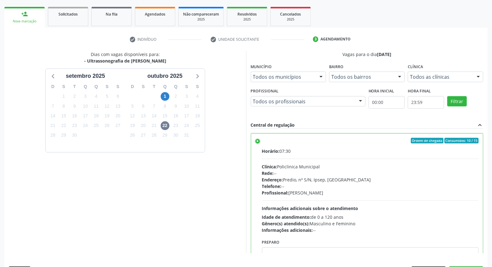
scroll to position [104, 0]
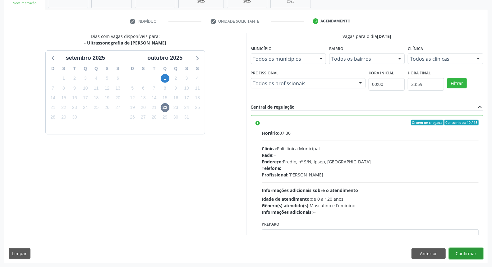
click at [470, 252] on button "Confirmar" at bounding box center [466, 253] width 34 height 11
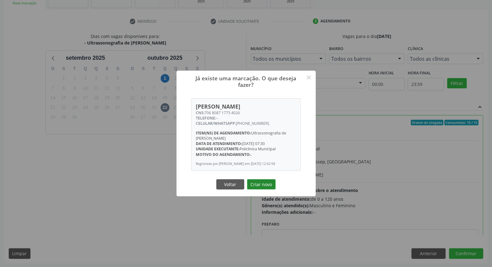
click at [265, 188] on button "Criar novo" at bounding box center [261, 184] width 29 height 11
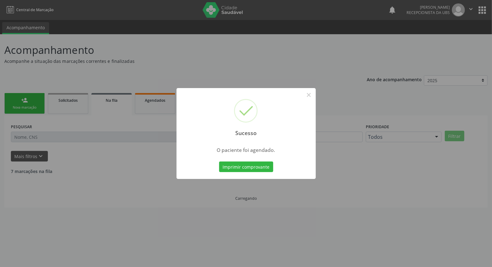
scroll to position [0, 0]
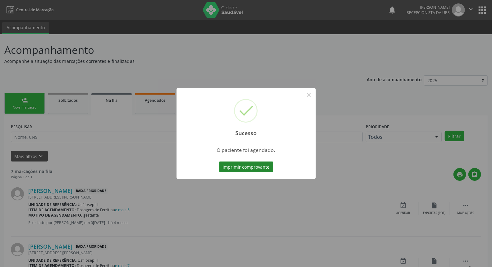
click at [256, 167] on button "Imprimir comprovante" at bounding box center [246, 166] width 54 height 11
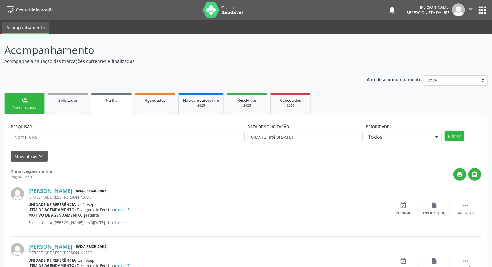
click at [9, 100] on link "person_add Nova marcação" at bounding box center [24, 103] width 40 height 21
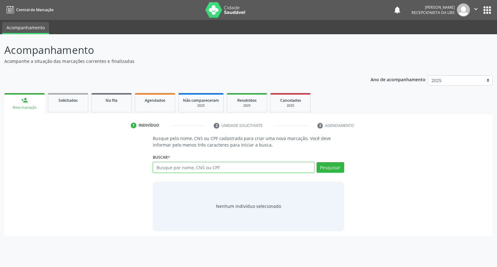
click at [188, 163] on input "text" at bounding box center [233, 167] width 161 height 11
type input "josaires pereira da silva"
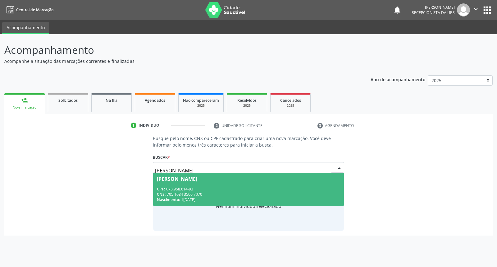
click at [201, 189] on div "CPF: 073.958.614-93" at bounding box center [248, 188] width 183 height 5
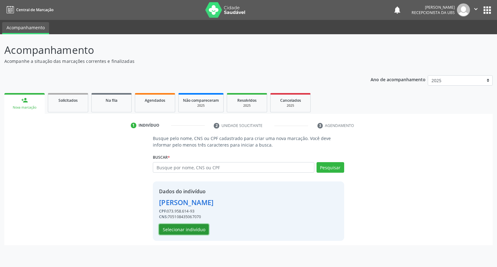
click at [187, 229] on button "Selecionar indivíduo" at bounding box center [184, 229] width 50 height 11
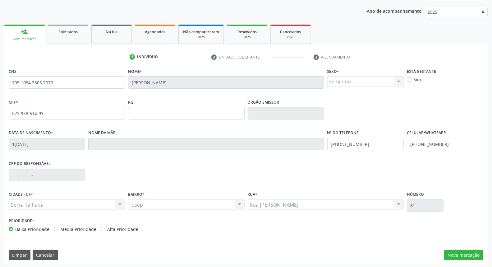
scroll to position [70, 0]
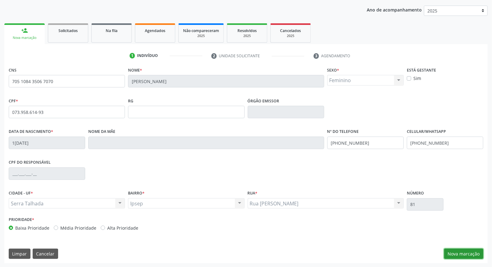
click at [459, 254] on button "Nova marcação" at bounding box center [463, 253] width 39 height 11
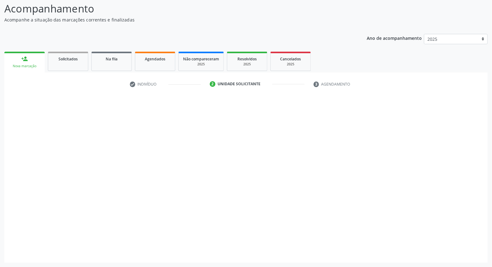
scroll to position [41, 0]
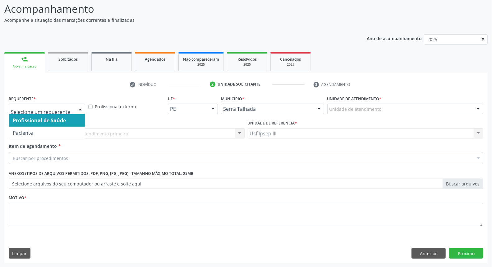
click at [82, 107] on div at bounding box center [80, 109] width 9 height 11
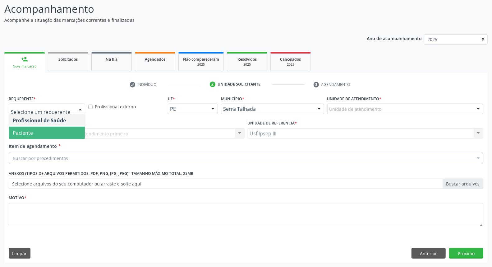
click at [68, 130] on span "Paciente" at bounding box center [47, 133] width 76 height 12
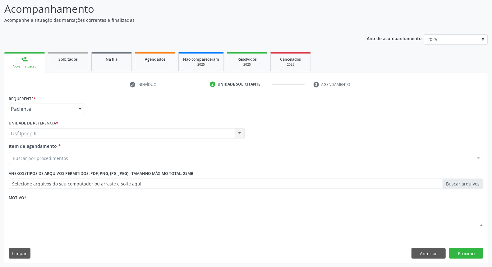
click at [73, 159] on div "Buscar por procedimentos" at bounding box center [246, 158] width 475 height 12
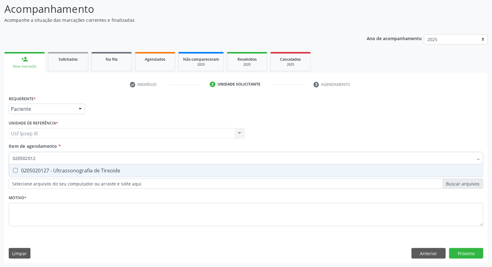
type input "0205020127"
click at [75, 168] on div "0205020127 - Ultrassonografia de Tireoide" at bounding box center [246, 170] width 467 height 5
checkbox Tireoide "true"
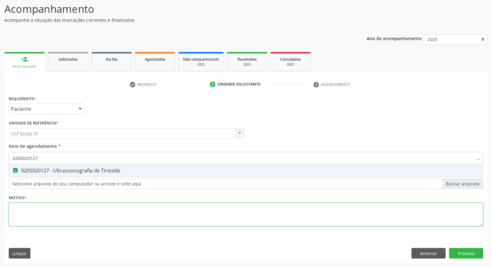
click at [53, 212] on div "Requerente * Paciente Profissional de Saúde Paciente Nenhum resultado encontrad…" at bounding box center [246, 164] width 475 height 141
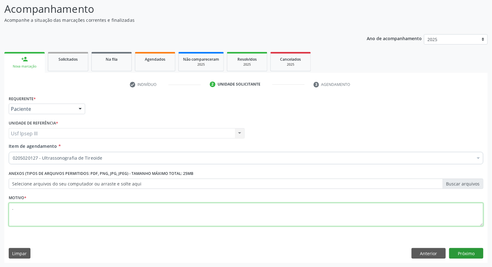
type textarea "."
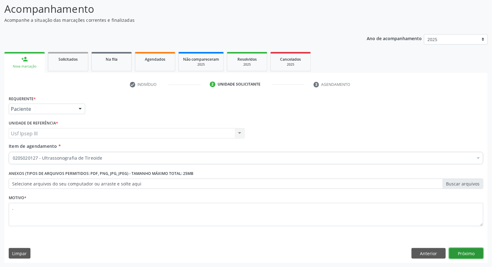
click at [464, 251] on button "Próximo" at bounding box center [466, 253] width 34 height 11
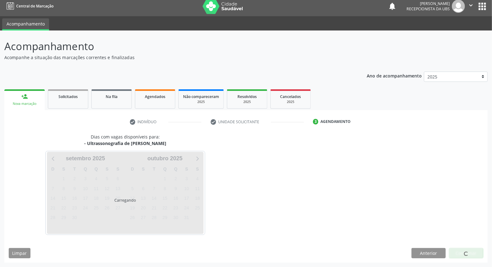
scroll to position [3, 0]
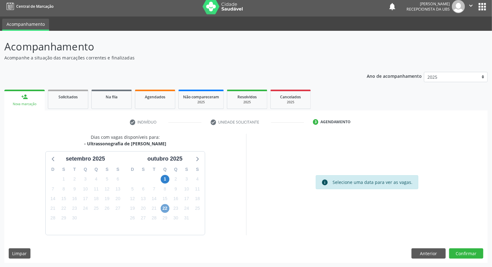
click at [167, 207] on span "22" at bounding box center [165, 208] width 9 height 9
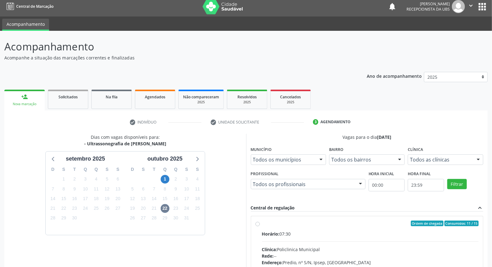
click at [321, 235] on div "Horário: 07:30" at bounding box center [370, 233] width 217 height 7
click at [260, 226] on input "Ordem de chegada Consumidos: 11 / 15 Horário: 07:30 Clínica: Policlinica Munici…" at bounding box center [258, 223] width 4 height 6
radio input "true"
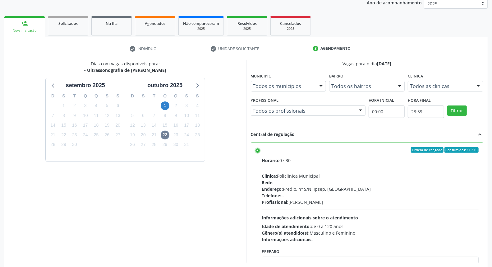
scroll to position [104, 0]
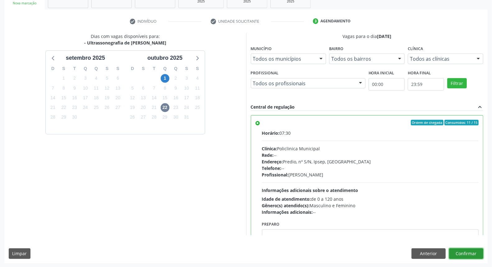
click at [464, 252] on button "Confirmar" at bounding box center [466, 253] width 34 height 11
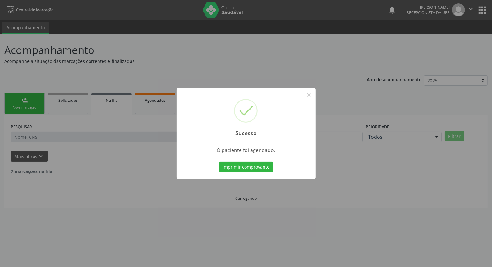
scroll to position [0, 0]
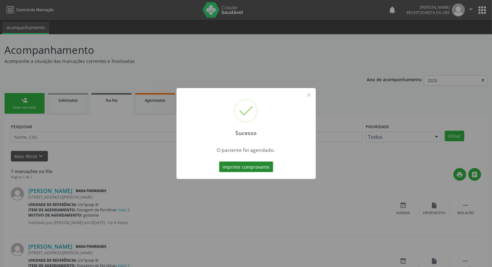
click at [250, 166] on button "Imprimir comprovante" at bounding box center [246, 166] width 54 height 11
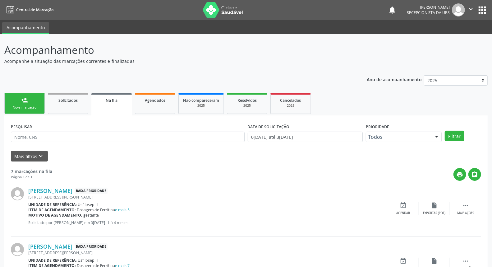
click at [26, 104] on link "person_add Nova marcação" at bounding box center [24, 103] width 40 height 21
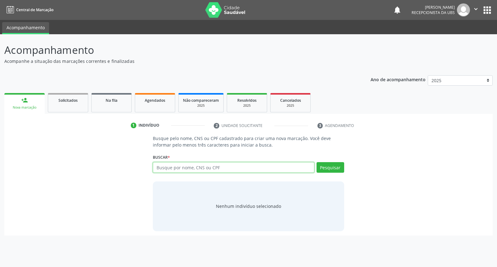
click at [174, 164] on input "text" at bounding box center [233, 167] width 161 height 11
type input "joao arnaldo de lima"
click at [328, 164] on button "Pesquisar" at bounding box center [331, 167] width 28 height 11
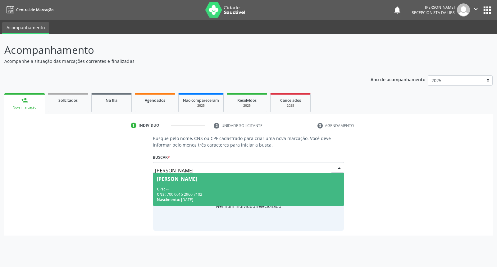
click at [265, 185] on span "Joao Arnaldo de Lima CPF: -- CNS: 700 0015 2960 7102 Nascimento: 12/03/1976" at bounding box center [248, 189] width 191 height 33
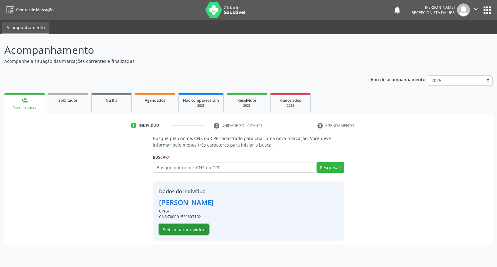
click at [194, 228] on button "Selecionar indivíduo" at bounding box center [184, 229] width 50 height 11
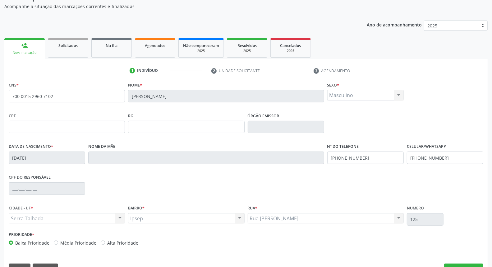
scroll to position [70, 0]
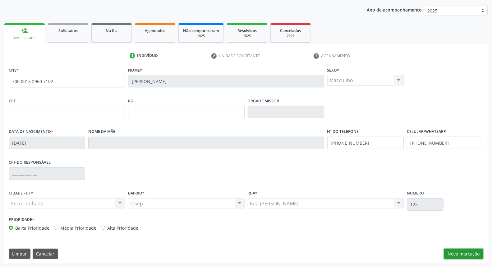
click at [460, 254] on button "Nova marcação" at bounding box center [463, 253] width 39 height 11
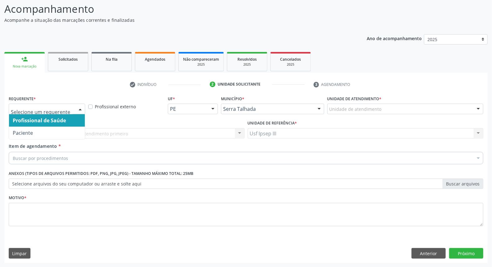
click at [81, 106] on div at bounding box center [80, 109] width 9 height 11
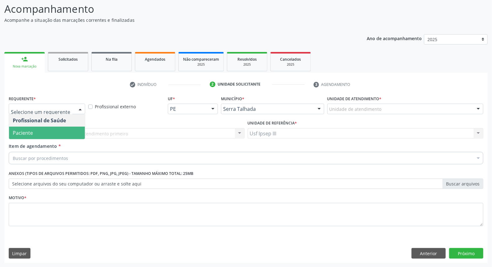
click at [58, 133] on span "Paciente" at bounding box center [47, 133] width 76 height 12
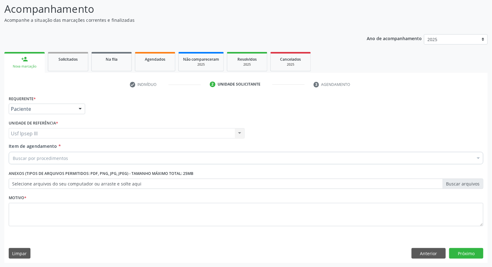
click at [69, 154] on div "Buscar por procedimentos" at bounding box center [246, 158] width 475 height 12
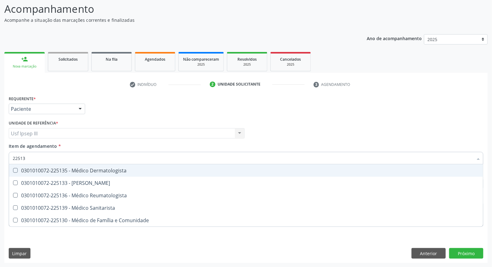
type input "225136"
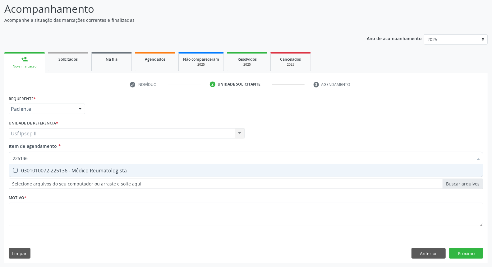
click at [63, 170] on div "0301010072-225136 - Médico Reumatologista" at bounding box center [246, 170] width 467 height 5
checkbox Reumatologista "true"
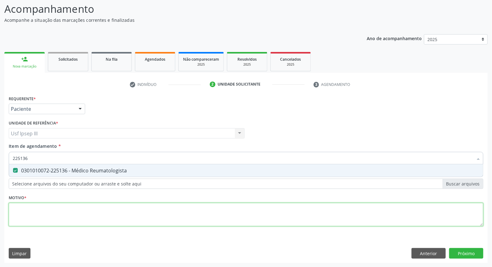
click at [47, 208] on div "Requerente * Paciente Profissional de Saúde Paciente Nenhum resultado encontrad…" at bounding box center [246, 164] width 475 height 141
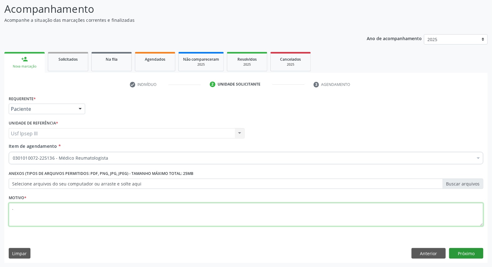
type textarea "."
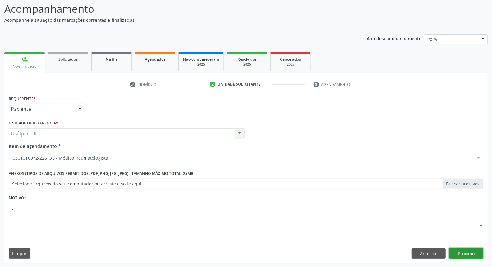
click at [461, 251] on button "Próximo" at bounding box center [466, 253] width 34 height 11
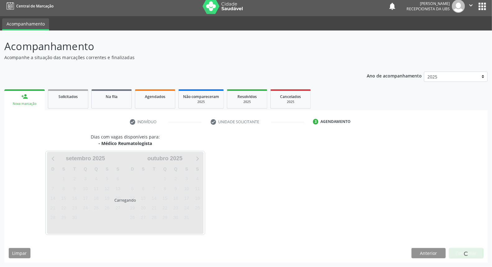
scroll to position [3, 0]
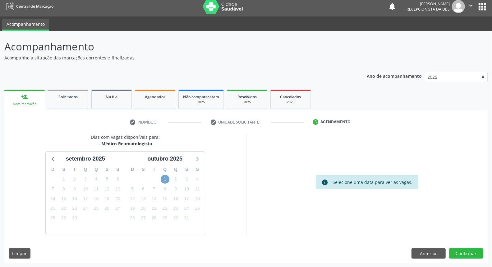
click at [162, 176] on span "1" at bounding box center [165, 179] width 9 height 9
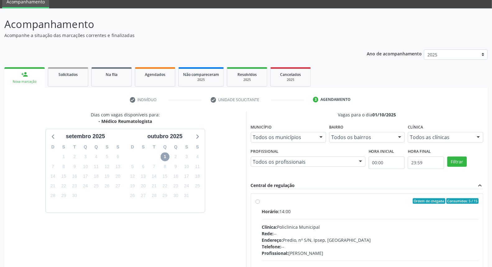
scroll to position [38, 0]
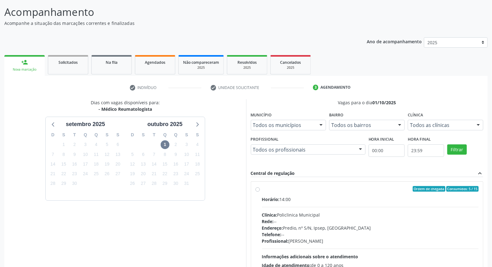
click at [355, 217] on div "Clínica: Policlinica Municipal" at bounding box center [370, 214] width 217 height 7
click at [260, 192] on input "Ordem de chegada Consumidos: 5 / 15 Horário: 14:00 Clínica: Policlinica Municip…" at bounding box center [258, 189] width 4 height 6
radio input "true"
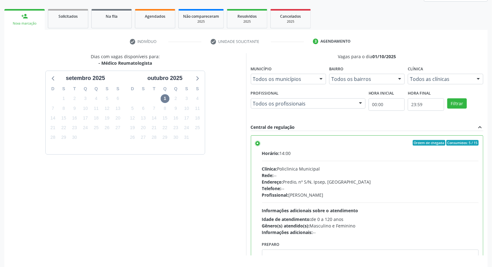
scroll to position [104, 0]
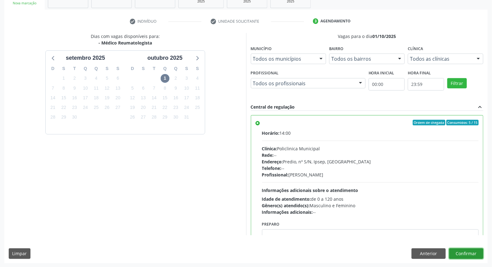
click at [467, 251] on button "Confirmar" at bounding box center [466, 253] width 34 height 11
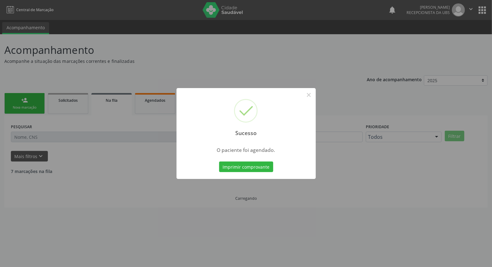
scroll to position [0, 0]
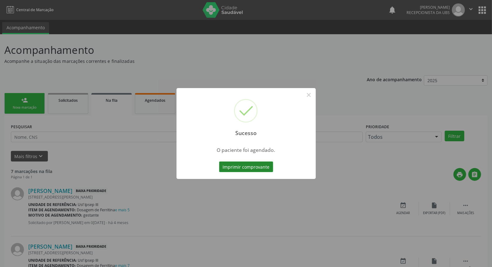
click at [237, 169] on button "Imprimir comprovante" at bounding box center [246, 166] width 54 height 11
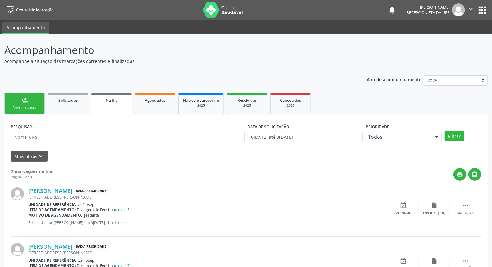
click at [15, 103] on link "person_add Nova marcação" at bounding box center [24, 103] width 40 height 21
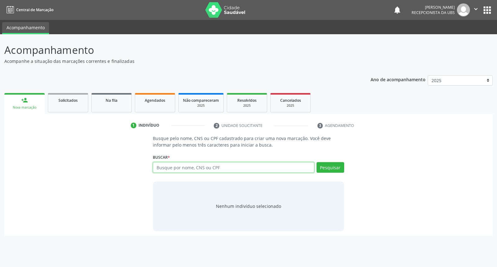
click at [178, 168] on input "text" at bounding box center [233, 167] width 161 height 11
type input "706700592926912"
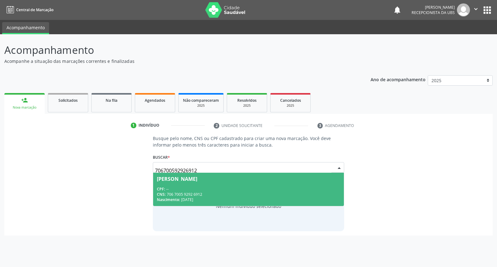
click at [172, 189] on div "CPF: --" at bounding box center [248, 188] width 183 height 5
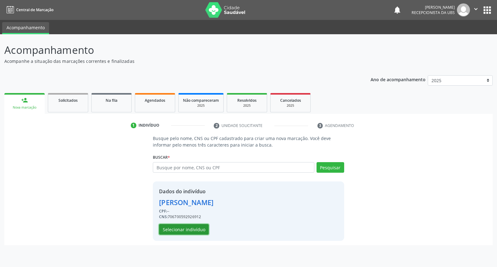
click at [190, 226] on button "Selecionar indivíduo" at bounding box center [184, 229] width 50 height 11
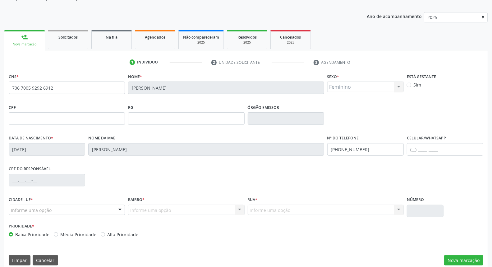
scroll to position [70, 0]
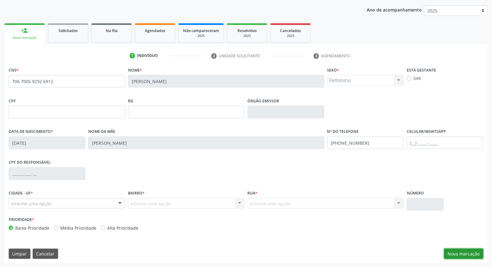
click at [461, 254] on button "Nova marcação" at bounding box center [463, 253] width 39 height 11
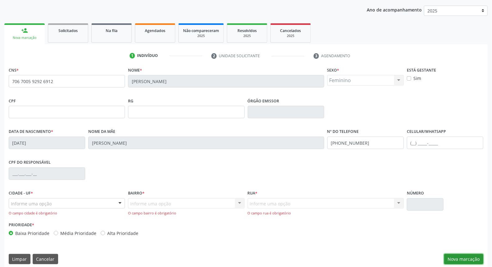
click at [461, 257] on button "Nova marcação" at bounding box center [463, 259] width 39 height 11
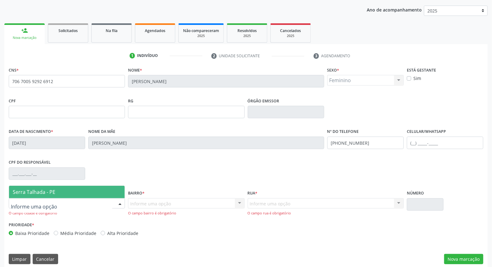
click at [90, 199] on div at bounding box center [67, 203] width 116 height 11
click at [90, 188] on span "Serra Talhada - PE" at bounding box center [67, 192] width 116 height 12
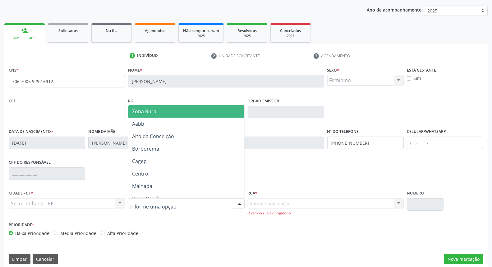
click at [156, 198] on div at bounding box center [186, 203] width 116 height 11
type input "ip"
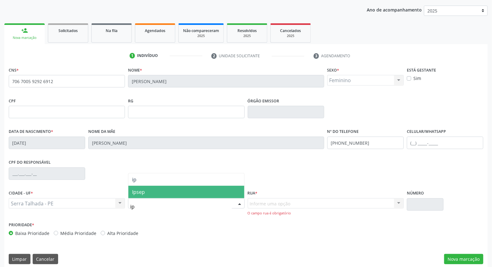
click at [157, 195] on span "Ipsep" at bounding box center [186, 192] width 116 height 12
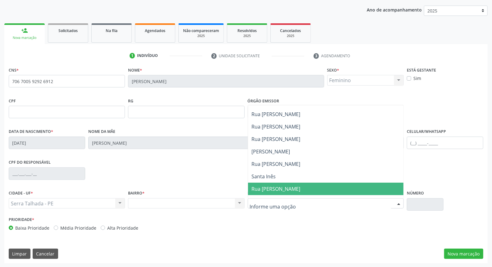
scroll to position [69, 0]
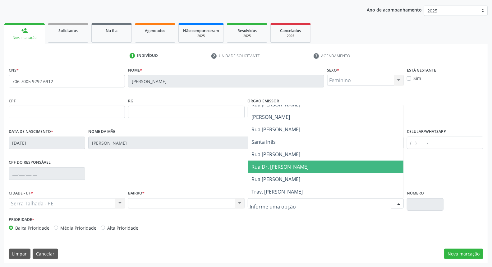
click at [324, 165] on span "Rua Dr. Ivan Souto de Oliveira" at bounding box center [325, 166] width 155 height 12
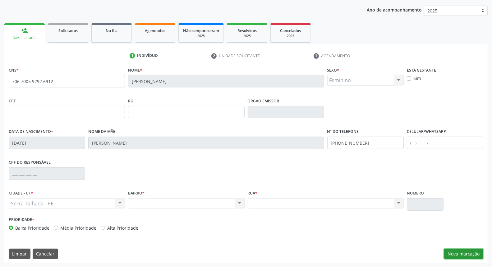
click at [461, 253] on button "Nova marcação" at bounding box center [463, 253] width 39 height 11
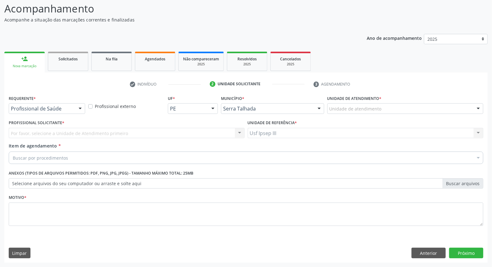
scroll to position [41, 0]
click at [78, 108] on div at bounding box center [80, 109] width 9 height 11
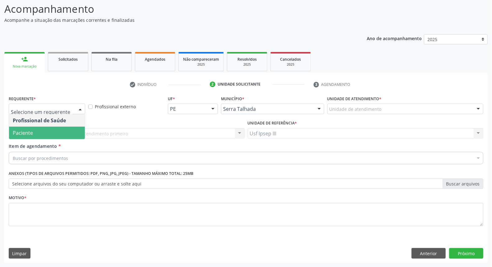
click at [75, 129] on span "Paciente" at bounding box center [47, 133] width 76 height 12
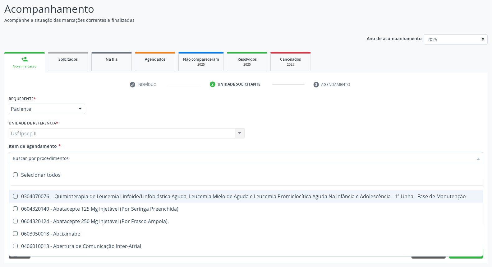
click at [75, 155] on div at bounding box center [246, 158] width 475 height 12
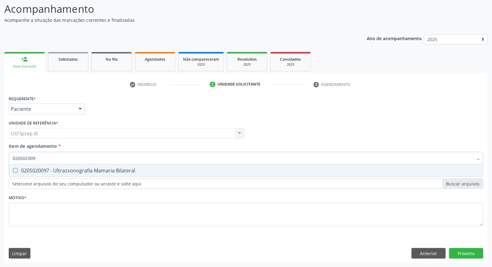
type input "0205020097"
click at [74, 171] on div "0205020097 - Ultrassonografia Mamaria Bilateral" at bounding box center [246, 170] width 467 height 5
checkbox Bilateral "true"
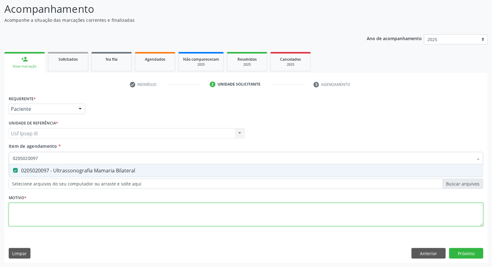
click at [67, 214] on div "Requerente * Paciente Profissional de Saúde Paciente Nenhum resultado encontrad…" at bounding box center [246, 164] width 475 height 141
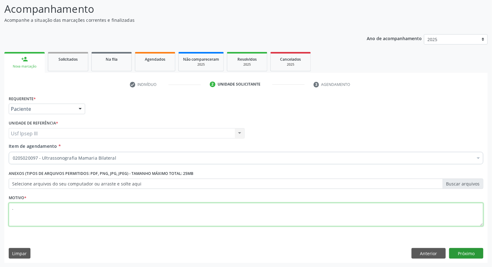
type textarea "."
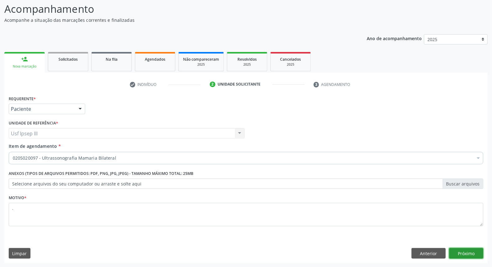
click at [459, 252] on button "Próximo" at bounding box center [466, 253] width 34 height 11
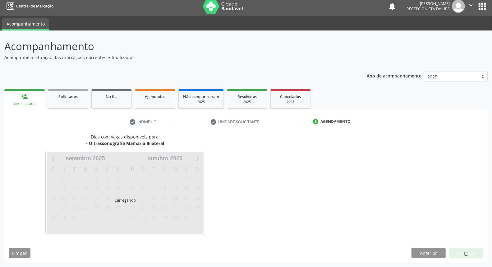
scroll to position [3, 0]
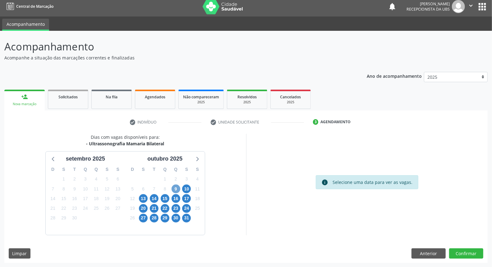
click at [173, 188] on span "9" at bounding box center [176, 188] width 9 height 9
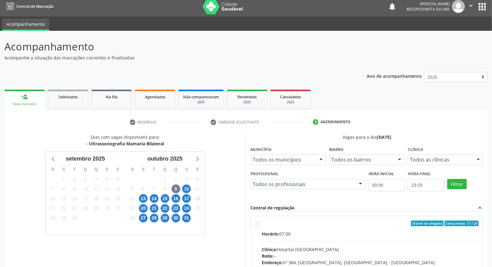
click at [260, 226] on input "Ordem de chegada Consumidos: 17 / 20 Horário: 07:00 Clínica: Hospital Sao Franc…" at bounding box center [258, 223] width 4 height 6
radio input "true"
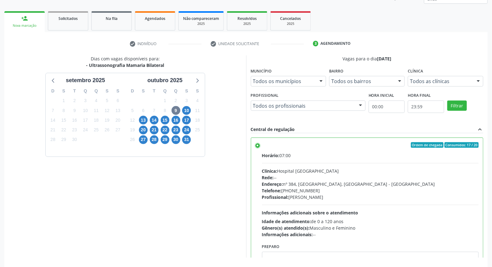
scroll to position [104, 0]
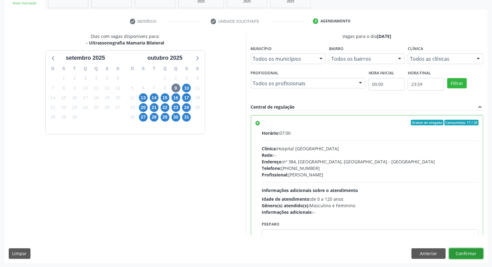
click at [466, 252] on button "Confirmar" at bounding box center [466, 253] width 34 height 11
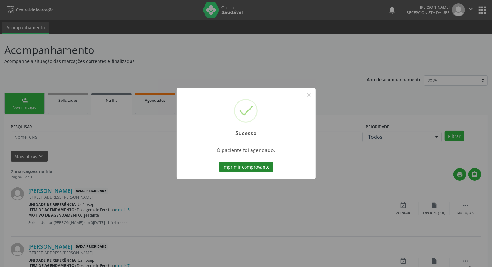
click at [247, 167] on button "Imprimir comprovante" at bounding box center [246, 166] width 54 height 11
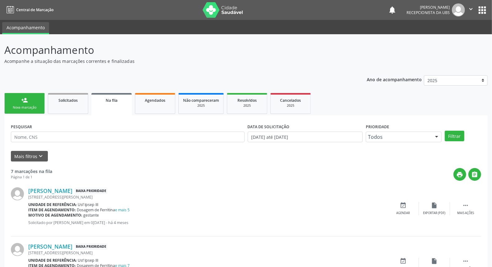
click at [17, 98] on link "person_add Nova marcação" at bounding box center [24, 103] width 40 height 21
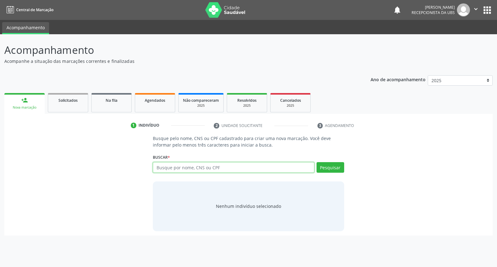
drag, startPoint x: 17, startPoint y: 98, endPoint x: 223, endPoint y: 166, distance: 216.5
click at [223, 166] on input "text" at bounding box center [233, 167] width 161 height 11
type input "03696098400"
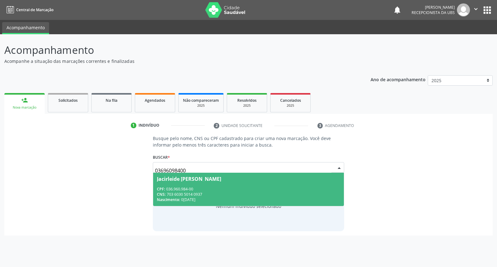
click at [237, 185] on span "Jacirleide [PERSON_NAME] CPF: 036.960.984-00 CNS: 703 6030 5014 0937 Nascimento…" at bounding box center [248, 189] width 191 height 33
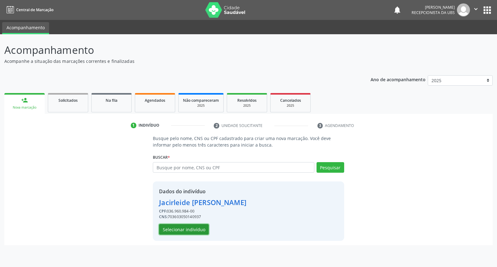
click at [194, 229] on button "Selecionar indivíduo" at bounding box center [184, 229] width 50 height 11
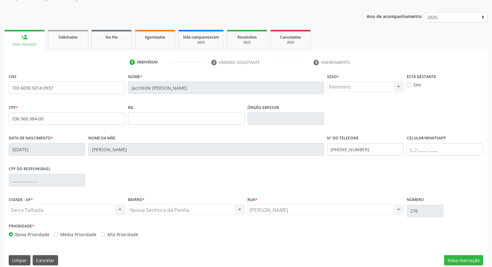
scroll to position [70, 0]
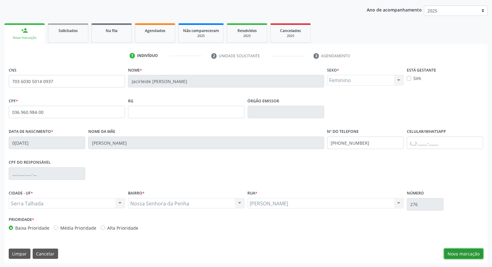
click at [458, 249] on button "Nova marcação" at bounding box center [463, 253] width 39 height 11
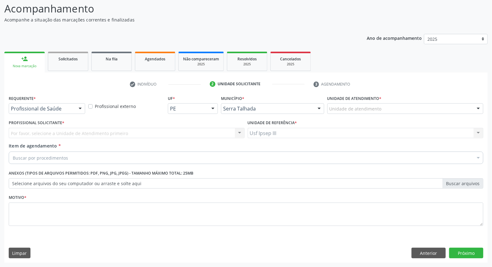
scroll to position [41, 0]
click at [85, 157] on div "Buscar por procedimentos" at bounding box center [246, 158] width 475 height 12
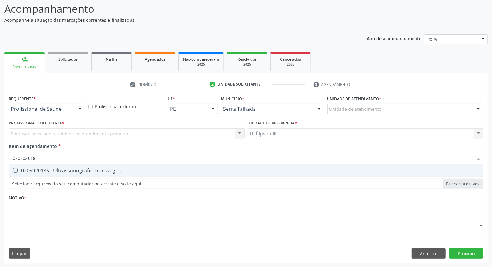
type input "0205020186"
click at [83, 168] on div "0205020186 - Ultrassonografia Transvaginal" at bounding box center [246, 170] width 467 height 5
checkbox Transvaginal "true"
type input "0205020186"
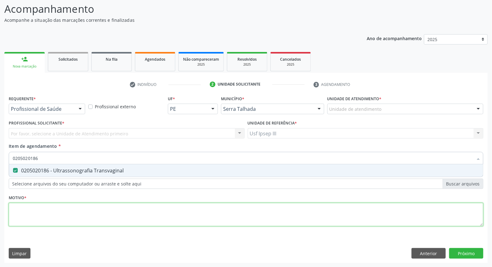
click at [70, 212] on div "Requerente * Profissional de Saúde Profissional de Saúde Paciente Nenhum result…" at bounding box center [246, 164] width 475 height 141
type textarea "."
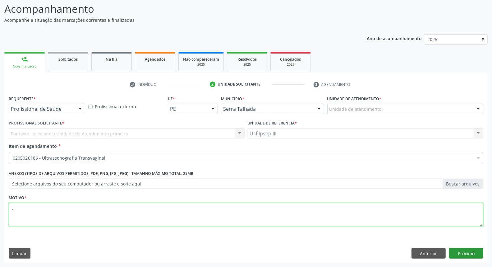
type textarea "."
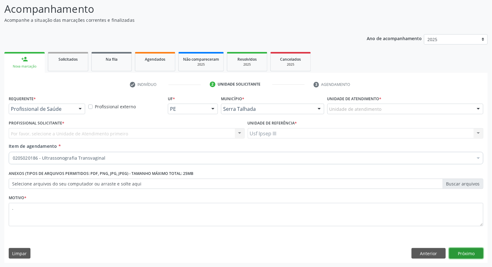
click at [458, 252] on button "Próximo" at bounding box center [466, 253] width 34 height 11
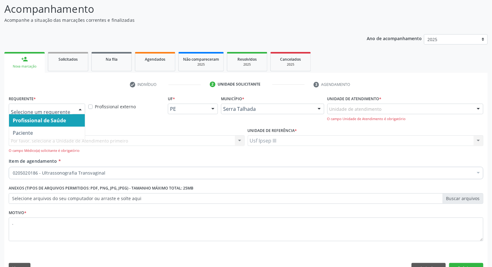
click at [75, 106] on div at bounding box center [47, 109] width 76 height 11
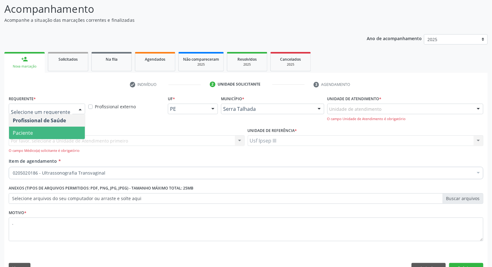
click at [64, 128] on span "Paciente" at bounding box center [47, 133] width 76 height 12
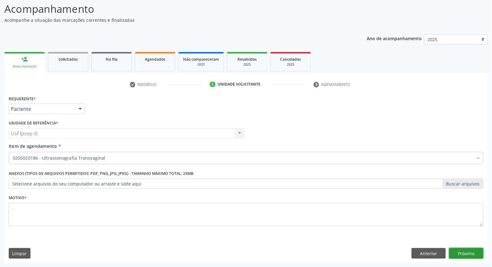
click at [473, 251] on button "Próximo" at bounding box center [466, 253] width 34 height 11
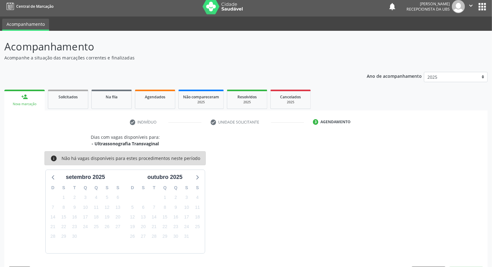
scroll to position [22, 0]
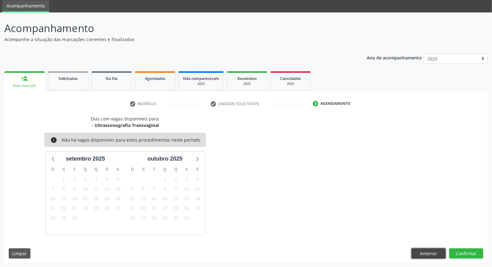
click at [440, 252] on button "Anterior" at bounding box center [429, 253] width 34 height 11
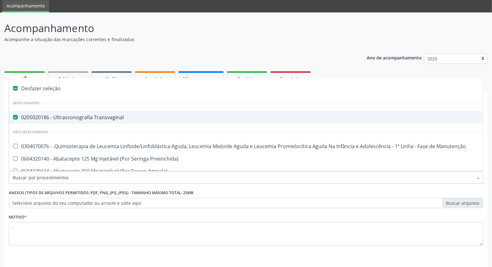
click at [127, 171] on div at bounding box center [246, 177] width 475 height 12
click at [38, 85] on div "Desfazer seleção" at bounding box center [255, 88] width 492 height 12
checkbox Transvaginal "false"
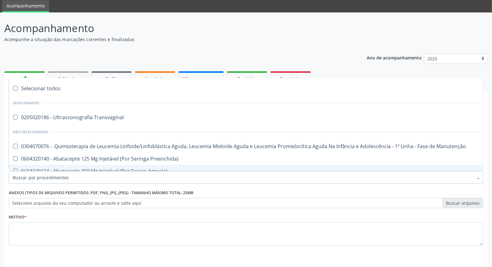
click at [88, 176] on input "Item de agendamento *" at bounding box center [243, 177] width 460 height 12
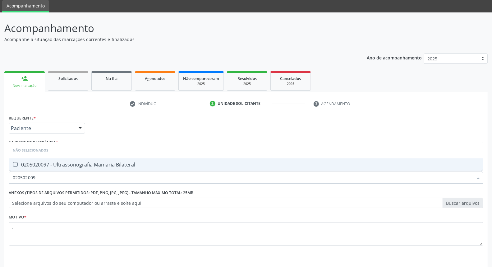
type input "0205020097"
click at [94, 162] on div "0205020097 - Ultrassonografia Mamaria Bilateral" at bounding box center [246, 164] width 467 height 5
checkbox Bilateral "true"
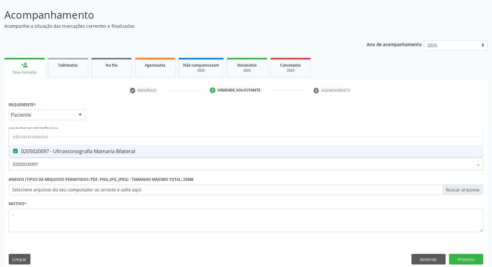
scroll to position [41, 0]
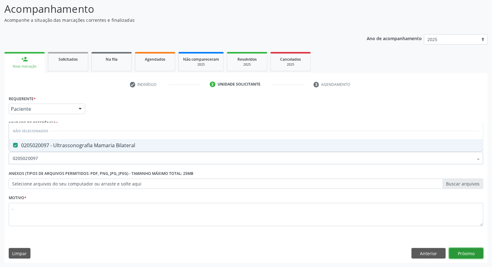
click at [468, 253] on button "Próximo" at bounding box center [466, 253] width 34 height 11
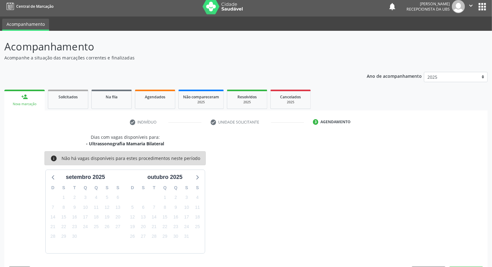
scroll to position [22, 0]
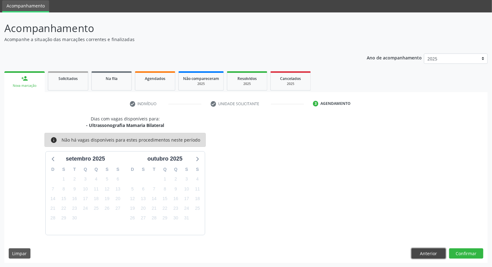
click at [430, 251] on button "Anterior" at bounding box center [429, 253] width 34 height 11
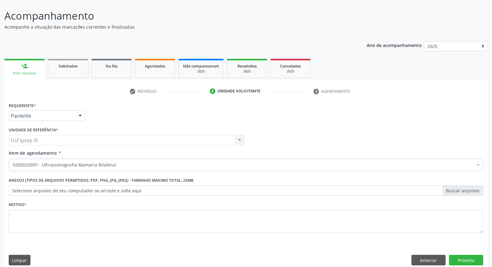
scroll to position [41, 0]
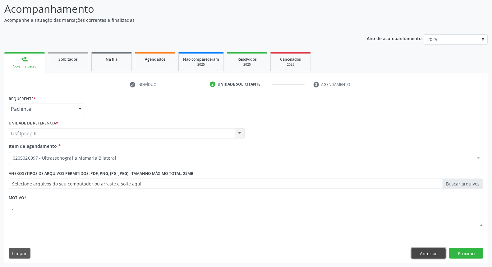
click at [429, 251] on button "Anterior" at bounding box center [429, 253] width 34 height 11
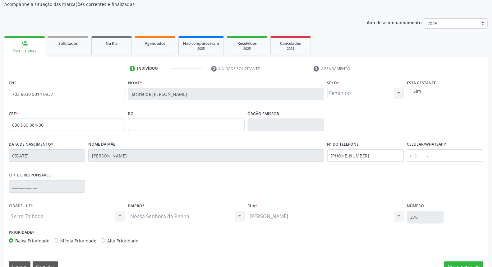
scroll to position [70, 0]
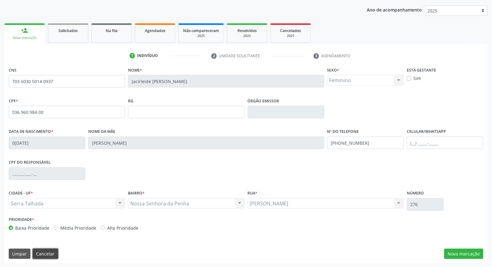
click at [40, 249] on button "Cancelar" at bounding box center [45, 253] width 25 height 11
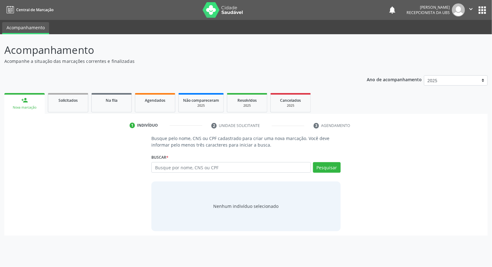
scroll to position [0, 0]
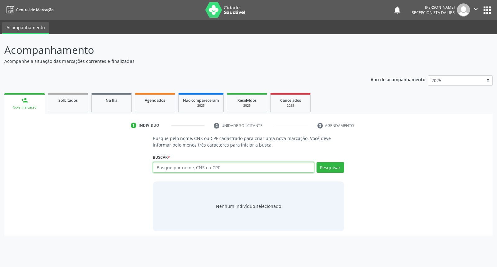
click at [165, 164] on input "text" at bounding box center [233, 167] width 161 height 11
type input "elisabete da concecao"
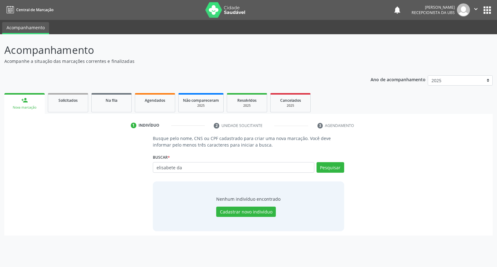
type input "elisabete d"
type input "e"
type input "70080000978665381"
click at [175, 166] on input "70080000978665381" at bounding box center [233, 167] width 161 height 11
type input "700800978665381"
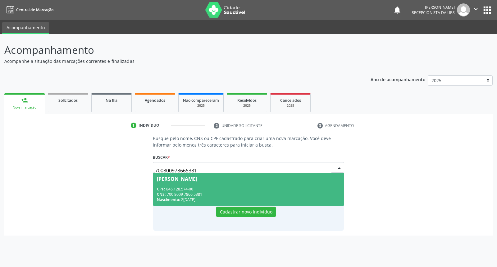
click at [209, 184] on span "[PERSON_NAME] CPF: 845.128.574-00 CNS: 700 8009 7866 5381 Nascimento: 2[DATE]" at bounding box center [248, 189] width 191 height 33
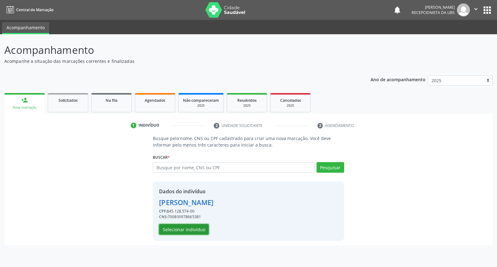
click at [193, 229] on button "Selecionar indivíduo" at bounding box center [184, 229] width 50 height 11
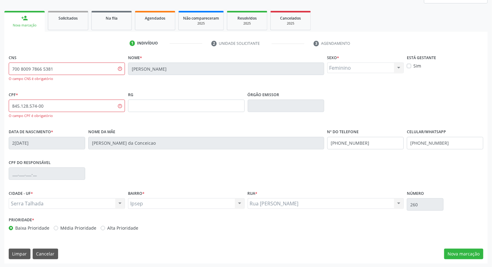
scroll to position [82, 0]
click at [455, 251] on button "Nova marcação" at bounding box center [463, 253] width 39 height 11
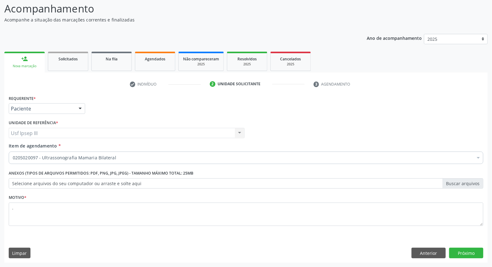
scroll to position [41, 0]
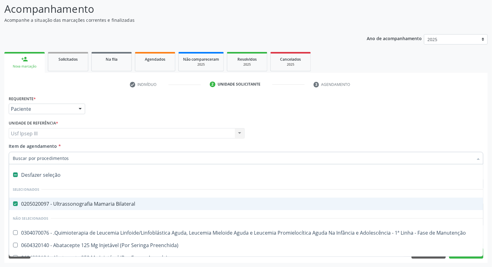
click at [67, 174] on div "Desfazer seleção" at bounding box center [255, 174] width 492 height 12
checkbox Bilateral "false"
click at [71, 158] on input "Item de agendamento *" at bounding box center [243, 158] width 460 height 12
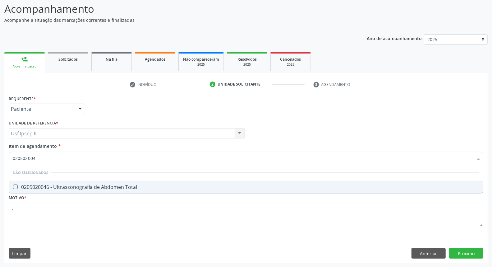
type input "0205020046"
click at [50, 184] on div "0205020046 - Ultrassonografia de Abdomen Total" at bounding box center [246, 186] width 467 height 5
checkbox Total "true"
click at [475, 251] on div "Requerente * Paciente Profissional de Saúde Paciente Nenhum resultado encontrad…" at bounding box center [245, 178] width 483 height 169
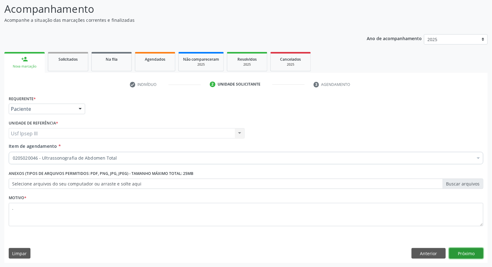
click at [474, 251] on button "Próximo" at bounding box center [466, 253] width 34 height 11
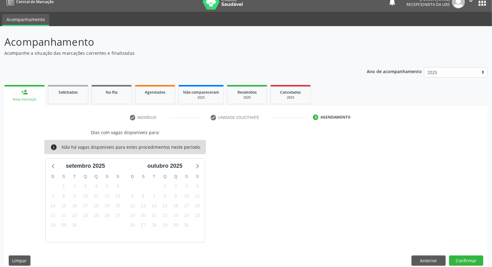
scroll to position [15, 0]
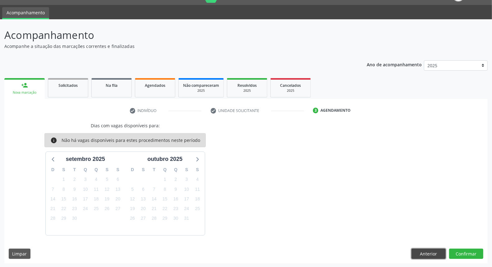
click at [422, 255] on button "Anterior" at bounding box center [429, 253] width 34 height 11
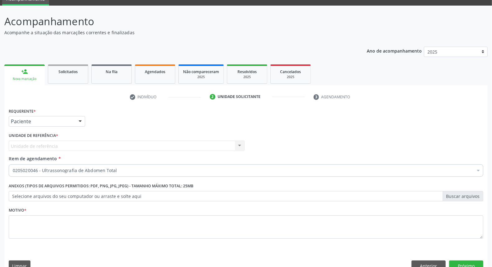
scroll to position [41, 0]
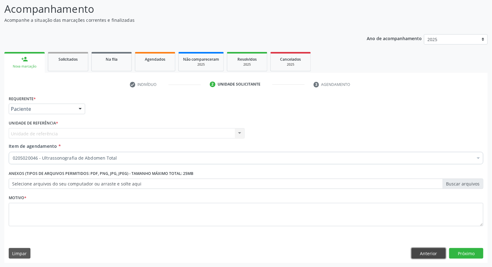
click at [425, 250] on button "Anterior" at bounding box center [429, 253] width 34 height 11
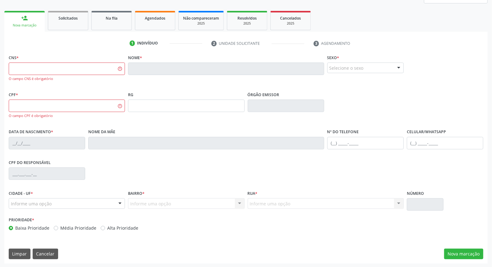
scroll to position [82, 0]
click at [47, 250] on button "Cancelar" at bounding box center [45, 253] width 25 height 11
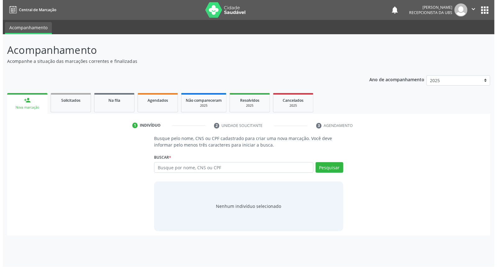
scroll to position [0, 0]
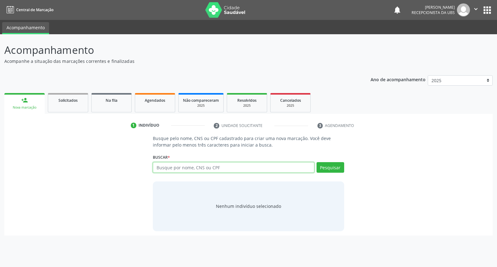
click at [180, 169] on input "text" at bounding box center [233, 167] width 161 height 11
